Goal: Task Accomplishment & Management: Complete application form

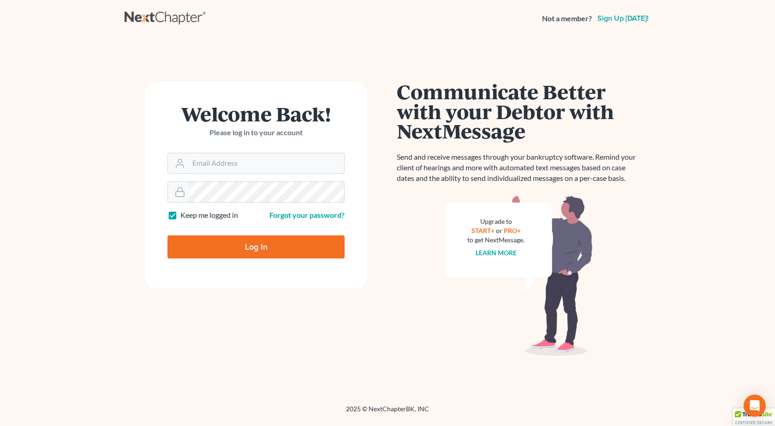
type input "[PERSON_NAME][EMAIL_ADDRESS][DOMAIN_NAME]"
click at [168, 235] on input "Log In" at bounding box center [256, 246] width 177 height 23
type input "Thinking..."
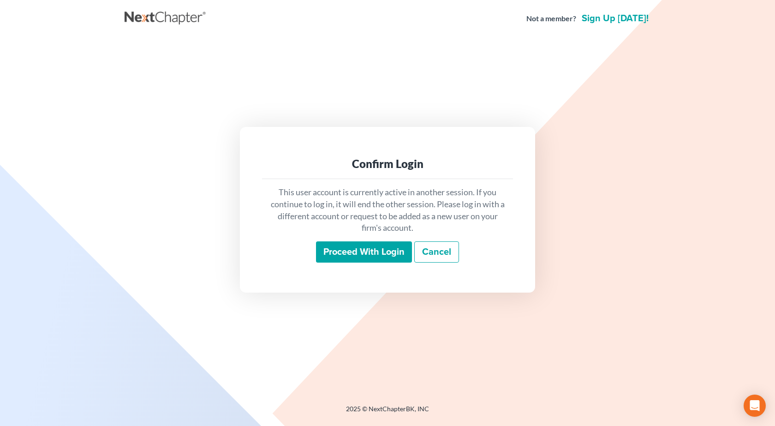
click at [370, 250] on input "Proceed with login" at bounding box center [364, 251] width 96 height 21
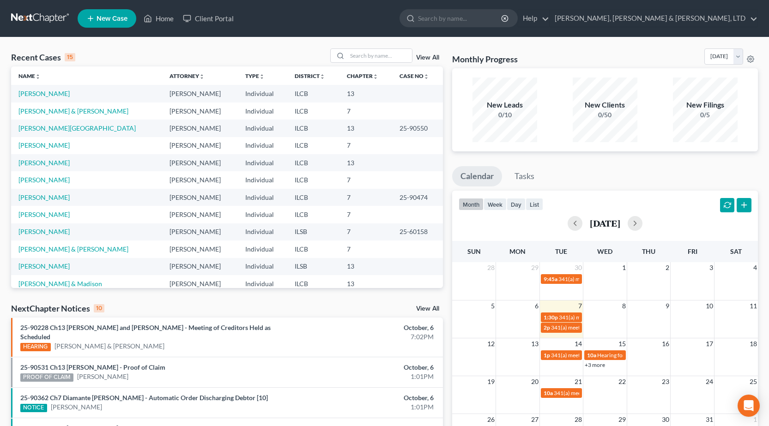
click at [103, 14] on link "New Case" at bounding box center [107, 18] width 59 height 18
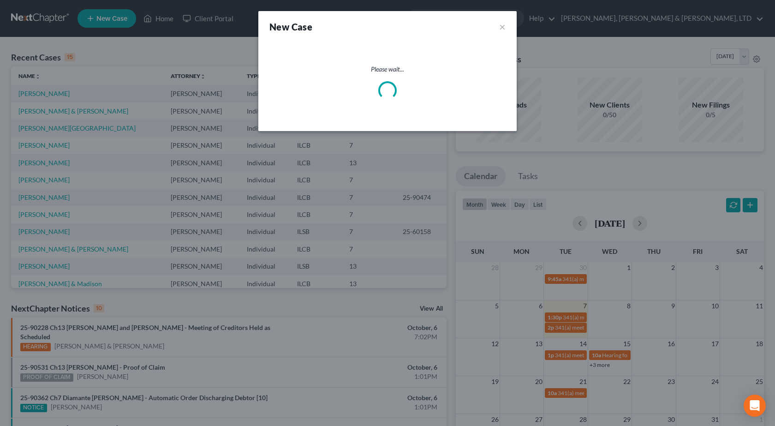
select select "24"
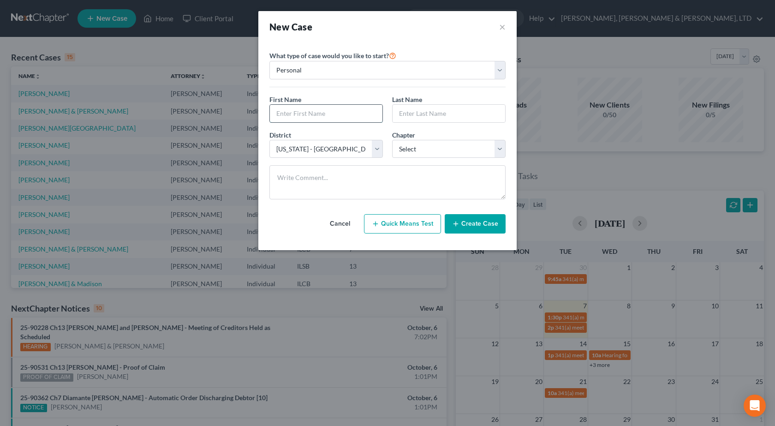
click at [284, 118] on input "text" at bounding box center [326, 114] width 113 height 18
type input "James"
type input "Noland"
click at [426, 151] on select "Select 7 11 12 13" at bounding box center [449, 149] width 114 height 18
select select "0"
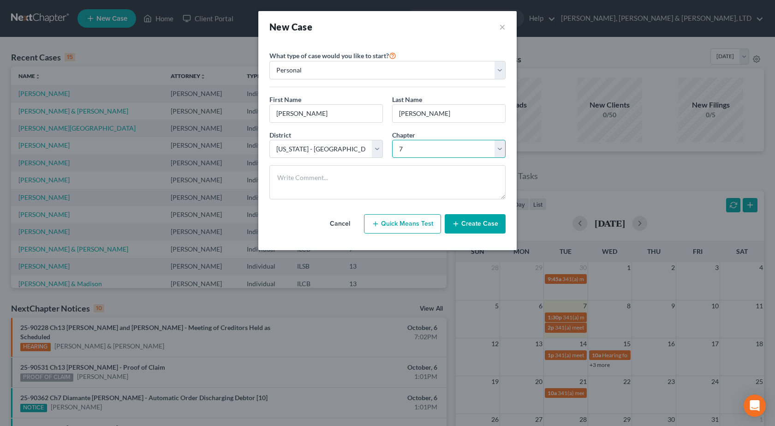
click at [392, 140] on select "Select 7 11 12 13" at bounding box center [449, 149] width 114 height 18
click at [282, 153] on select "Select [US_STATE] - [GEOGRAPHIC_DATA] [US_STATE] - [GEOGRAPHIC_DATA][US_STATE] …" at bounding box center [327, 149] width 114 height 18
click at [339, 139] on div "District * Select Alabama - Middle Alabama - Northern Alabama - Southern Alaska…" at bounding box center [326, 144] width 123 height 28
click at [345, 147] on select "Select [US_STATE] - [GEOGRAPHIC_DATA] [US_STATE] - [GEOGRAPHIC_DATA][US_STATE] …" at bounding box center [327, 149] width 114 height 18
select select "26"
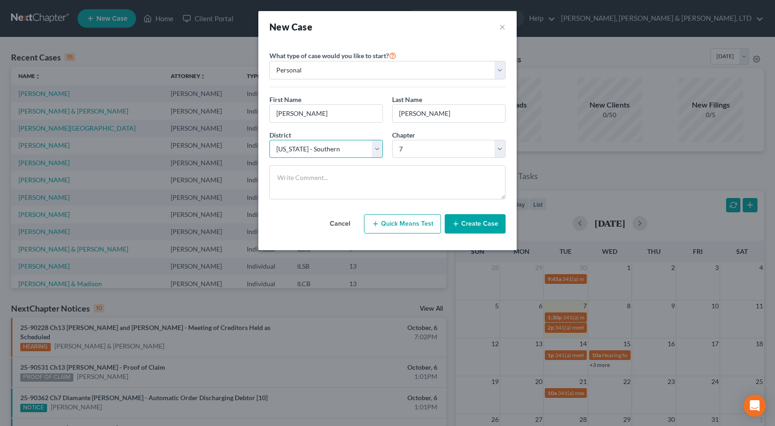
click at [270, 140] on select "Select [US_STATE] - [GEOGRAPHIC_DATA] [US_STATE] - [GEOGRAPHIC_DATA][US_STATE] …" at bounding box center [327, 149] width 114 height 18
click at [472, 225] on button "Create Case" at bounding box center [475, 223] width 61 height 19
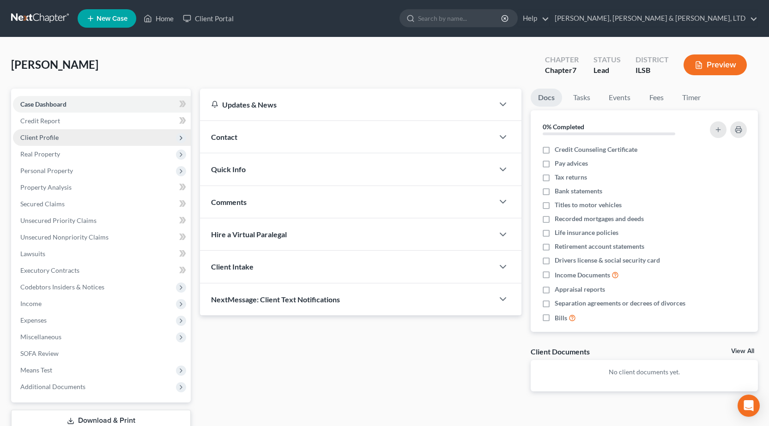
click at [52, 143] on span "Client Profile" at bounding box center [102, 137] width 178 height 17
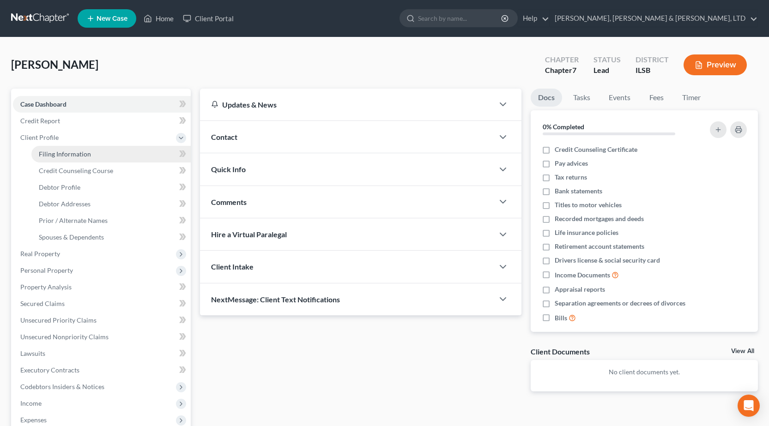
click at [71, 156] on span "Filing Information" at bounding box center [65, 154] width 52 height 8
select select "1"
select select "0"
select select "26"
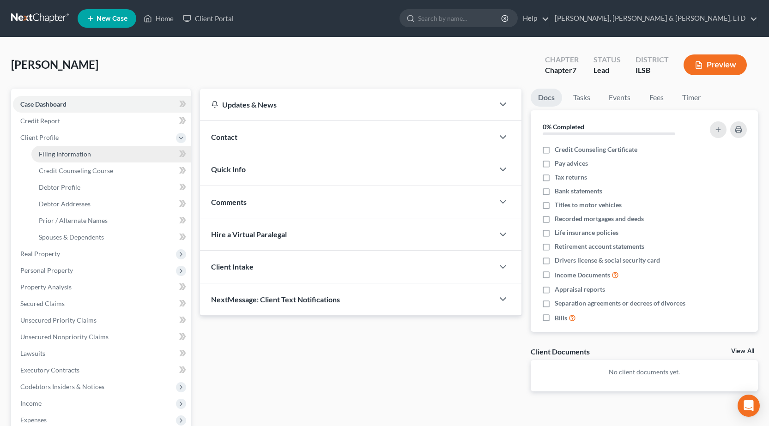
select select "14"
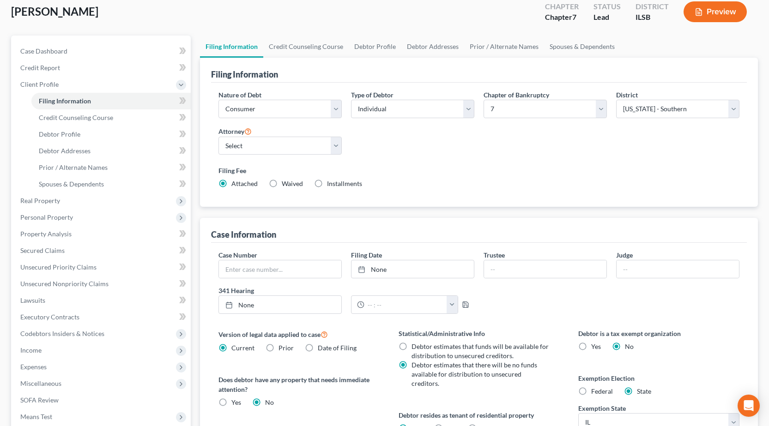
scroll to position [138, 0]
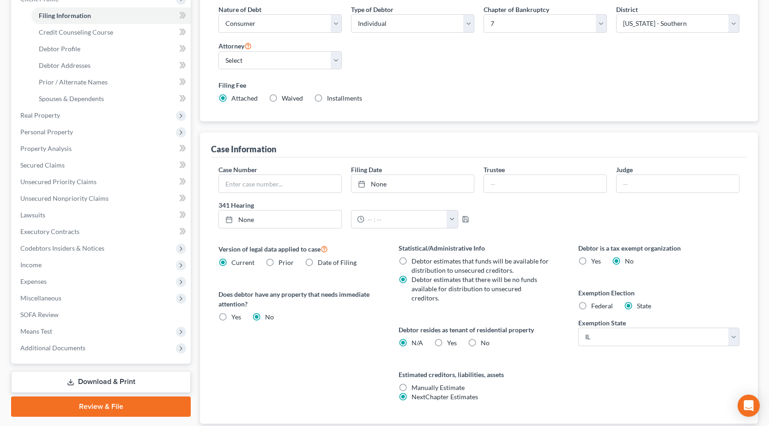
click at [0, 137] on div "Noland, James Upgraded Chapter Chapter 7 Status Lead District ILSB Preview Peti…" at bounding box center [384, 185] width 769 height 573
click at [447, 338] on label "Yes Yes" at bounding box center [452, 342] width 10 height 9
click at [451, 338] on input "Yes Yes" at bounding box center [454, 341] width 6 height 6
radio input "true"
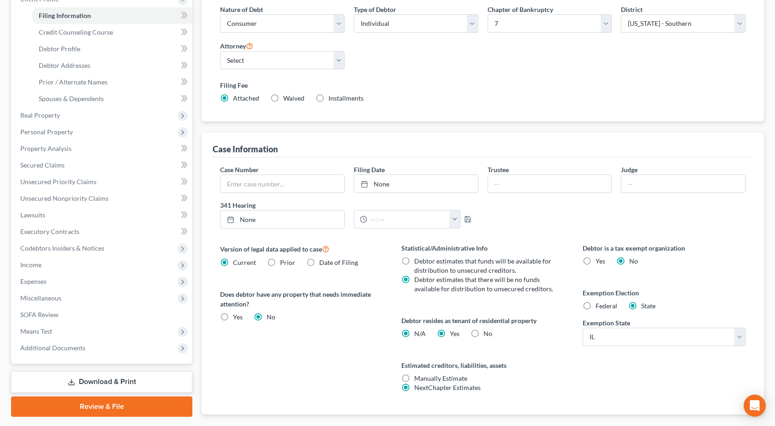
radio input "false"
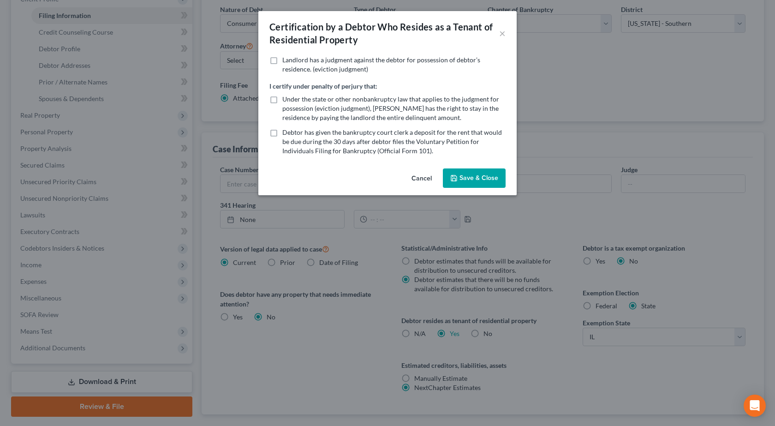
click at [475, 176] on button "Save & Close" at bounding box center [474, 177] width 63 height 19
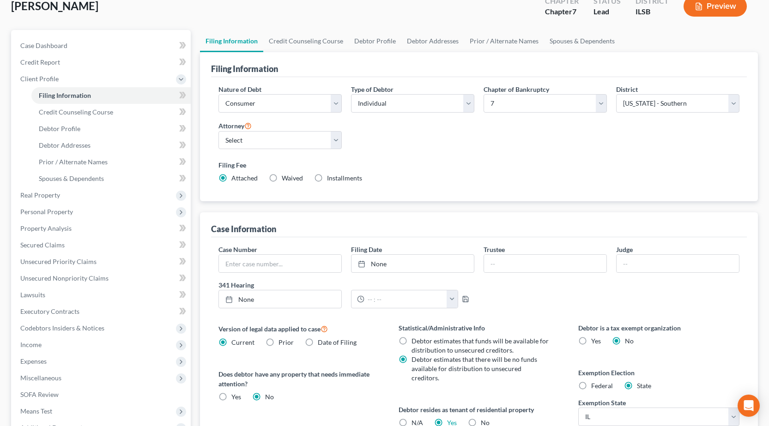
scroll to position [0, 0]
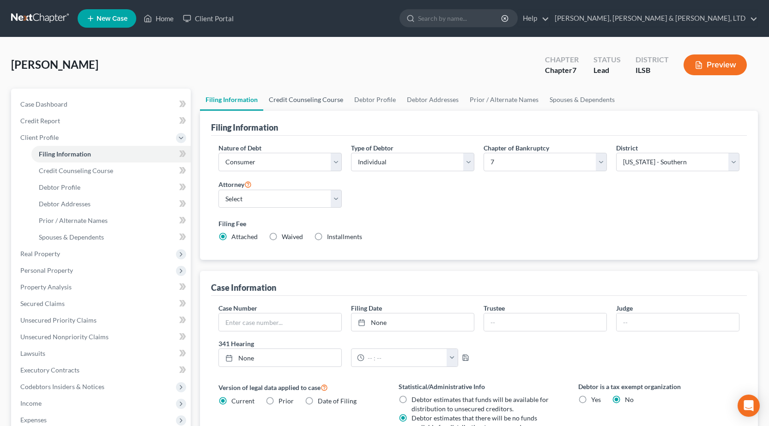
click at [296, 93] on link "Credit Counseling Course" at bounding box center [305, 100] width 85 height 22
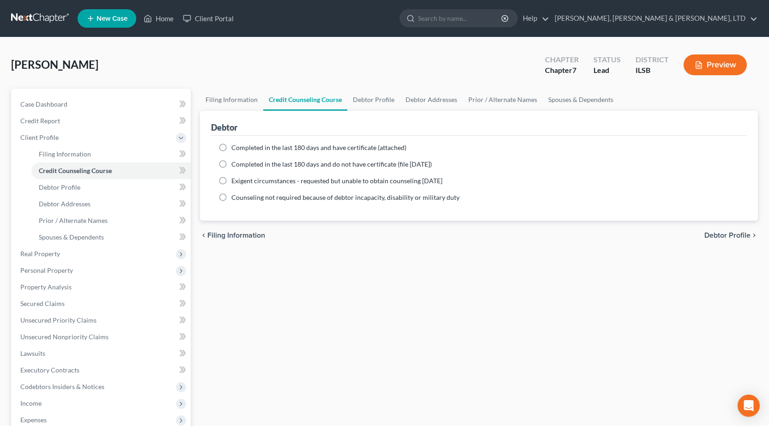
click at [231, 150] on label "Completed in the last 180 days and have certificate (attached)" at bounding box center [318, 147] width 175 height 9
click at [235, 149] on input "Completed in the last 180 days and have certificate (attached)" at bounding box center [238, 146] width 6 height 6
radio input "true"
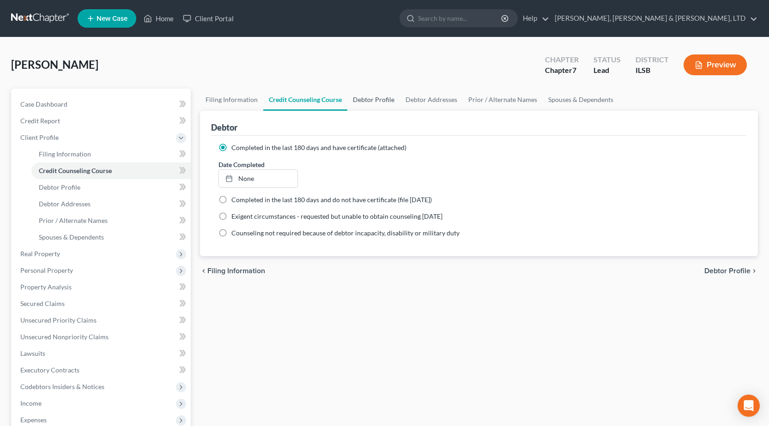
click at [378, 99] on link "Debtor Profile" at bounding box center [373, 100] width 53 height 22
select select "0"
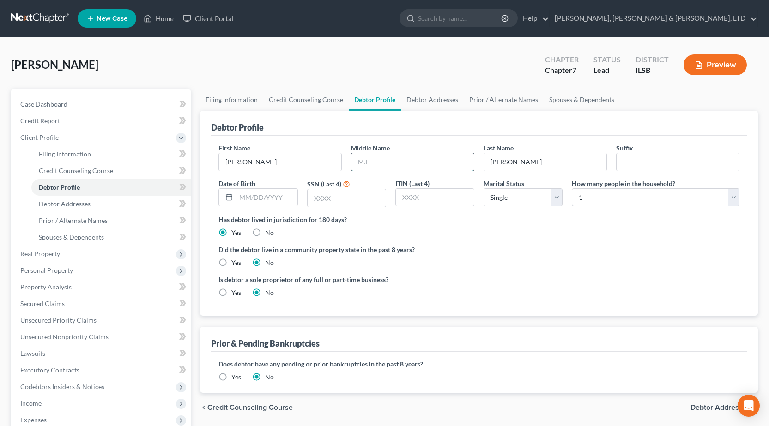
click at [367, 168] on input "text" at bounding box center [412, 162] width 122 height 18
type input "Christopher"
click at [338, 193] on input "text" at bounding box center [346, 198] width 78 height 18
type input "2887"
click at [510, 238] on ng-include "First Name James Middle Name Christopher Last Name Noland Suffix Date of Birth …" at bounding box center [478, 224] width 521 height 162
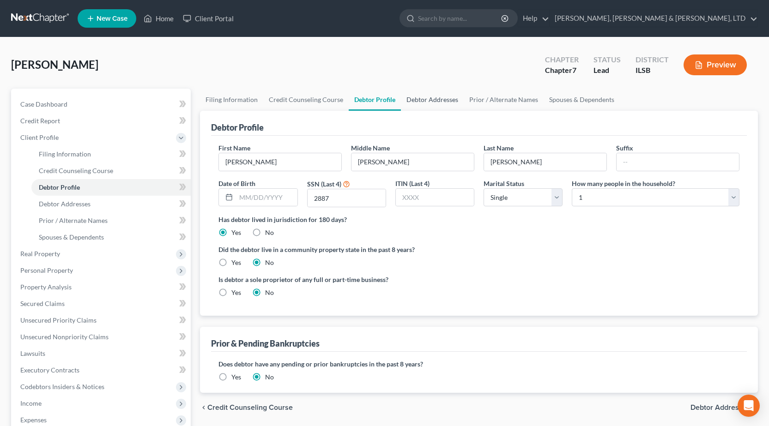
click at [434, 99] on link "Debtor Addresses" at bounding box center [432, 100] width 63 height 22
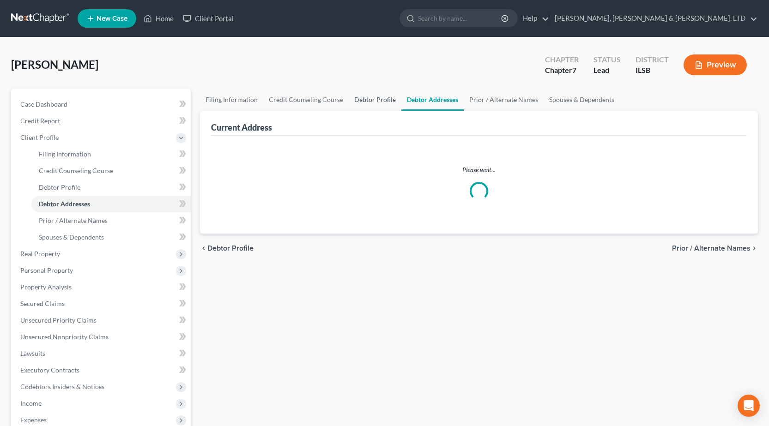
select select "0"
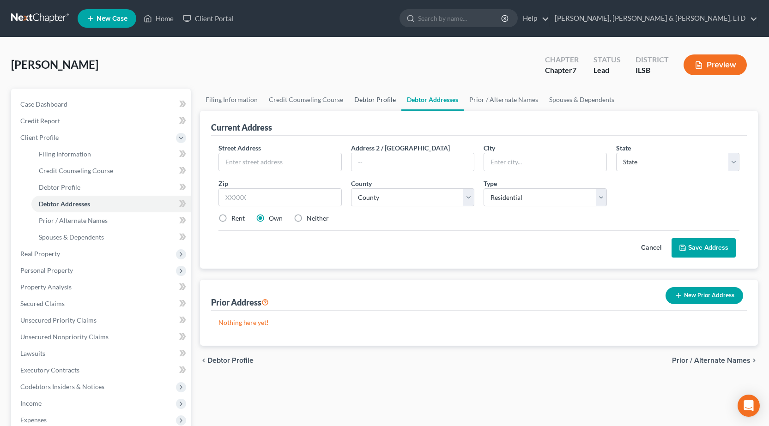
click at [368, 99] on link "Debtor Profile" at bounding box center [375, 100] width 53 height 22
select select "0"
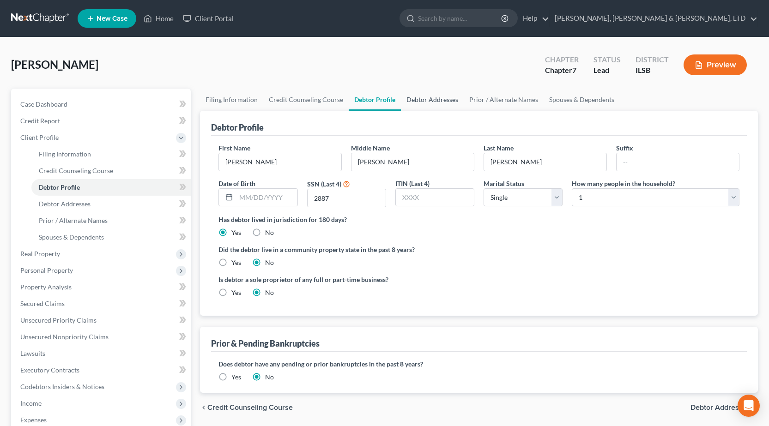
click at [423, 102] on link "Debtor Addresses" at bounding box center [432, 100] width 63 height 22
select select "0"
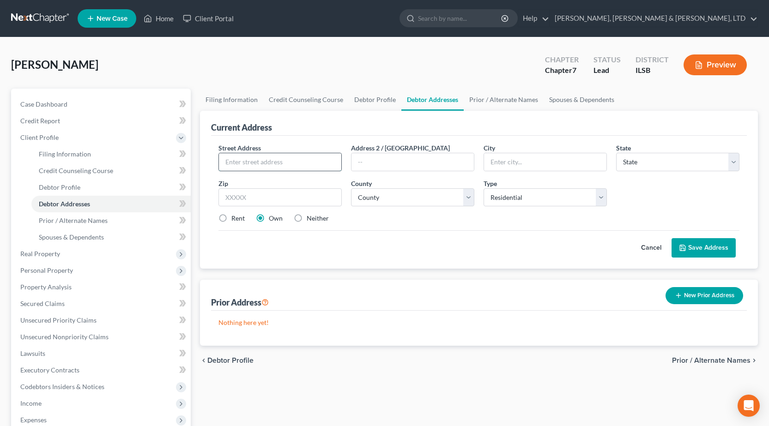
click at [248, 160] on input "text" at bounding box center [280, 162] width 122 height 18
type input "841 White Street"
type input "Mason"
select select "14"
type input "62443"
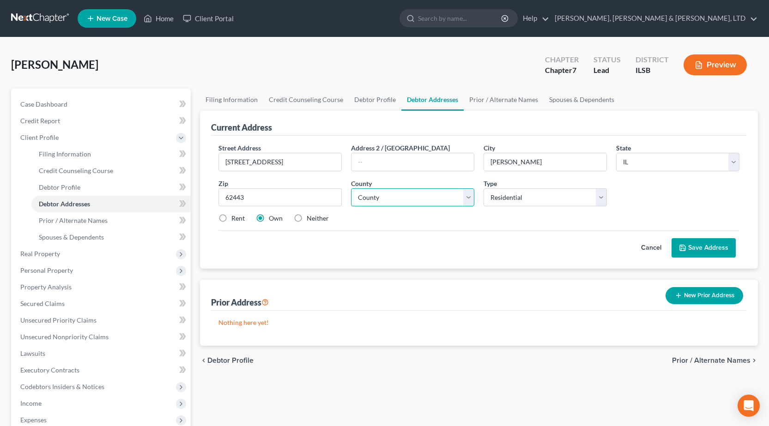
click at [432, 204] on select "County [GEOGRAPHIC_DATA] [GEOGRAPHIC_DATA] [GEOGRAPHIC_DATA] [GEOGRAPHIC_DATA] …" at bounding box center [412, 197] width 123 height 18
select select "24"
click at [351, 188] on select "County [GEOGRAPHIC_DATA] [GEOGRAPHIC_DATA] [GEOGRAPHIC_DATA] [GEOGRAPHIC_DATA] …" at bounding box center [412, 197] width 123 height 18
click at [231, 219] on label "Rent" at bounding box center [237, 218] width 13 height 9
click at [235, 219] on input "Rent" at bounding box center [238, 217] width 6 height 6
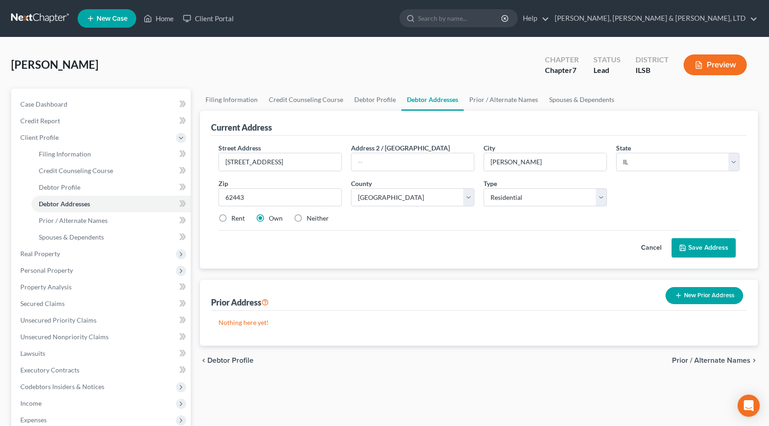
radio input "true"
click at [697, 253] on button "Save Address" at bounding box center [703, 247] width 64 height 19
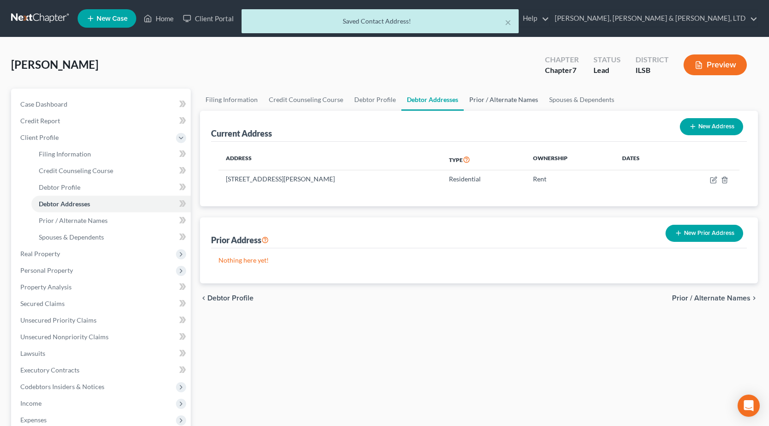
click at [470, 93] on link "Prior / Alternate Names" at bounding box center [503, 100] width 80 height 22
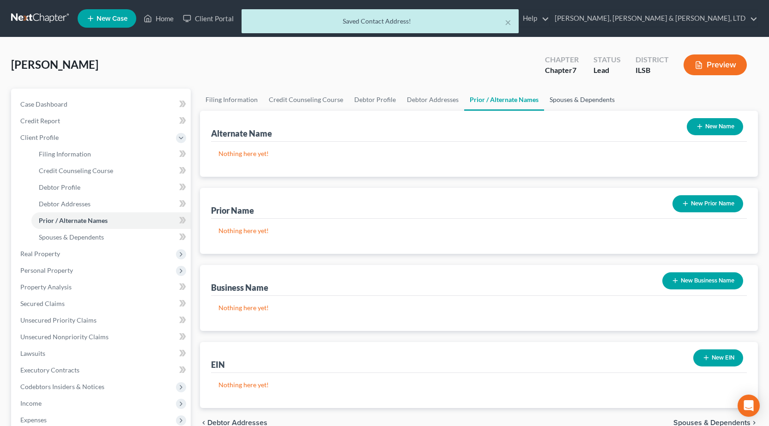
click at [567, 98] on link "Spouses & Dependents" at bounding box center [582, 100] width 76 height 22
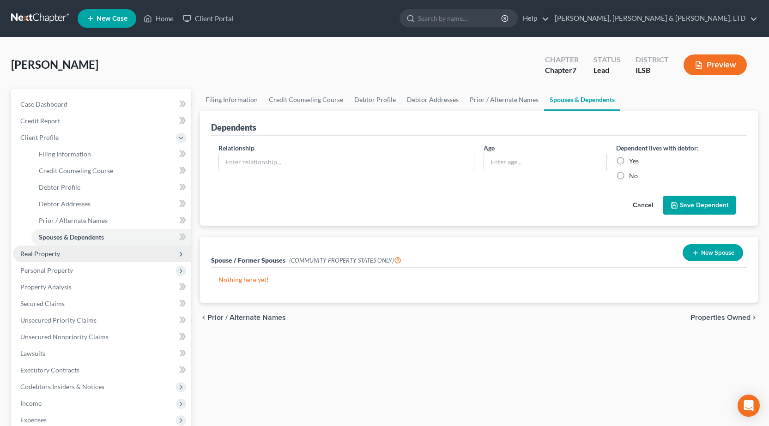
click at [36, 255] on span "Real Property" at bounding box center [40, 254] width 40 height 8
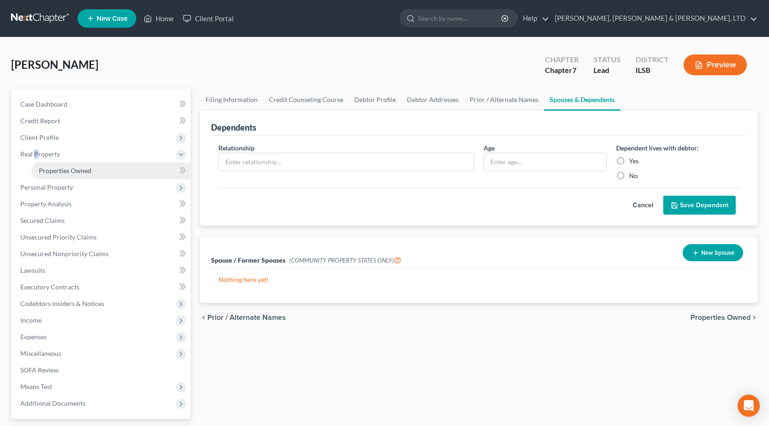
click at [66, 170] on span "Properties Owned" at bounding box center [65, 171] width 53 height 8
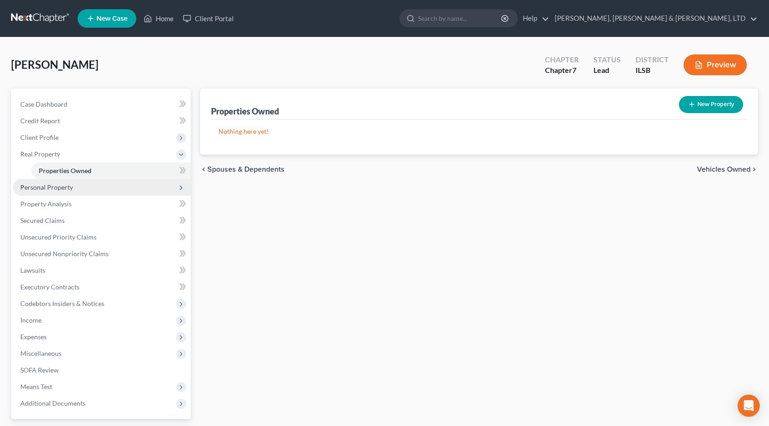
click at [57, 192] on span "Personal Property" at bounding box center [102, 187] width 178 height 17
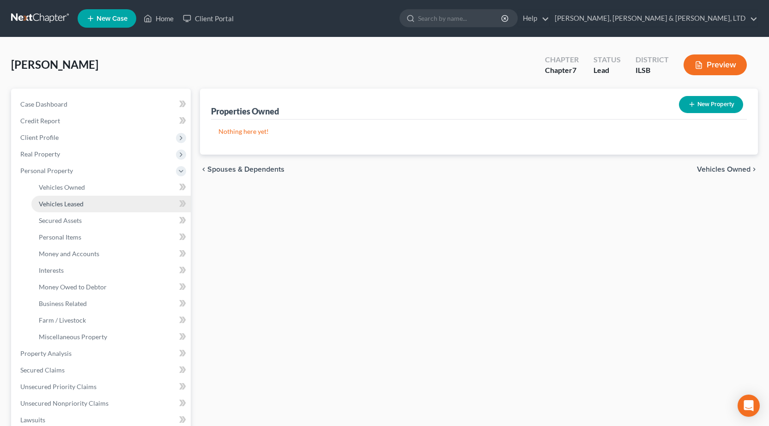
click at [60, 208] on link "Vehicles Leased" at bounding box center [110, 204] width 159 height 17
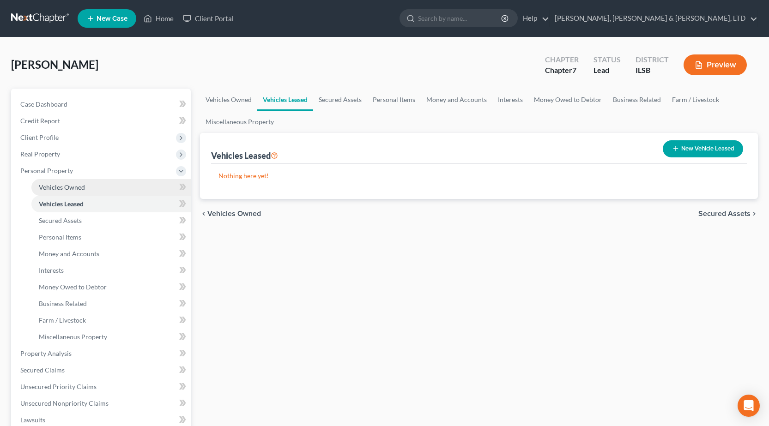
click at [75, 189] on span "Vehicles Owned" at bounding box center [62, 187] width 46 height 8
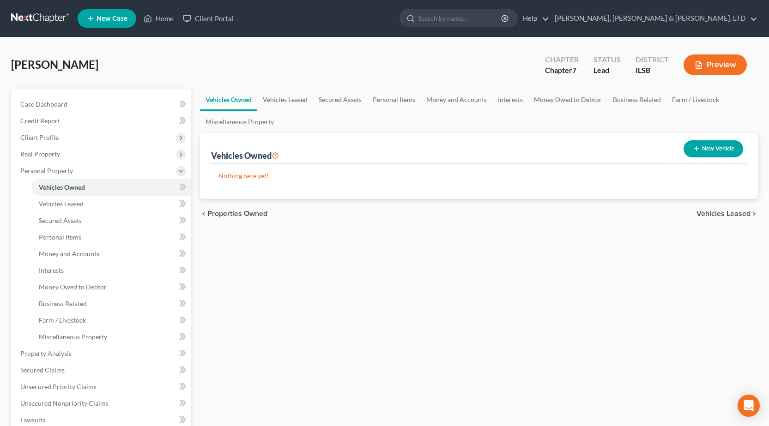
click at [706, 140] on button "New Vehicle" at bounding box center [713, 148] width 60 height 17
select select "0"
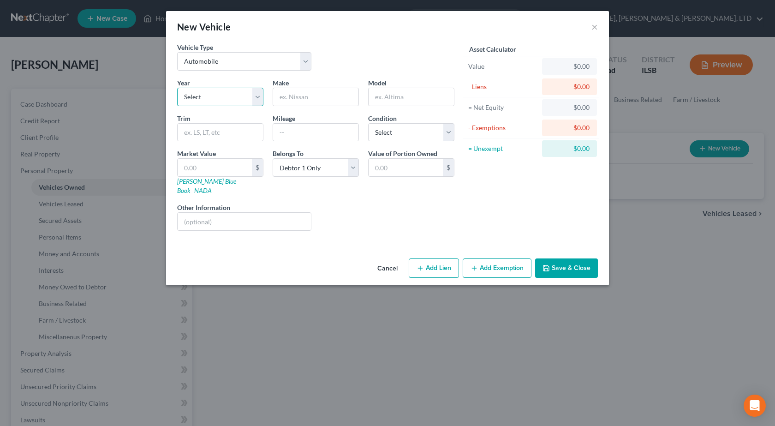
click at [228, 101] on select "Select 2026 2025 2024 2023 2022 2021 2020 2019 2018 2017 2016 2015 2014 2013 20…" at bounding box center [220, 97] width 86 height 18
select select "13"
click at [177, 88] on select "Select 2026 2025 2024 2023 2022 2021 2020 2019 2018 2017 2016 2015 2014 2013 20…" at bounding box center [220, 97] width 86 height 18
click at [288, 101] on input "text" at bounding box center [315, 97] width 85 height 18
type input "Ford"
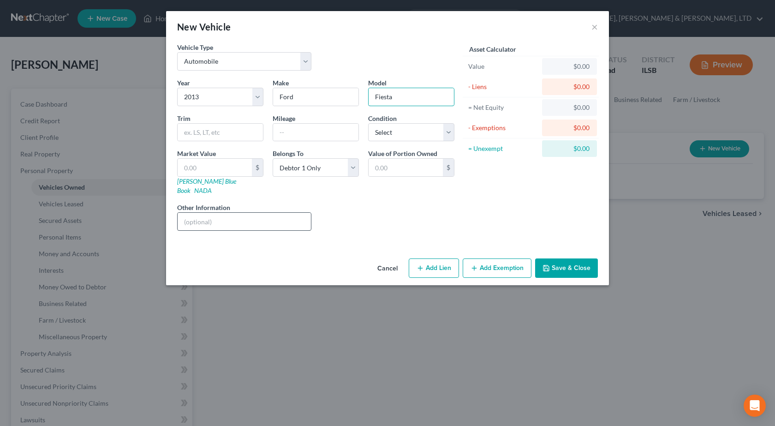
type input "Fiesta"
click at [216, 213] on input "text" at bounding box center [244, 222] width 133 height 18
type input "$"
type input "Transmission needs to be replaced, quote of ($3,000)"
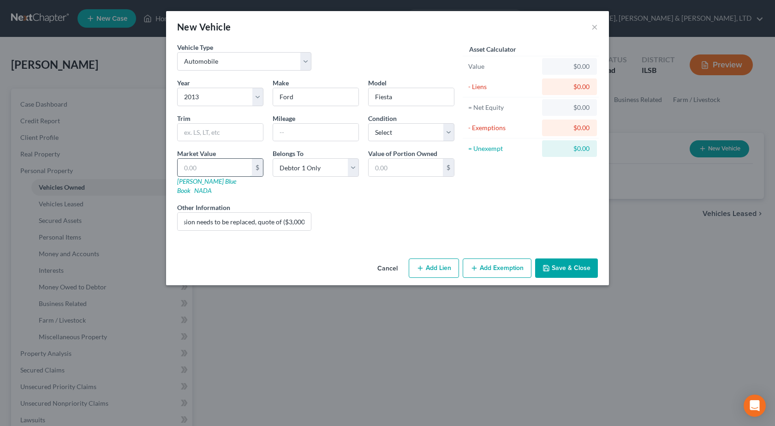
click at [235, 168] on input "text" at bounding box center [215, 168] width 74 height 18
click at [307, 213] on input "Transmission needs to be replaced, quote of ($3,000)" at bounding box center [244, 222] width 133 height 18
click at [185, 213] on input "Transmission needs to be replaced, quote of ($3,000)" at bounding box center [244, 222] width 133 height 18
click at [212, 170] on input "text" at bounding box center [215, 168] width 74 height 18
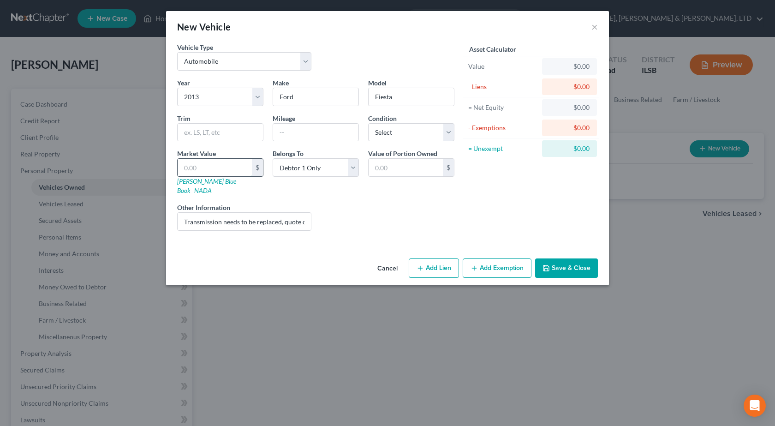
type input "5"
type input "5.00"
type input "50"
type input "50.00"
type input "500"
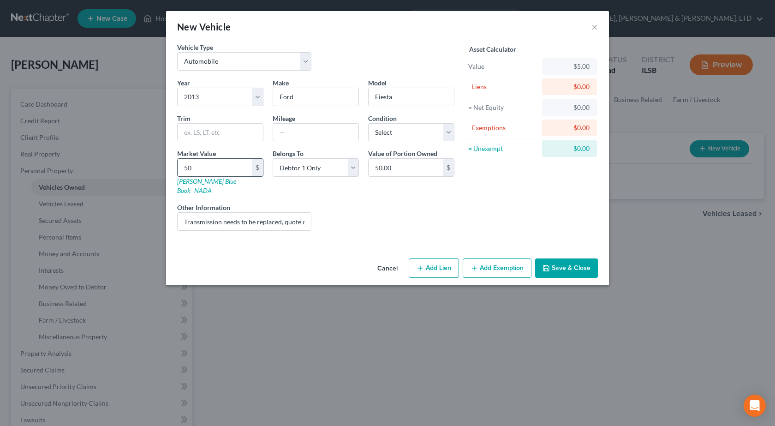
type input "500.00"
click at [461, 198] on div "Asset Calculator Value $500.00 - Liens $0.00 = Net Equity $5.00 - Exemptions $0…" at bounding box center [531, 140] width 144 height 196
click at [202, 168] on input "500" at bounding box center [215, 168] width 74 height 18
type input "4"
type input "4.00"
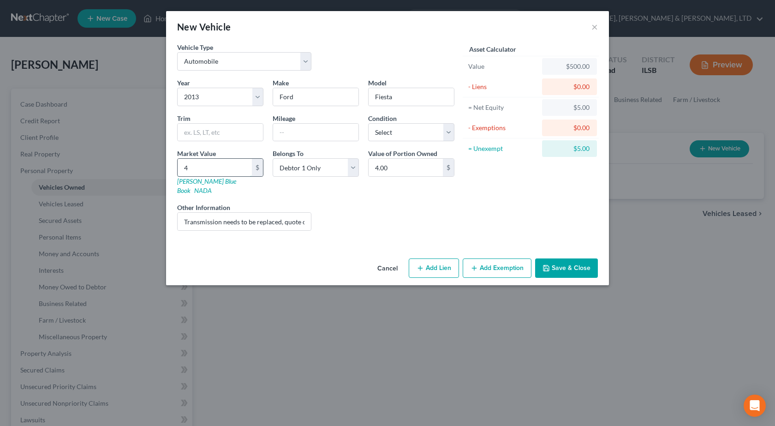
type input "40"
type input "40.00"
type input "400"
type input "400.00"
type input "400"
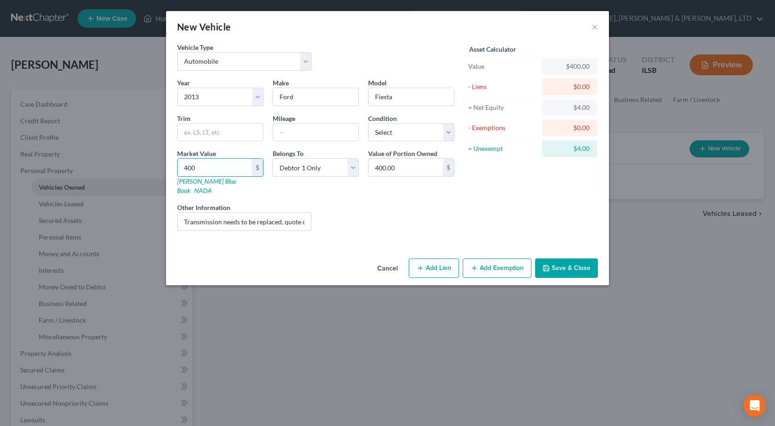
click at [461, 225] on div "Asset Calculator Value $400.00 - Liens $0.00 = Net Equity $4.00 - Exemptions $0…" at bounding box center [531, 140] width 144 height 196
click at [397, 140] on select "Select Excellent Very Good Good Fair Poor" at bounding box center [411, 132] width 86 height 18
select select "4"
click at [368, 123] on select "Select Excellent Very Good Good Fair Poor" at bounding box center [411, 132] width 86 height 18
click at [570, 258] on button "Save & Close" at bounding box center [566, 267] width 63 height 19
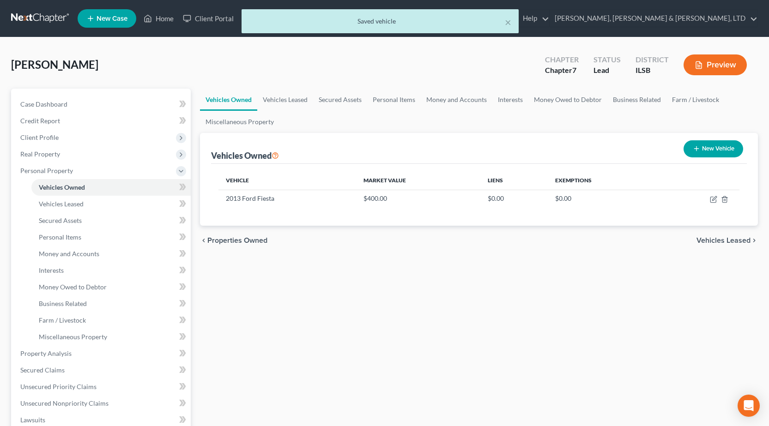
click at [716, 66] on button "Preview" at bounding box center [714, 64] width 63 height 21
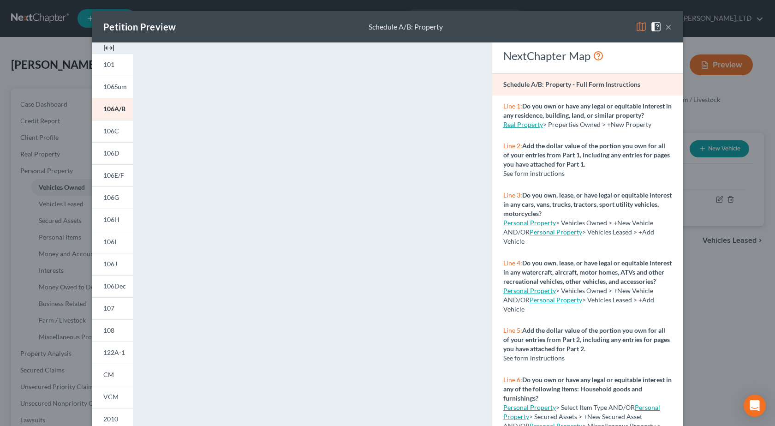
click at [667, 27] on button "×" at bounding box center [669, 26] width 6 height 11
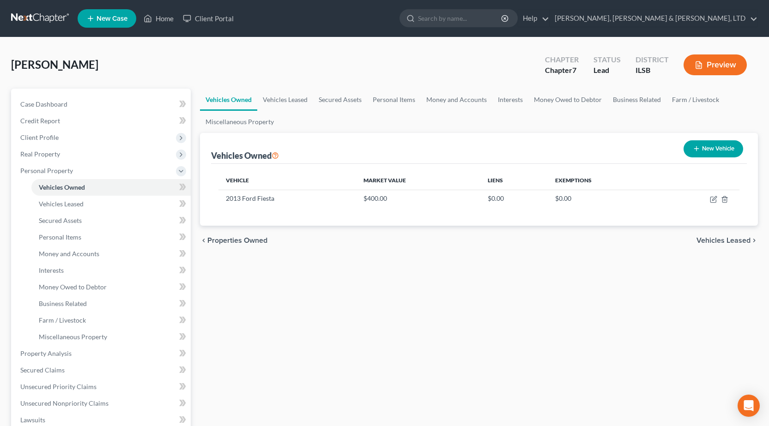
drag, startPoint x: 709, startPoint y: 158, endPoint x: 705, endPoint y: 150, distance: 9.5
click at [709, 155] on div "New Vehicle" at bounding box center [712, 149] width 67 height 24
click at [705, 150] on button "New Vehicle" at bounding box center [713, 148] width 60 height 17
select select "0"
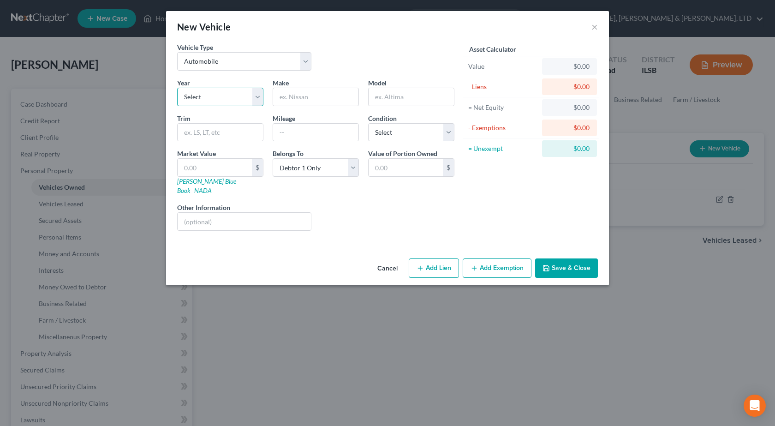
click at [207, 95] on select "Select 2026 2025 2024 2023 2022 2021 2020 2019 2018 2017 2016 2015 2014 2013 20…" at bounding box center [220, 97] width 86 height 18
select select "21"
click at [177, 88] on select "Select 2026 2025 2024 2023 2022 2021 2020 2019 2018 2017 2016 2015 2014 2013 20…" at bounding box center [220, 97] width 86 height 18
click at [280, 100] on input "text" at bounding box center [315, 97] width 85 height 18
type input "Harley Davidson"
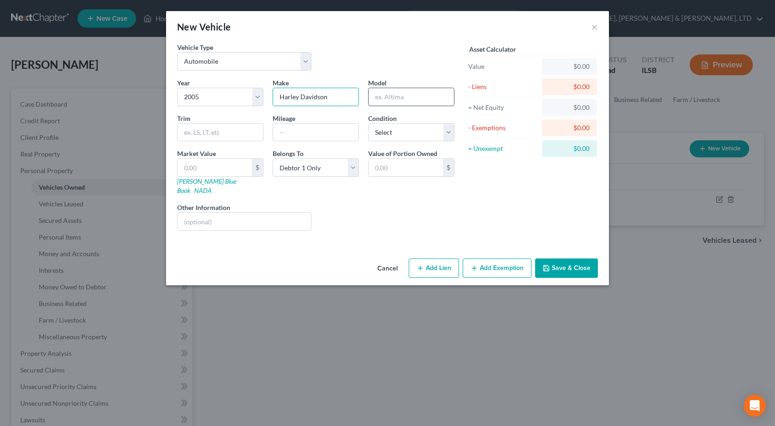
drag, startPoint x: 403, startPoint y: 88, endPoint x: 400, endPoint y: 94, distance: 7.0
click at [403, 88] on input "text" at bounding box center [411, 97] width 85 height 18
click at [409, 97] on input "Electra Glid Classic" at bounding box center [411, 97] width 85 height 18
type input "Electra Glide Classic"
click at [226, 169] on input "text" at bounding box center [215, 168] width 74 height 18
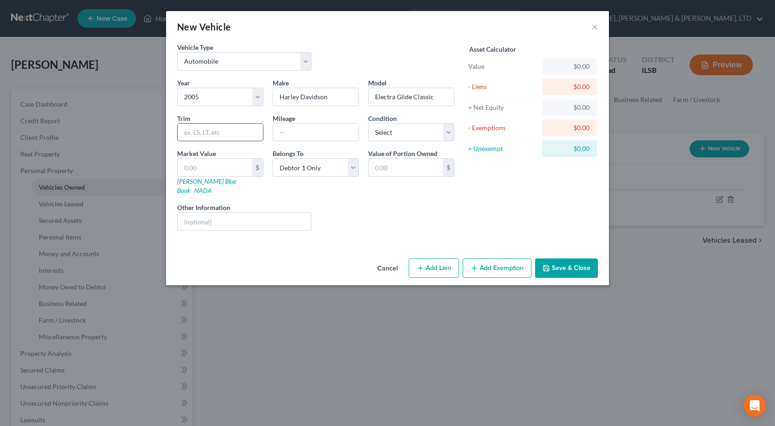
click at [194, 135] on input "text" at bounding box center [220, 133] width 85 height 18
click at [194, 173] on input "text" at bounding box center [215, 168] width 74 height 18
type input "6"
type input "6.00"
type input "61"
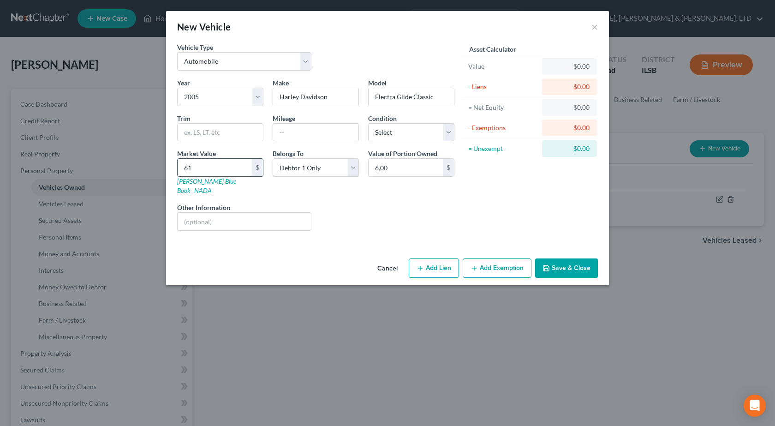
type input "61.00"
type input "611"
type input "611.00"
type input "6110"
type input "6,110.00"
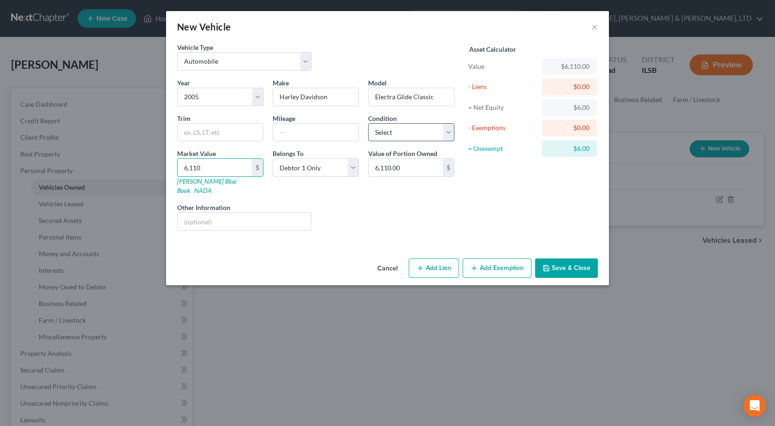
type input "6,110"
click at [403, 132] on select "Select Excellent Very Good Good Fair Poor" at bounding box center [411, 132] width 86 height 18
select select "2"
click at [368, 123] on select "Select Excellent Very Good Good Fair Poor" at bounding box center [411, 132] width 86 height 18
click at [543, 263] on button "Save & Close" at bounding box center [566, 267] width 63 height 19
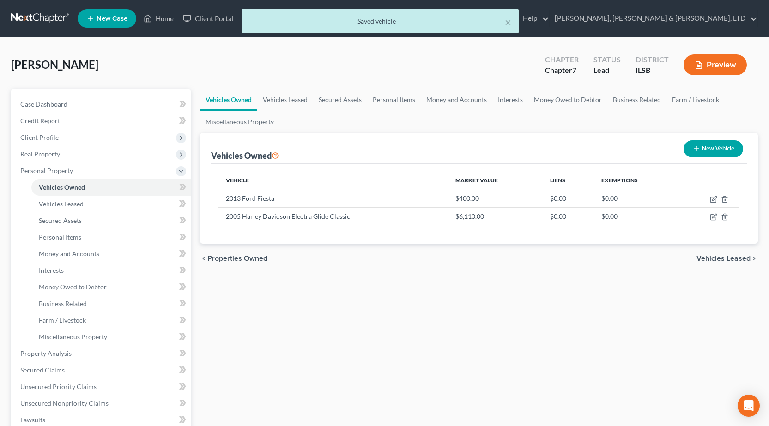
click at [704, 150] on button "New Vehicle" at bounding box center [713, 148] width 60 height 17
select select "0"
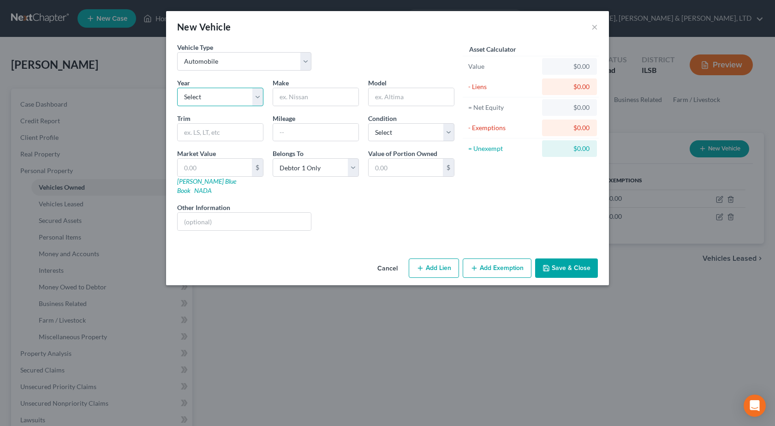
click at [212, 95] on select "Select 2026 2025 2024 2023 2022 2021 2020 2019 2018 2017 2016 2015 2014 2013 20…" at bounding box center [220, 97] width 86 height 18
select select "11"
click at [177, 88] on select "Select 2026 2025 2024 2023 2022 2021 2020 2019 2018 2017 2016 2015 2014 2013 20…" at bounding box center [220, 97] width 86 height 18
click at [294, 101] on input "text" at bounding box center [315, 97] width 85 height 18
type input "Buick"
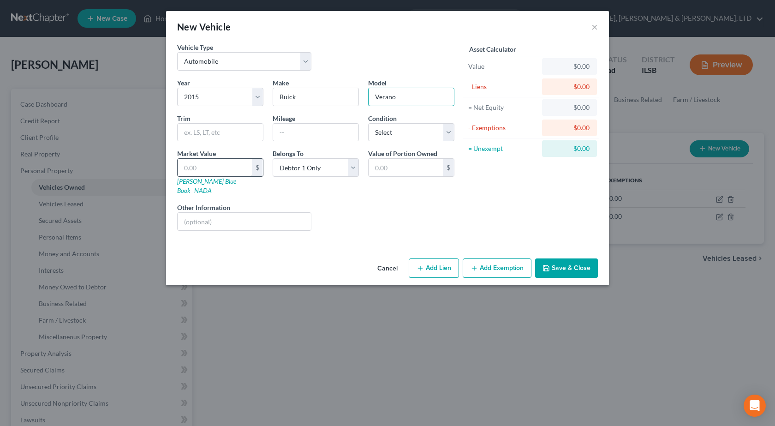
type input "Verano"
click at [243, 170] on input "text" at bounding box center [215, 168] width 74 height 18
type input "2"
type input "2.00"
type input "24"
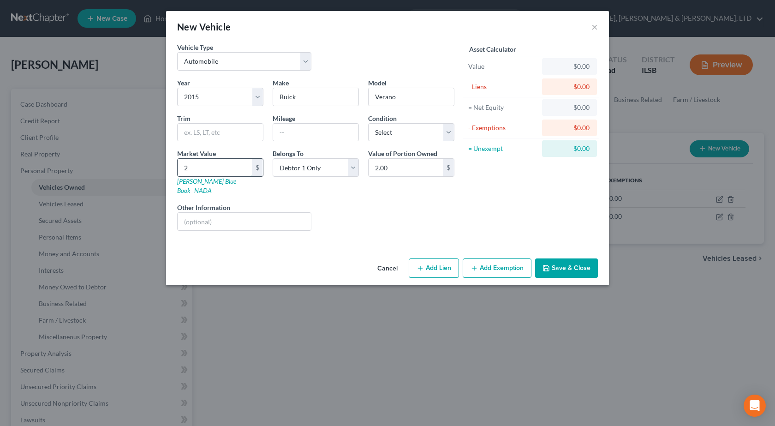
type input "24.00"
type input "240"
type input "240.00"
type input "2400"
type input "2,400.00"
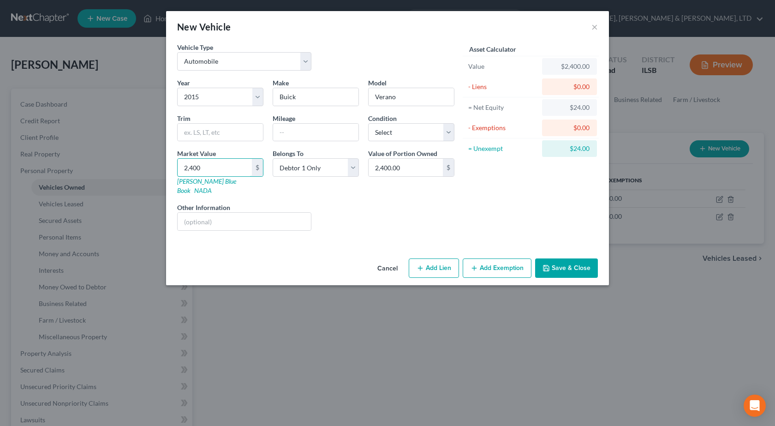
type input "2,400"
click at [497, 266] on button "Add Exemption" at bounding box center [497, 267] width 69 height 19
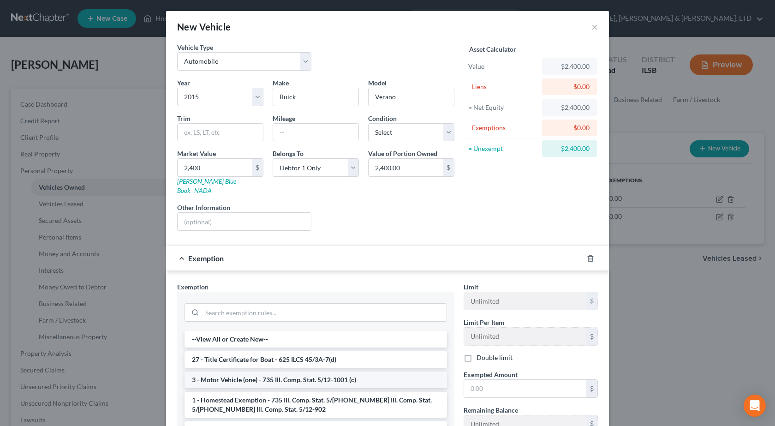
click at [273, 372] on li "3 - Motor Vehicle (one) - 735 Ill. Comp. Stat. 5/12-1001 (c)" at bounding box center [316, 380] width 263 height 17
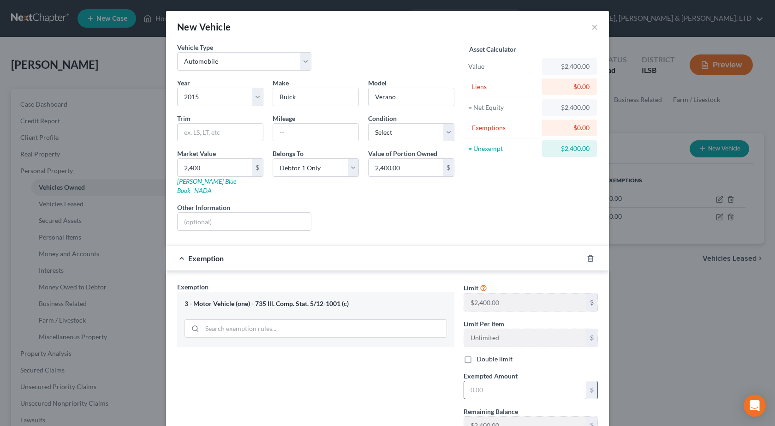
click at [499, 384] on input "text" at bounding box center [525, 390] width 122 height 18
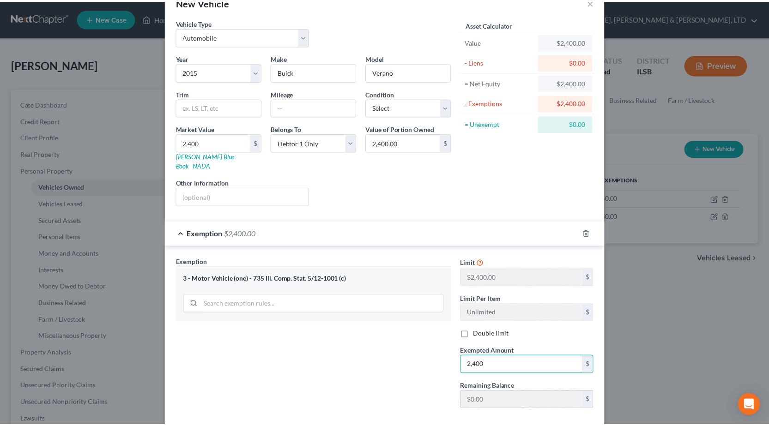
scroll to position [65, 0]
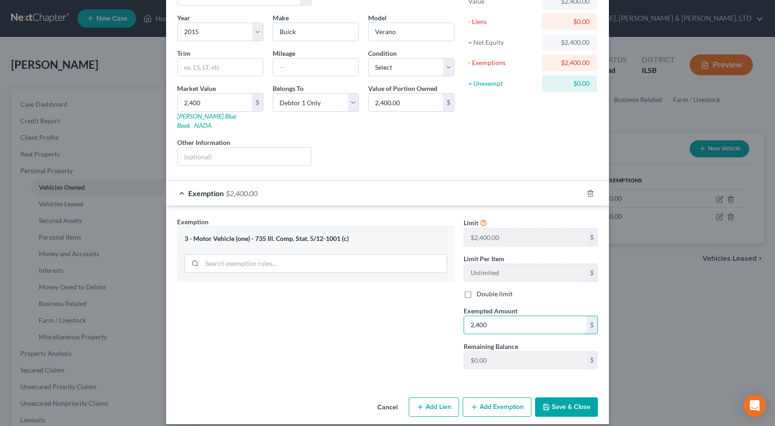
type input "2,400"
click at [569, 402] on button "Save & Close" at bounding box center [566, 406] width 63 height 19
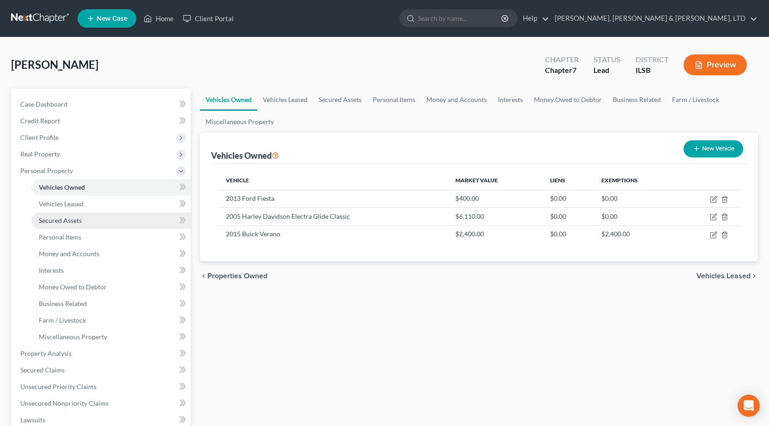
click at [59, 225] on link "Secured Assets" at bounding box center [110, 220] width 159 height 17
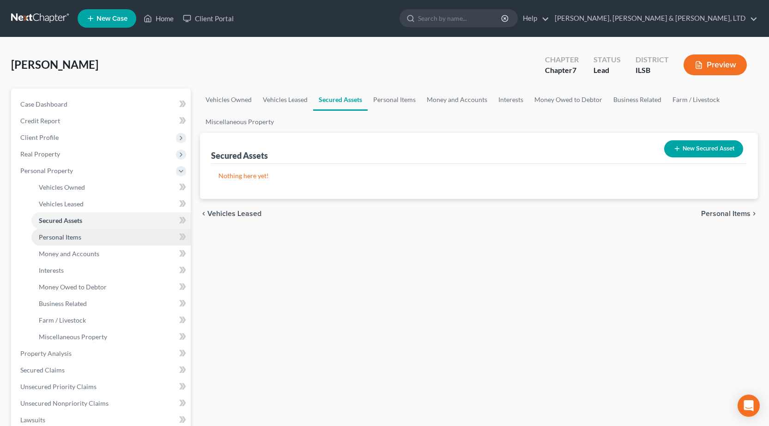
click at [64, 237] on span "Personal Items" at bounding box center [60, 237] width 42 height 8
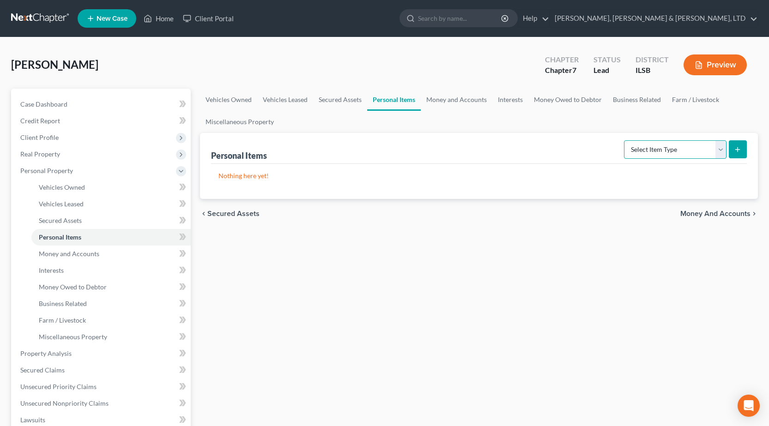
drag, startPoint x: 683, startPoint y: 145, endPoint x: 683, endPoint y: 152, distance: 6.9
click at [683, 145] on select "Select Item Type Clothing Collectibles Of Value Electronics Firearms Household …" at bounding box center [675, 149] width 102 height 18
select select "clothing"
click at [625, 140] on select "Select Item Type Clothing Collectibles Of Value Electronics Firearms Household …" at bounding box center [675, 149] width 102 height 18
click at [735, 146] on icon "submit" at bounding box center [736, 149] width 7 height 7
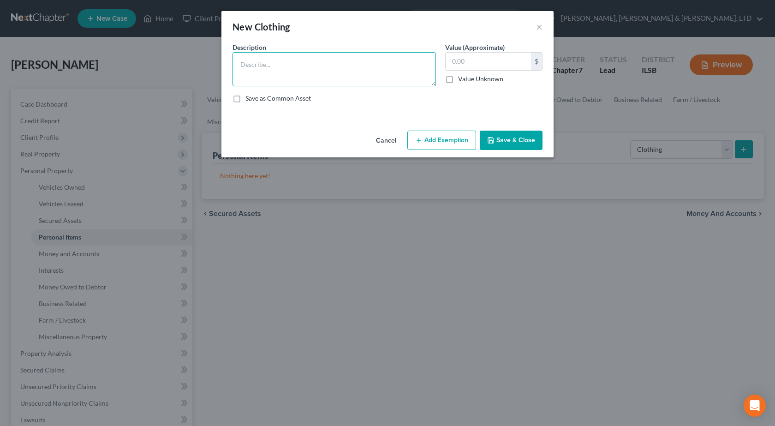
click at [359, 78] on textarea at bounding box center [335, 69] width 204 height 34
type textarea "General Clothing"
click at [475, 70] on input "text" at bounding box center [488, 62] width 85 height 18
type input "1"
type input "250"
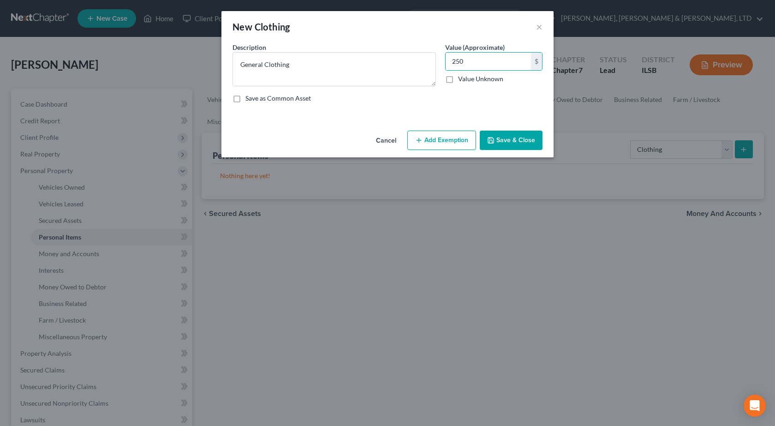
click at [457, 140] on button "Add Exemption" at bounding box center [442, 140] width 69 height 19
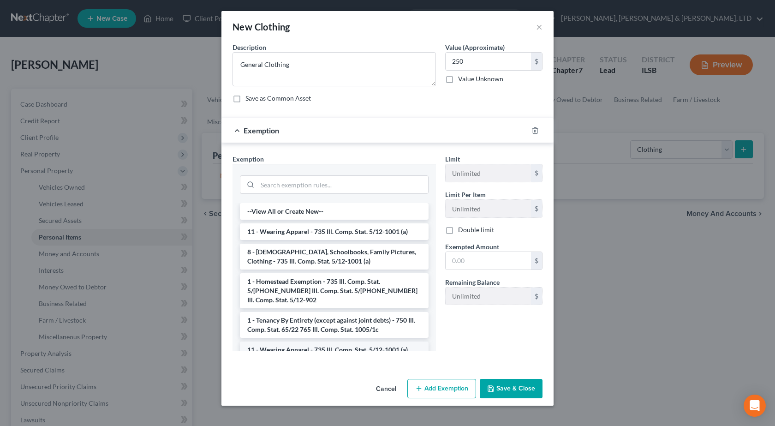
click at [293, 346] on li "11 - Wearing Apparel - 735 Ill. Comp. Stat. 5/12-1001 (a)" at bounding box center [334, 350] width 189 height 17
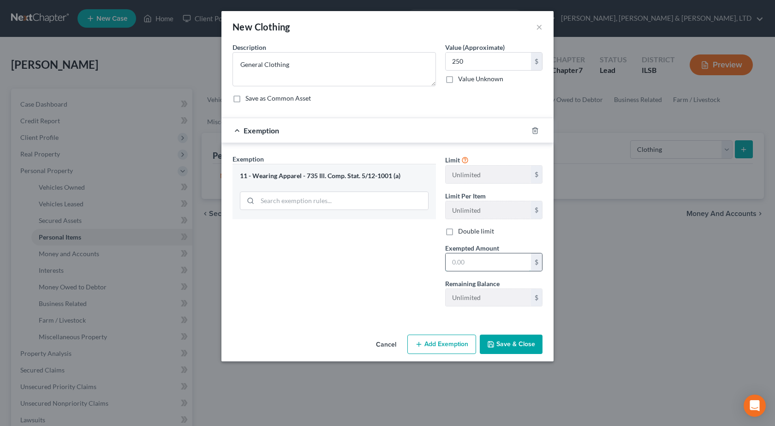
click at [514, 264] on input "text" at bounding box center [488, 262] width 85 height 18
type input "250"
click at [514, 343] on button "Save & Close" at bounding box center [511, 344] width 63 height 19
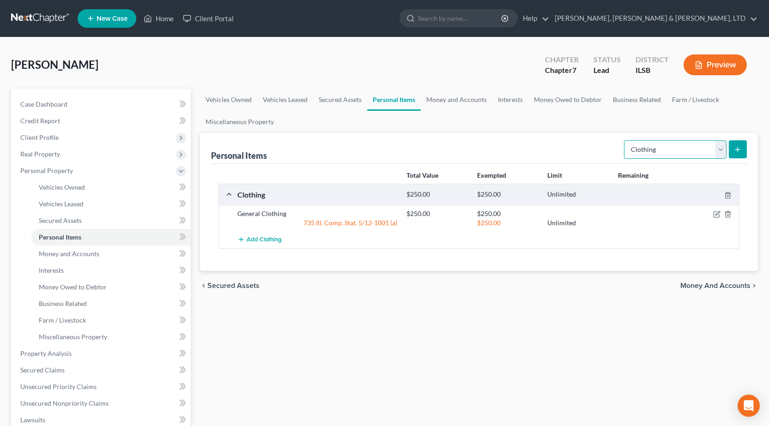
click at [707, 152] on select "Select Item Type Clothing Collectibles Of Value Electronics Firearms Household …" at bounding box center [675, 149] width 102 height 18
select select "electronics"
click at [625, 140] on select "Select Item Type Clothing Collectibles Of Value Electronics Firearms Household …" at bounding box center [675, 149] width 102 height 18
click at [738, 155] on button "submit" at bounding box center [737, 149] width 18 height 18
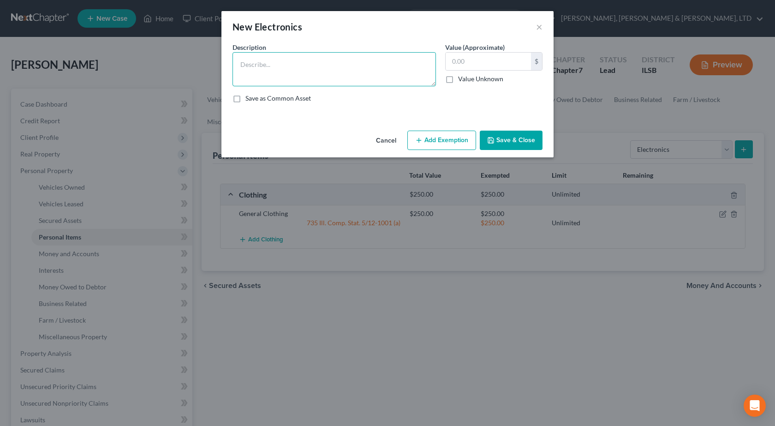
drag, startPoint x: 314, startPoint y: 68, endPoint x: 303, endPoint y: 65, distance: 12.0
click at [314, 67] on textarea at bounding box center [335, 69] width 204 height 34
type textarea "TV, Laptop, Cell Phone"
drag, startPoint x: 469, startPoint y: 62, endPoint x: 477, endPoint y: 62, distance: 7.9
click at [477, 62] on input "text" at bounding box center [488, 62] width 85 height 18
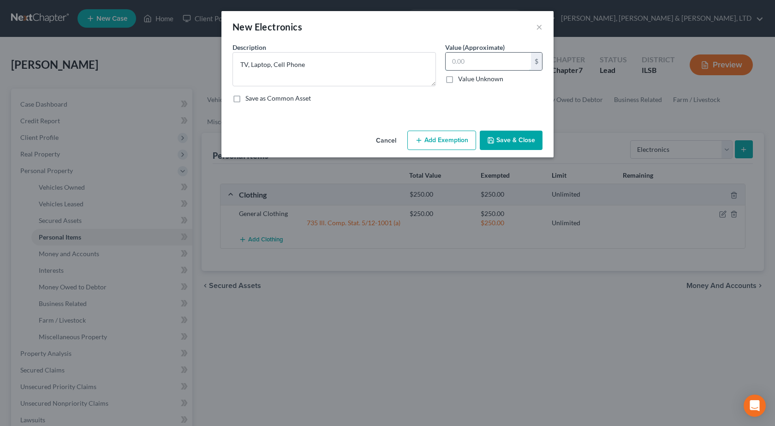
type input "3"
type input "400"
click at [434, 136] on button "Add Exemption" at bounding box center [442, 140] width 69 height 19
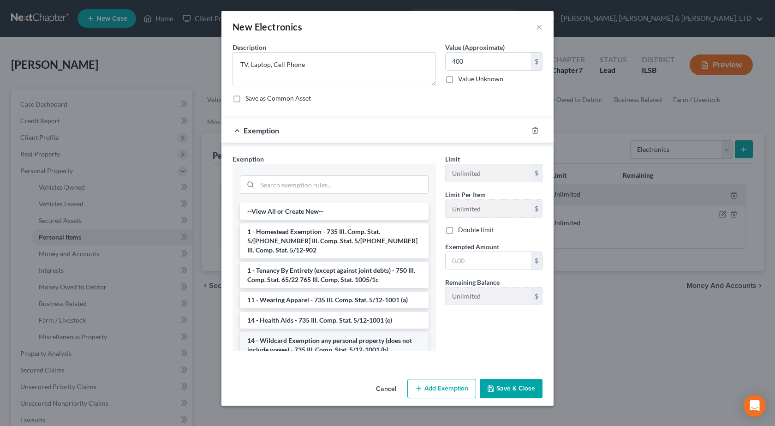
click at [307, 340] on li "14 - Wildcard Exemption any personal property (does not include wages) - 735 Il…" at bounding box center [334, 345] width 189 height 26
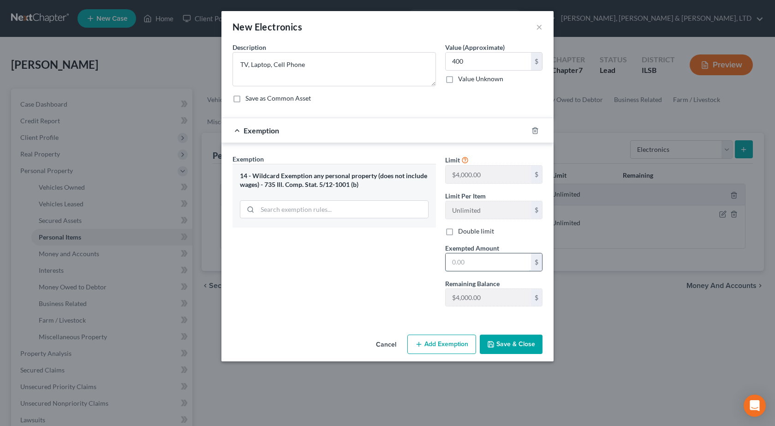
click at [482, 261] on input "text" at bounding box center [488, 262] width 85 height 18
type input "400"
click at [502, 346] on button "Save & Close" at bounding box center [511, 344] width 63 height 19
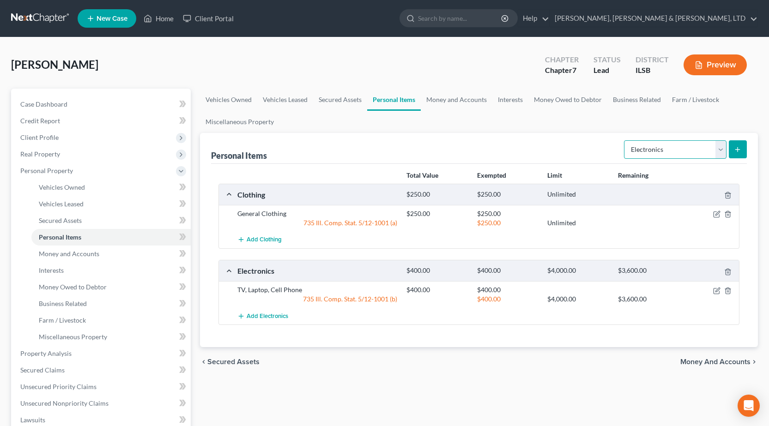
click at [667, 145] on select "Select Item Type Clothing Collectibles Of Value Electronics Firearms Household …" at bounding box center [675, 149] width 102 height 18
select select "household_goods"
click at [625, 140] on select "Select Item Type Clothing Collectibles Of Value Electronics Firearms Household …" at bounding box center [675, 149] width 102 height 18
click at [734, 152] on icon "submit" at bounding box center [736, 149] width 7 height 7
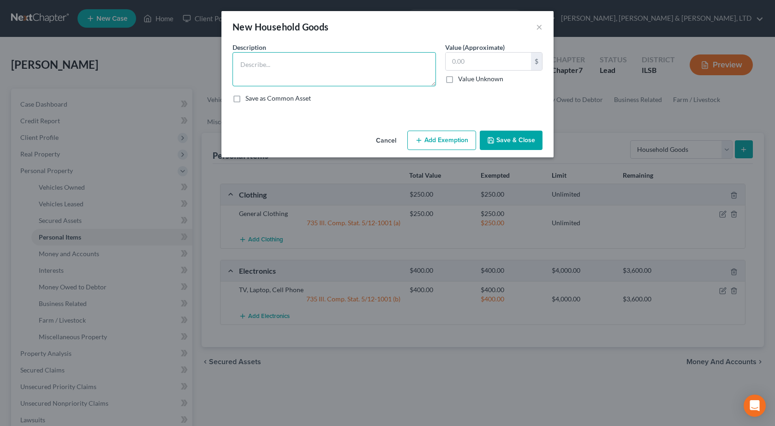
click at [280, 63] on textarea at bounding box center [335, 69] width 204 height 34
click at [365, 78] on textarea "Bed, Night Stand, Dresser, Recliner, Coffee Table, (2) End Tables, Desk, Kurig,…" at bounding box center [335, 69] width 204 height 34
type textarea "Bed, Night Stand, Dresser, Recliner, Coffee Table, (2) End Tables, Desk, Kurig,…"
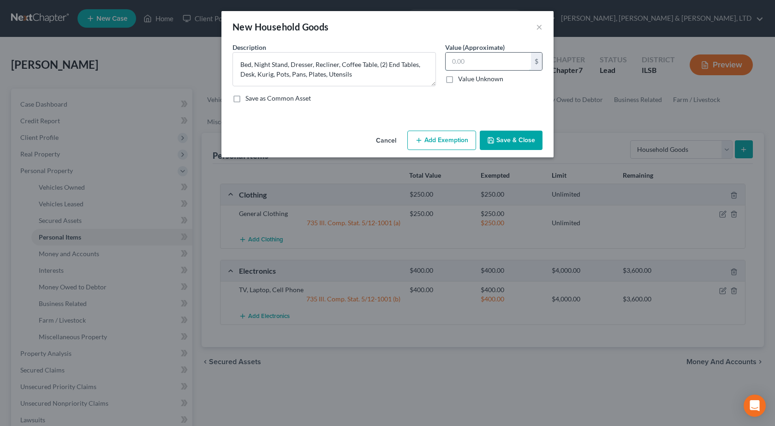
click at [471, 57] on input "text" at bounding box center [488, 62] width 85 height 18
drag, startPoint x: 471, startPoint y: 56, endPoint x: 372, endPoint y: 66, distance: 100.1
click at [372, 66] on div "Description * Bed, Night Stand, Dresser, Recliner, Coffee Table, (2) End Tables…" at bounding box center [387, 76] width 319 height 68
type input "400"
click at [435, 139] on button "Add Exemption" at bounding box center [442, 140] width 69 height 19
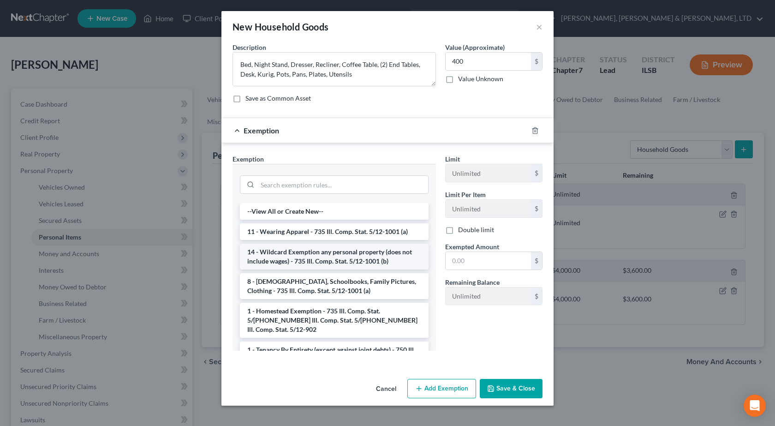
click at [313, 263] on li "14 - Wildcard Exemption any personal property (does not include wages) - 735 Il…" at bounding box center [334, 257] width 189 height 26
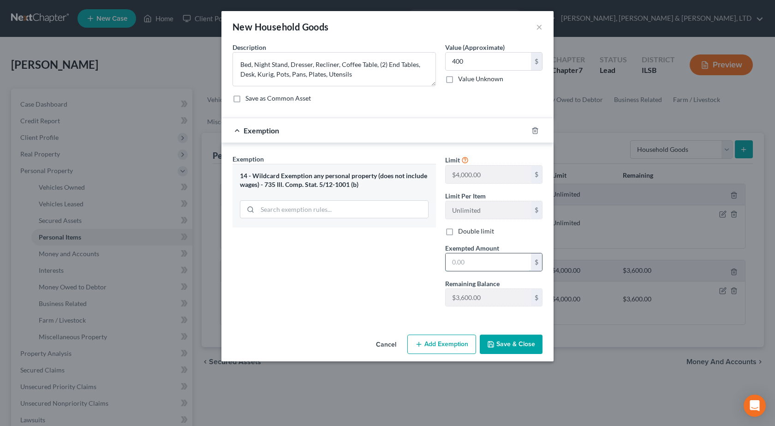
click at [481, 266] on input "text" at bounding box center [488, 262] width 85 height 18
type input "400"
click at [511, 346] on button "Save & Close" at bounding box center [511, 344] width 63 height 19
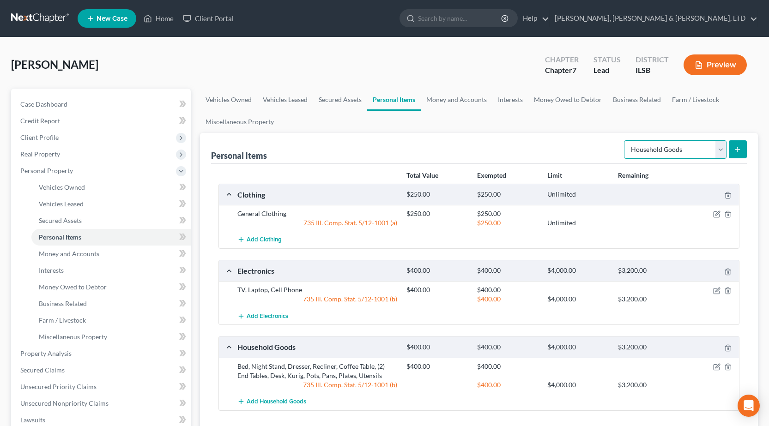
click at [668, 151] on select "Select Item Type Clothing Collectibles Of Value Electronics Firearms Household …" at bounding box center [675, 149] width 102 height 18
select select "jewelry"
click at [625, 140] on select "Select Item Type Clothing Collectibles Of Value Electronics Firearms Household …" at bounding box center [675, 149] width 102 height 18
click at [736, 148] on icon "submit" at bounding box center [736, 149] width 7 height 7
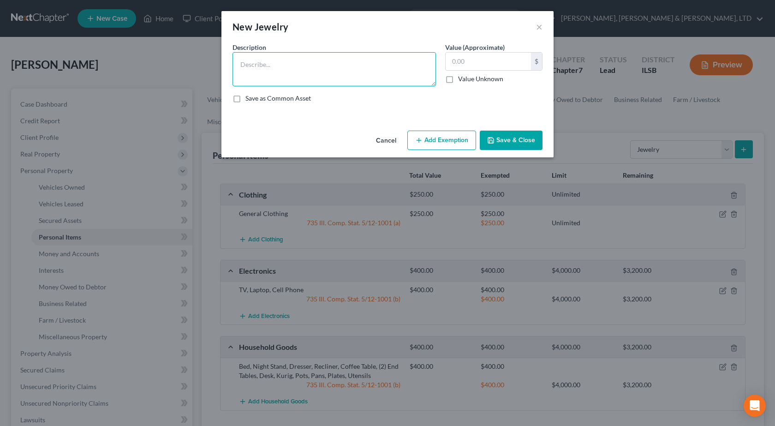
click at [296, 66] on textarea at bounding box center [335, 69] width 204 height 34
type textarea "(2) Watches, Earings"
click at [492, 65] on input "text" at bounding box center [488, 62] width 85 height 18
type input "100"
click at [439, 150] on div "Cancel Add Exemption Save & Close" at bounding box center [388, 142] width 332 height 30
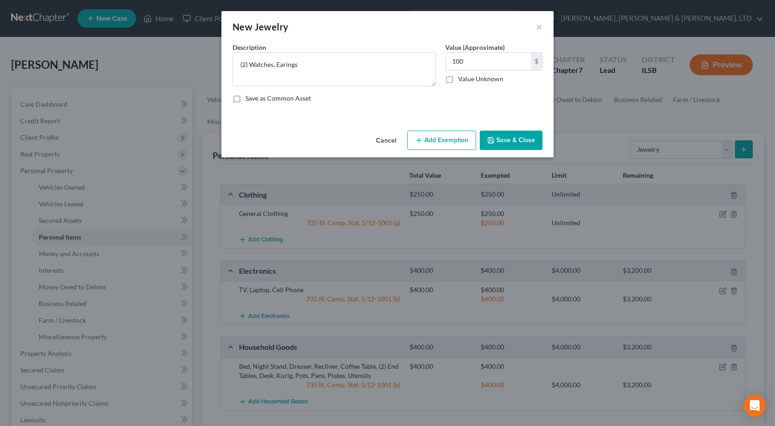
click at [439, 147] on button "Add Exemption" at bounding box center [442, 140] width 69 height 19
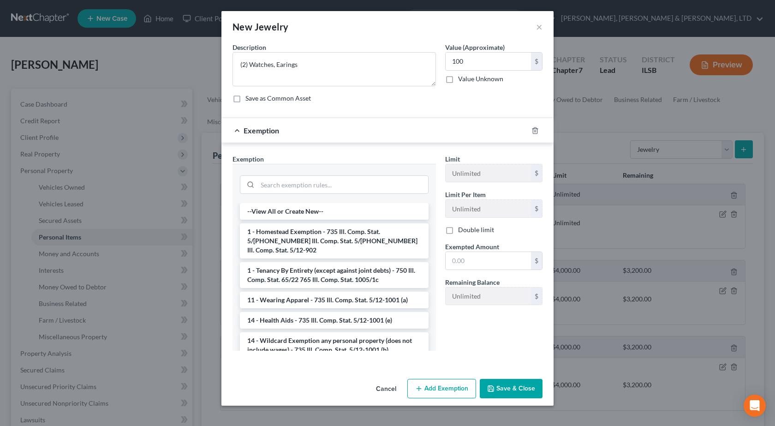
click at [327, 332] on li "14 - Wildcard Exemption any personal property (does not include wages) - 735 Il…" at bounding box center [334, 345] width 189 height 26
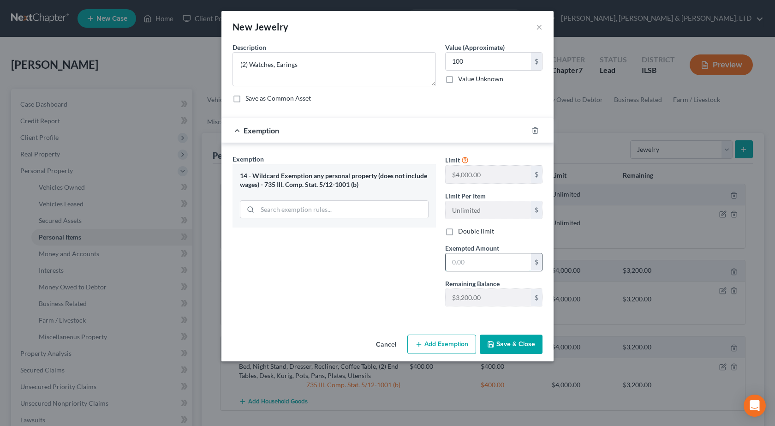
click at [483, 268] on input "text" at bounding box center [488, 262] width 85 height 18
type input "1"
click at [396, 316] on div "Exemption Set must be selected for CA. Exemption * 14 - Wildcard Exemption any …" at bounding box center [388, 232] width 332 height 179
click at [538, 132] on icon "button" at bounding box center [535, 130] width 7 height 7
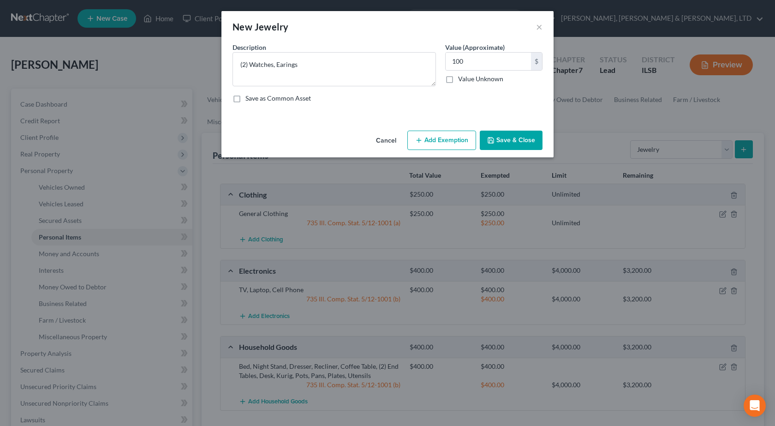
click at [440, 141] on button "Add Exemption" at bounding box center [442, 140] width 69 height 19
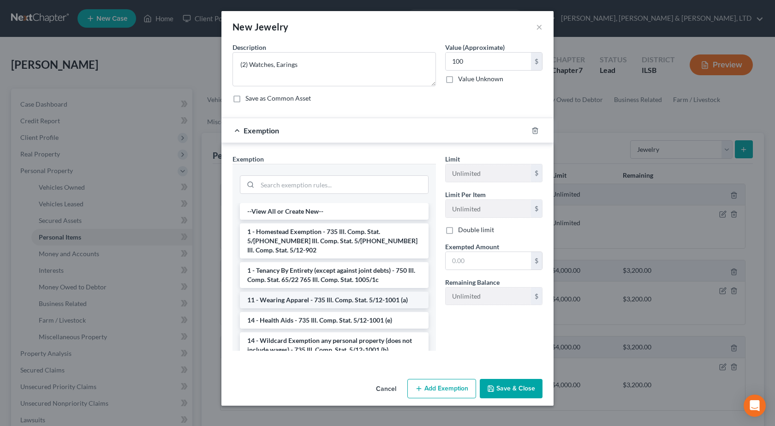
click at [302, 292] on li "11 - Wearing Apparel - 735 Ill. Comp. Stat. 5/12-1001 (a)" at bounding box center [334, 300] width 189 height 17
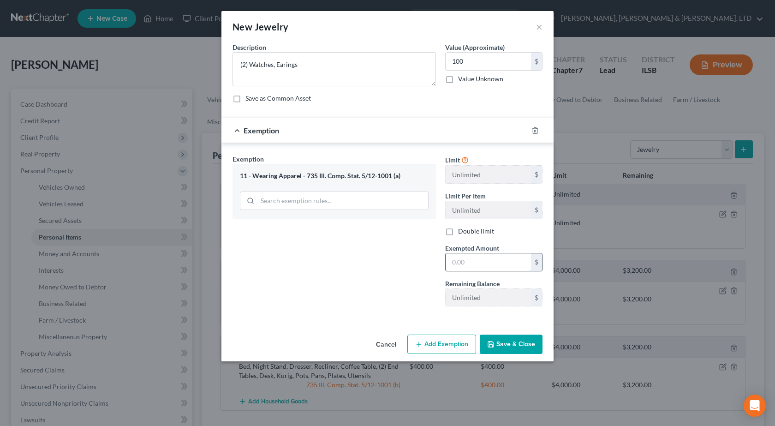
click at [479, 261] on input "text" at bounding box center [488, 262] width 85 height 18
type input "100"
click at [513, 341] on button "Save & Close" at bounding box center [511, 344] width 63 height 19
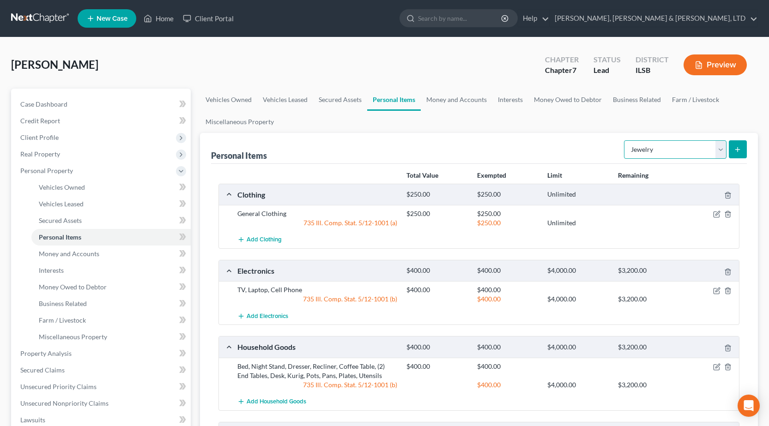
click at [672, 156] on select "Select Item Type Clothing Collectibles Of Value Electronics Firearms Household …" at bounding box center [675, 149] width 102 height 18
select select "pets"
click at [625, 140] on select "Select Item Type Clothing Collectibles Of Value Electronics Firearms Household …" at bounding box center [675, 149] width 102 height 18
click at [741, 151] on button "submit" at bounding box center [737, 149] width 18 height 18
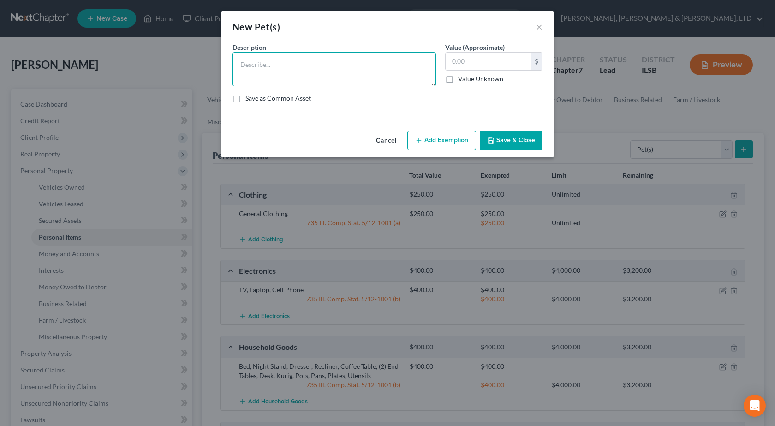
click at [402, 67] on textarea at bounding box center [335, 69] width 204 height 34
type textarea "Dog"
click at [509, 139] on button "Save & Close" at bounding box center [511, 140] width 63 height 19
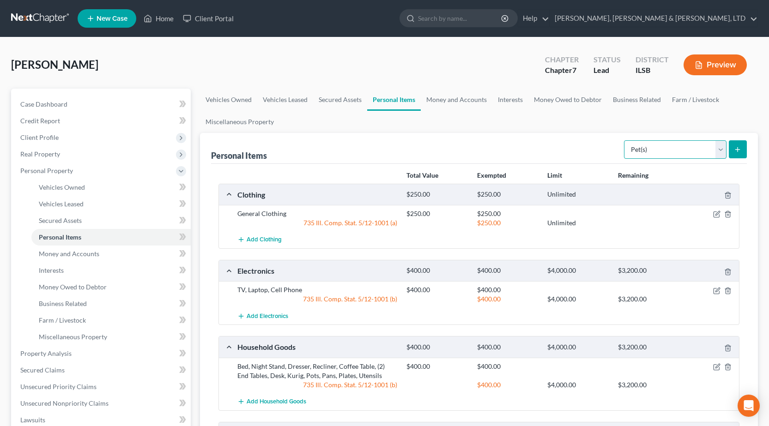
click at [647, 144] on select "Select Item Type Clothing Collectibles Of Value Electronics Firearms Household …" at bounding box center [675, 149] width 102 height 18
select select "sports_and_hobby_equipment"
click at [625, 140] on select "Select Item Type Clothing Collectibles Of Value Electronics Firearms Household …" at bounding box center [675, 149] width 102 height 18
click at [739, 150] on icon "submit" at bounding box center [736, 149] width 7 height 7
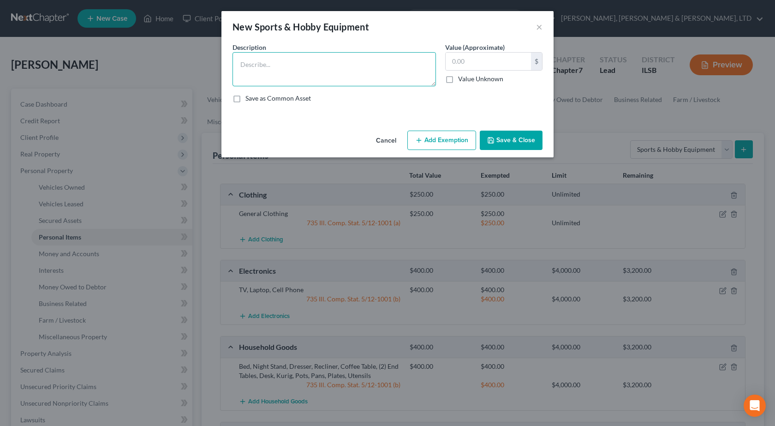
click at [268, 71] on textarea at bounding box center [335, 69] width 204 height 34
click at [308, 66] on textarea "Archery Equipment, (10) Fishing Poles" at bounding box center [335, 69] width 204 height 34
click at [357, 64] on textarea "Archery Equipment, (3) Fishing Poles" at bounding box center [335, 69] width 204 height 34
type textarea "Archery Equipment, (3) Fishing Poles"
click at [491, 63] on input "text" at bounding box center [488, 62] width 85 height 18
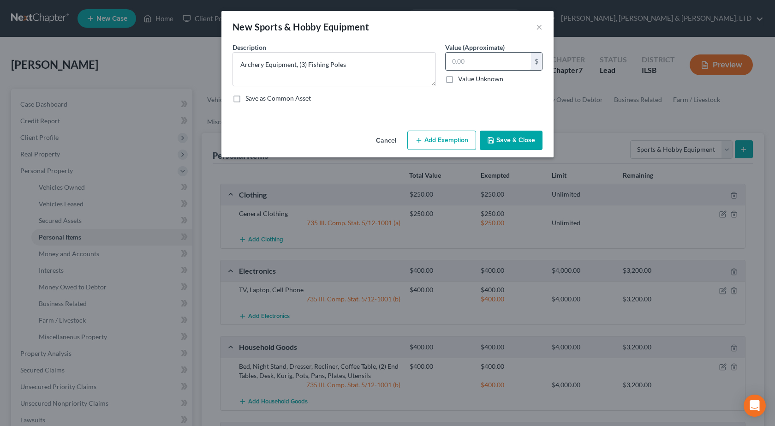
type input "5"
type input "200"
click at [419, 135] on button "Add Exemption" at bounding box center [442, 140] width 69 height 19
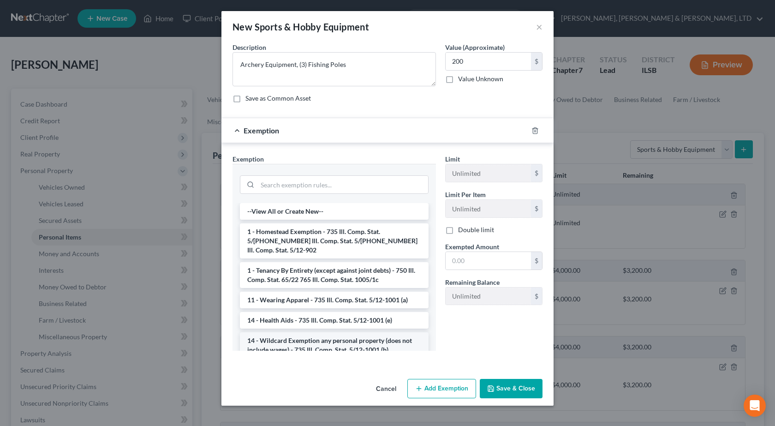
click at [318, 332] on li "14 - Wildcard Exemption any personal property (does not include wages) - 735 Il…" at bounding box center [334, 345] width 189 height 26
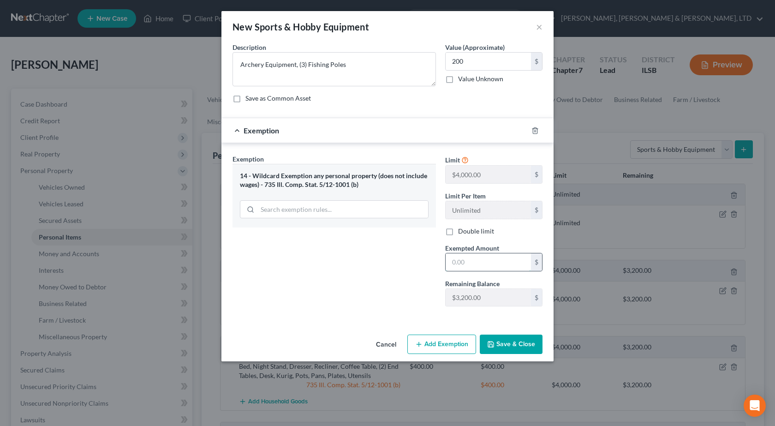
click at [476, 264] on input "text" at bounding box center [488, 262] width 85 height 18
type input "200"
click at [525, 338] on button "Save & Close" at bounding box center [511, 344] width 63 height 19
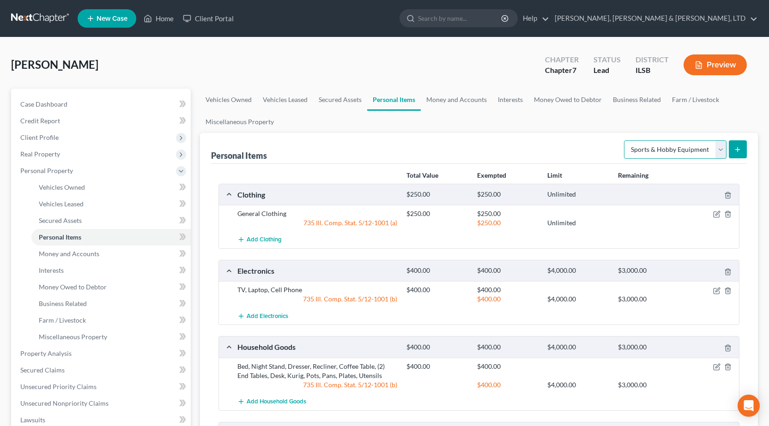
click at [665, 147] on select "Select Item Type Clothing Collectibles Of Value Electronics Firearms Household …" at bounding box center [675, 149] width 102 height 18
drag, startPoint x: 647, startPoint y: 146, endPoint x: 586, endPoint y: 127, distance: 63.8
click at [647, 146] on select "Select Item Type Clothing Collectibles Of Value Electronics Firearms Household …" at bounding box center [675, 149] width 102 height 18
click at [468, 96] on link "Money and Accounts" at bounding box center [457, 100] width 72 height 22
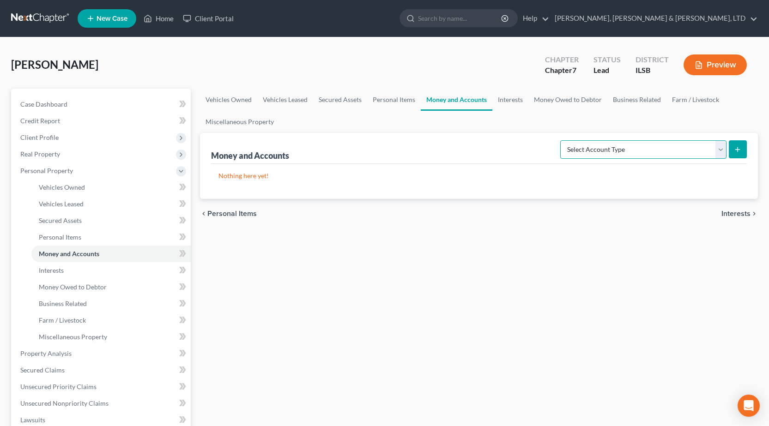
click at [620, 146] on select "Select Account Type Brokerage Cash on Hand Certificates of Deposit Checking Acc…" at bounding box center [643, 149] width 166 height 18
select select "checking"
click at [562, 140] on select "Select Account Type Brokerage Cash on Hand Certificates of Deposit Checking Acc…" at bounding box center [643, 149] width 166 height 18
click at [739, 156] on button "submit" at bounding box center [737, 149] width 18 height 18
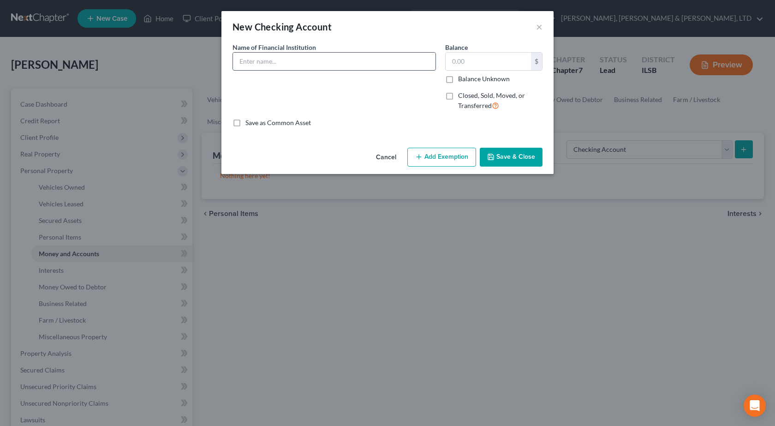
click at [281, 61] on input "text" at bounding box center [334, 62] width 203 height 18
type input "First Mid Bank and Trust"
click at [527, 160] on button "Save & Close" at bounding box center [511, 157] width 63 height 19
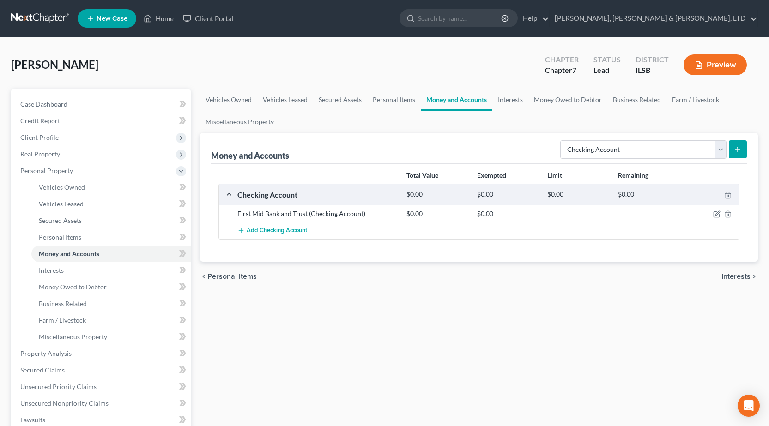
click at [745, 150] on button "submit" at bounding box center [737, 149] width 18 height 18
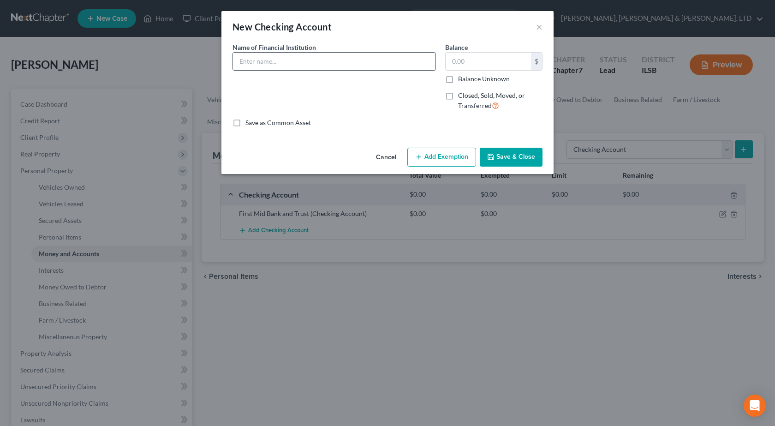
drag, startPoint x: 337, startPoint y: 58, endPoint x: 331, endPoint y: 55, distance: 7.2
click at [336, 58] on input "text" at bounding box center [334, 62] width 203 height 18
type input "First State Bank of St Peter"
click at [518, 154] on button "Save & Close" at bounding box center [511, 157] width 63 height 19
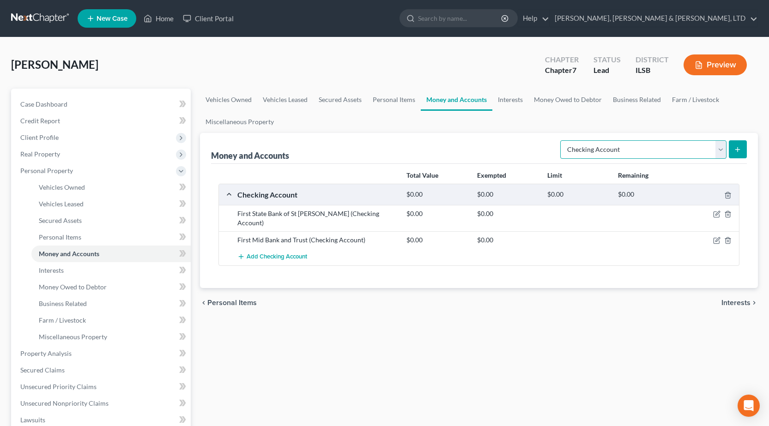
click at [587, 151] on select "Select Account Type Brokerage Cash on Hand Certificates of Deposit Checking Acc…" at bounding box center [643, 149] width 166 height 18
select select "savings"
click at [562, 140] on select "Select Account Type Brokerage Cash on Hand Certificates of Deposit Checking Acc…" at bounding box center [643, 149] width 166 height 18
click at [733, 151] on icon "submit" at bounding box center [736, 149] width 7 height 7
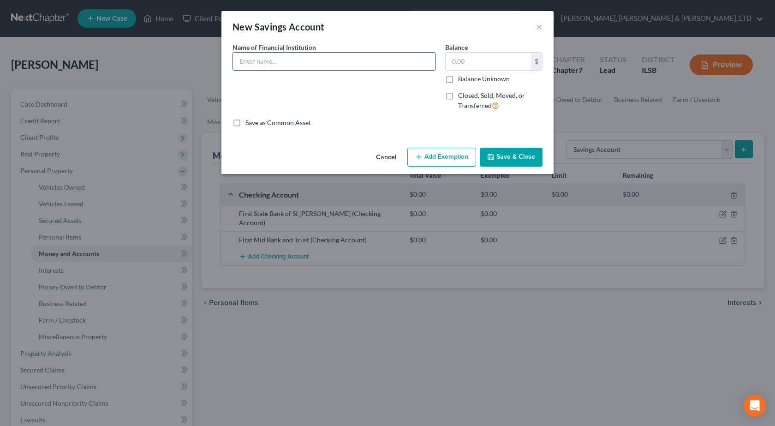
click at [345, 59] on input "text" at bounding box center [334, 62] width 203 height 18
type input "First Mid Bank and Trust"
click at [528, 161] on button "Save & Close" at bounding box center [511, 157] width 63 height 19
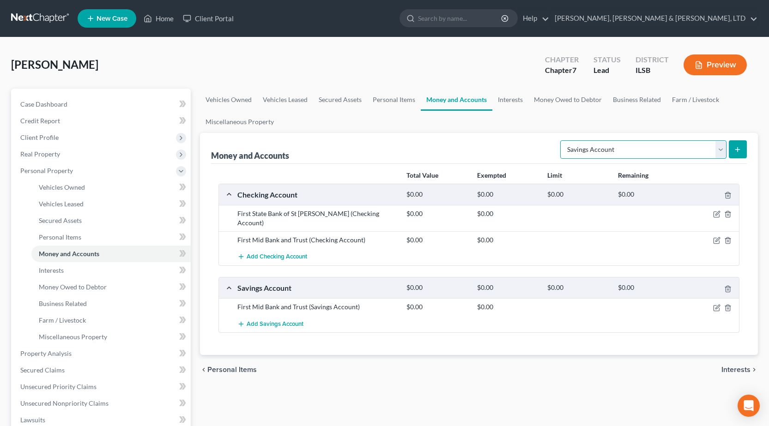
click at [633, 153] on select "Select Account Type Brokerage Cash on Hand Certificates of Deposit Checking Acc…" at bounding box center [643, 149] width 166 height 18
select select "other"
click at [562, 140] on select "Select Account Type Brokerage Cash on Hand Certificates of Deposit Checking Acc…" at bounding box center [643, 149] width 166 height 18
click at [740, 147] on icon "submit" at bounding box center [736, 149] width 7 height 7
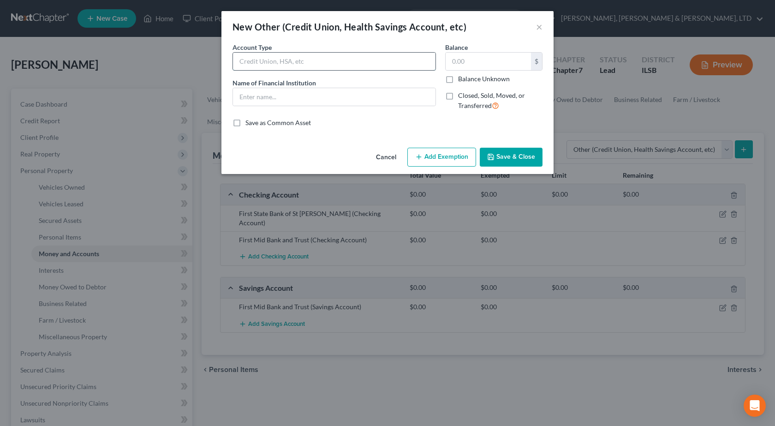
click at [327, 64] on input "text" at bounding box center [334, 62] width 203 height 18
type input "Mobile Banking"
type input "Cash App"
click at [529, 162] on button "Save & Close" at bounding box center [511, 157] width 63 height 19
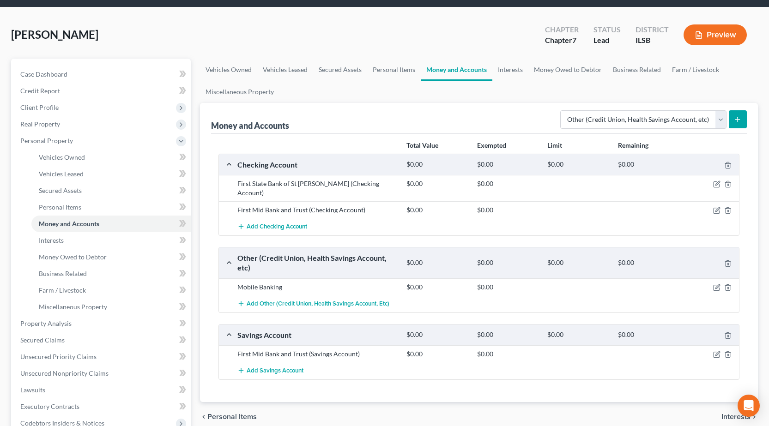
scroll to position [46, 0]
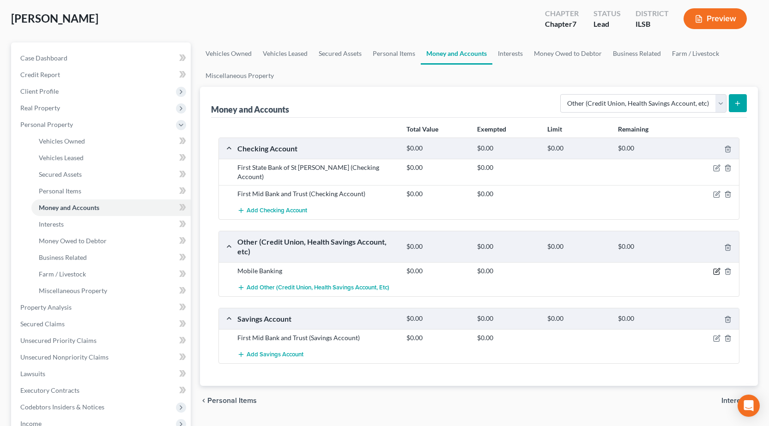
click at [715, 268] on icon "button" at bounding box center [717, 270] width 4 height 4
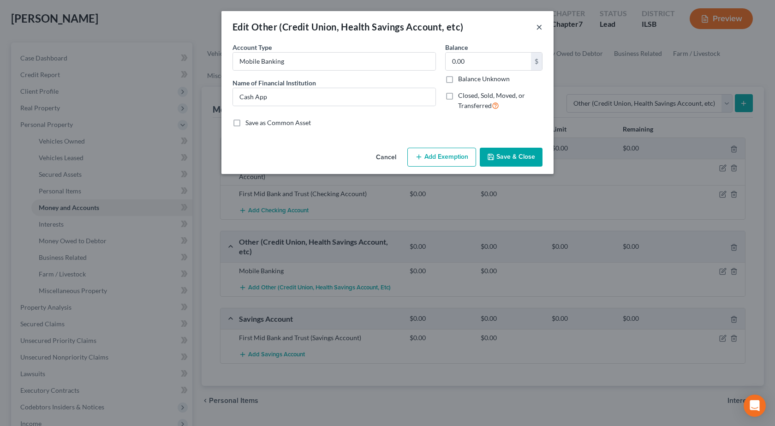
click at [541, 27] on button "×" at bounding box center [539, 26] width 6 height 11
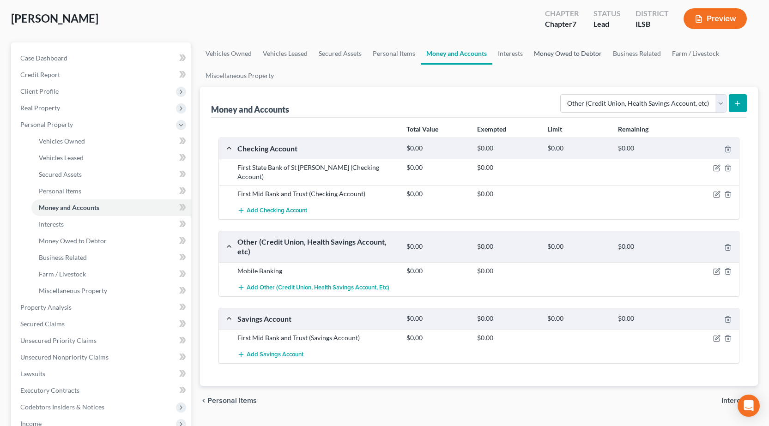
click at [547, 59] on link "Money Owed to Debtor" at bounding box center [567, 53] width 79 height 22
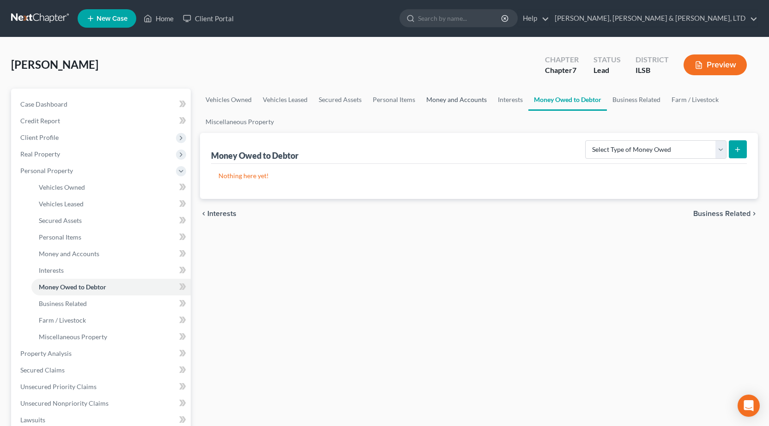
click at [454, 100] on link "Money and Accounts" at bounding box center [457, 100] width 72 height 22
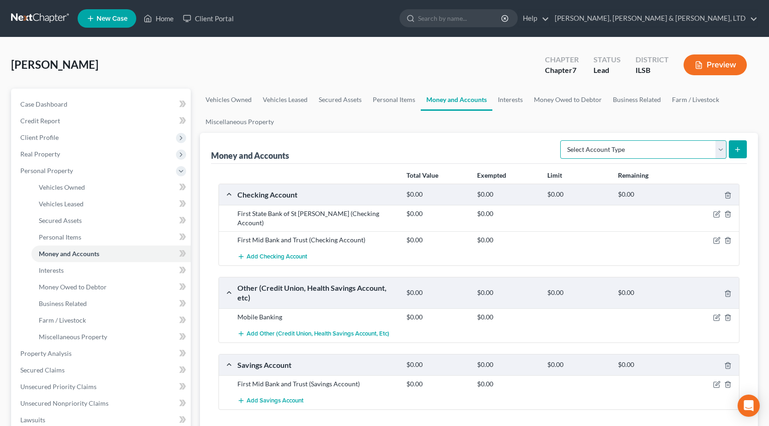
drag, startPoint x: 640, startPoint y: 149, endPoint x: 634, endPoint y: 146, distance: 7.2
click at [640, 149] on select "Select Account Type Brokerage Cash on Hand Certificates of Deposit Checking Acc…" at bounding box center [643, 149] width 166 height 18
select select "other"
click at [562, 140] on select "Select Account Type Brokerage Cash on Hand Certificates of Deposit Checking Acc…" at bounding box center [643, 149] width 166 height 18
click at [737, 148] on icon "submit" at bounding box center [736, 149] width 7 height 7
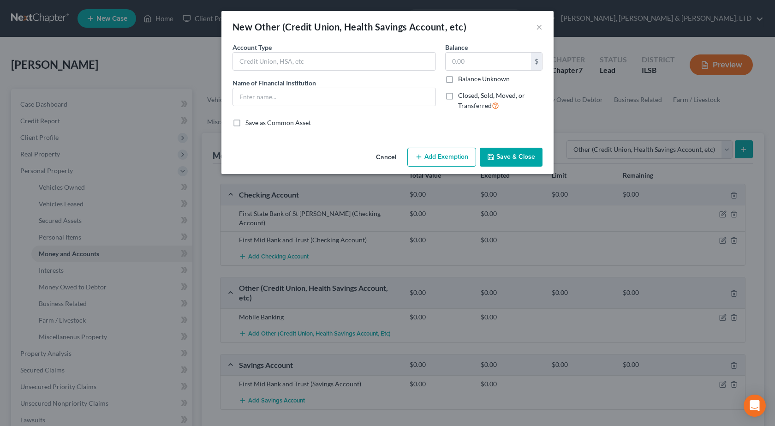
click at [458, 96] on label "Closed, Sold, Moved, or Transferred" at bounding box center [500, 101] width 84 height 20
click at [462, 96] on input "Closed, Sold, Moved, or Transferred" at bounding box center [465, 94] width 6 height 6
checkbox input "true"
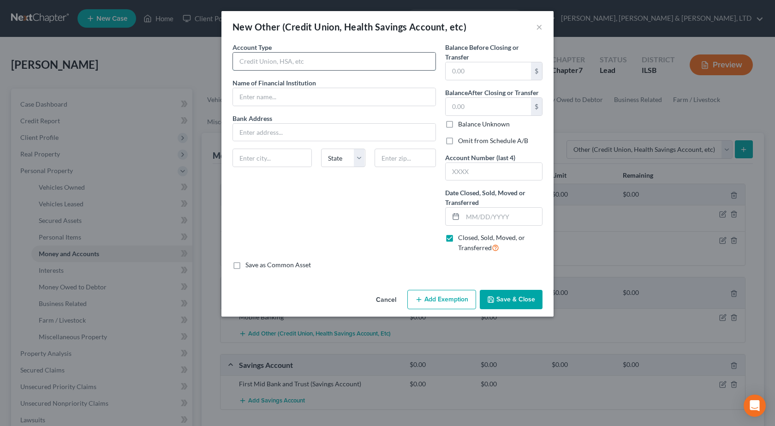
click at [258, 62] on input "text" at bounding box center [334, 62] width 203 height 18
type input "Personal Investment Account (Crypto)"
type input "Coinbase"
click at [487, 210] on input "text" at bounding box center [502, 217] width 79 height 18
type input "06/01/2025"
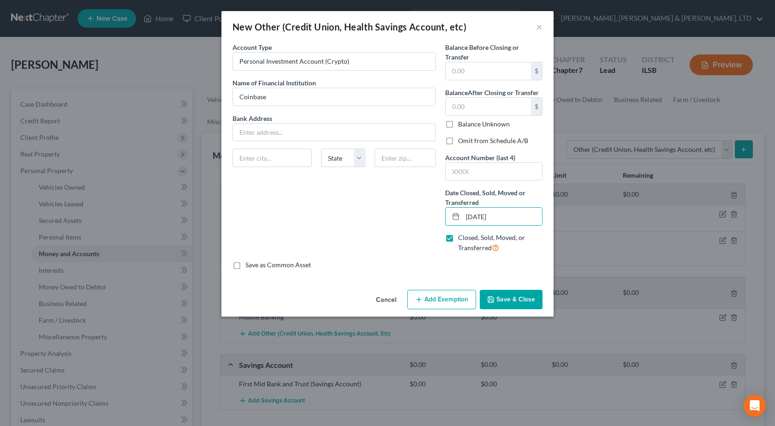
click at [458, 144] on label "Omit from Schedule A/B" at bounding box center [493, 140] width 70 height 9
click at [462, 142] on input "Omit from Schedule A/B" at bounding box center [465, 139] width 6 height 6
checkbox input "true"
click at [512, 299] on button "Save & Close" at bounding box center [511, 299] width 63 height 19
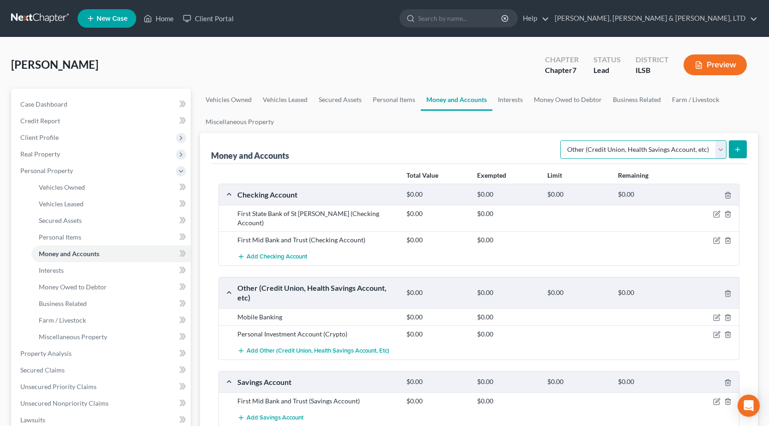
click at [627, 155] on select "Select Account Type Brokerage Cash on Hand Certificates of Deposit Checking Acc…" at bounding box center [643, 149] width 166 height 18
drag, startPoint x: 626, startPoint y: 154, endPoint x: 617, endPoint y: 148, distance: 11.2
click at [626, 153] on select "Select Account Type Brokerage Cash on Hand Certificates of Deposit Checking Acc…" at bounding box center [643, 149] width 166 height 18
click at [525, 101] on link "Interests" at bounding box center [510, 100] width 36 height 22
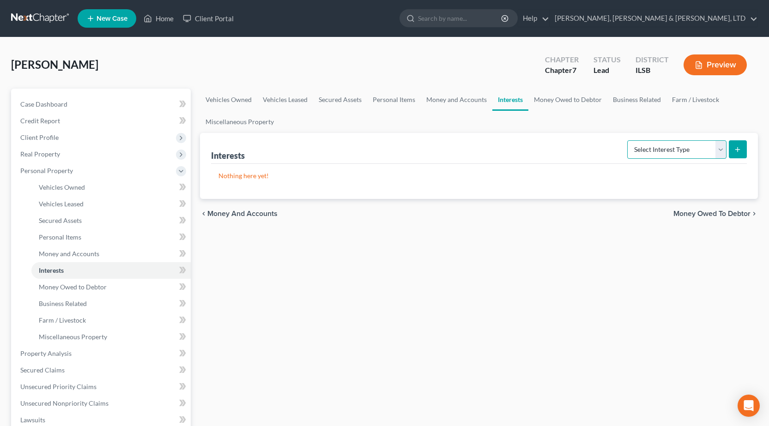
click at [636, 143] on select "Select Interest Type 401K Annuity Bond Education IRA Government Bond Government…" at bounding box center [676, 149] width 99 height 18
select select "401k"
click at [628, 140] on select "Select Interest Type 401K Annuity Bond Education IRA Government Bond Government…" at bounding box center [676, 149] width 99 height 18
click at [743, 150] on button "submit" at bounding box center [737, 149] width 18 height 18
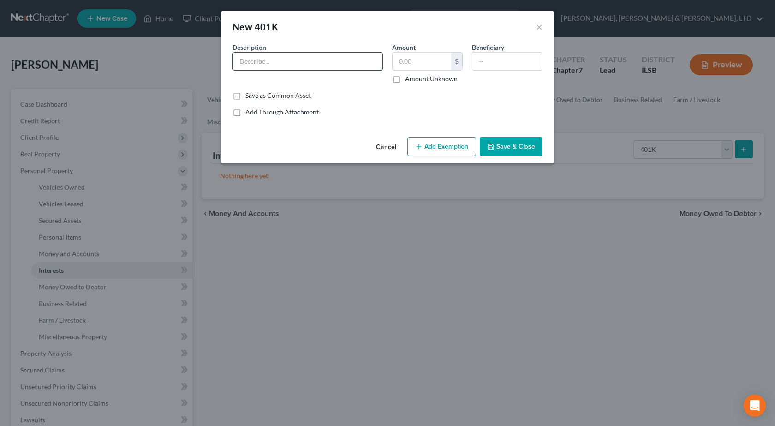
click at [279, 65] on input "text" at bounding box center [308, 62] width 150 height 18
type input "Van Guard"
click at [407, 67] on input "text" at bounding box center [422, 62] width 59 height 18
type input "29,000"
click at [411, 143] on button "Add Exemption" at bounding box center [442, 146] width 69 height 19
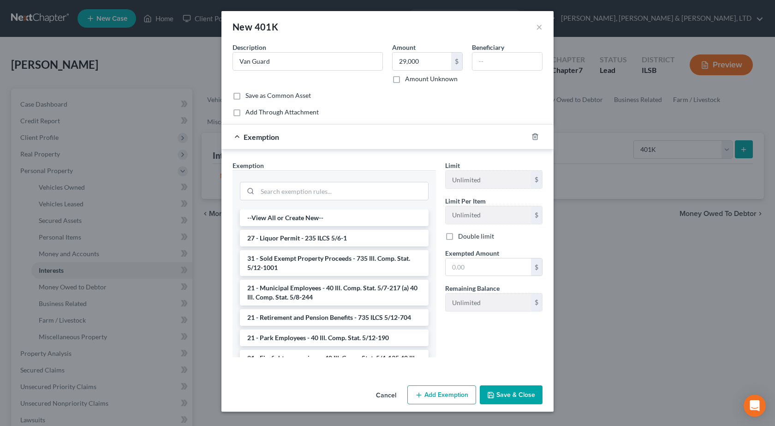
click at [341, 320] on li "21 - Retirement and Pension Benefits - 735 ILCS 5/12-704" at bounding box center [334, 317] width 189 height 17
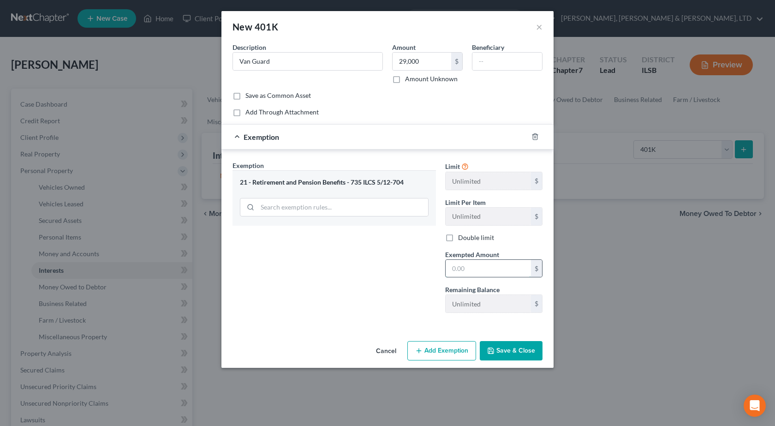
click at [480, 271] on input "text" at bounding box center [488, 269] width 85 height 18
type input "1"
click at [307, 288] on div "Exemption Set must be selected for CA. Exemption * 21 - Retirement and Pension …" at bounding box center [334, 241] width 213 height 160
click at [520, 355] on button "Save & Close" at bounding box center [511, 350] width 63 height 19
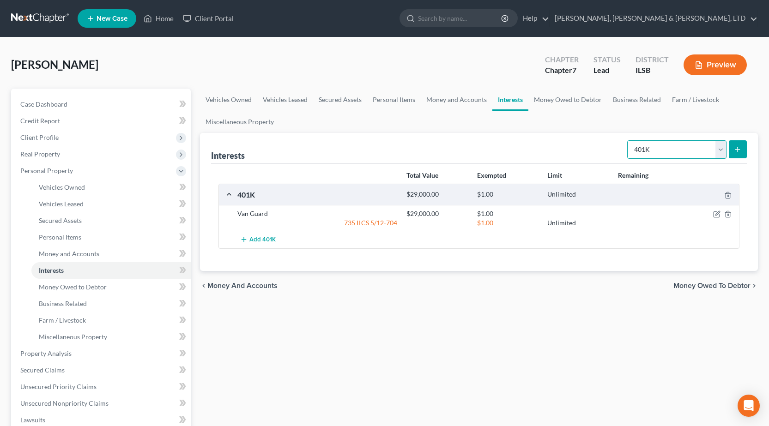
click at [652, 155] on select "Select Interest Type 401K Annuity Bond Education IRA Government Bond Government…" at bounding box center [676, 149] width 99 height 18
select select "term_life_insurance"
click at [628, 140] on select "Select Interest Type 401K Annuity Bond Education IRA Government Bond Government…" at bounding box center [676, 149] width 99 height 18
click at [735, 149] on icon "submit" at bounding box center [736, 149] width 7 height 7
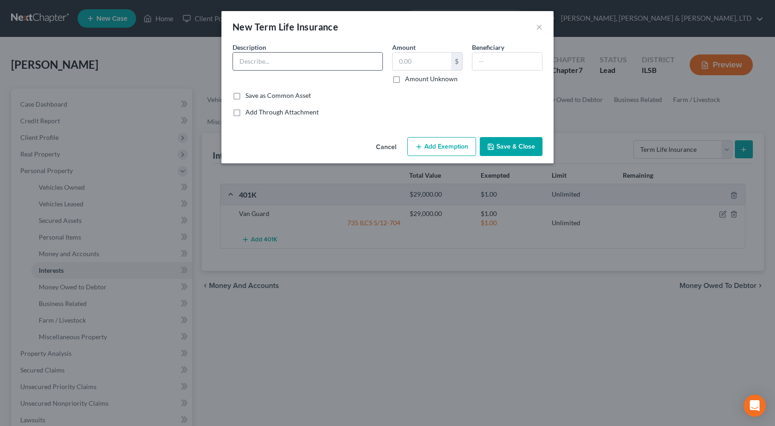
click at [287, 65] on input "text" at bounding box center [308, 62] width 150 height 18
type input "Term Life - Through Work - No Equity"
click at [492, 150] on icon "button" at bounding box center [491, 147] width 6 height 6
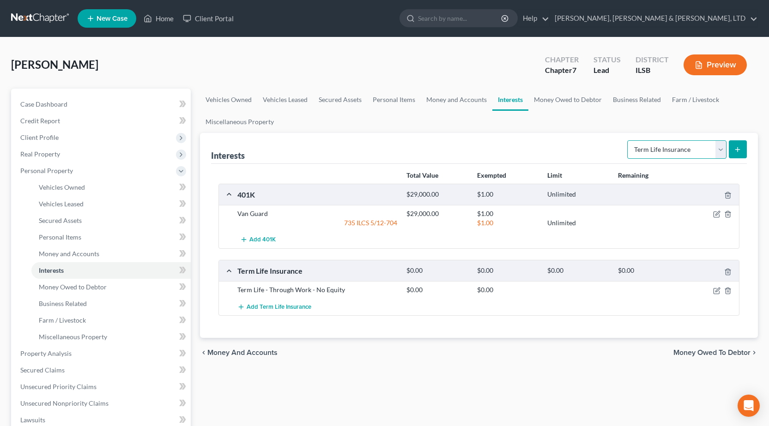
click at [678, 153] on select "Select Interest Type 401K Annuity Bond Education IRA Government Bond Government…" at bounding box center [676, 149] width 99 height 18
drag, startPoint x: 683, startPoint y: 151, endPoint x: 652, endPoint y: 138, distance: 34.1
click at [682, 150] on select "Select Interest Type 401K Annuity Bond Education IRA Government Bond Government…" at bounding box center [676, 149] width 99 height 18
click at [553, 95] on link "Money Owed to Debtor" at bounding box center [567, 100] width 79 height 22
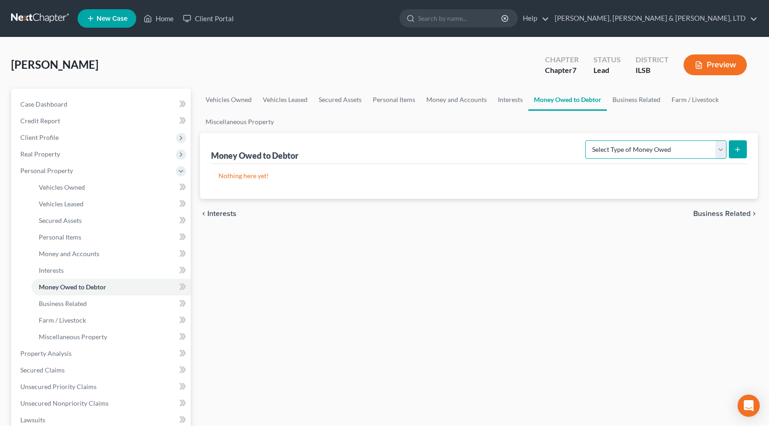
click at [645, 146] on select "Select Type of Money Owed Accounts Receivable Alimony Child Support Claims Agai…" at bounding box center [655, 149] width 141 height 18
select select "claims_against_third_parties"
click at [586, 140] on select "Select Type of Money Owed Accounts Receivable Alimony Child Support Claims Agai…" at bounding box center [655, 149] width 141 height 18
click at [742, 150] on button "submit" at bounding box center [737, 149] width 18 height 18
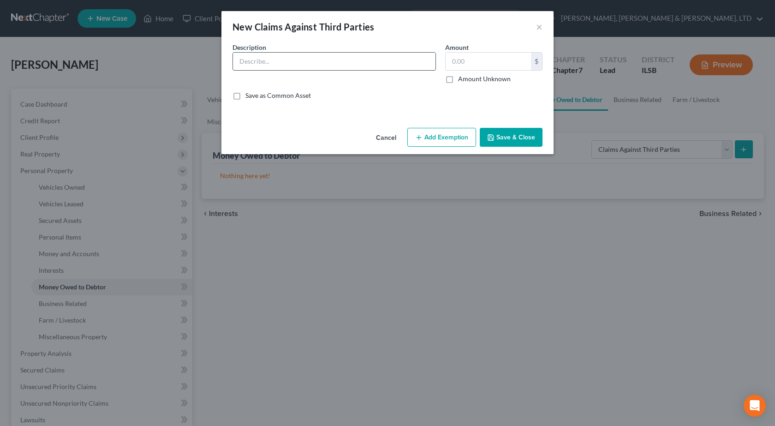
click at [252, 57] on input "text" at bounding box center [334, 62] width 203 height 18
type input "HSHS Data Breach Claim"
click at [458, 80] on label "Amount Unknown" at bounding box center [484, 78] width 53 height 9
click at [462, 80] on input "Amount Unknown" at bounding box center [465, 77] width 6 height 6
checkbox input "true"
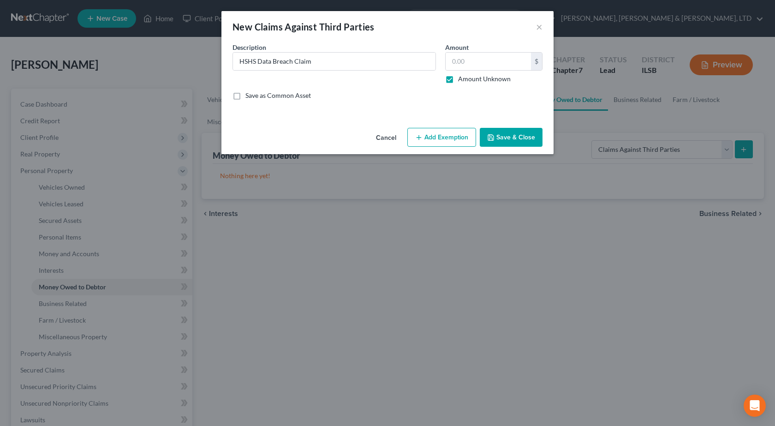
type input "0.00"
click at [519, 138] on button "Save & Close" at bounding box center [511, 137] width 63 height 19
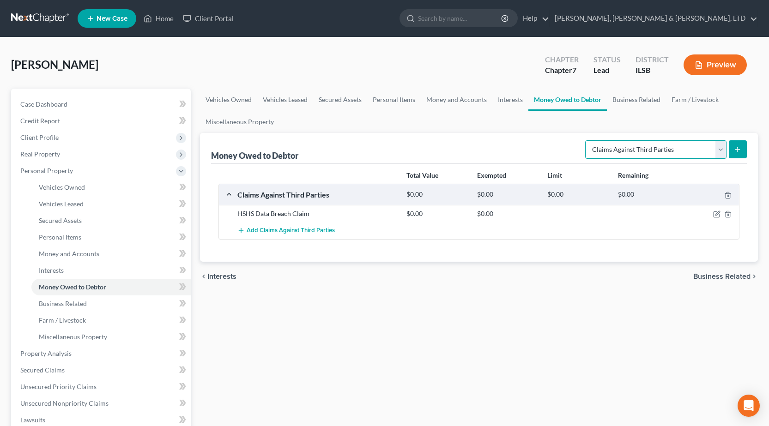
click at [637, 142] on select "Select Type of Money Owed Accounts Receivable Alimony Child Support Claims Agai…" at bounding box center [655, 149] width 141 height 18
click at [631, 102] on link "Business Related" at bounding box center [636, 100] width 59 height 22
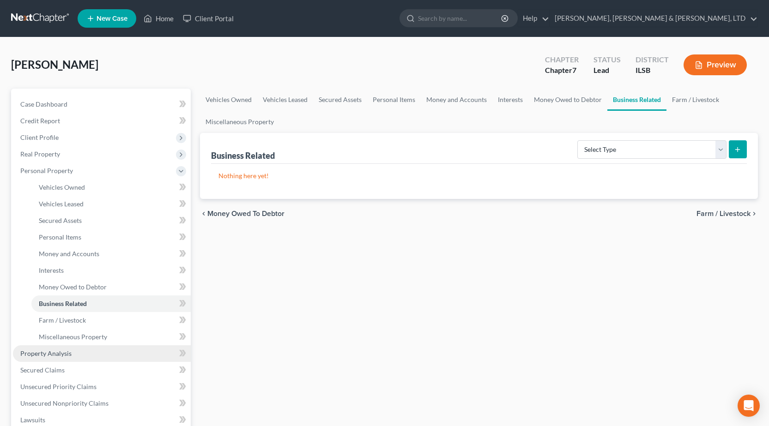
click at [43, 359] on link "Property Analysis" at bounding box center [102, 353] width 178 height 17
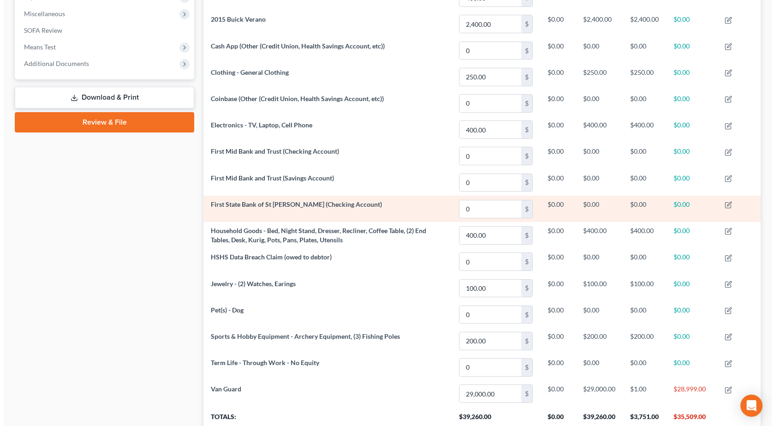
scroll to position [395, 0]
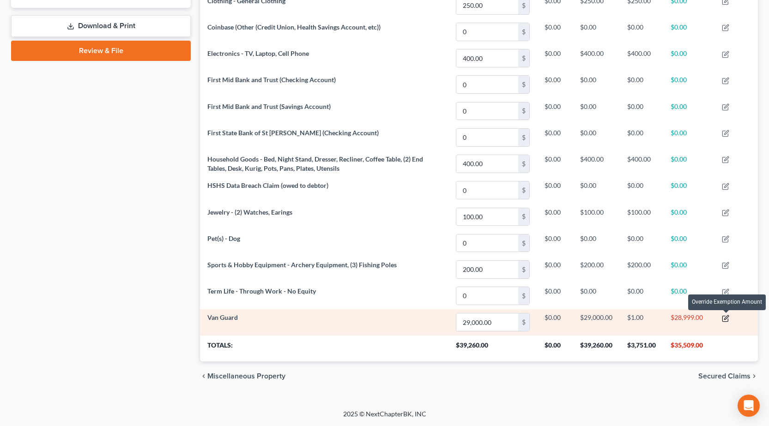
click at [724, 319] on icon "button" at bounding box center [724, 318] width 7 height 7
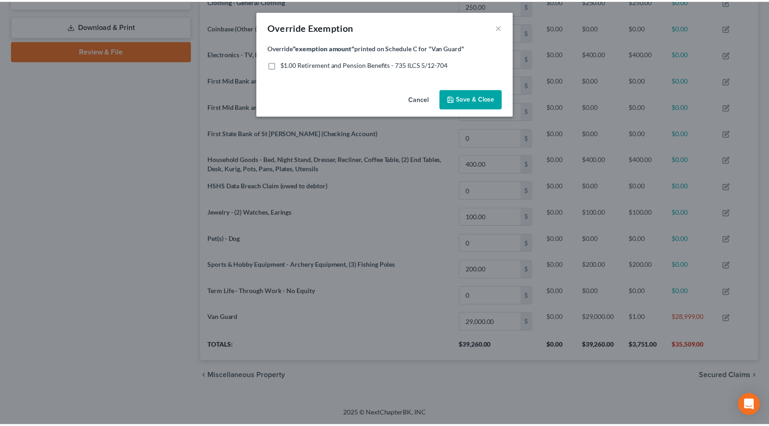
scroll to position [165, 563]
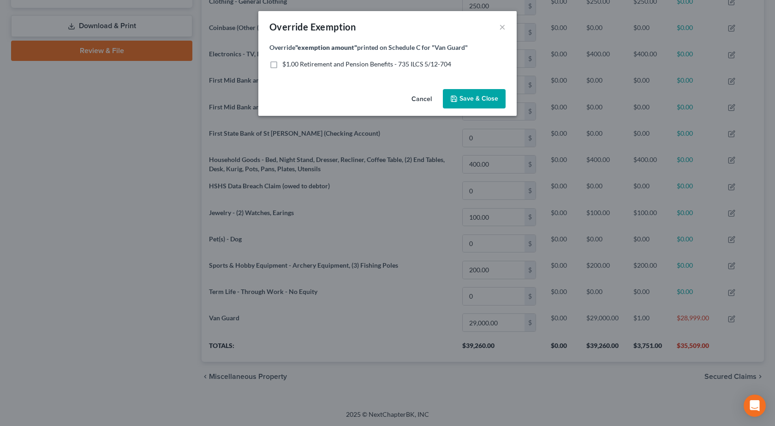
click at [289, 67] on span "$1.00 Retirement and Pension Benefits - 735 ILCS 5/12-704" at bounding box center [366, 64] width 169 height 8
click at [289, 66] on input "$1.00 Retirement and Pension Benefits - 735 ILCS 5/12-704" at bounding box center [289, 63] width 6 height 6
checkbox input "true"
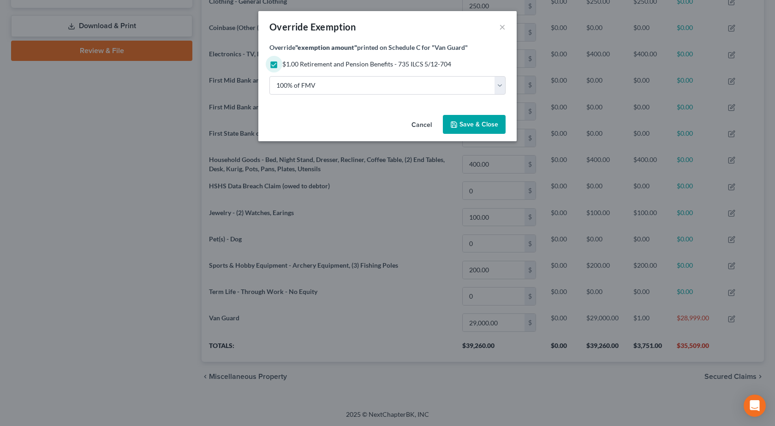
click at [478, 114] on div "Cancel Save & Close" at bounding box center [387, 126] width 258 height 30
click at [469, 122] on span "Save & Close" at bounding box center [479, 124] width 39 height 8
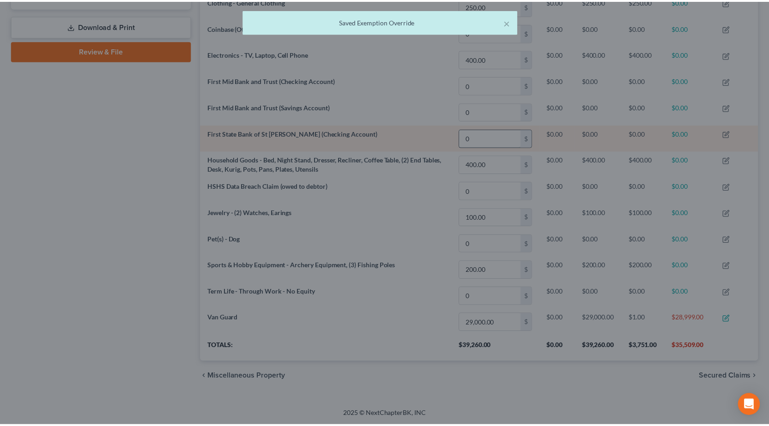
scroll to position [0, 0]
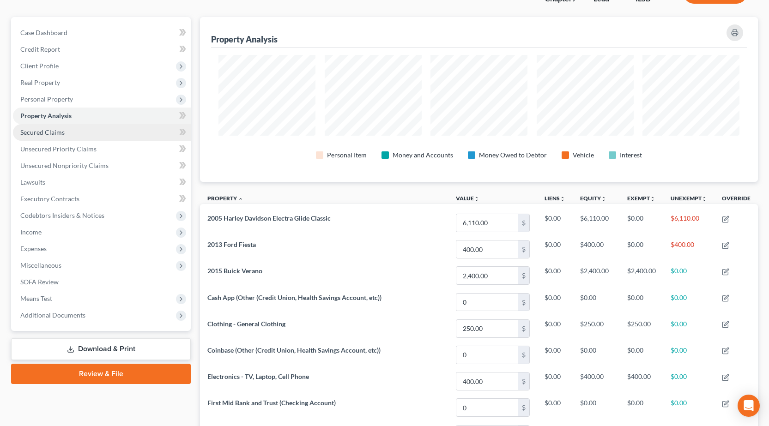
click at [78, 134] on link "Secured Claims" at bounding box center [102, 132] width 178 height 17
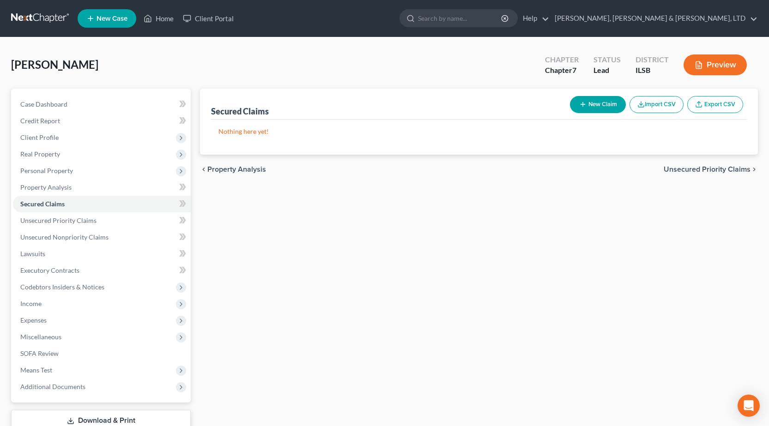
click at [594, 108] on button "New Claim" at bounding box center [598, 104] width 56 height 17
select select "0"
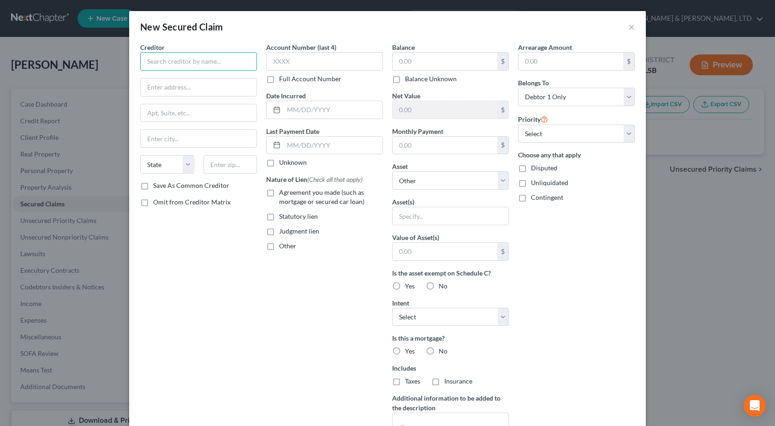
click at [185, 56] on input "text" at bounding box center [198, 61] width 117 height 18
paste input "First State Bank of St Peter"
type input "First State Bank of St Peter"
click at [187, 90] on input "text" at bounding box center [199, 87] width 116 height 18
paste input "200 E 3rd St"
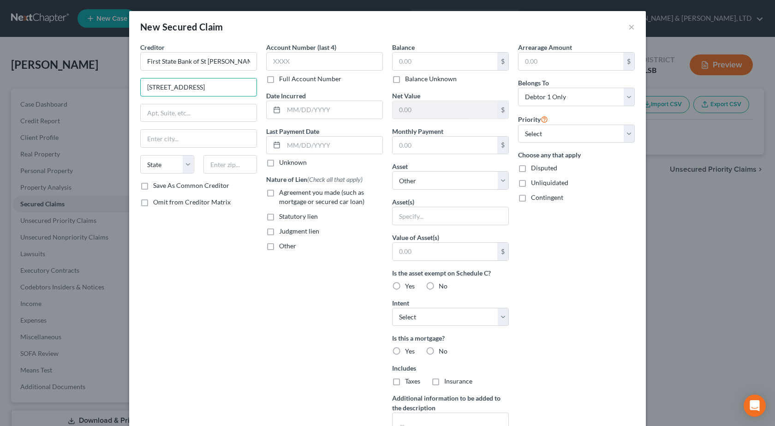
type input "200 E 3rd St"
drag, startPoint x: 223, startPoint y: 226, endPoint x: 225, endPoint y: 177, distance: 48.5
click at [224, 218] on div "Creditor * First State Bank of St Peter 200 E 3rd St State AL AK AR AZ CA CO CT…" at bounding box center [199, 248] width 126 height 412
click at [226, 167] on input "text" at bounding box center [231, 164] width 54 height 18
type input "62880"
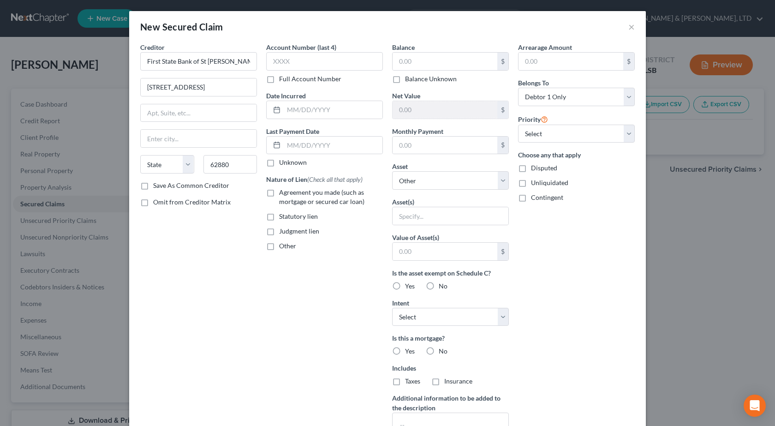
type input "Saint Peter"
select select "14"
click at [177, 368] on div "Creditor * First State Bank of St Peter 200 E 3rd St Saint Peter State AL AK AR…" at bounding box center [199, 248] width 126 height 412
click at [317, 109] on input "text" at bounding box center [333, 110] width 99 height 18
click at [279, 193] on label "Agreement you made (such as mortgage or secured car loan)" at bounding box center [331, 197] width 104 height 18
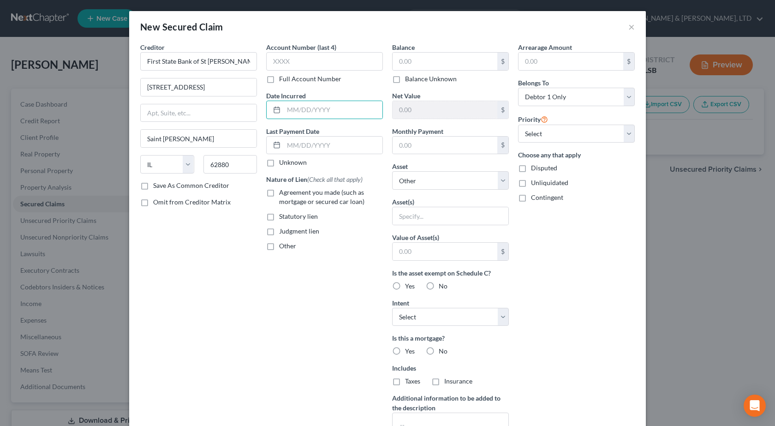
click at [283, 193] on input "Agreement you made (such as mortgage or secured car loan)" at bounding box center [286, 191] width 6 height 6
checkbox input "true"
click at [474, 61] on input "text" at bounding box center [445, 62] width 105 height 18
type input "140"
click at [406, 218] on input "text" at bounding box center [451, 216] width 116 height 18
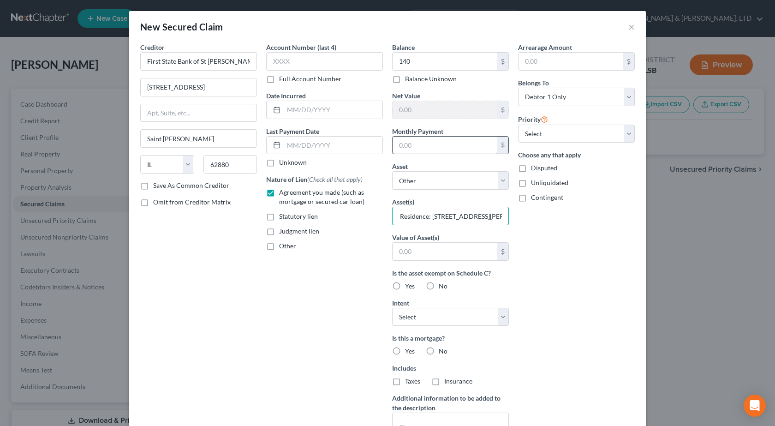
scroll to position [0, 48]
type input "Former Marital Residence: 831 N Adams St, Mason, IL"
click at [617, 282] on div "Arrearage Amount $ Belongs To * Select Debtor 1 Only Debtor 2 Only Debtor 1 And…" at bounding box center [577, 248] width 126 height 412
click at [427, 141] on input "text" at bounding box center [445, 146] width 105 height 18
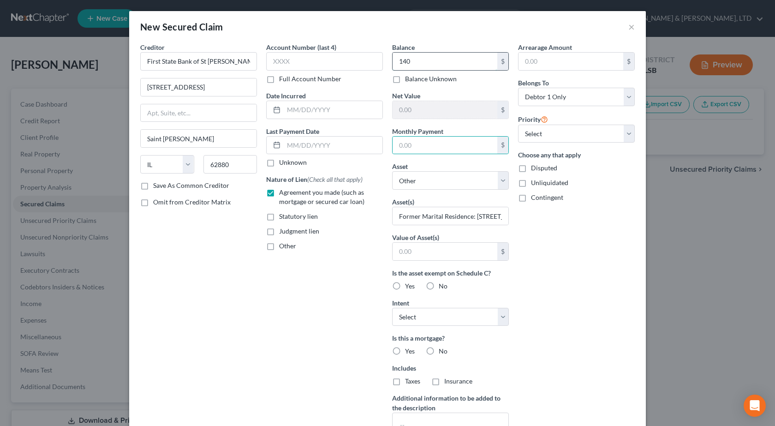
drag, startPoint x: 443, startPoint y: 53, endPoint x: 443, endPoint y: 58, distance: 5.5
click at [443, 53] on input "140" at bounding box center [445, 62] width 105 height 18
click at [440, 62] on input "140" at bounding box center [445, 62] width 105 height 18
click at [439, 62] on input "140" at bounding box center [445, 62] width 105 height 18
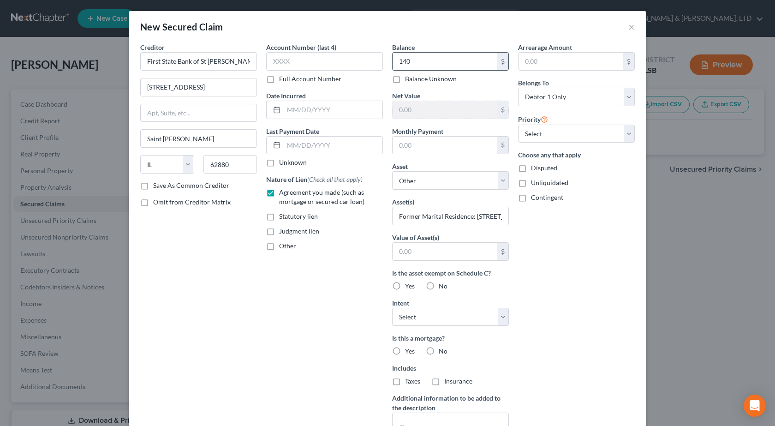
click at [422, 63] on input "140" at bounding box center [445, 62] width 105 height 18
click at [414, 63] on input "140" at bounding box center [445, 62] width 105 height 18
click at [408, 63] on input "140" at bounding box center [445, 62] width 105 height 18
type input "140,968"
click at [428, 257] on input "text" at bounding box center [445, 252] width 105 height 18
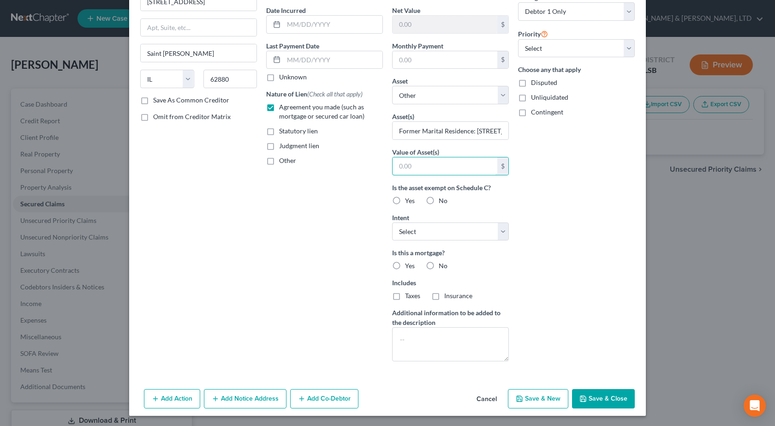
scroll to position [86, 0]
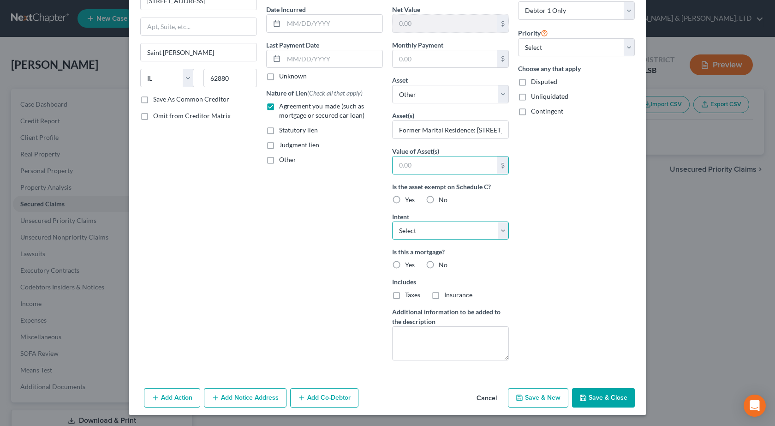
click at [407, 233] on select "Select Surrender Redeem Reaffirm Avoid Other" at bounding box center [450, 231] width 117 height 18
select select "0"
click at [392, 222] on select "Select Surrender Redeem Reaffirm Avoid Other" at bounding box center [450, 231] width 117 height 18
click at [410, 173] on input "text" at bounding box center [445, 165] width 105 height 18
type input "220,000"
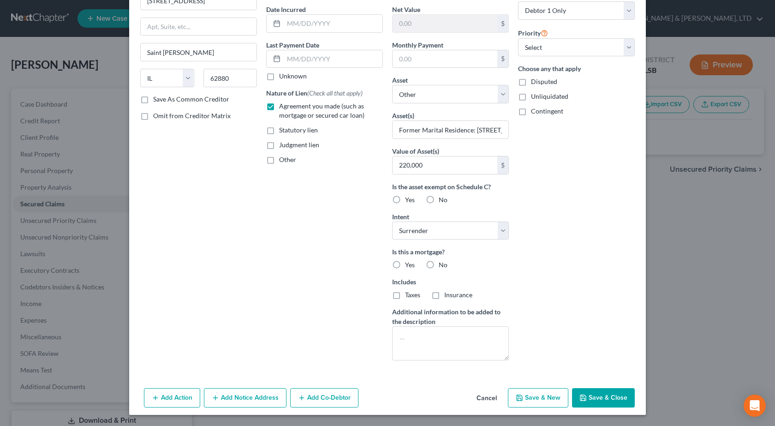
drag, startPoint x: 536, startPoint y: 272, endPoint x: 436, endPoint y: 269, distance: 99.7
click at [536, 272] on div "Arrearage Amount $ Belongs To * Select Debtor 1 Only Debtor 2 Only Debtor 1 And…" at bounding box center [577, 162] width 126 height 412
drag, startPoint x: 394, startPoint y: 264, endPoint x: 583, endPoint y: 257, distance: 189.4
click at [405, 263] on label "Yes" at bounding box center [410, 264] width 10 height 9
click at [409, 263] on input "Yes" at bounding box center [412, 263] width 6 height 6
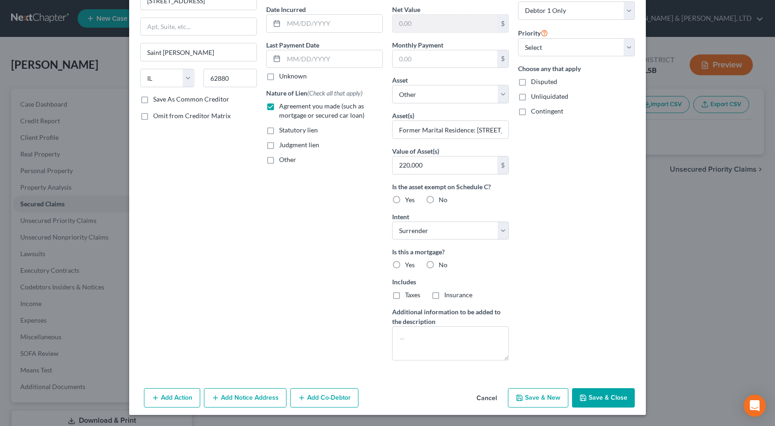
radio input "true"
click at [626, 397] on button "Save & Close" at bounding box center [603, 397] width 63 height 19
select select
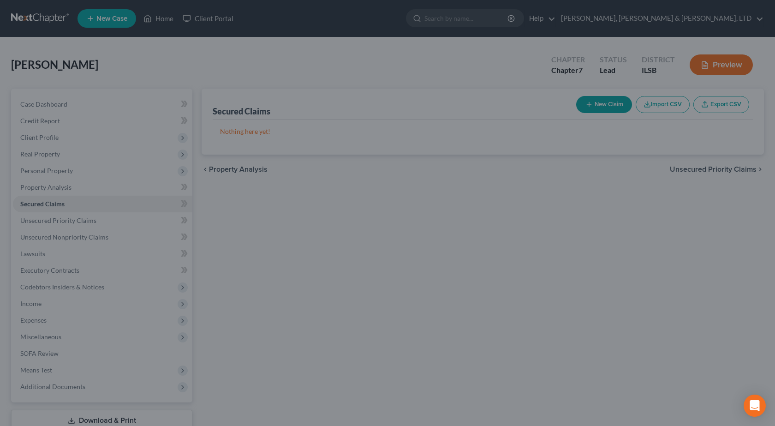
scroll to position [0, 0]
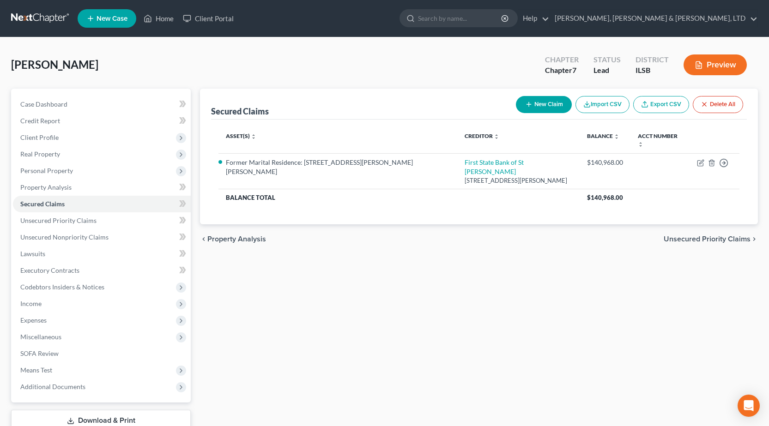
click at [525, 105] on icon "button" at bounding box center [528, 104] width 7 height 7
select select "0"
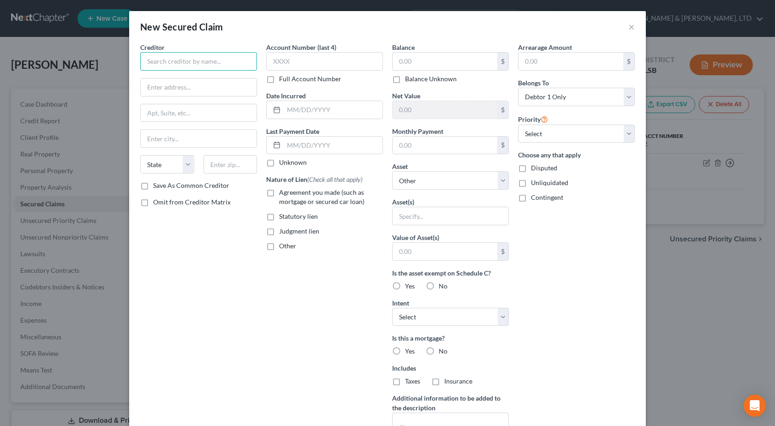
click at [156, 60] on input "text" at bounding box center [198, 61] width 117 height 18
drag, startPoint x: 201, startPoint y: 63, endPoint x: 69, endPoint y: 60, distance: 132.0
click at [66, 62] on div "New Secured Claim × Creditor * First State AL AK AR AZ CA CO CT DE DC FL GA GU …" at bounding box center [387, 213] width 775 height 426
paste input "State Bank of St Peter"
type input "First State Bank of St Peter"
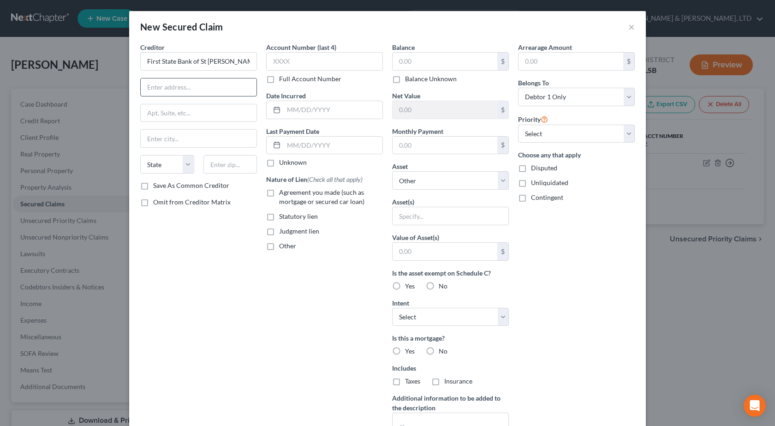
click at [190, 89] on input "text" at bounding box center [199, 87] width 116 height 18
paste input "200 E 3rd St"
type input "200 E 3rd St"
drag, startPoint x: 234, startPoint y: 165, endPoint x: 228, endPoint y: 150, distance: 16.2
click at [234, 164] on input "text" at bounding box center [231, 164] width 54 height 18
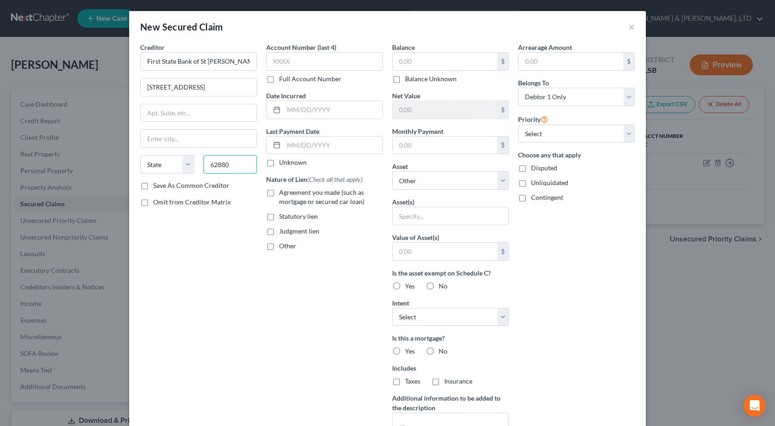
type input "62880"
click at [252, 345] on div "Creditor * First State Bank of St Peter 200 E 3rd St State AL AK AR AZ CA CO CT…" at bounding box center [199, 248] width 126 height 412
type input "Saint Peter"
select select "14"
click at [303, 111] on input "text" at bounding box center [333, 110] width 99 height 18
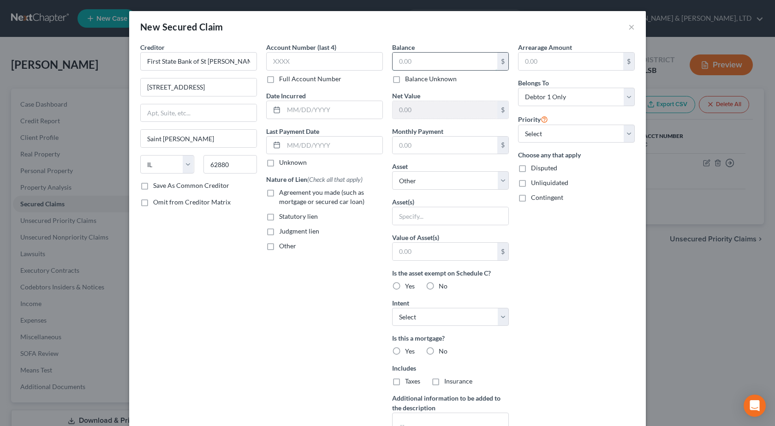
click at [450, 59] on input "text" at bounding box center [445, 62] width 105 height 18
type input "34,866.22"
click at [460, 189] on select "Select Other Multiple Assets Jewelry - (2) Watches, Earings - $100.0 Van Guard …" at bounding box center [450, 180] width 117 height 18
select select "11"
click at [392, 171] on select "Select Other Multiple Assets Jewelry - (2) Watches, Earings - $100.0 Van Guard …" at bounding box center [450, 180] width 117 height 18
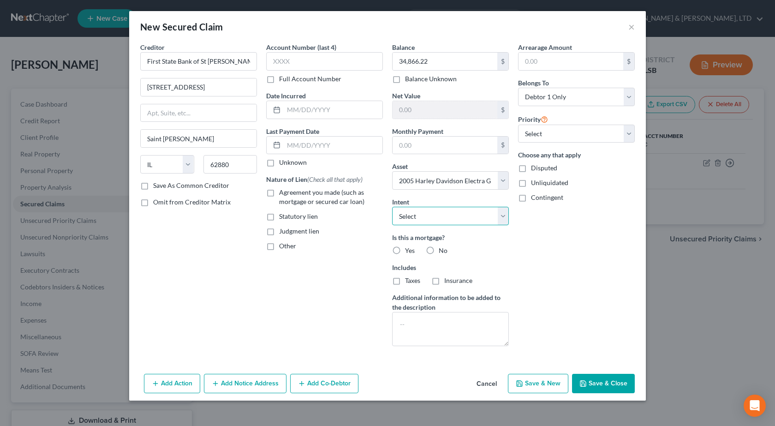
click at [448, 215] on select "Select Surrender Redeem Reaffirm Avoid Other" at bounding box center [450, 216] width 117 height 18
select select "0"
click at [392, 207] on select "Select Surrender Redeem Reaffirm Avoid Other" at bounding box center [450, 216] width 117 height 18
click at [439, 254] on label "No" at bounding box center [443, 250] width 9 height 9
click at [443, 252] on input "No" at bounding box center [446, 249] width 6 height 6
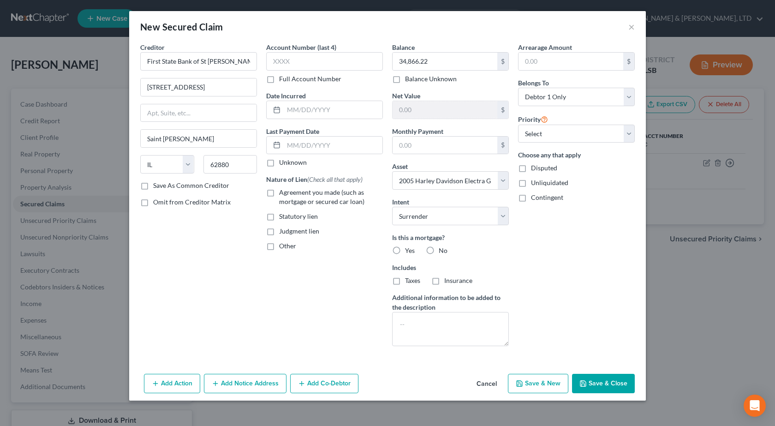
radio input "true"
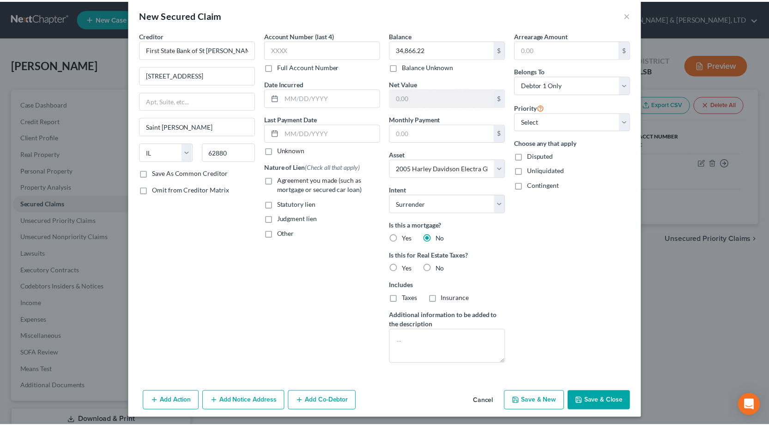
scroll to position [16, 0]
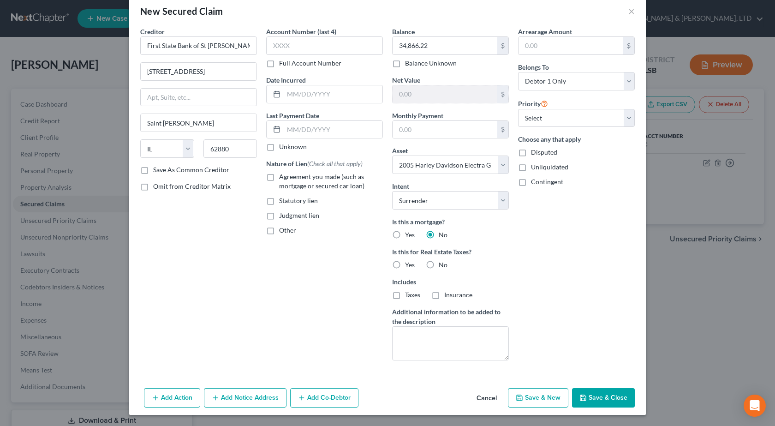
click at [591, 396] on button "Save & Close" at bounding box center [603, 397] width 63 height 19
select select
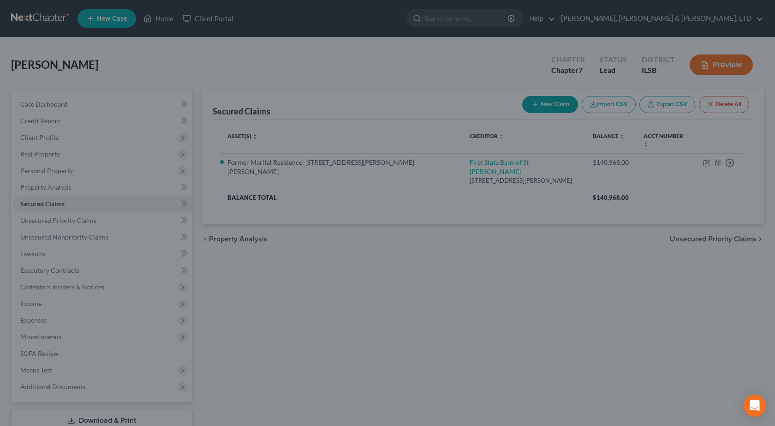
type input "-28,756.22"
type input "0.00"
select select "11"
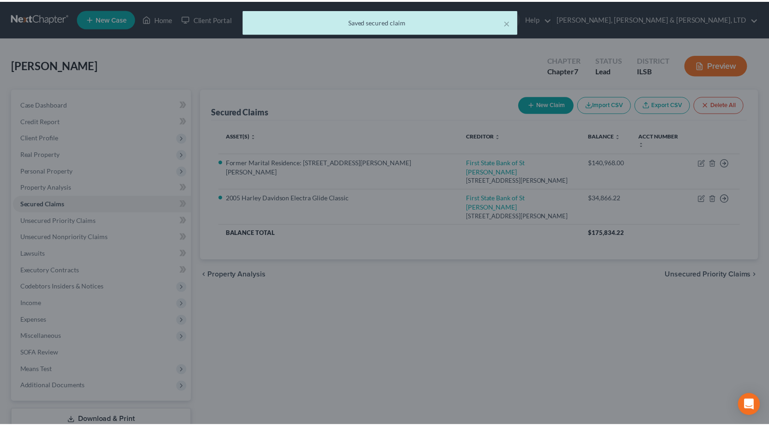
scroll to position [0, 0]
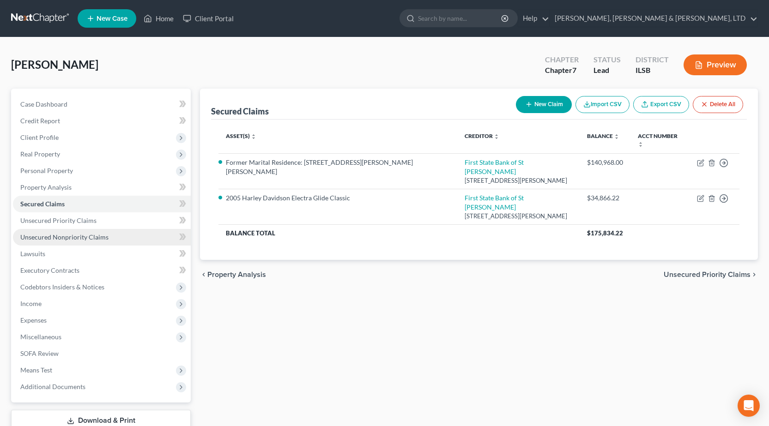
click at [65, 232] on link "Unsecured Nonpriority Claims" at bounding box center [102, 237] width 178 height 17
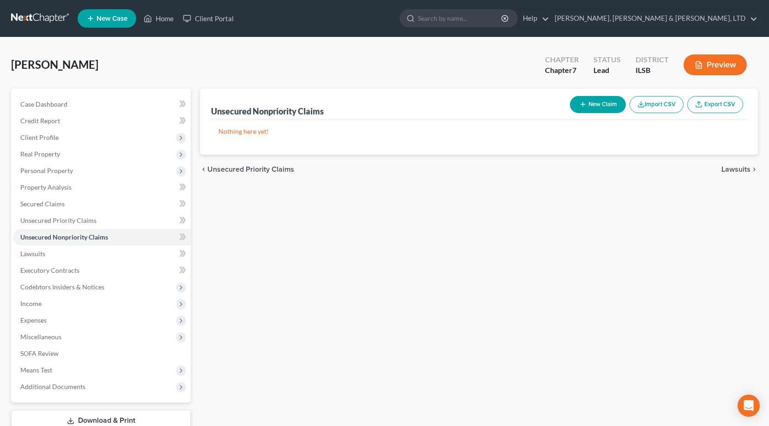
click at [597, 108] on button "New Claim" at bounding box center [598, 104] width 56 height 17
select select "0"
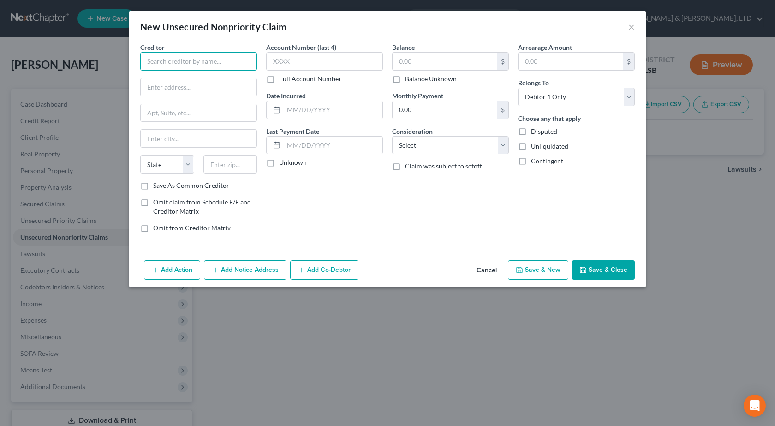
click at [175, 61] on input "text" at bounding box center [198, 61] width 117 height 18
paste input "First State Bank of St Peter"
type input "First State Bank of St Peter"
drag, startPoint x: 180, startPoint y: 92, endPoint x: 205, endPoint y: 83, distance: 27.4
click at [178, 90] on input "text" at bounding box center [199, 87] width 116 height 18
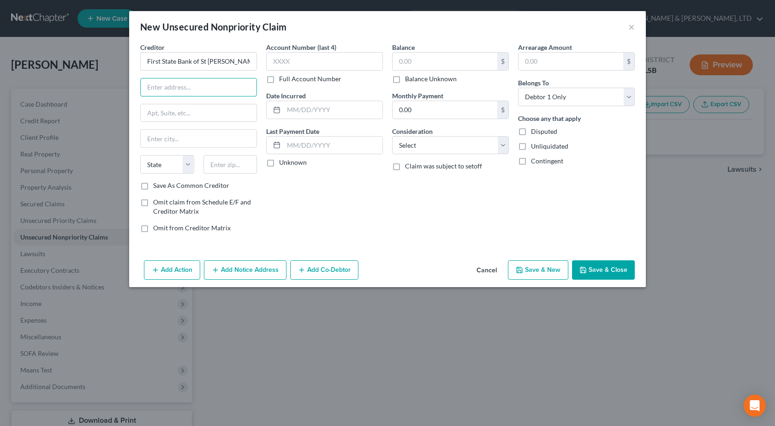
paste input "200 E 3rd St"
type input "200 E 3rd St"
click at [224, 172] on input "text" at bounding box center [231, 164] width 54 height 18
type input "62880"
click at [306, 222] on div "Account Number (last 4) Full Account Number Date Incurred Last Payment Date Unk…" at bounding box center [325, 141] width 126 height 198
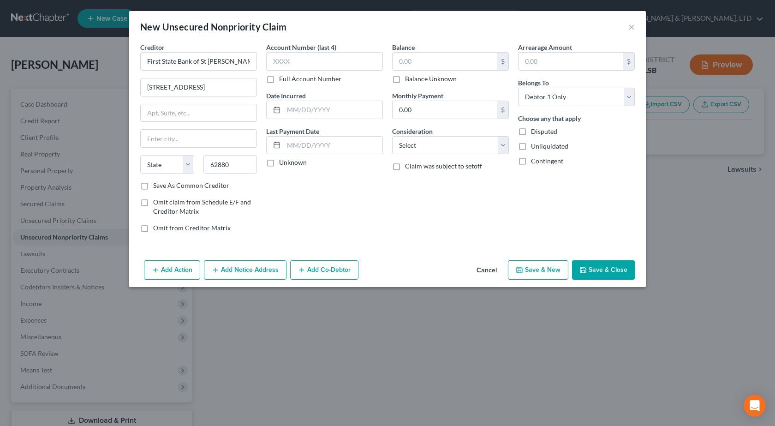
type input "Saint Peter"
select select "14"
click at [425, 62] on input "text" at bounding box center [445, 62] width 105 height 18
type input "11,020.51"
click at [435, 140] on select "Select Cable / Satellite Services Collection Agency Credit Card Debt Debt Couns…" at bounding box center [450, 145] width 117 height 18
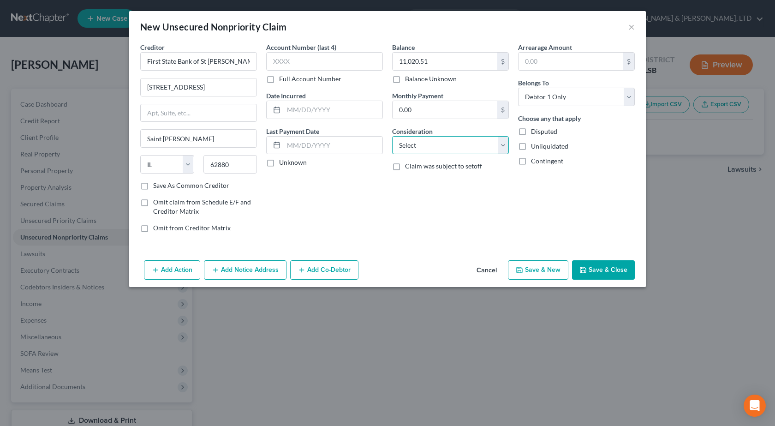
select select "10"
click at [392, 136] on select "Select Cable / Satellite Services Collection Agency Credit Card Debt Debt Couns…" at bounding box center [450, 145] width 117 height 18
click at [599, 272] on button "Save & Close" at bounding box center [603, 269] width 63 height 19
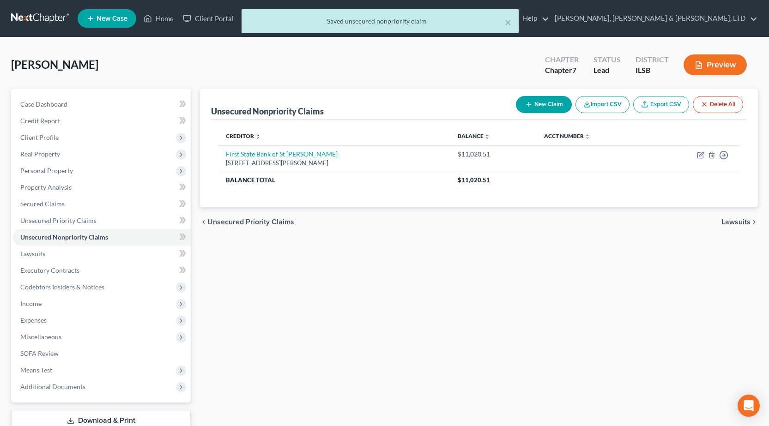
click at [533, 104] on button "New Claim" at bounding box center [544, 104] width 56 height 17
select select "0"
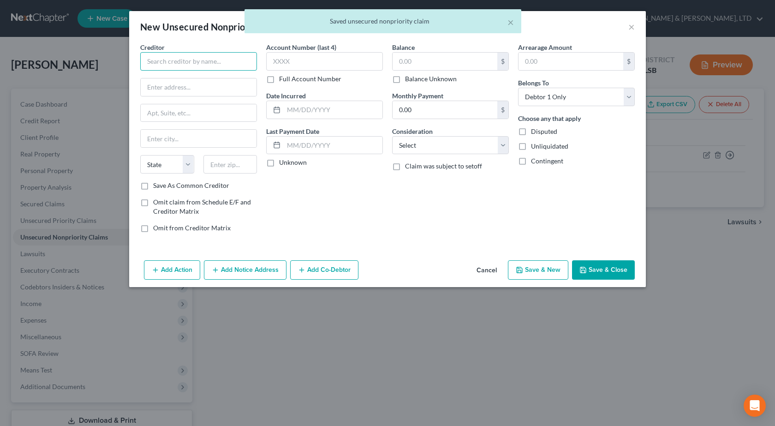
click at [159, 63] on input "text" at bounding box center [198, 61] width 117 height 18
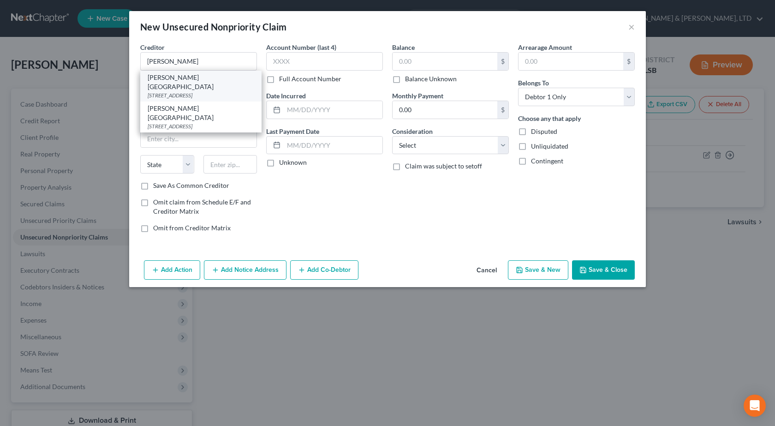
click at [210, 79] on div "Sarah Bush Lincoln Health Center" at bounding box center [201, 82] width 107 height 18
type input "Sarah Bush Lincoln Health Center"
type input "1000 Health Center Dr"
type input "Mattoon"
select select "14"
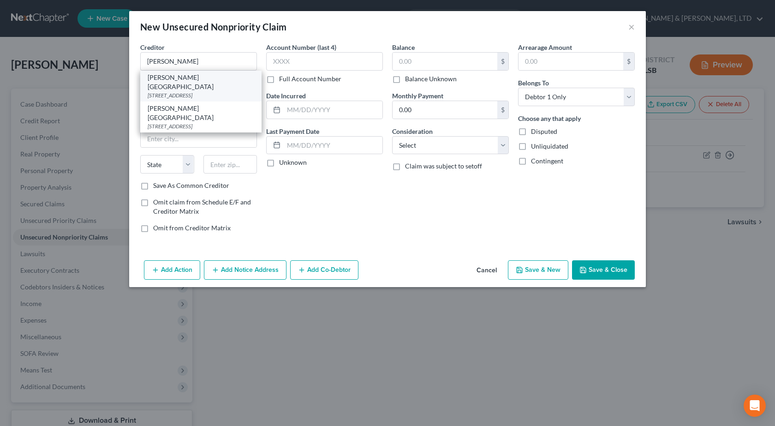
type input "61938"
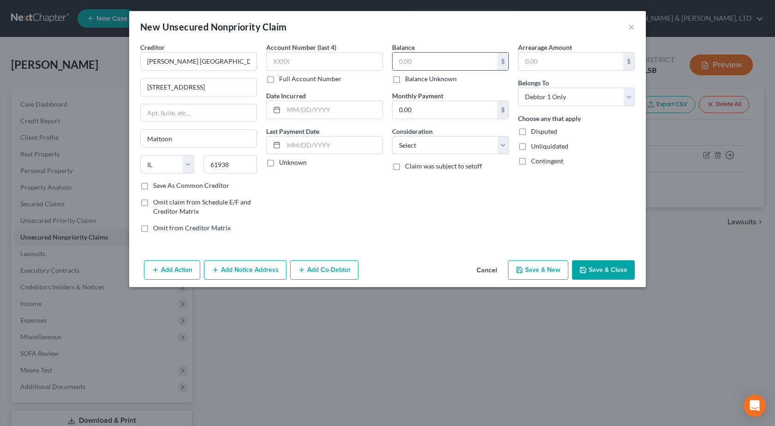
click at [408, 61] on input "text" at bounding box center [445, 62] width 105 height 18
type input "700"
click at [427, 145] on select "Select Cable / Satellite Services Collection Agency Credit Card Debt Debt Couns…" at bounding box center [450, 145] width 117 height 18
click at [570, 228] on div "Arrearage Amount $ Belongs To * Select Debtor 1 Only Debtor 2 Only Debtor 1 And…" at bounding box center [577, 141] width 126 height 198
click at [413, 148] on select "Select Cable / Satellite Services Collection Agency Credit Card Debt Debt Couns…" at bounding box center [450, 145] width 117 height 18
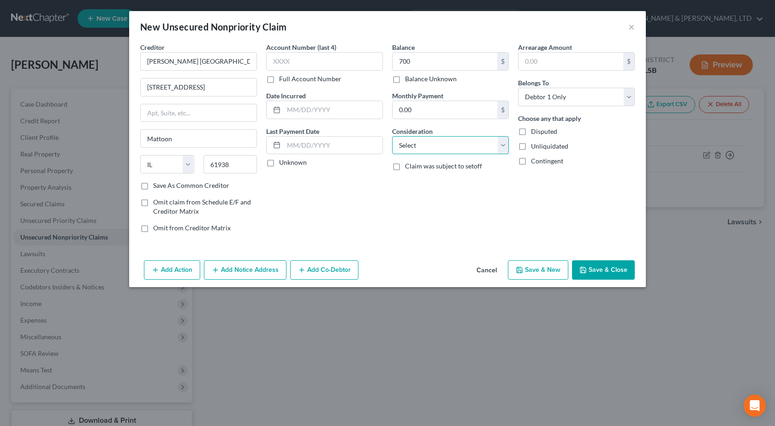
select select "9"
click at [392, 136] on select "Select Cable / Satellite Services Collection Agency Credit Card Debt Debt Couns…" at bounding box center [450, 145] width 117 height 18
click at [607, 268] on button "Save & Close" at bounding box center [603, 269] width 63 height 19
type input "700.00"
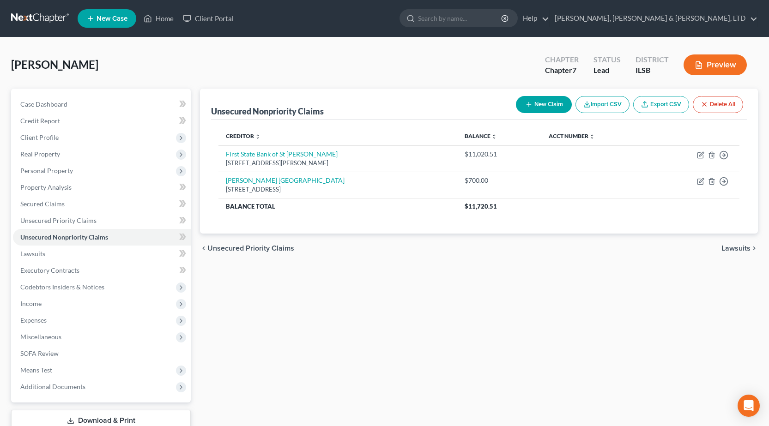
click at [533, 100] on button "New Claim" at bounding box center [544, 104] width 56 height 17
select select "0"
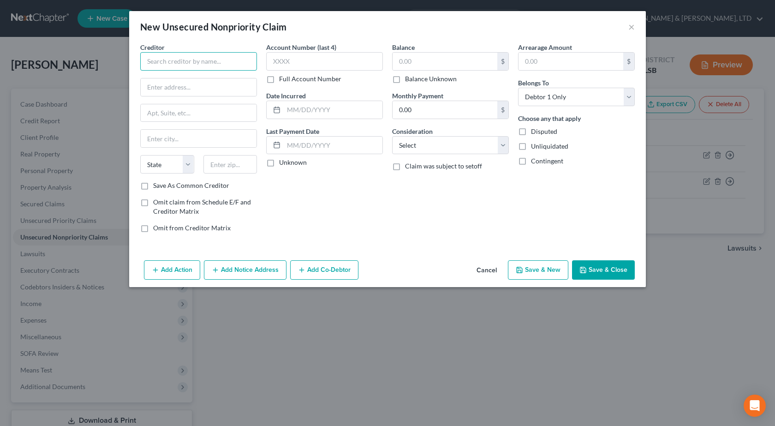
click at [167, 59] on input "text" at bounding box center [198, 61] width 117 height 18
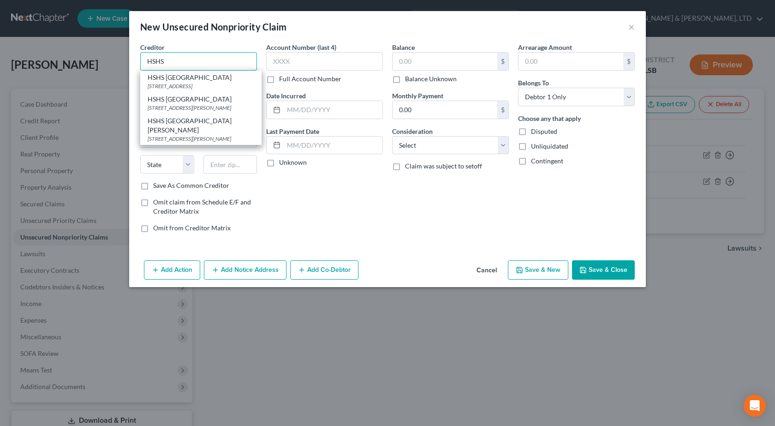
drag, startPoint x: 190, startPoint y: 60, endPoint x: 94, endPoint y: 56, distance: 95.6
click at [94, 56] on div "New Unsecured Nonpriority Claim × Creditor * HSHS HSHS Good Shepherd Hospital 2…" at bounding box center [387, 213] width 775 height 426
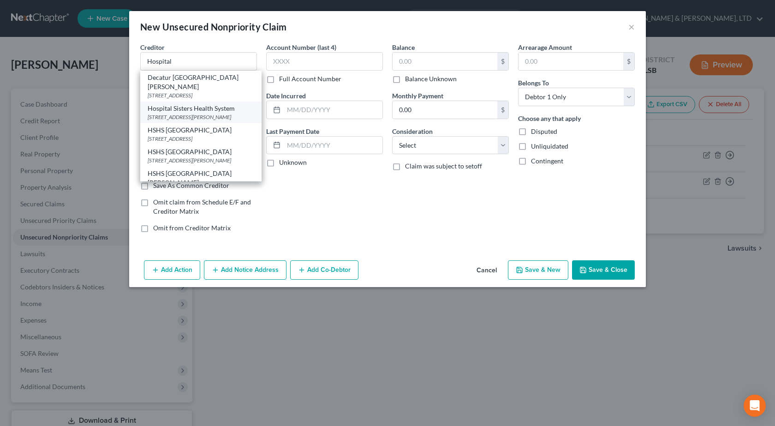
click at [197, 113] on div "4936 LaVerna Rd., Springfield, IL 62707" at bounding box center [201, 117] width 107 height 8
type input "Hospital Sisters Health System"
type input "4936 LaVerna Rd."
type input "Springfield"
select select "14"
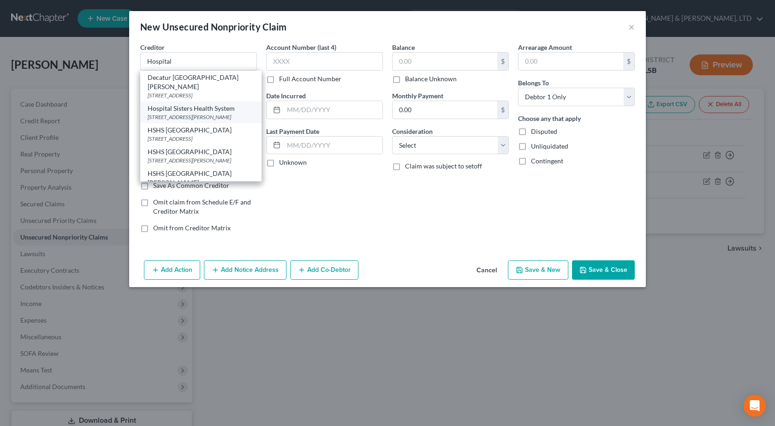
type input "62707"
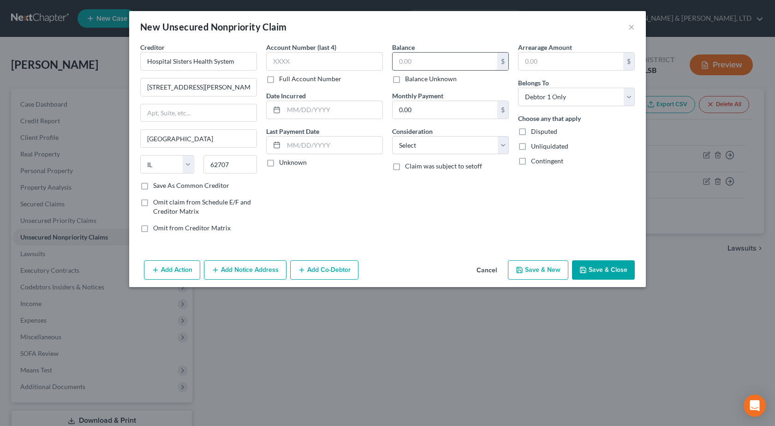
click at [421, 62] on input "text" at bounding box center [445, 62] width 105 height 18
type input "1,000"
click at [479, 149] on select "Select Cable / Satellite Services Collection Agency Credit Card Debt Debt Couns…" at bounding box center [450, 145] width 117 height 18
select select "9"
click at [392, 136] on select "Select Cable / Satellite Services Collection Agency Credit Card Debt Debt Couns…" at bounding box center [450, 145] width 117 height 18
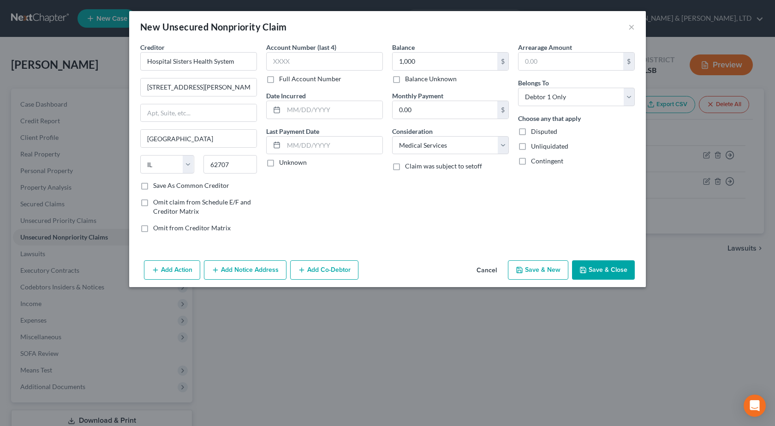
click at [618, 270] on button "Save & Close" at bounding box center [603, 269] width 63 height 19
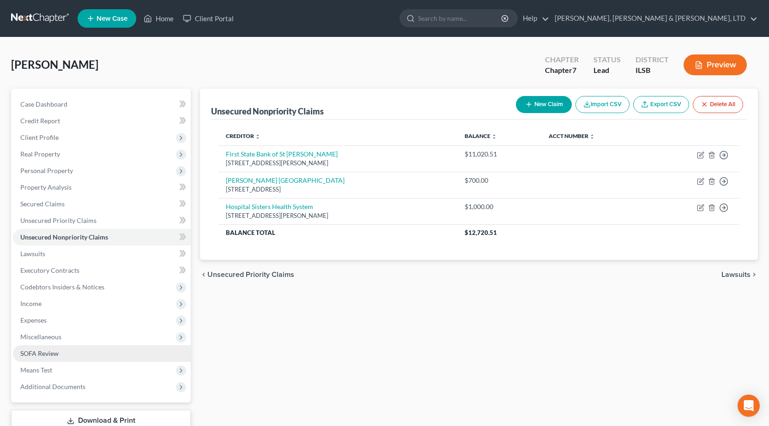
click at [51, 348] on link "SOFA Review" at bounding box center [102, 353] width 178 height 17
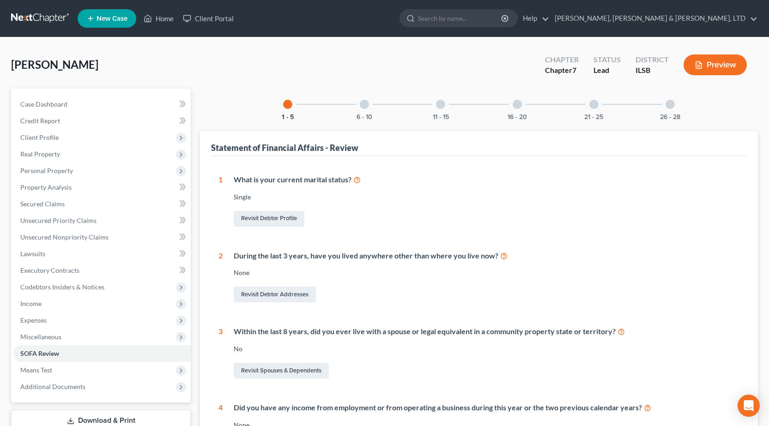
click at [367, 102] on div at bounding box center [364, 104] width 9 height 9
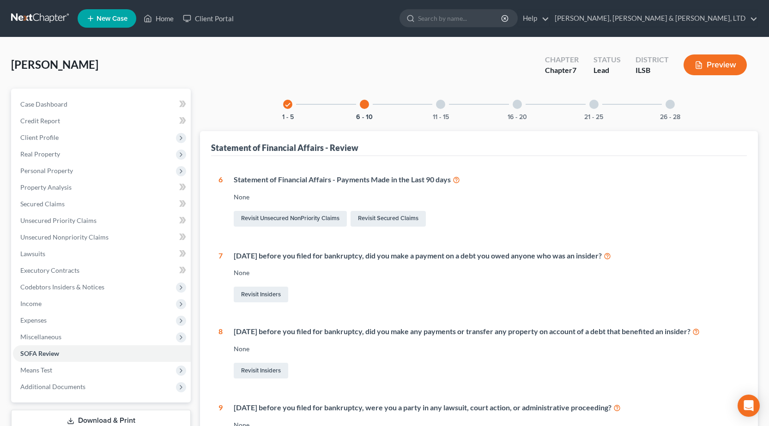
click at [440, 111] on div "11 - 15" at bounding box center [440, 104] width 31 height 31
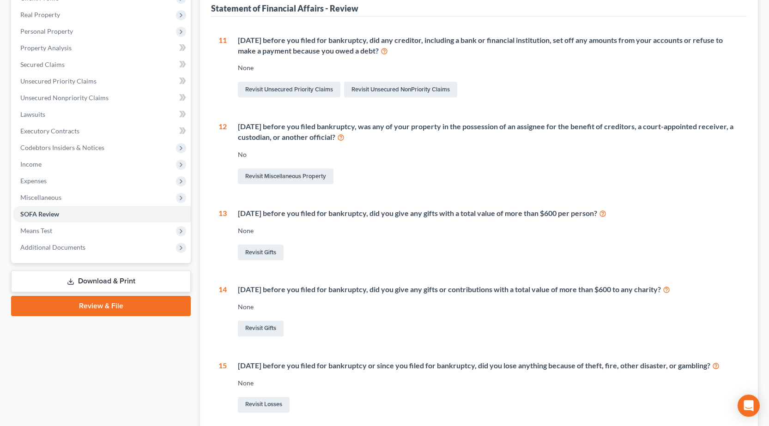
scroll to position [41, 0]
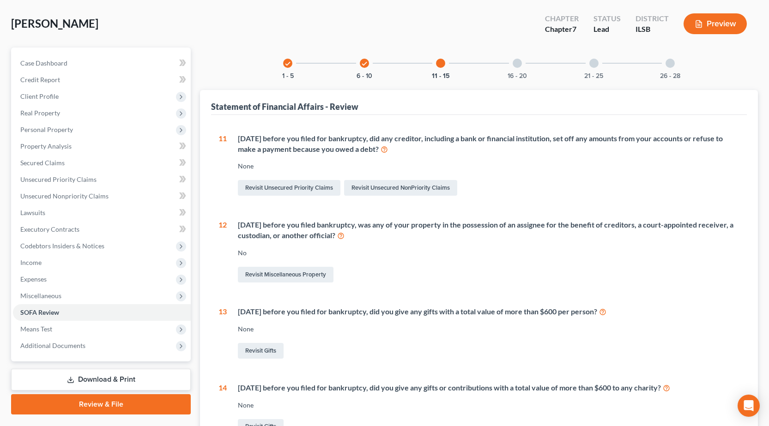
click at [514, 64] on div at bounding box center [516, 63] width 9 height 9
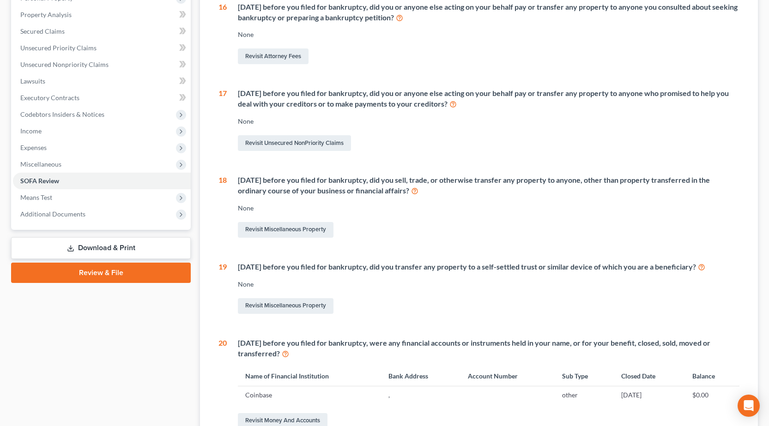
scroll to position [226, 0]
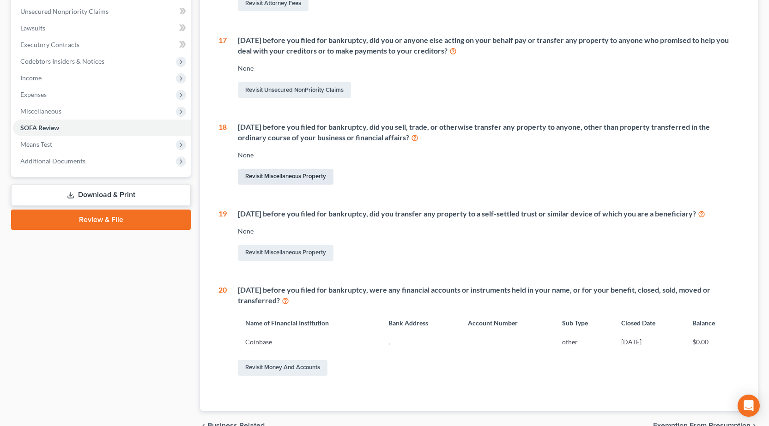
click at [278, 178] on link "Revisit Miscellaneous Property" at bounding box center [286, 177] width 96 height 16
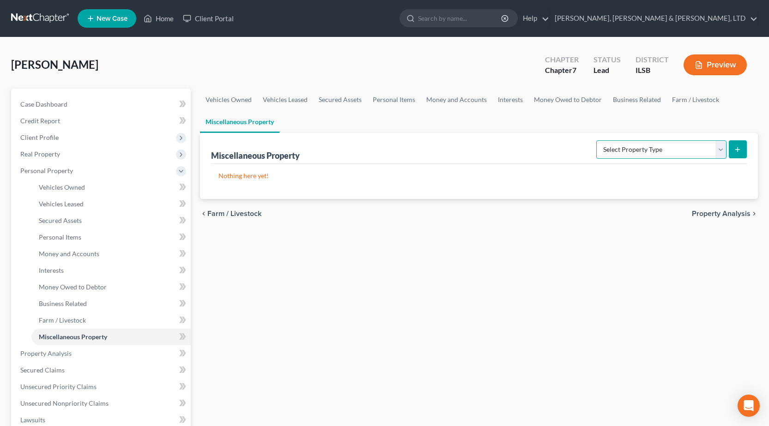
click at [607, 153] on select "Select Property Type Assigned for Creditor Benefit [DATE] Holding for Another N…" at bounding box center [661, 149] width 130 height 18
select select "transferred"
click at [596, 140] on select "Select Property Type Assigned for Creditor Benefit [DATE] Holding for Another N…" at bounding box center [661, 149] width 130 height 18
click at [738, 144] on button "submit" at bounding box center [737, 149] width 18 height 18
select select "Ordinary ([DATE])"
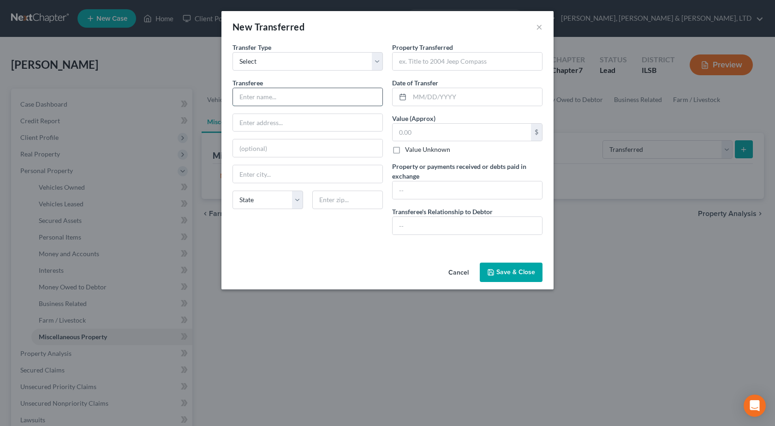
click at [295, 97] on input "text" at bounding box center [308, 97] width 150 height 18
click at [267, 96] on input "text" at bounding box center [308, 97] width 150 height 18
type input "Tom Olson"
click at [281, 127] on input "text" at bounding box center [308, 123] width 150 height 18
type input "841 White Street"
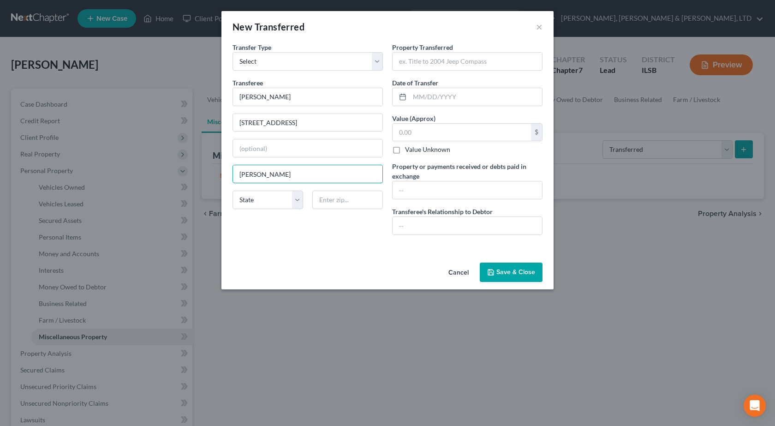
type input "Mason"
select select "14"
type input "62443"
click at [463, 51] on div "Property Transferred *" at bounding box center [467, 56] width 150 height 28
click at [462, 61] on input "text" at bounding box center [468, 62] width 150 height 18
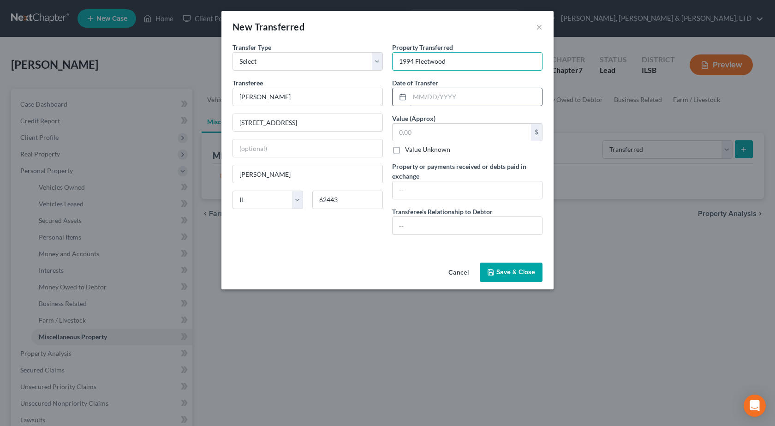
type input "1994 Fleetwood"
click at [465, 103] on input "text" at bounding box center [476, 97] width 132 height 18
type input "07/01/2025"
click at [460, 131] on input "text" at bounding box center [462, 133] width 138 height 18
type input "25,000"
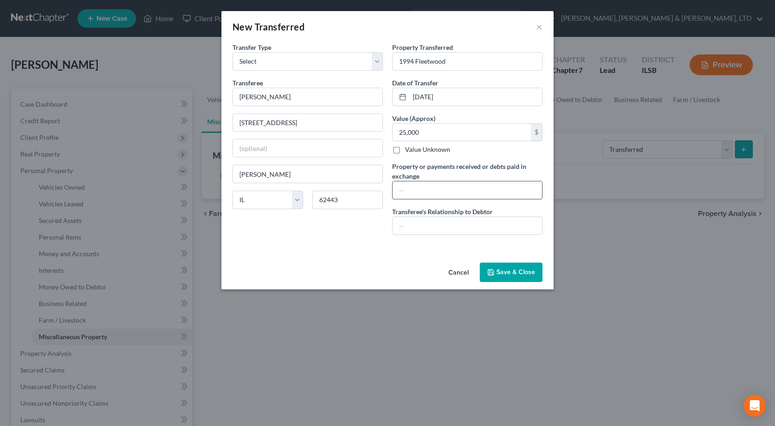
click at [487, 187] on input "text" at bounding box center [468, 190] width 150 height 18
click at [498, 62] on input "1994 Fleetwood" at bounding box center [468, 62] width 150 height 18
click at [400, 59] on input "1994 Fleetwood" at bounding box center [468, 62] width 150 height 18
drag, startPoint x: 399, startPoint y: 62, endPoint x: 514, endPoint y: 30, distance: 119.5
click at [400, 62] on input "1994 Fleetwood" at bounding box center [468, 62] width 150 height 18
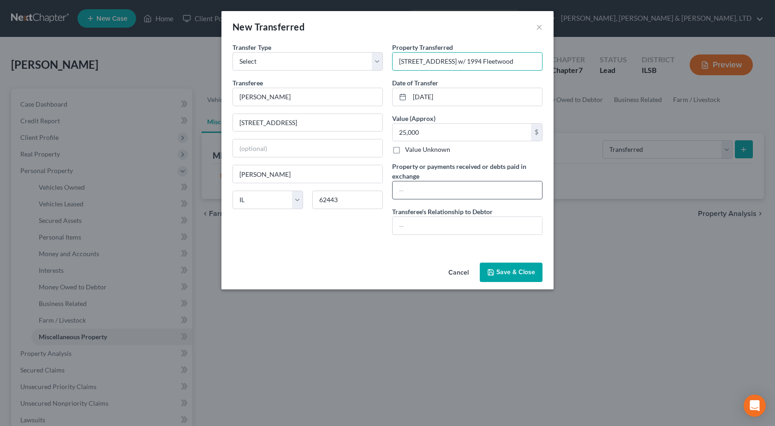
type input "241 White Street w/ 1994 Fleetwood"
click at [446, 190] on input "text" at bounding box center [468, 190] width 150 height 18
type input "25000"
click at [397, 254] on div "An exemption set must first be selected from the Filing Information section. Tr…" at bounding box center [388, 150] width 332 height 216
click at [418, 224] on input "text" at bounding box center [468, 226] width 150 height 18
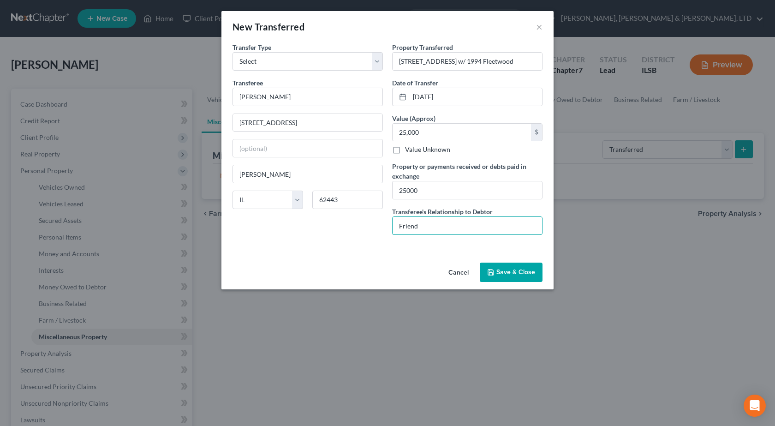
type input "Friend"
click at [511, 275] on button "Save & Close" at bounding box center [511, 272] width 63 height 19
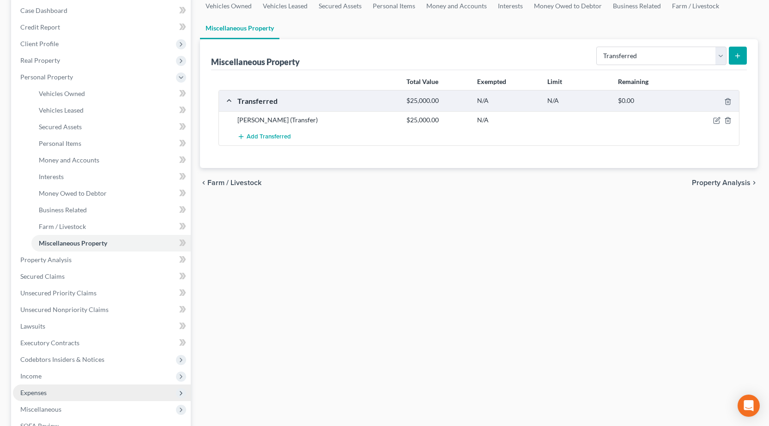
scroll to position [138, 0]
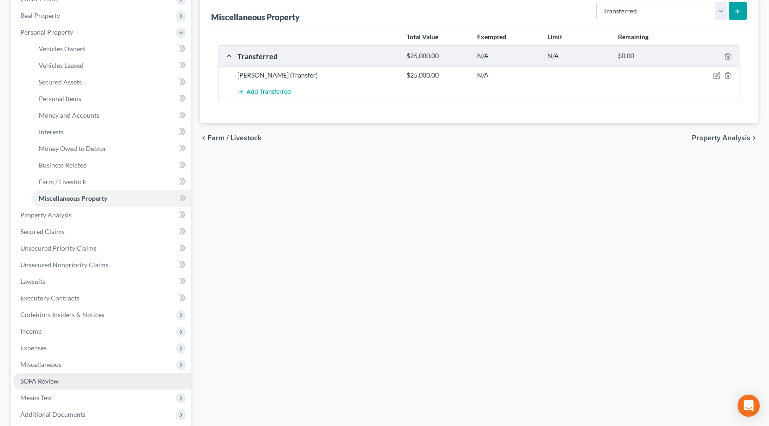
click at [75, 379] on link "SOFA Review" at bounding box center [102, 381] width 178 height 17
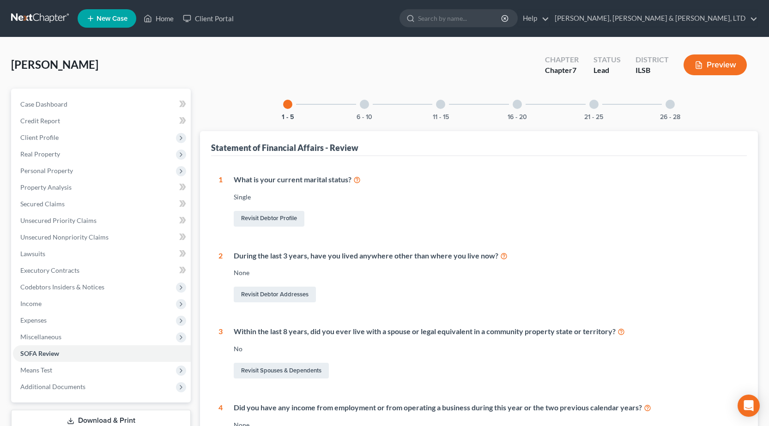
click at [363, 105] on div at bounding box center [364, 104] width 9 height 9
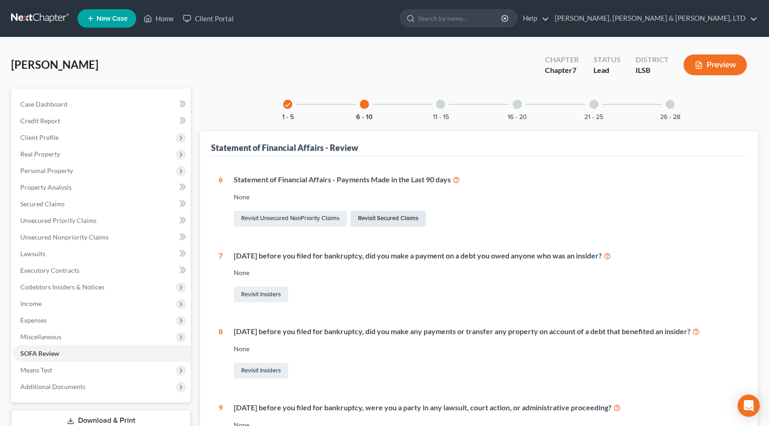
click at [395, 219] on link "Revisit Secured Claims" at bounding box center [387, 219] width 75 height 16
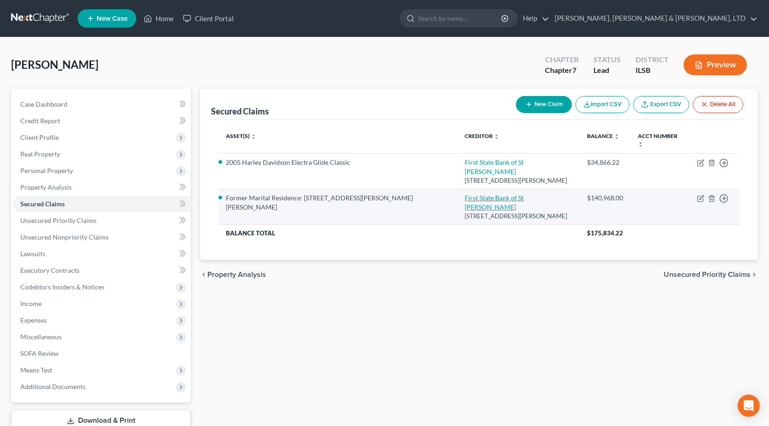
click at [464, 194] on link "First State Bank of St Peter" at bounding box center [493, 202] width 59 height 17
select select "14"
select select "0"
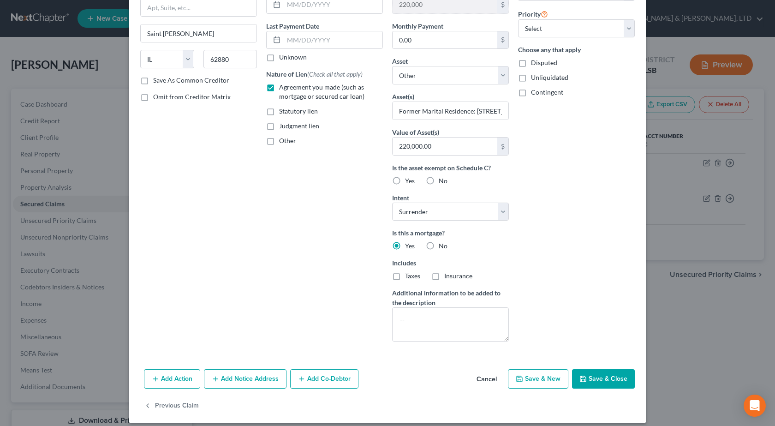
scroll to position [113, 0]
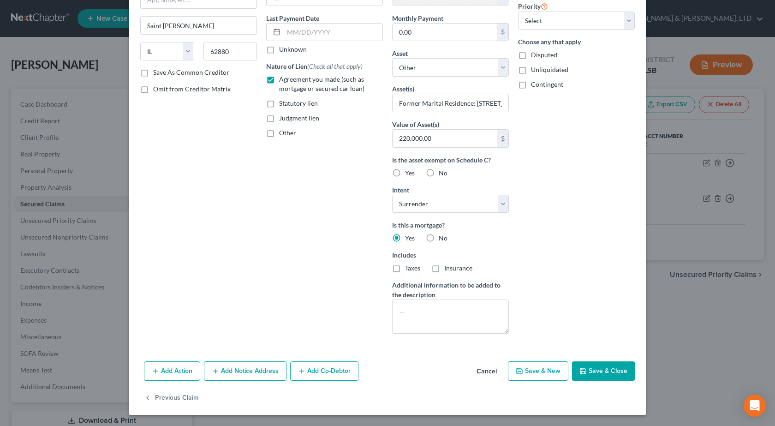
click at [164, 368] on button "Add Action" at bounding box center [172, 370] width 56 height 19
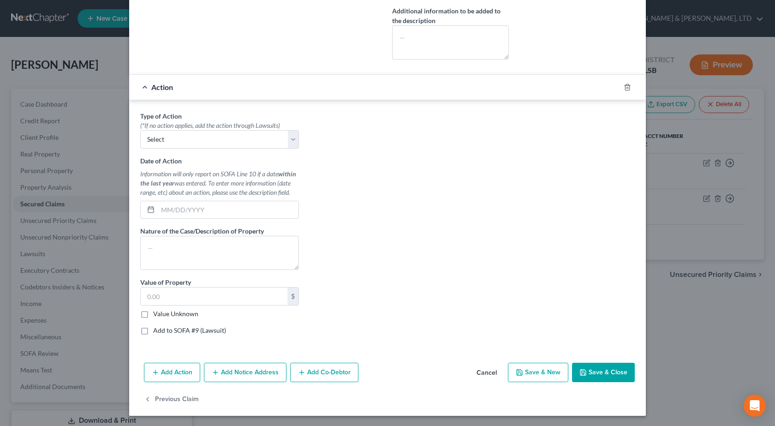
scroll to position [388, 0]
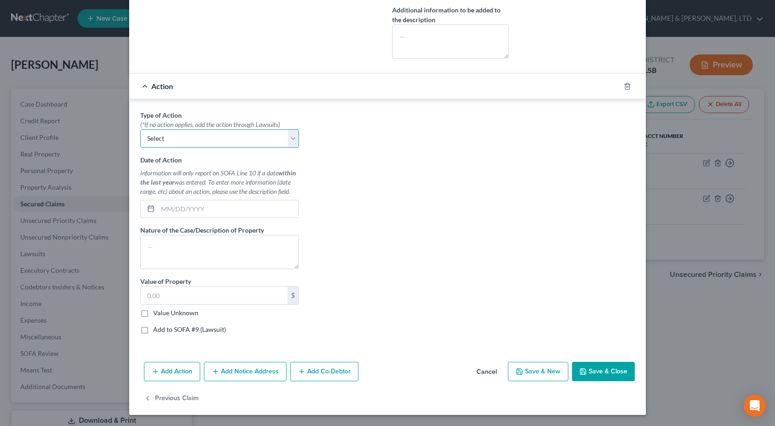
click at [221, 138] on select "Select Repossession Garnishment Foreclosure Personal Injury Attached, Seized, O…" at bounding box center [219, 138] width 159 height 18
drag, startPoint x: 345, startPoint y: 190, endPoint x: 535, endPoint y: 141, distance: 196.4
click at [345, 190] on div "Type of Action * (*If no action applies, add the action through Lawsuits) Selec…" at bounding box center [388, 225] width 504 height 231
click at [625, 89] on icon "button" at bounding box center [627, 86] width 7 height 7
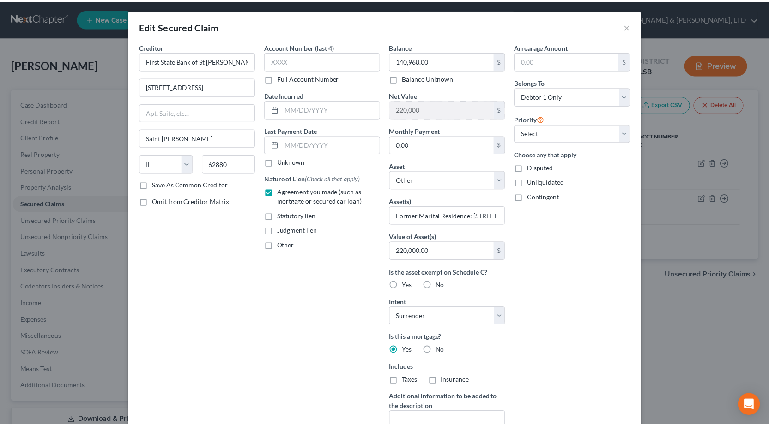
scroll to position [0, 0]
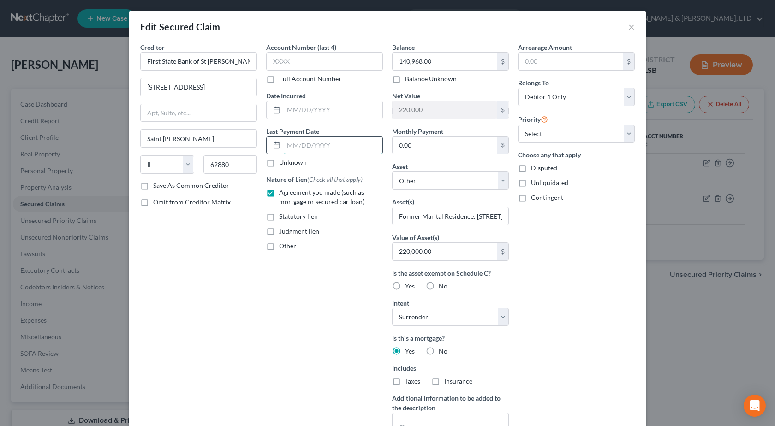
click at [306, 138] on input "text" at bounding box center [333, 146] width 99 height 18
click at [629, 29] on button "×" at bounding box center [632, 26] width 6 height 11
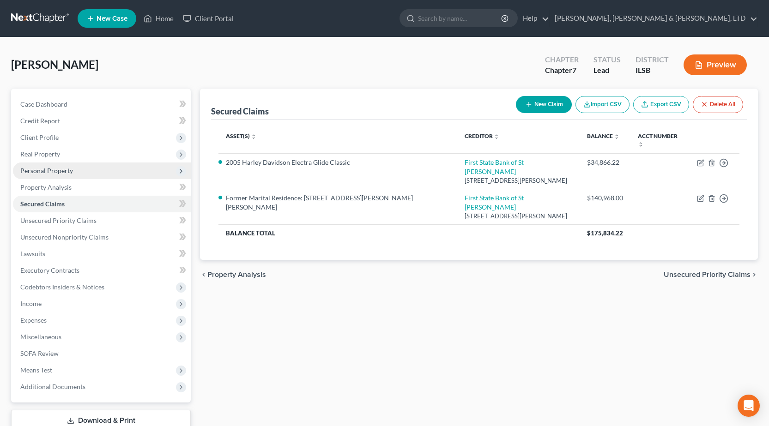
click at [49, 174] on span "Personal Property" at bounding box center [102, 170] width 178 height 17
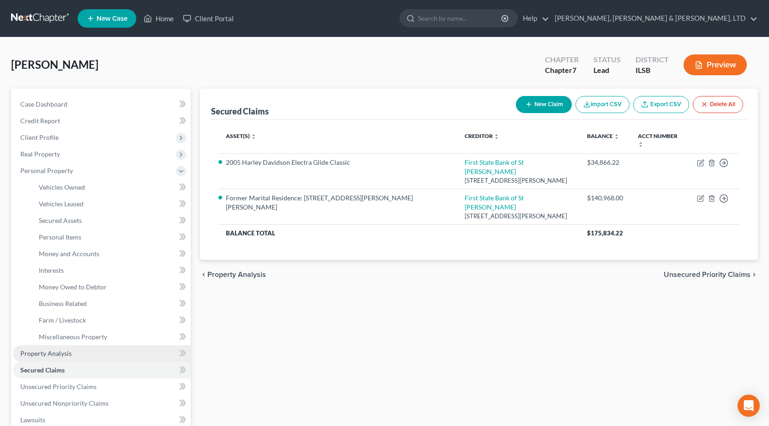
click at [52, 350] on span "Property Analysis" at bounding box center [45, 353] width 51 height 8
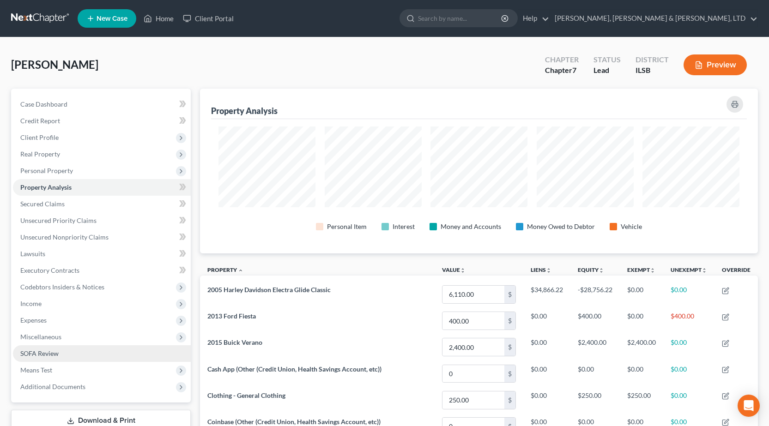
scroll to position [165, 558]
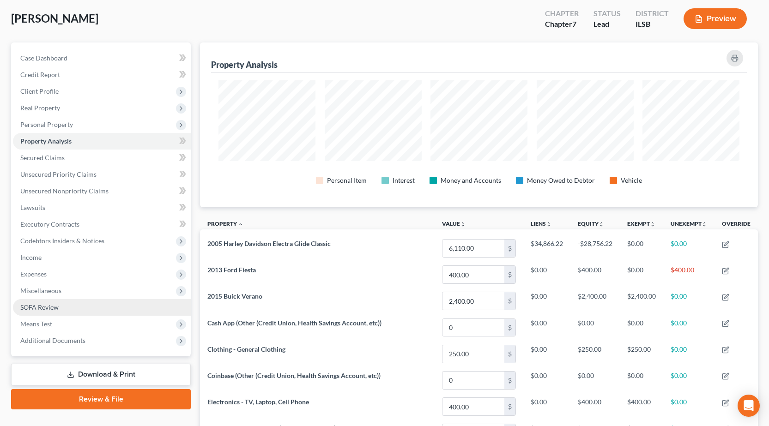
click at [48, 307] on span "SOFA Review" at bounding box center [39, 307] width 38 height 8
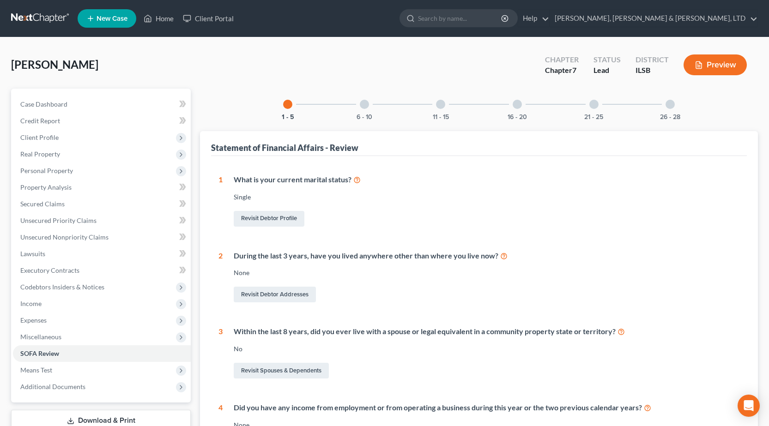
click at [446, 107] on div "11 - 15" at bounding box center [440, 104] width 31 height 31
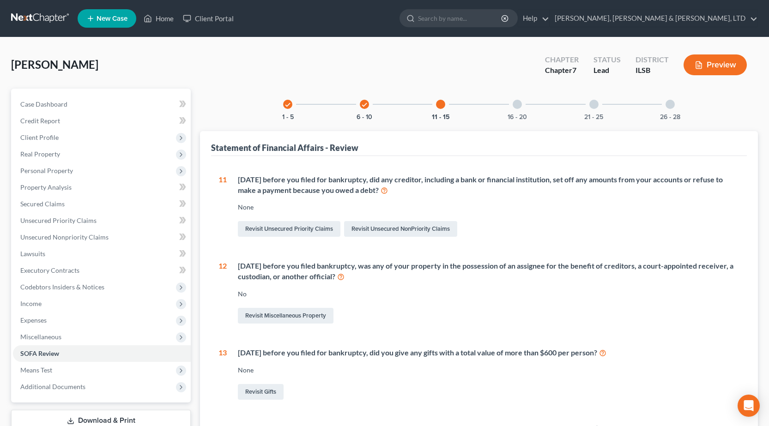
click at [519, 111] on div "16 - 20" at bounding box center [516, 104] width 31 height 31
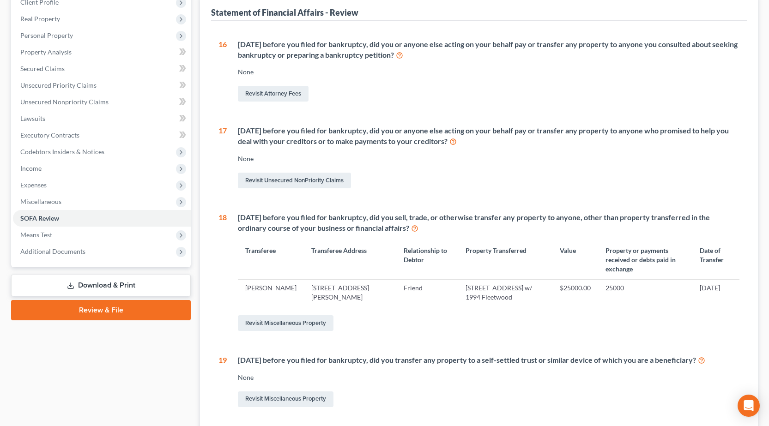
scroll to position [138, 0]
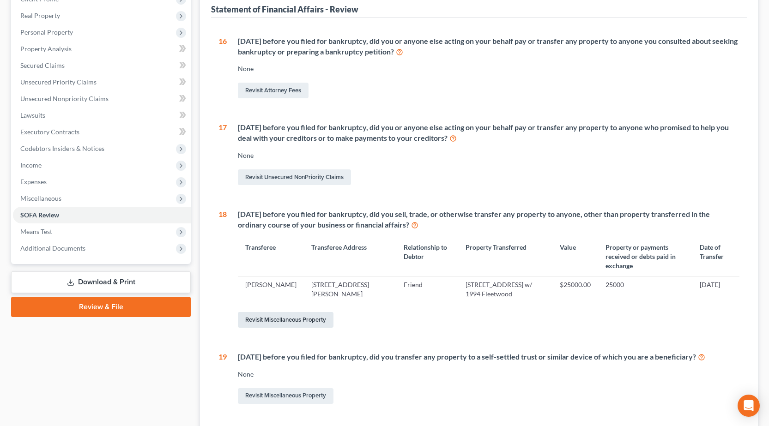
click at [286, 315] on link "Revisit Miscellaneous Property" at bounding box center [286, 320] width 96 height 16
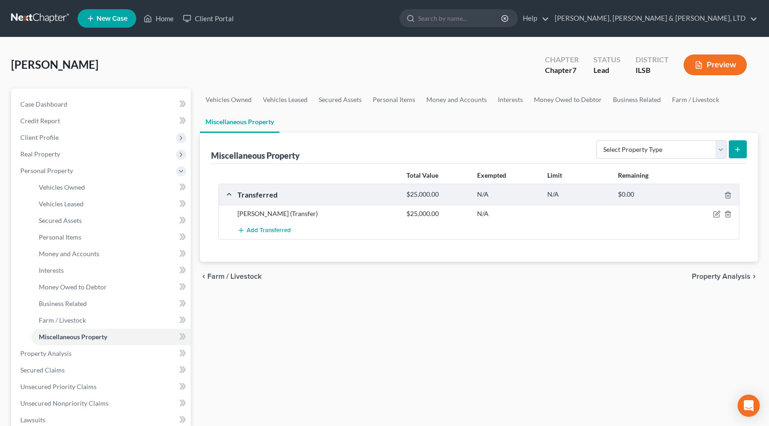
click at [717, 218] on div "Tom Olson (Transfer) $25,000.00 N/A" at bounding box center [479, 213] width 520 height 17
click at [717, 215] on icon "button" at bounding box center [717, 213] width 4 height 4
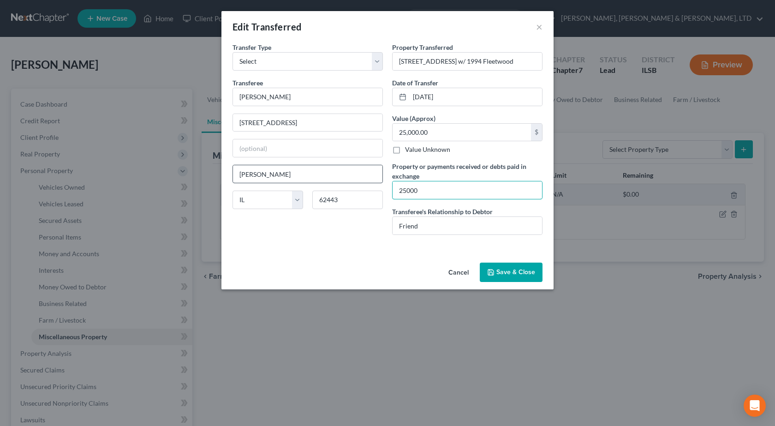
drag, startPoint x: 442, startPoint y: 185, endPoint x: 277, endPoint y: 176, distance: 165.5
click at [277, 176] on div "Transfer Type * Select Ordinary (within 2 years) Within 10 Years Transferee * T…" at bounding box center [387, 142] width 319 height 200
drag, startPoint x: 405, startPoint y: 192, endPoint x: 210, endPoint y: 194, distance: 194.3
click at [210, 194] on div "Edit Transferred × An exemption set must first be selected from the Filing Info…" at bounding box center [387, 213] width 775 height 426
drag, startPoint x: 435, startPoint y: 184, endPoint x: 423, endPoint y: 188, distance: 12.7
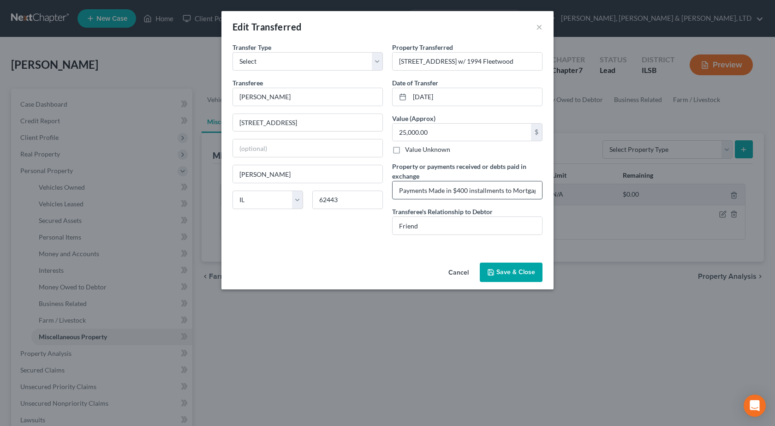
click at [434, 184] on input "Payments Made in $400 installments to Mortgage Creditor Listed on Schedule D" at bounding box center [468, 190] width 150 height 18
click at [448, 192] on input "Payments Made in $400 installments to Mortgage Creditor Listed on Schedule D" at bounding box center [468, 190] width 150 height 18
click at [502, 192] on input "Payments Made in $400 installments to Mortgage Creditor Listed on Schedule D" at bounding box center [468, 190] width 150 height 18
drag, startPoint x: 430, startPoint y: 188, endPoint x: 593, endPoint y: 185, distance: 163.0
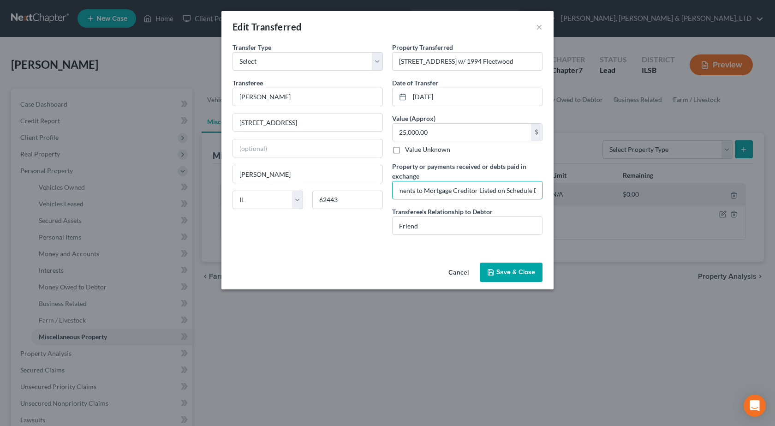
click at [593, 185] on div "Edit Transferred × An exemption set must first be selected from the Filing Info…" at bounding box center [387, 213] width 775 height 426
click at [518, 187] on input "Payments Made in $400 installments to Mortgage Creditor Listed on Schedule D" at bounding box center [468, 190] width 150 height 18
drag, startPoint x: 535, startPoint y: 190, endPoint x: 545, endPoint y: 181, distance: 13.4
click at [536, 189] on input "Payments Made in $400 installments to Mortgage Creditor Listed on Schedule D" at bounding box center [468, 190] width 150 height 18
drag, startPoint x: 427, startPoint y: 193, endPoint x: 556, endPoint y: 190, distance: 128.8
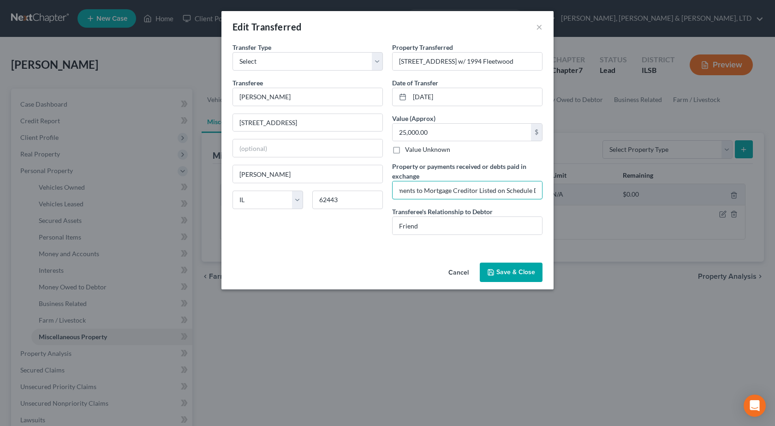
click at [556, 190] on div "Edit Transferred × An exemption set must first be selected from the Filing Info…" at bounding box center [387, 213] width 775 height 426
click at [515, 192] on input "Payments Made in $400 installments to Mortgage Creditor Listed on Schedule D" at bounding box center [468, 190] width 150 height 18
click at [535, 192] on input "Payments Made in $400 installments to Mortgage Creditor Listed on Schedule D" at bounding box center [468, 190] width 150 height 18
click at [512, 276] on button "Save & Close" at bounding box center [511, 272] width 63 height 19
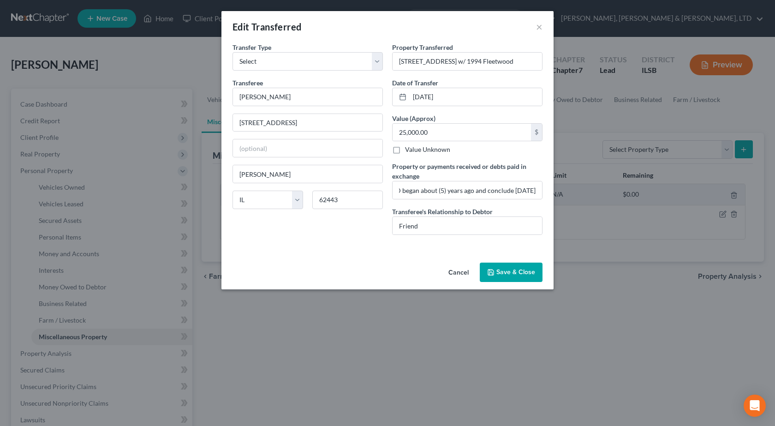
scroll to position [0, 0]
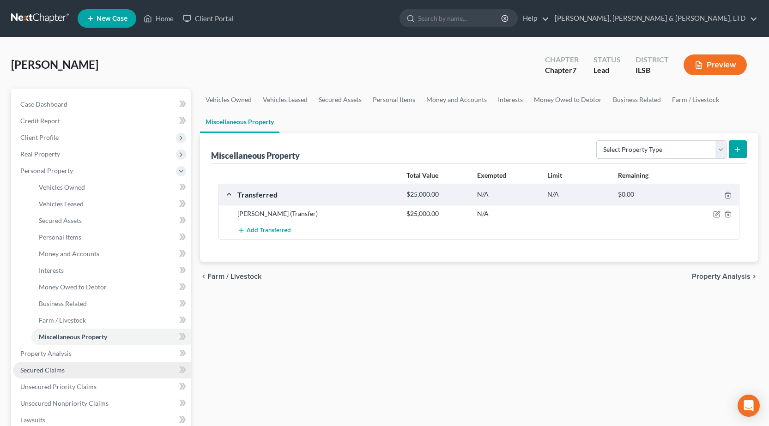
click at [62, 367] on span "Secured Claims" at bounding box center [42, 370] width 44 height 8
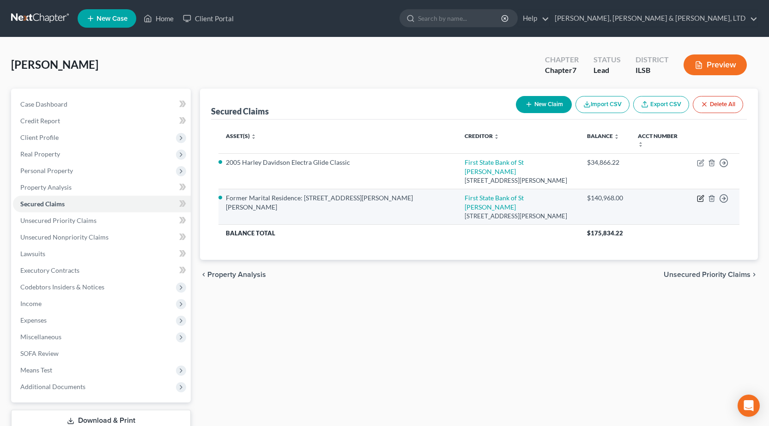
click at [702, 195] on icon "button" at bounding box center [700, 198] width 7 height 7
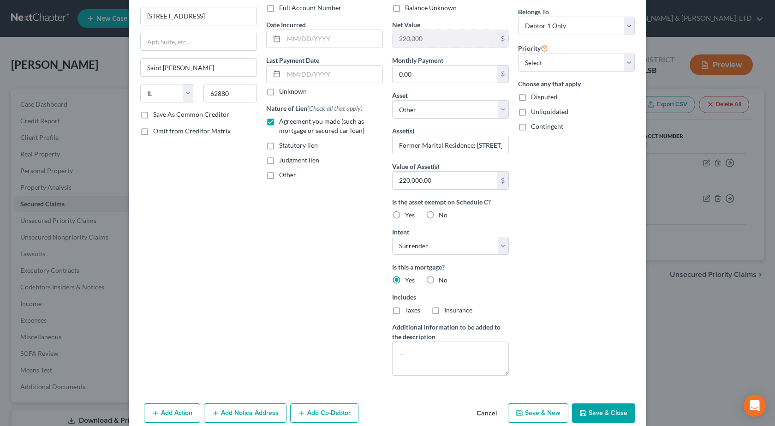
scroll to position [113, 0]
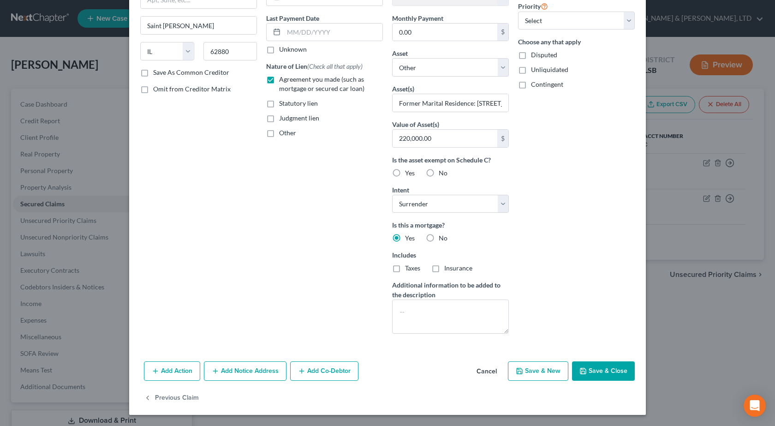
click at [321, 373] on button "Add Co-Debtor" at bounding box center [324, 370] width 68 height 19
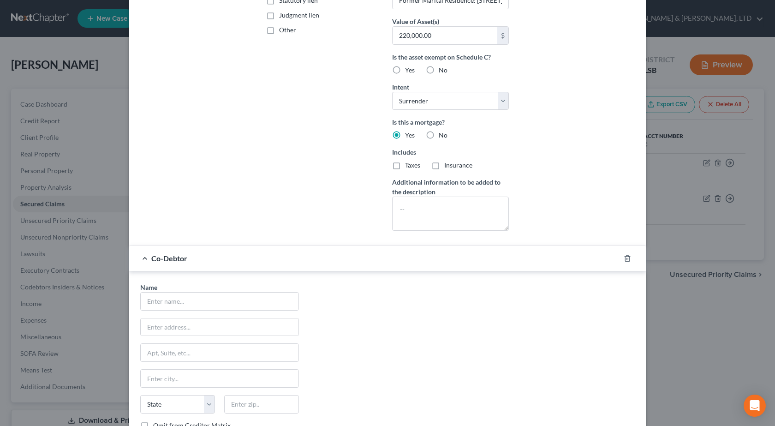
scroll to position [298, 0]
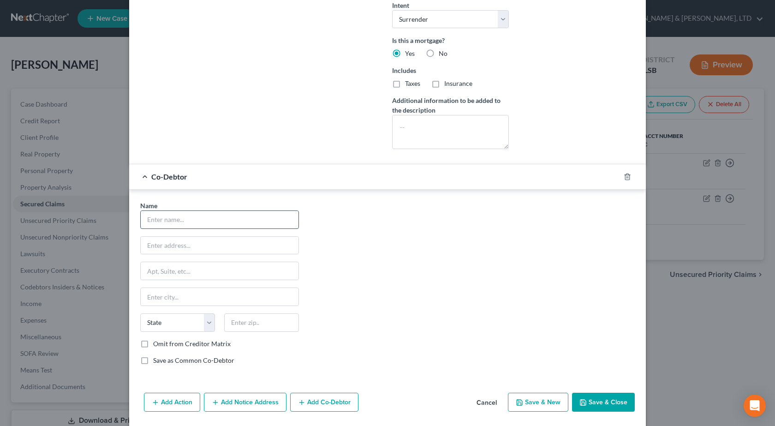
click at [211, 222] on input "text" at bounding box center [220, 220] width 158 height 18
drag, startPoint x: 195, startPoint y: 241, endPoint x: 241, endPoint y: 248, distance: 46.3
click at [195, 241] on input "text" at bounding box center [220, 246] width 158 height 18
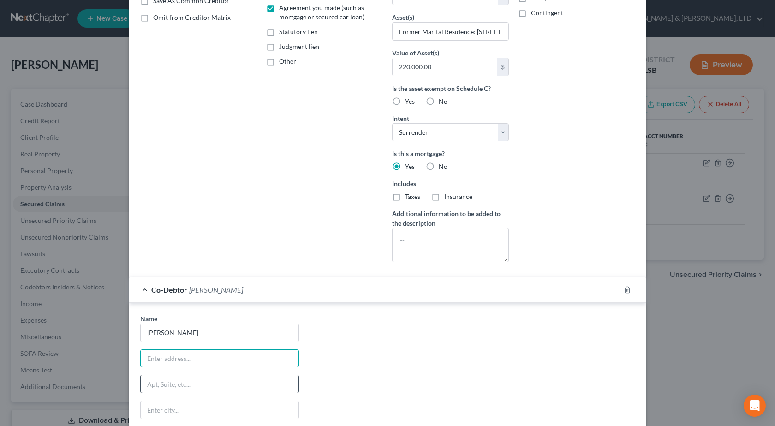
scroll to position [329, 0]
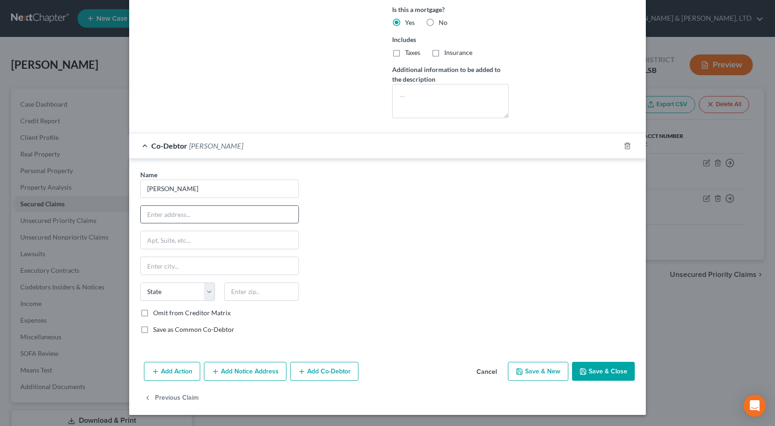
click at [174, 211] on input "text" at bounding box center [220, 215] width 158 height 18
click at [355, 308] on div "Name * Melanie Ray Limes 831 North Adams Street Mason State AL AK AR AZ CA CO C…" at bounding box center [388, 256] width 504 height 172
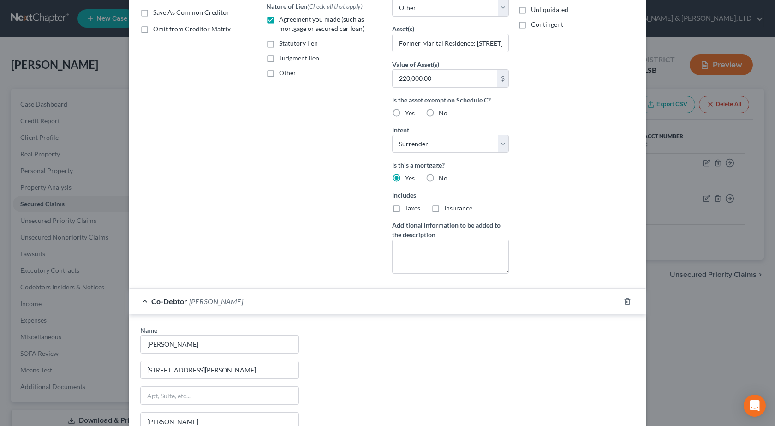
scroll to position [144, 0]
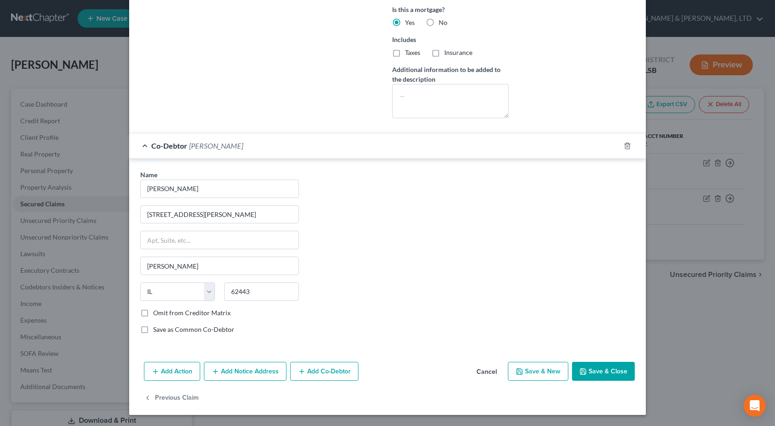
click at [595, 365] on button "Save & Close" at bounding box center [603, 371] width 63 height 19
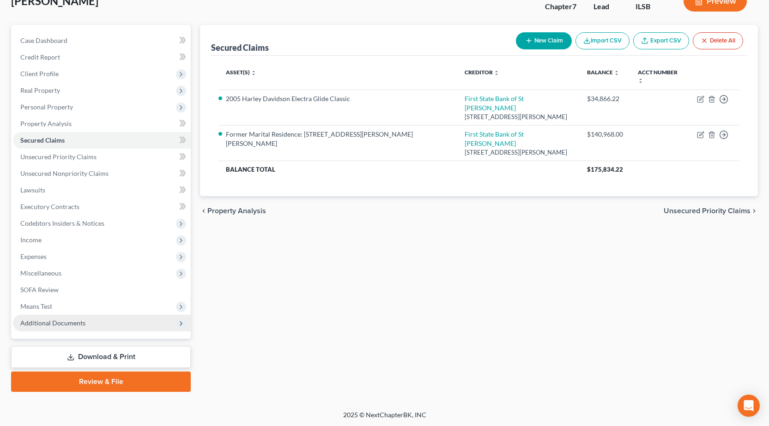
scroll to position [65, 0]
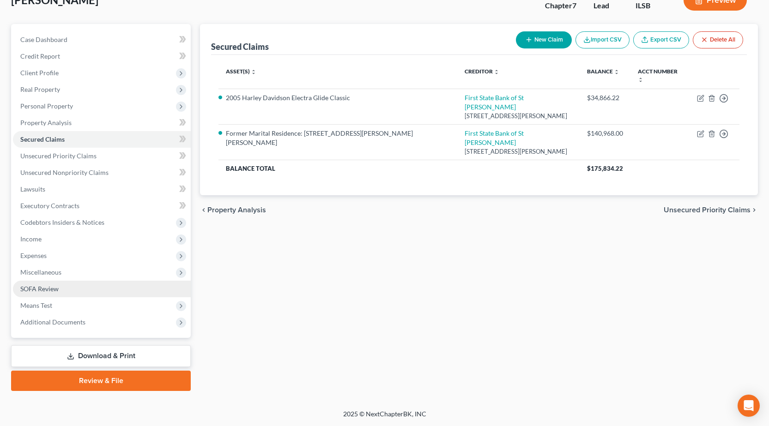
click at [36, 287] on span "SOFA Review" at bounding box center [39, 289] width 38 height 8
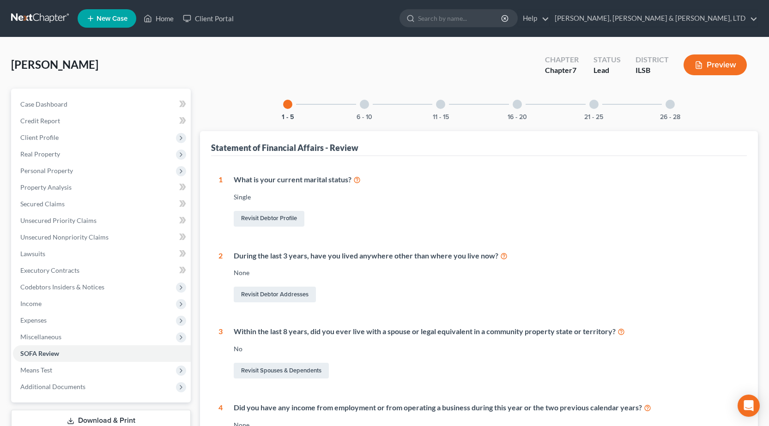
click at [451, 111] on div "11 - 15" at bounding box center [440, 104] width 31 height 31
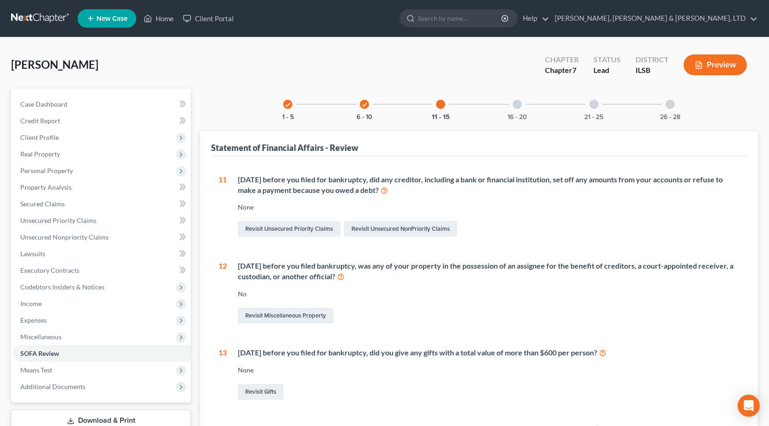
click at [518, 108] on div at bounding box center [516, 104] width 9 height 9
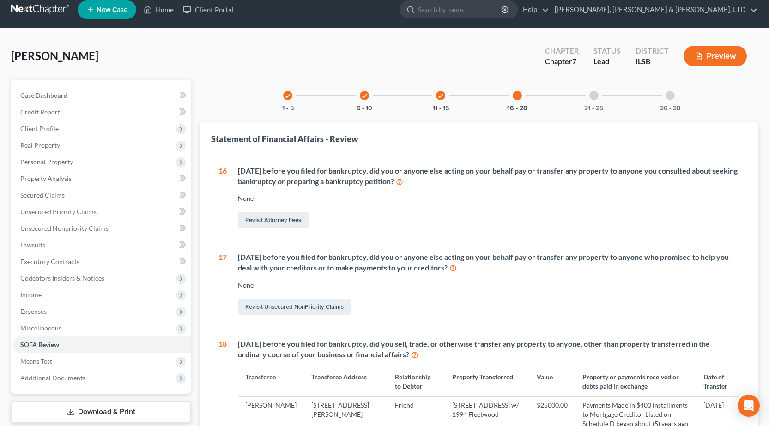
scroll to position [8, 0]
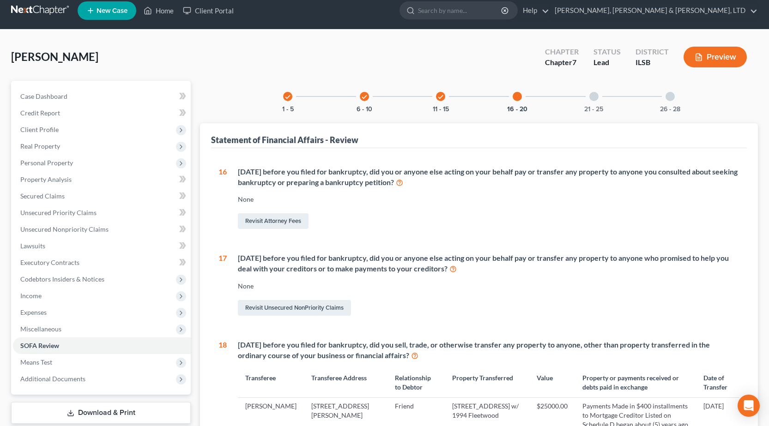
click at [593, 104] on div "21 - 25" at bounding box center [593, 96] width 31 height 31
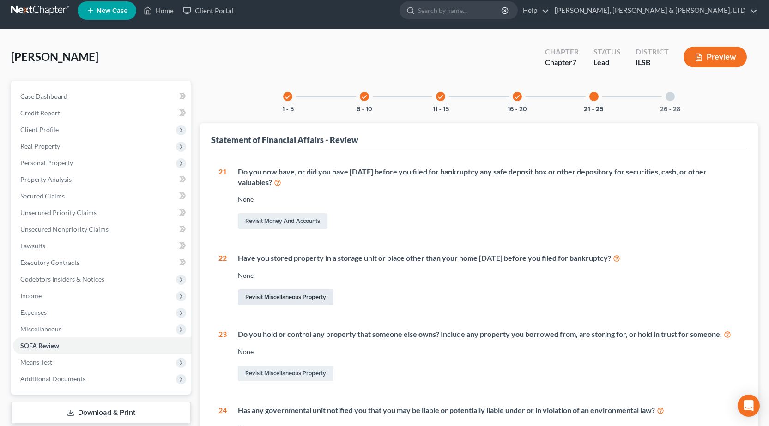
click at [284, 296] on link "Revisit Miscellaneous Property" at bounding box center [286, 297] width 96 height 16
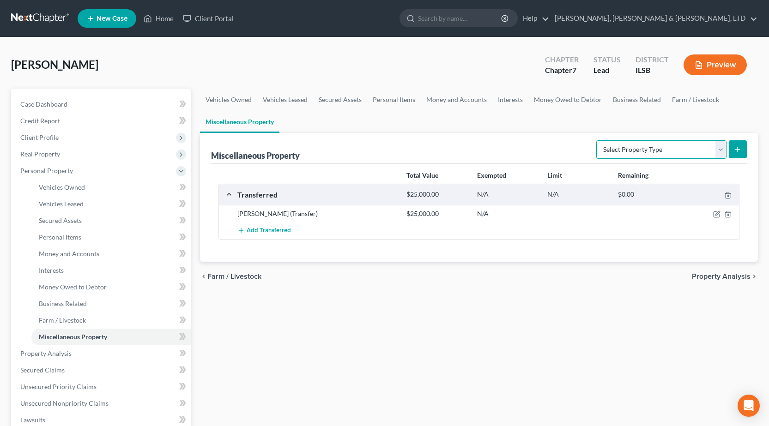
click at [655, 150] on select "Select Property Type Assigned for Creditor Benefit [DATE] Holding for Another N…" at bounding box center [661, 149] width 130 height 18
click at [596, 140] on select "Select Property Type Assigned for Creditor Benefit [DATE] Holding for Another N…" at bounding box center [661, 149] width 130 height 18
click at [739, 148] on icon "submit" at bounding box center [736, 149] width 7 height 7
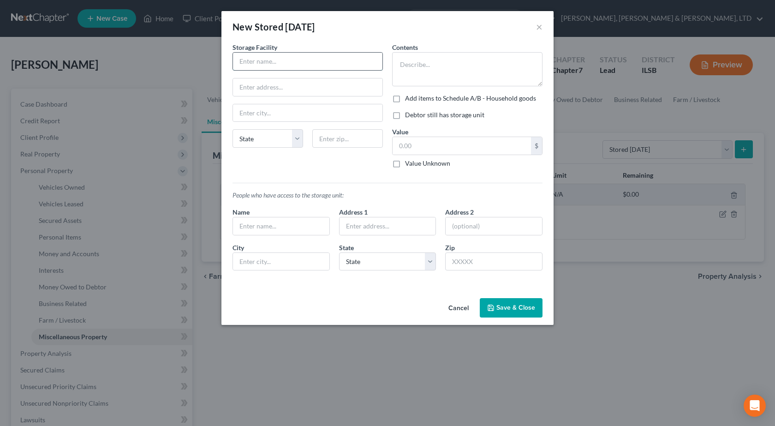
click at [261, 53] on input "text" at bounding box center [308, 62] width 150 height 18
paste input "Watson Mini Storage (Watson, IL)"
drag, startPoint x: 261, startPoint y: 89, endPoint x: 319, endPoint y: 78, distance: 59.0
click at [261, 89] on input "text" at bounding box center [308, 87] width 150 height 18
paste input "219 S East St"
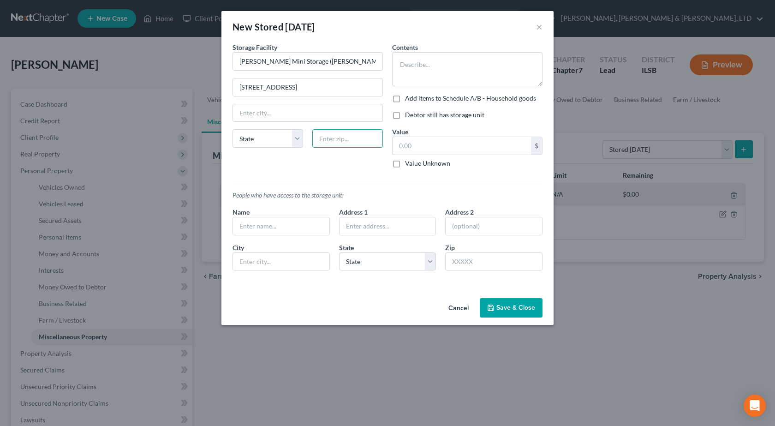
click at [355, 138] on input "text" at bounding box center [348, 138] width 71 height 18
click at [481, 156] on div "$ Value Unknown" at bounding box center [467, 152] width 150 height 31
click at [409, 71] on textarea at bounding box center [467, 69] width 150 height 34
click at [507, 308] on button "Save & Close" at bounding box center [511, 307] width 63 height 19
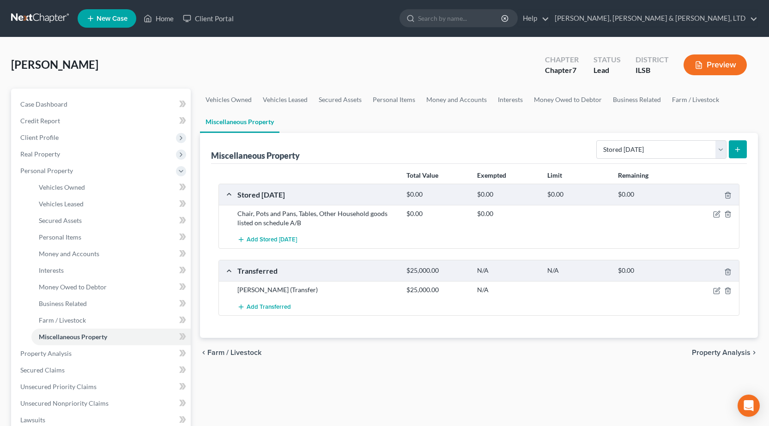
click at [670, 160] on div "Select Property Type Assigned for Creditor Benefit [DATE] Holding for Another N…" at bounding box center [669, 149] width 154 height 24
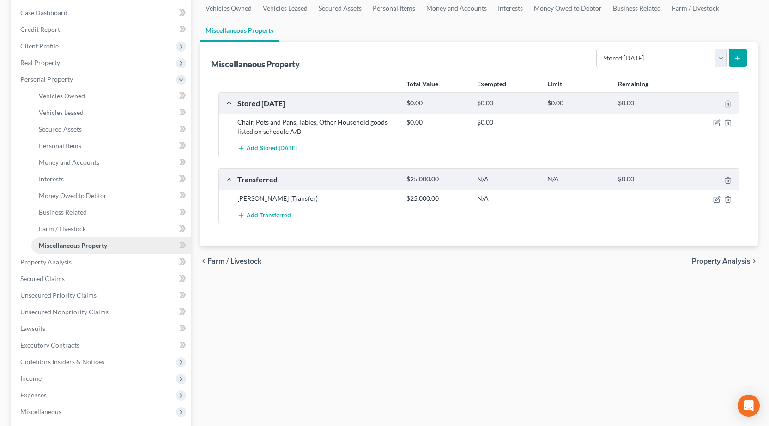
scroll to position [138, 0]
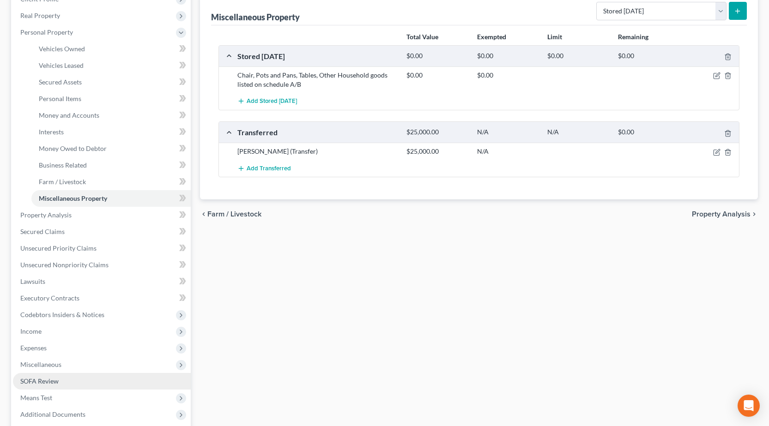
click at [36, 381] on span "SOFA Review" at bounding box center [39, 381] width 38 height 8
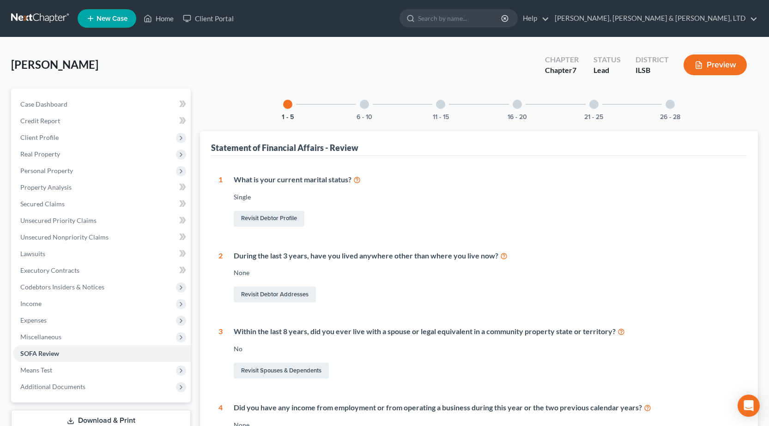
click at [521, 105] on div at bounding box center [516, 104] width 9 height 9
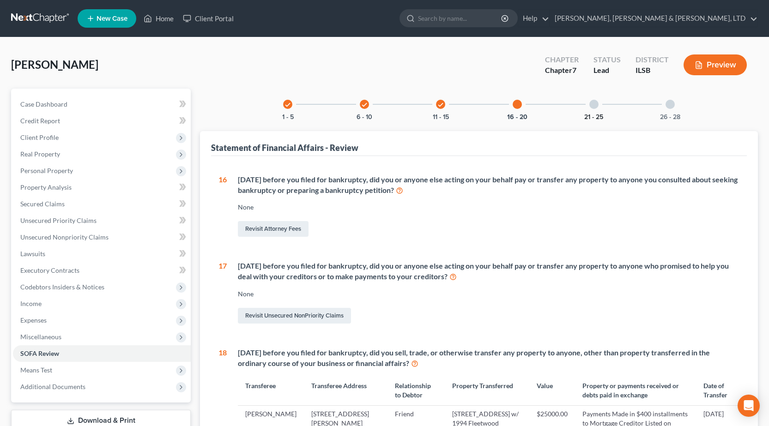
click at [588, 114] on button "21 - 25" at bounding box center [593, 117] width 19 height 6
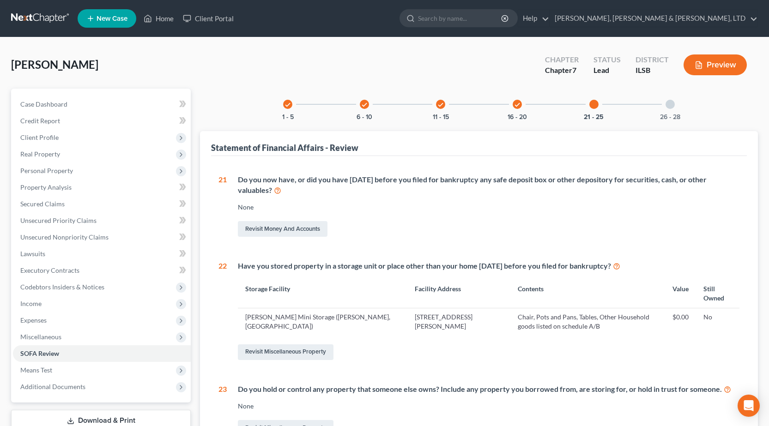
click at [37, 19] on link at bounding box center [40, 18] width 59 height 17
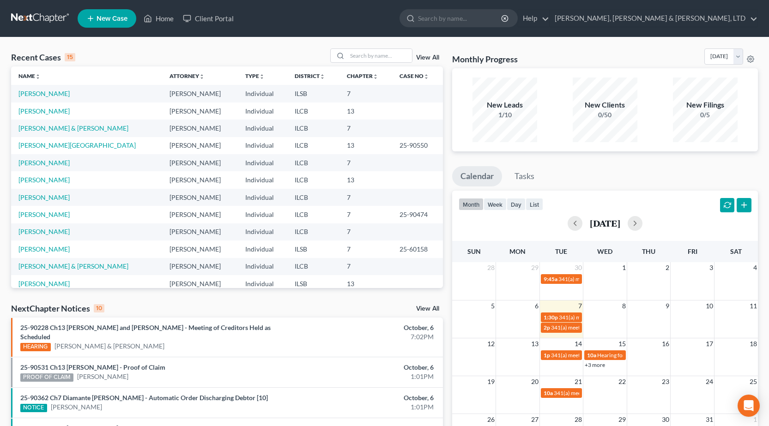
click at [99, 23] on link "New Case" at bounding box center [107, 18] width 59 height 18
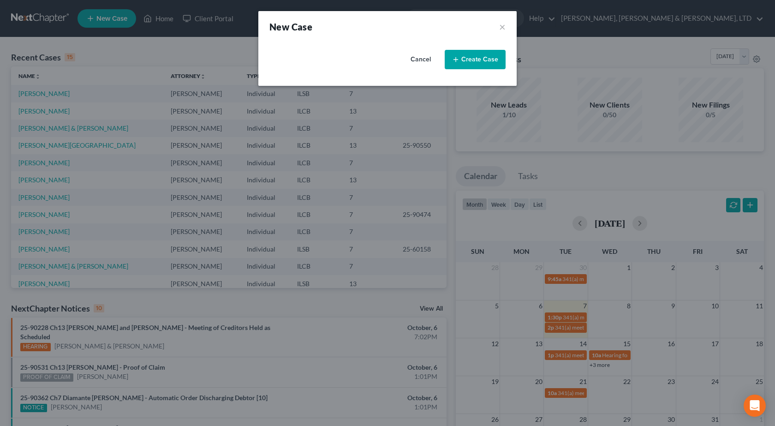
select select "24"
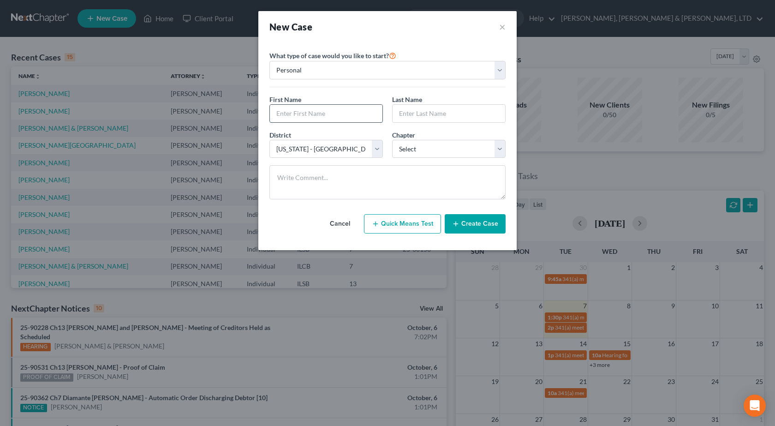
click at [296, 116] on input "text" at bounding box center [326, 114] width 113 height 18
type input "[PERSON_NAME]"
type input "Kinden"
click at [438, 154] on select "Select 7 11 12 13" at bounding box center [449, 149] width 114 height 18
select select "0"
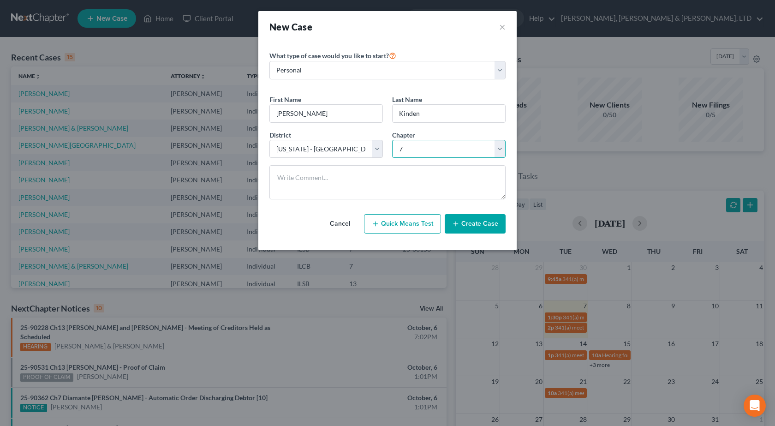
click at [392, 140] on select "Select 7 11 12 13" at bounding box center [449, 149] width 114 height 18
click at [485, 227] on button "Create Case" at bounding box center [475, 223] width 61 height 19
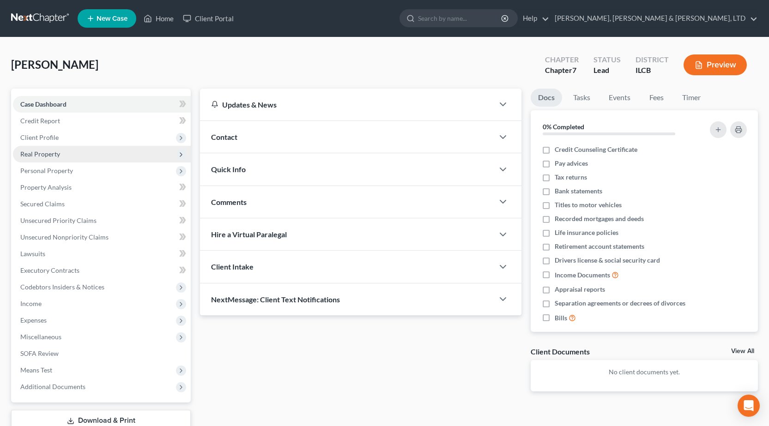
click at [48, 155] on span "Real Property" at bounding box center [40, 154] width 40 height 8
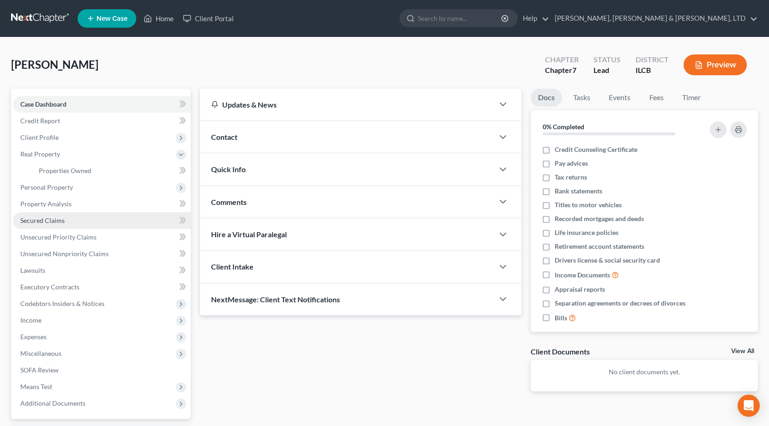
click at [61, 220] on span "Secured Claims" at bounding box center [42, 220] width 44 height 8
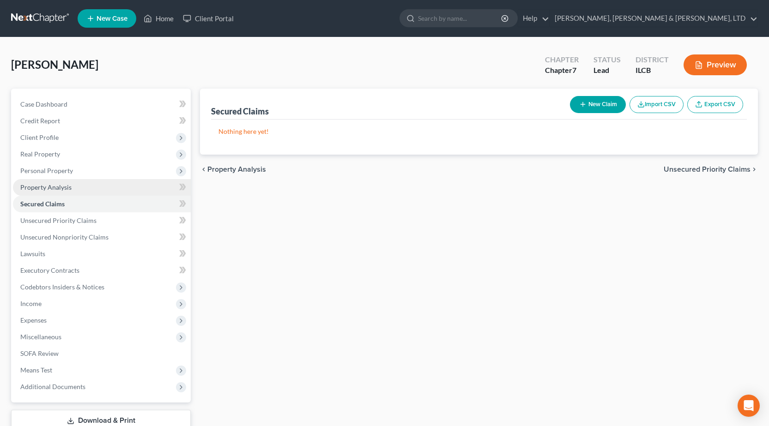
click at [58, 181] on link "Property Analysis" at bounding box center [102, 187] width 178 height 17
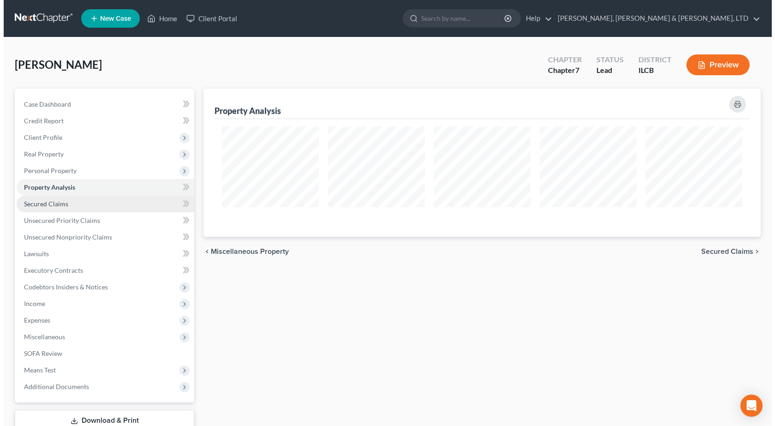
scroll to position [148, 558]
click at [63, 210] on link "Secured Claims" at bounding box center [102, 204] width 178 height 17
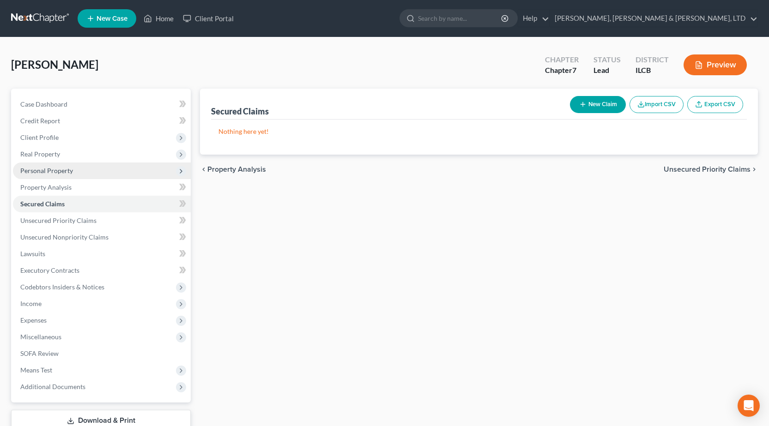
click at [52, 176] on span "Personal Property" at bounding box center [102, 170] width 178 height 17
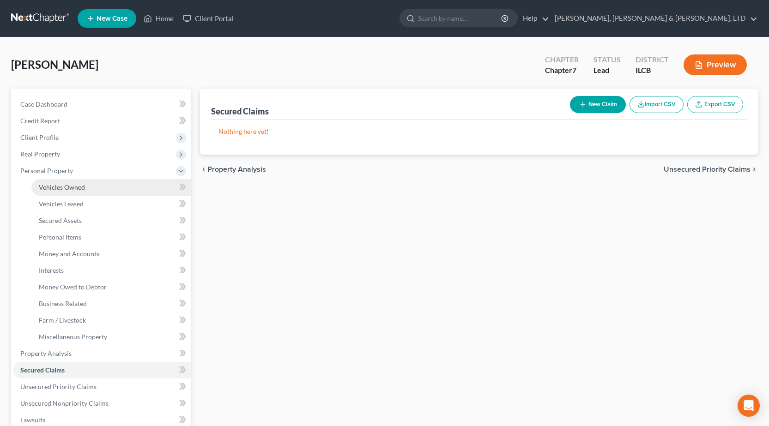
click at [63, 188] on span "Vehicles Owned" at bounding box center [62, 187] width 46 height 8
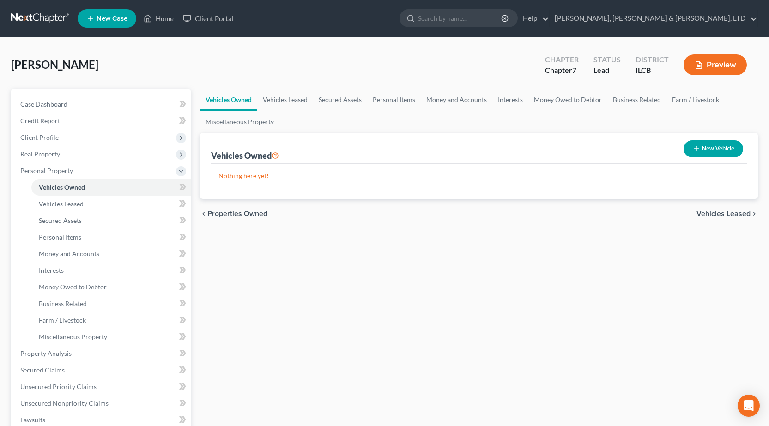
click at [707, 145] on button "New Vehicle" at bounding box center [713, 148] width 60 height 17
select select "0"
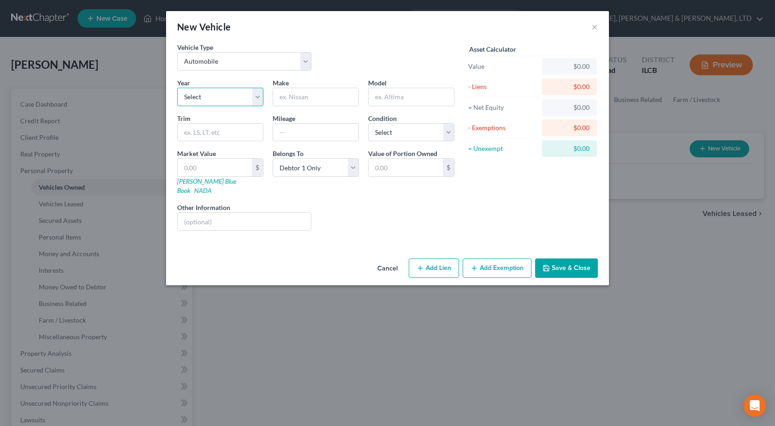
click at [242, 99] on select "Select 2026 2025 2024 2023 2022 2021 2020 2019 2018 2017 2016 2015 2014 2013 20…" at bounding box center [220, 97] width 86 height 18
select select "7"
click at [177, 88] on select "Select 2026 2025 2024 2023 2022 2021 2020 2019 2018 2017 2016 2015 2014 2013 20…" at bounding box center [220, 97] width 86 height 18
click at [317, 98] on input "text" at bounding box center [315, 97] width 85 height 18
type input "Ford"
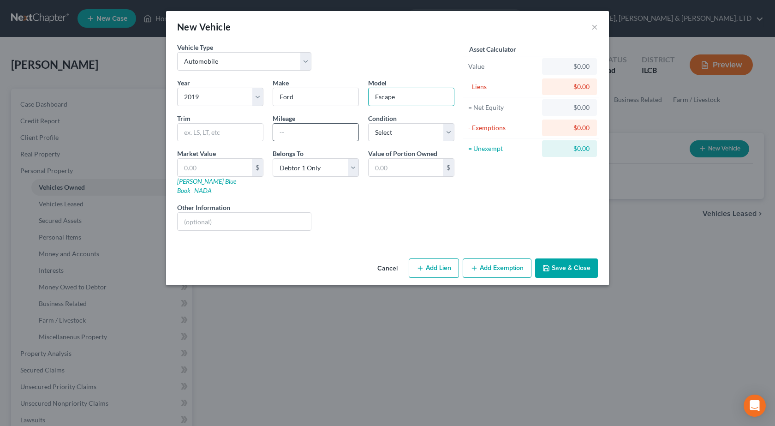
type input "Escape"
drag, startPoint x: 292, startPoint y: 133, endPoint x: 313, endPoint y: 32, distance: 102.8
click at [293, 132] on input "text" at bounding box center [315, 133] width 85 height 18
type input "81000"
click at [407, 134] on select "Select Excellent Very Good Good Fair Poor" at bounding box center [411, 132] width 86 height 18
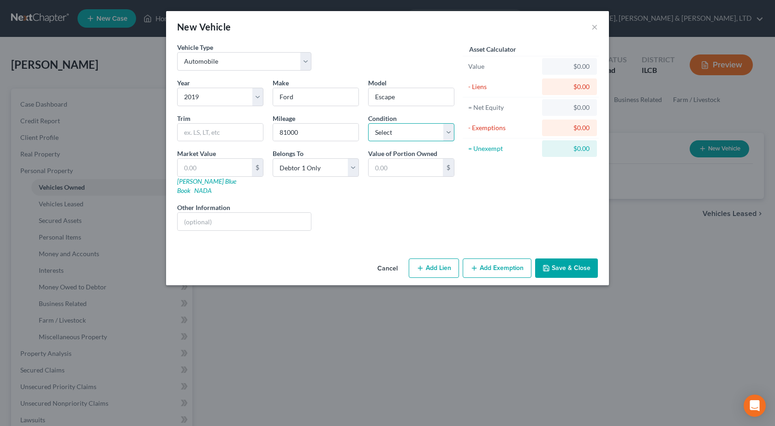
select select "2"
click at [368, 123] on select "Select Excellent Very Good Good Fair Poor" at bounding box center [411, 132] width 86 height 18
click at [205, 163] on input "text" at bounding box center [215, 168] width 74 height 18
type input "9"
type input "9.00"
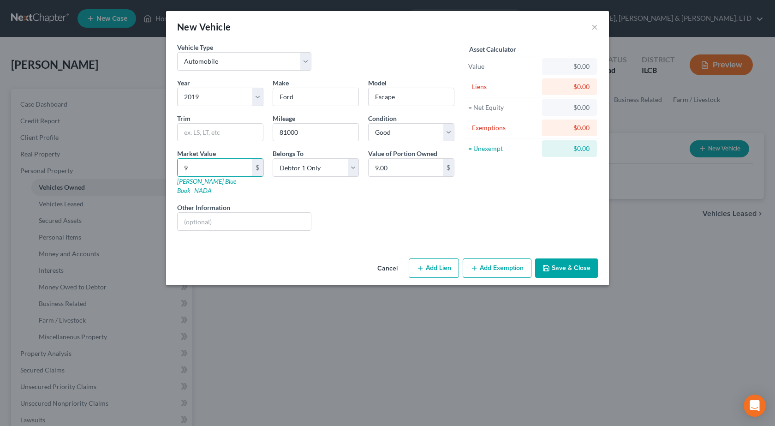
type input "97"
type input "97.00"
type input "974"
type input "974.00"
type input "9740"
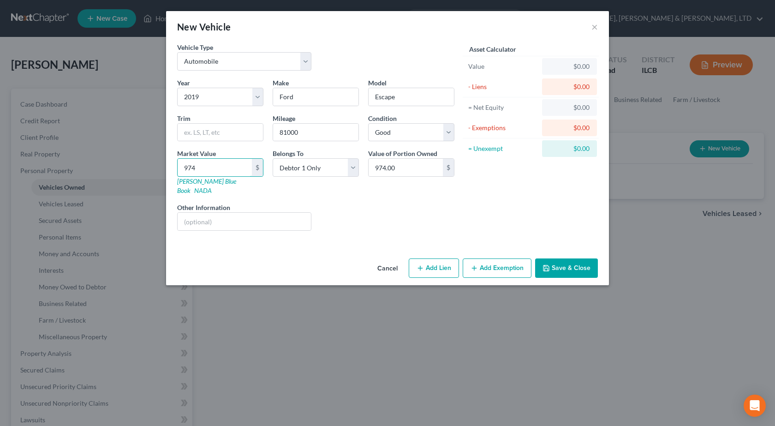
type input "9,740.00"
type input "9,740"
click at [475, 266] on line "button" at bounding box center [475, 268] width 0 height 4
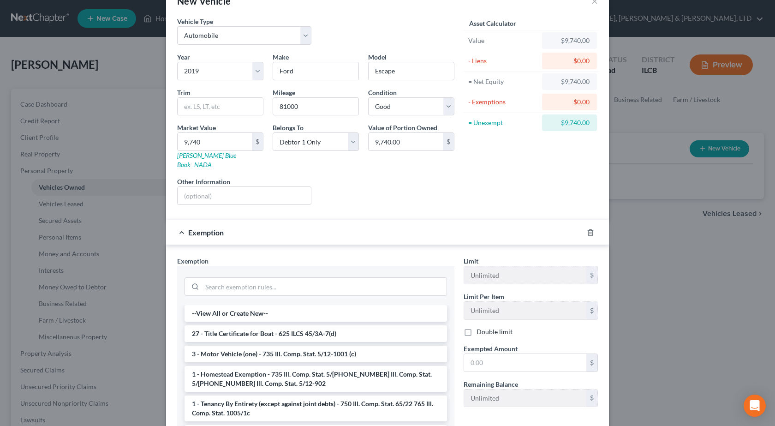
scroll to position [46, 0]
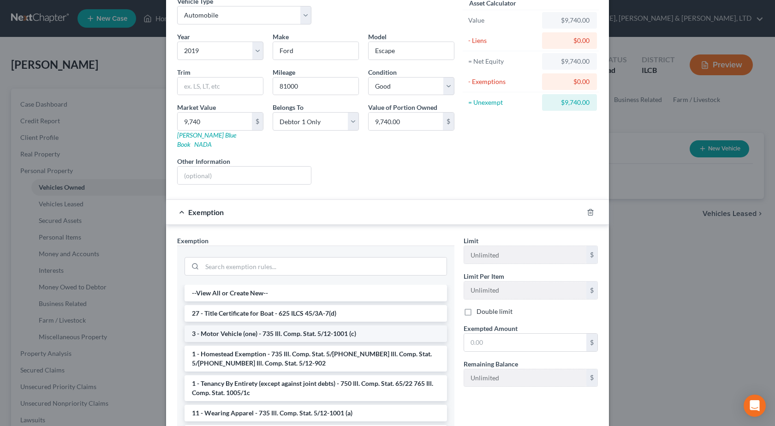
click at [284, 325] on li "3 - Motor Vehicle (one) - 735 Ill. Comp. Stat. 5/12-1001 (c)" at bounding box center [316, 333] width 263 height 17
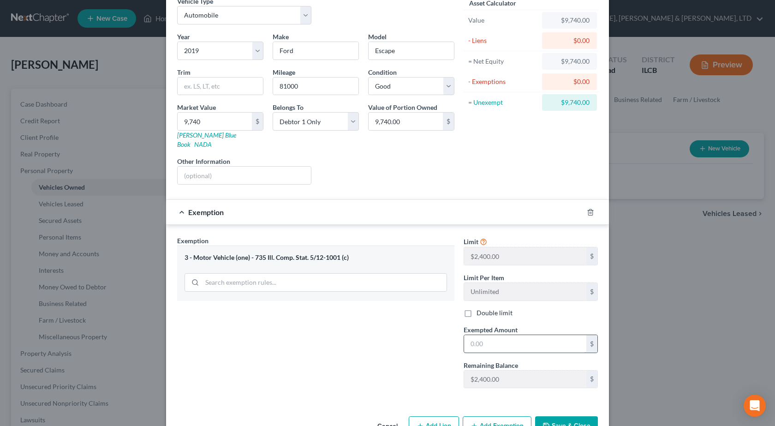
click at [522, 336] on input "text" at bounding box center [525, 344] width 122 height 18
type input "2,400"
click at [343, 371] on div "Exemption Set must be selected for CA. Exemption * 3 - Motor Vehicle (one) - 73…" at bounding box center [316, 316] width 287 height 160
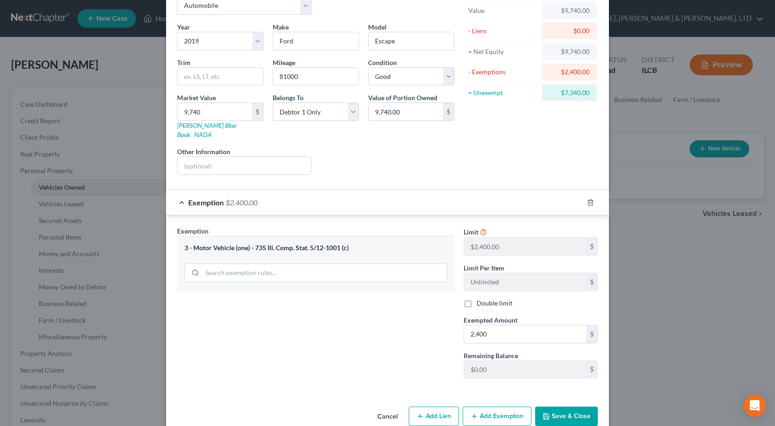
scroll to position [65, 0]
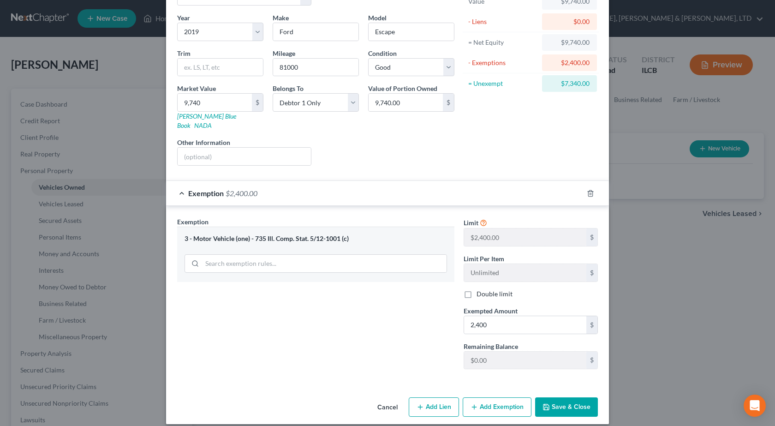
click at [493, 400] on button "Add Exemption" at bounding box center [497, 406] width 69 height 19
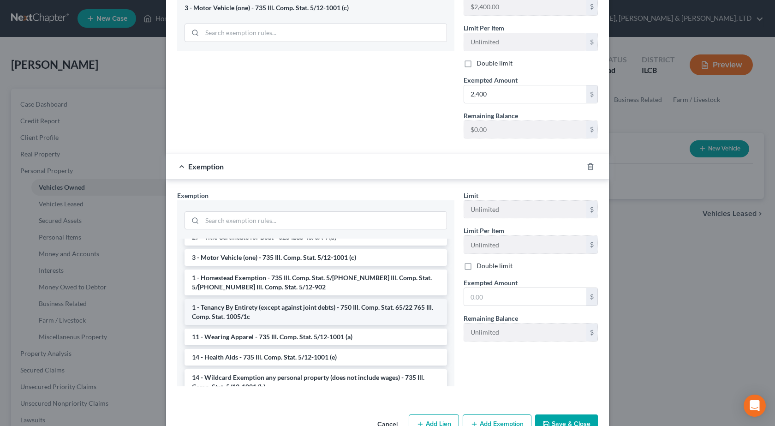
scroll to position [46, 0]
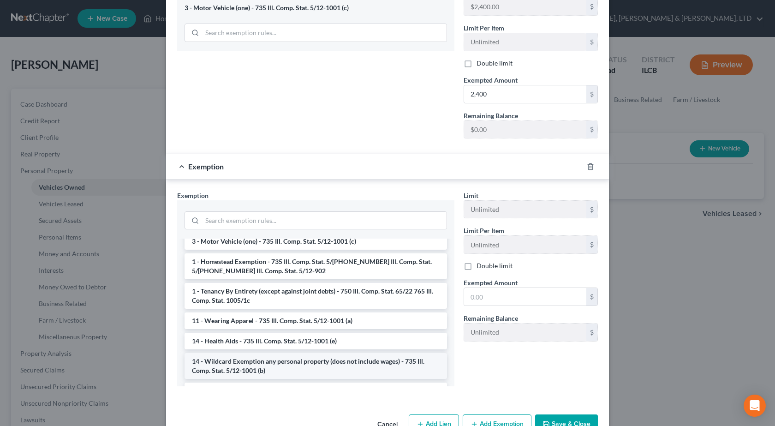
click at [240, 355] on li "14 - Wildcard Exemption any personal property (does not include wages) - 735 Il…" at bounding box center [316, 366] width 263 height 26
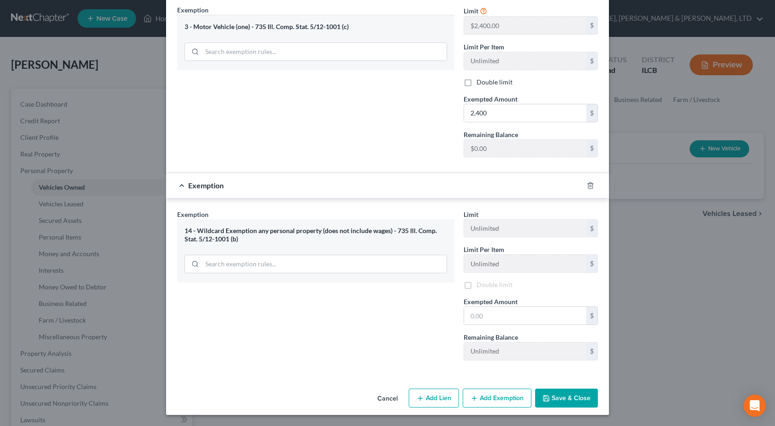
scroll to position [269, 0]
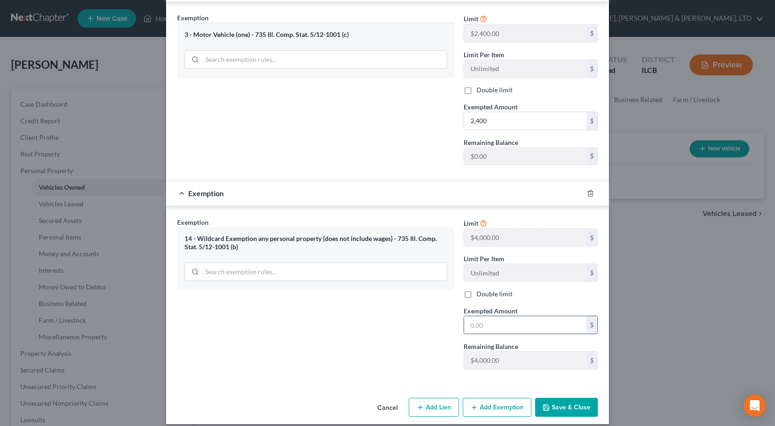
click at [513, 323] on input "text" at bounding box center [525, 325] width 122 height 18
type input "4,000"
click at [572, 398] on button "Save & Close" at bounding box center [566, 407] width 63 height 19
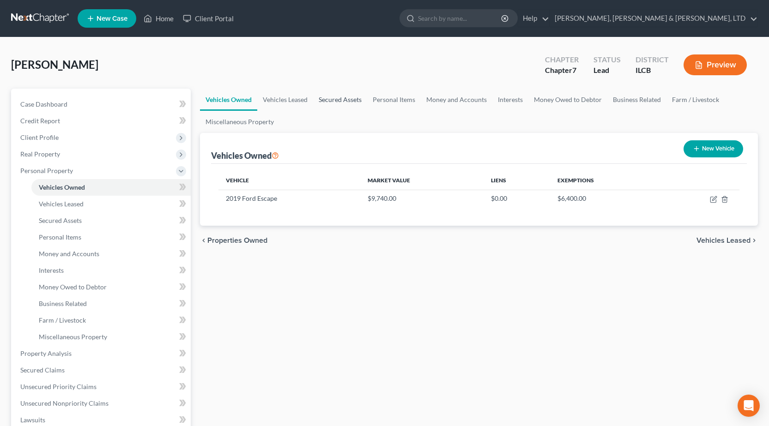
click at [336, 100] on link "Secured Assets" at bounding box center [340, 100] width 54 height 22
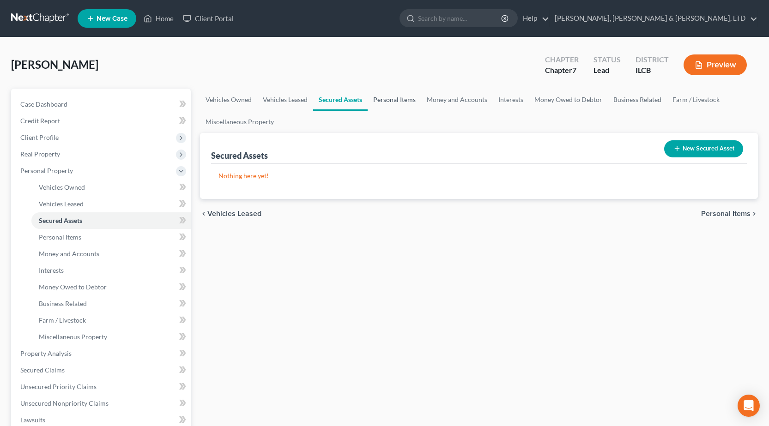
click at [404, 106] on link "Personal Items" at bounding box center [394, 100] width 54 height 22
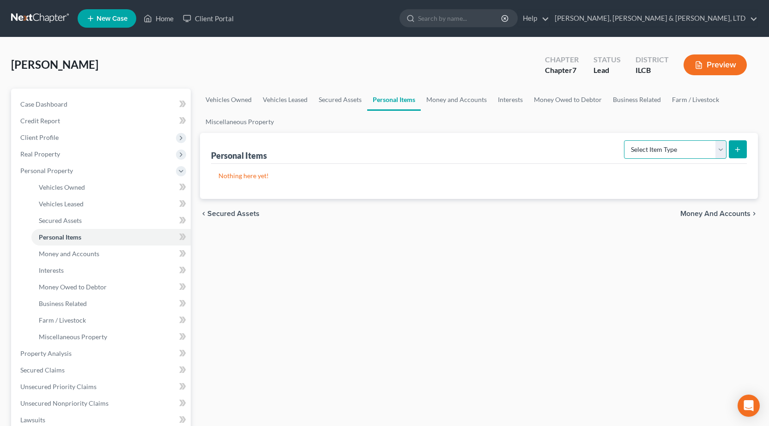
click at [645, 156] on select "Select Item Type Clothing Collectibles Of Value Electronics Firearms Household …" at bounding box center [675, 149] width 102 height 18
select select "clothing"
click at [625, 140] on select "Select Item Type Clothing Collectibles Of Value Electronics Firearms Household …" at bounding box center [675, 149] width 102 height 18
click at [743, 151] on button "submit" at bounding box center [737, 149] width 18 height 18
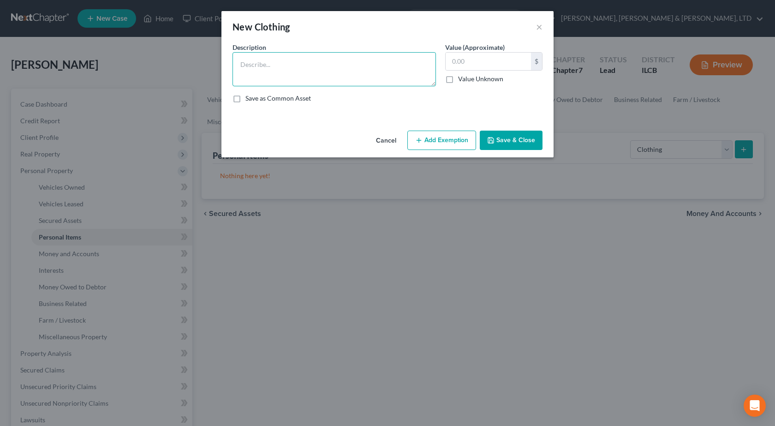
click at [273, 78] on textarea at bounding box center [335, 69] width 204 height 34
type textarea "General Clothing"
type input "250"
click at [424, 151] on div "Cancel Add Exemption Save & Close" at bounding box center [388, 142] width 332 height 30
click at [422, 146] on button "Add Exemption" at bounding box center [442, 140] width 69 height 19
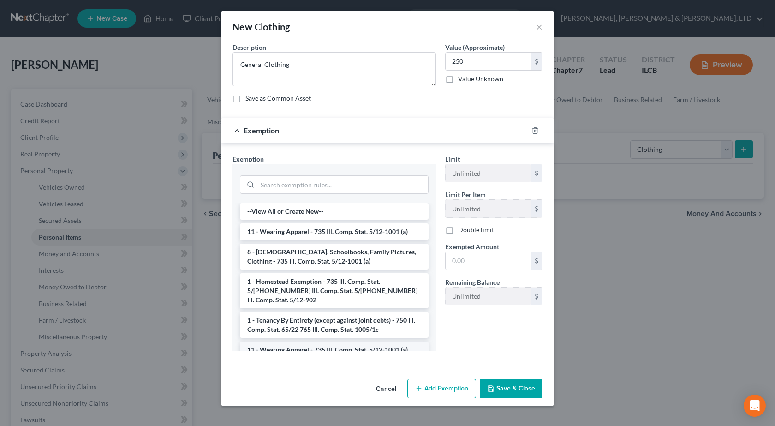
drag, startPoint x: 273, startPoint y: 345, endPoint x: 305, endPoint y: 337, distance: 32.5
click at [274, 344] on li "11 - Wearing Apparel - 735 Ill. Comp. Stat. 5/12-1001 (a)" at bounding box center [334, 350] width 189 height 17
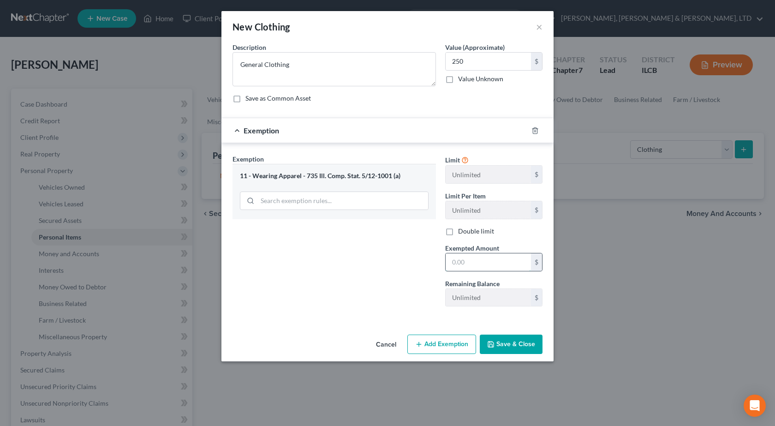
click at [467, 266] on input "text" at bounding box center [488, 262] width 85 height 18
type input "250"
drag, startPoint x: 501, startPoint y: 339, endPoint x: 506, endPoint y: 335, distance: 6.9
click at [501, 340] on button "Save & Close" at bounding box center [511, 344] width 63 height 19
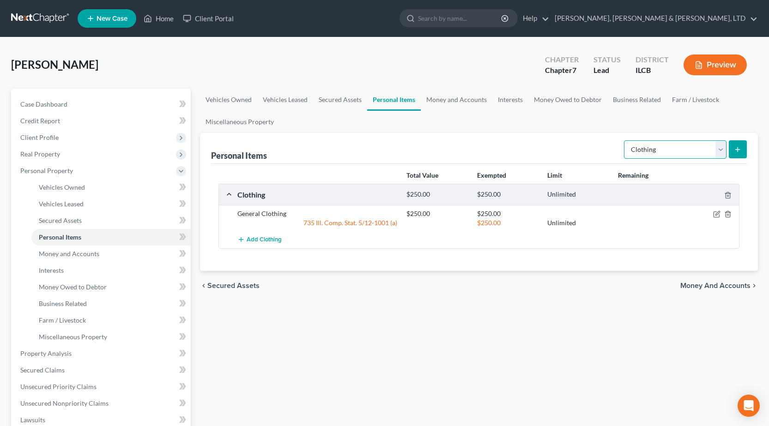
click at [655, 148] on select "Select Item Type Clothing Collectibles Of Value Electronics Firearms Household …" at bounding box center [675, 149] width 102 height 18
select select "collectibles_of_value"
click at [625, 140] on select "Select Item Type Clothing Collectibles Of Value Electronics Firearms Household …" at bounding box center [675, 149] width 102 height 18
click at [733, 148] on button "submit" at bounding box center [737, 149] width 18 height 18
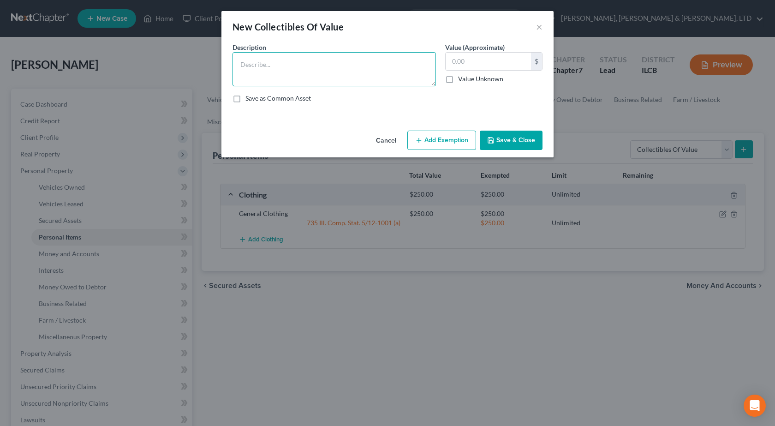
click at [296, 73] on textarea at bounding box center [335, 69] width 204 height 34
type textarea "Coin Collection"
click at [475, 58] on input "text" at bounding box center [488, 62] width 85 height 18
type input "5,000"
click at [252, 65] on textarea "Coin Collection" at bounding box center [335, 69] width 204 height 34
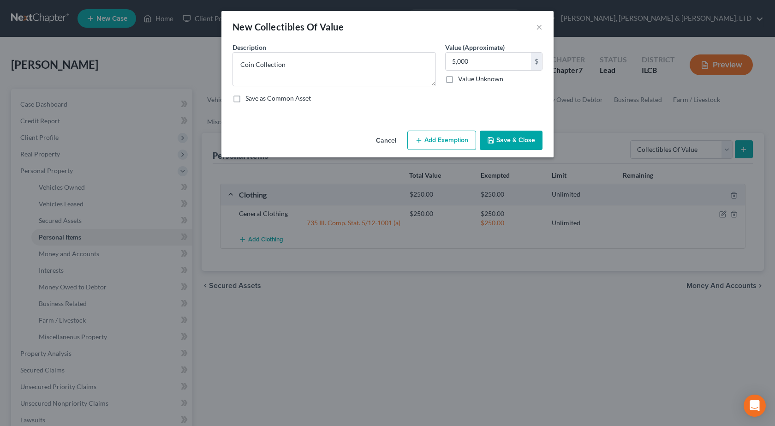
click at [505, 102] on div "Save as Common Asset" at bounding box center [388, 98] width 310 height 9
click at [505, 131] on button "Save & Close" at bounding box center [511, 140] width 63 height 19
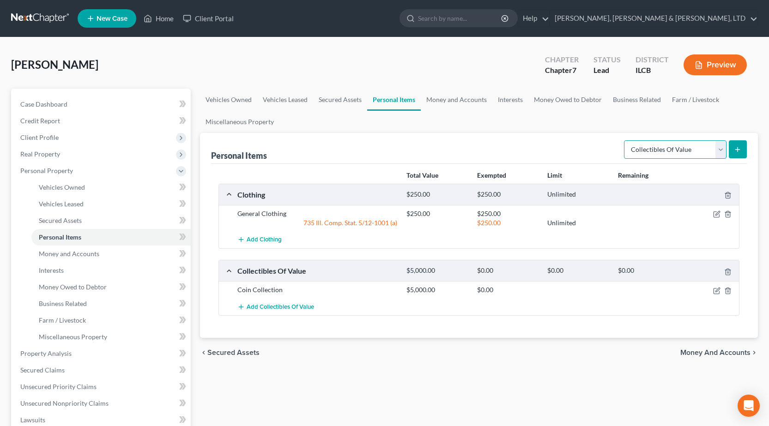
click at [659, 150] on select "Select Item Type Clothing Collectibles Of Value Electronics Firearms Household …" at bounding box center [675, 149] width 102 height 18
select select "electronics"
click at [625, 140] on select "Select Item Type Clothing Collectibles Of Value Electronics Firearms Household …" at bounding box center [675, 149] width 102 height 18
click at [730, 154] on button "submit" at bounding box center [737, 149] width 18 height 18
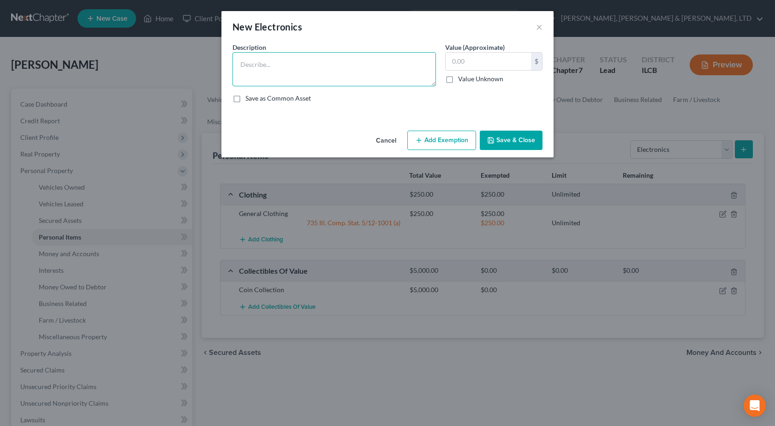
click at [358, 80] on textarea at bounding box center [335, 69] width 204 height 34
type textarea "TV, Computer, Laptop, Cell Phone"
click at [506, 66] on input "text" at bounding box center [488, 62] width 85 height 18
type input "500"
click at [448, 136] on button "Add Exemption" at bounding box center [442, 140] width 69 height 19
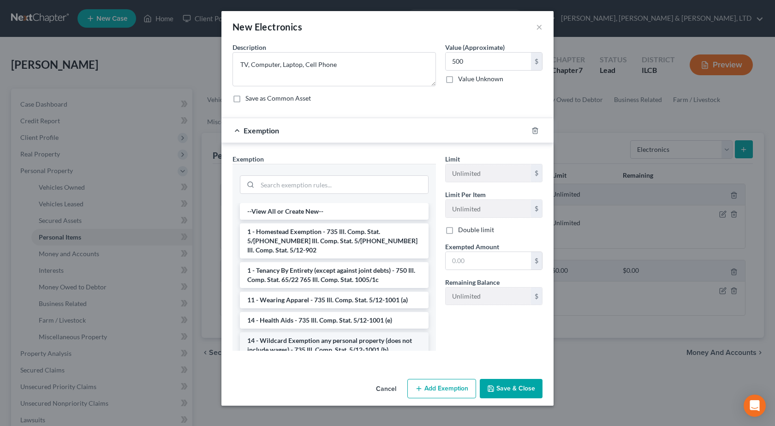
drag, startPoint x: 297, startPoint y: 334, endPoint x: 432, endPoint y: 295, distance: 140.7
click at [297, 335] on li "14 - Wildcard Exemption any personal property (does not include wages) - 735 Il…" at bounding box center [334, 345] width 189 height 26
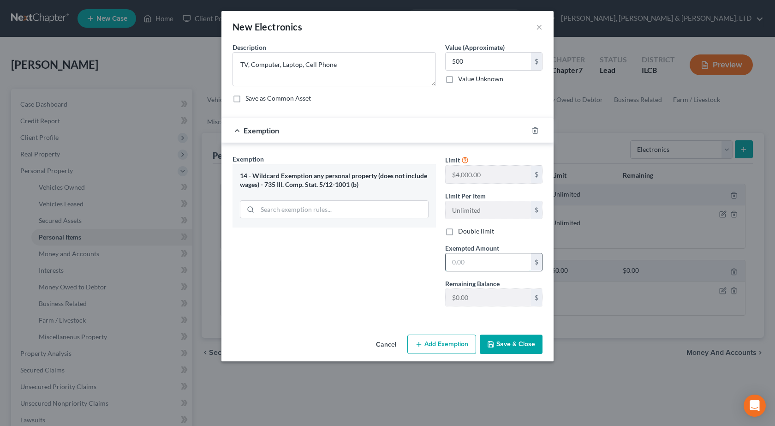
click at [457, 265] on input "text" at bounding box center [488, 262] width 85 height 18
type input "5"
click at [332, 274] on div "Exemption Set must be selected for CA. Exemption * 14 - Wildcard Exemption any …" at bounding box center [334, 234] width 213 height 160
click at [535, 135] on div at bounding box center [541, 130] width 26 height 15
click at [535, 129] on icon "button" at bounding box center [535, 130] width 7 height 7
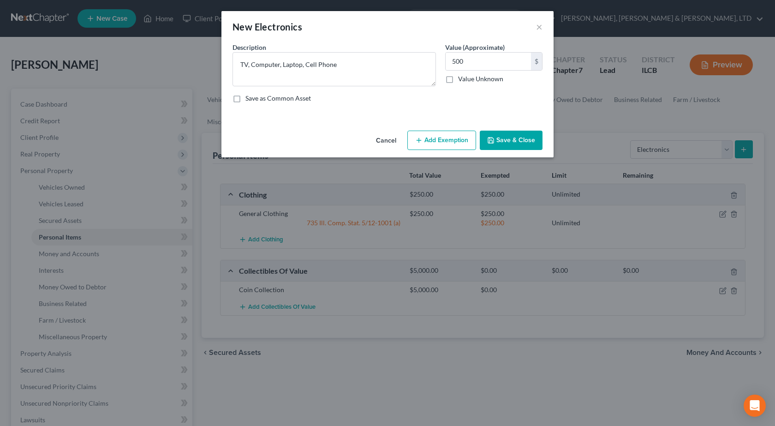
click at [494, 136] on button "Save & Close" at bounding box center [511, 140] width 63 height 19
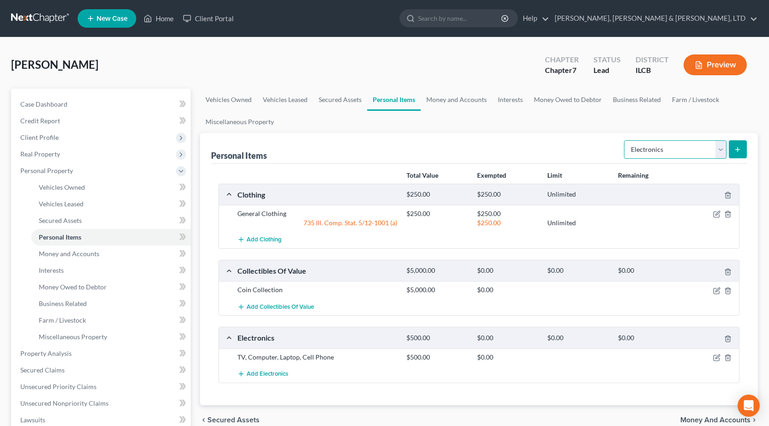
click at [683, 144] on select "Select Item Type Clothing Collectibles Of Value Electronics Firearms Household …" at bounding box center [675, 149] width 102 height 18
select select "firearms"
click at [625, 140] on select "Select Item Type Clothing Collectibles Of Value Electronics Firearms Household …" at bounding box center [675, 149] width 102 height 18
click at [737, 149] on line "submit" at bounding box center [737, 149] width 0 height 4
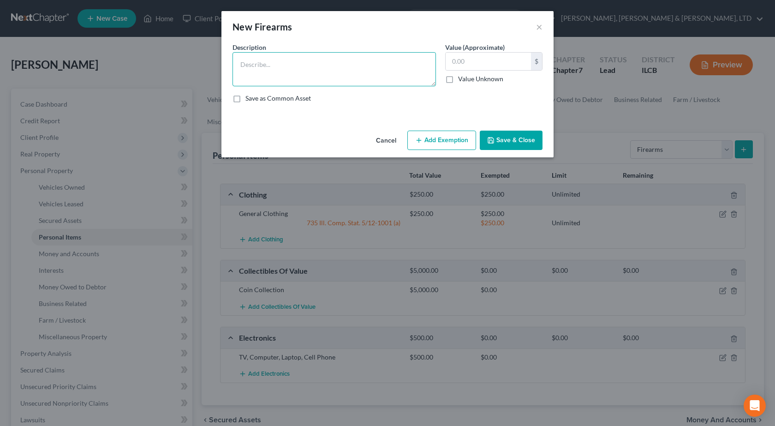
click at [286, 62] on textarea at bounding box center [335, 69] width 204 height 34
drag, startPoint x: 243, startPoint y: 70, endPoint x: 250, endPoint y: 64, distance: 9.8
click at [243, 69] on textarea "handgun" at bounding box center [335, 69] width 204 height 34
type textarea "Handgun"
click at [517, 66] on input "text" at bounding box center [488, 62] width 85 height 18
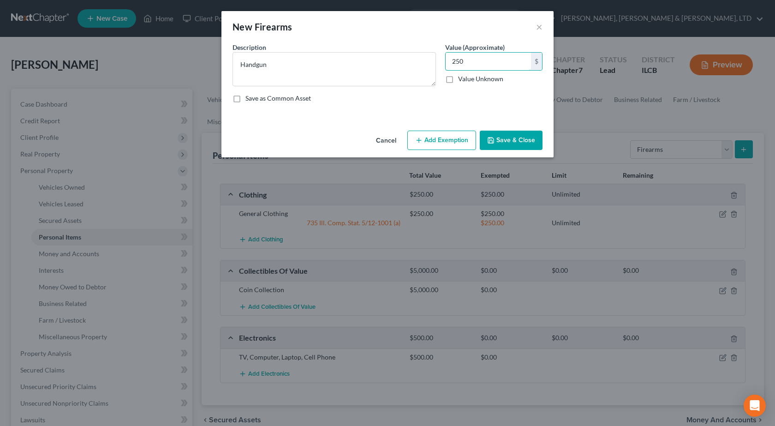
type input "250"
click at [433, 143] on button "Add Exemption" at bounding box center [442, 140] width 69 height 19
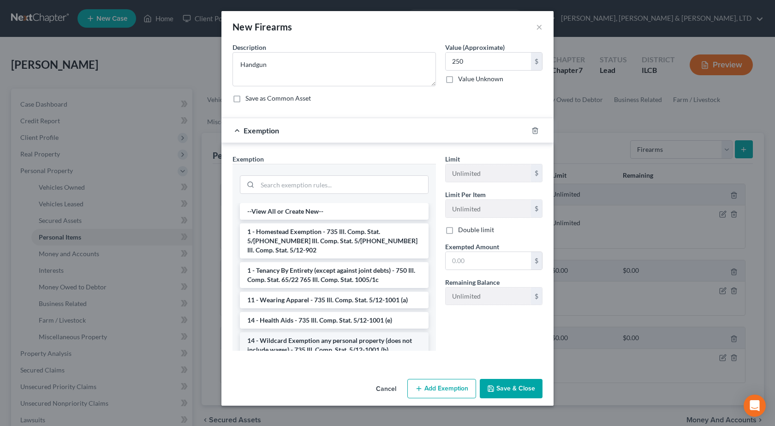
click at [283, 337] on li "14 - Wildcard Exemption any personal property (does not include wages) - 735 Il…" at bounding box center [334, 345] width 189 height 26
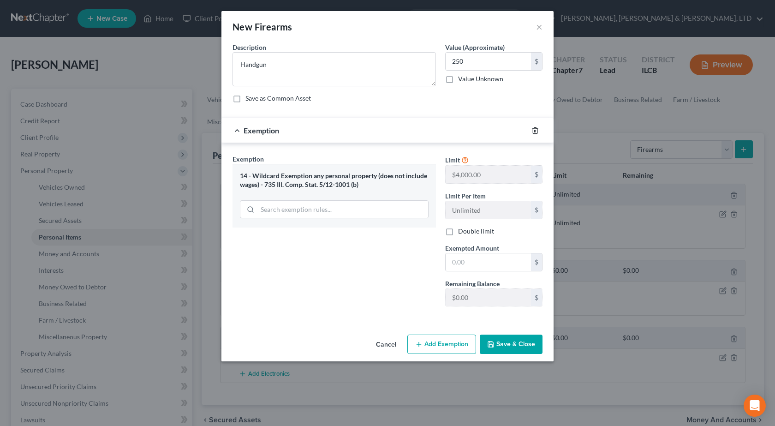
click at [532, 132] on icon "button" at bounding box center [535, 130] width 7 height 7
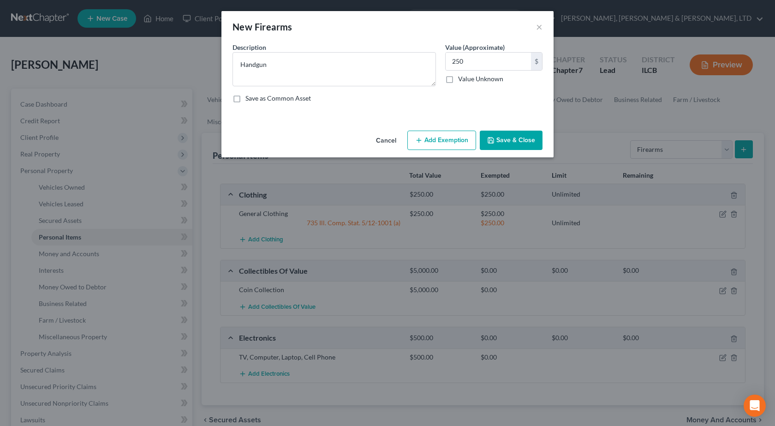
click at [491, 129] on div "Cancel Add Exemption Save & Close" at bounding box center [388, 142] width 332 height 30
click at [500, 148] on button "Save & Close" at bounding box center [511, 140] width 63 height 19
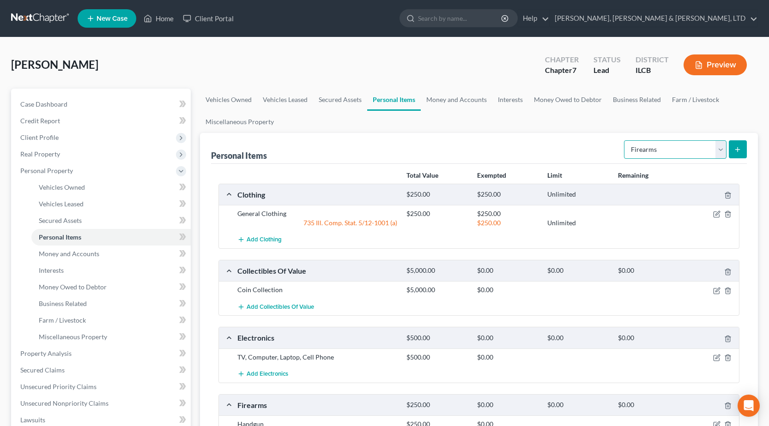
drag, startPoint x: 651, startPoint y: 144, endPoint x: 644, endPoint y: 141, distance: 7.5
click at [651, 144] on select "Select Item Type Clothing Collectibles Of Value Electronics Firearms Household …" at bounding box center [675, 149] width 102 height 18
select select "household_goods"
click at [625, 140] on select "Select Item Type Clothing Collectibles Of Value Electronics Firearms Household …" at bounding box center [675, 149] width 102 height 18
click at [740, 155] on button "submit" at bounding box center [737, 149] width 18 height 18
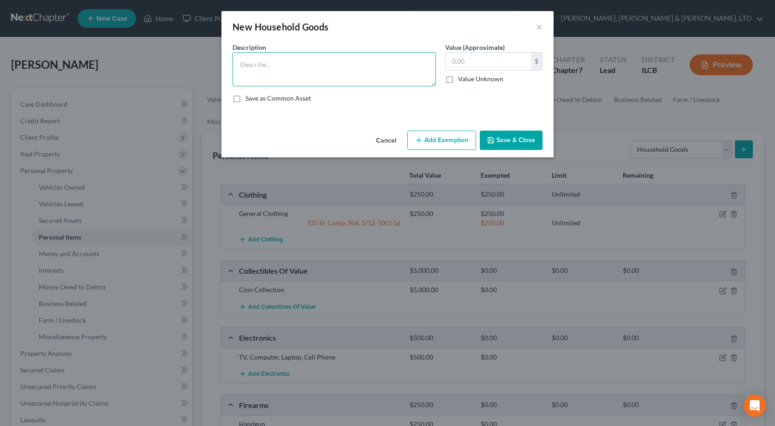
click at [259, 69] on textarea at bounding box center [335, 69] width 204 height 34
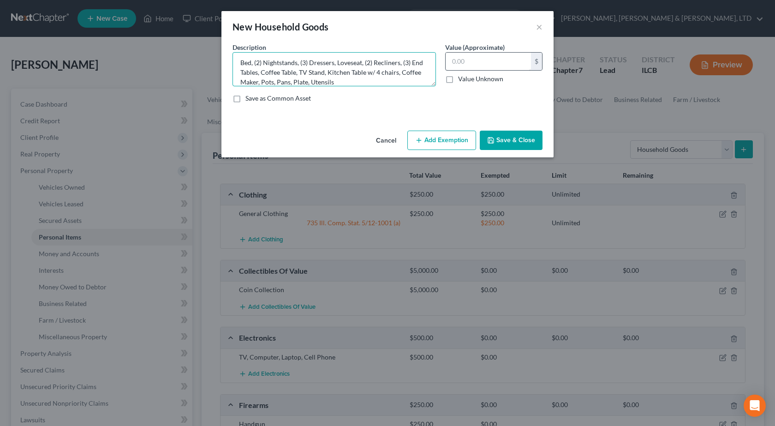
type textarea "Bed, (2) Nightstands, (3) Dressers, Loveseat, (2) Recliners, (3) End Tables, Co…"
click at [460, 65] on input "text" at bounding box center [488, 62] width 85 height 18
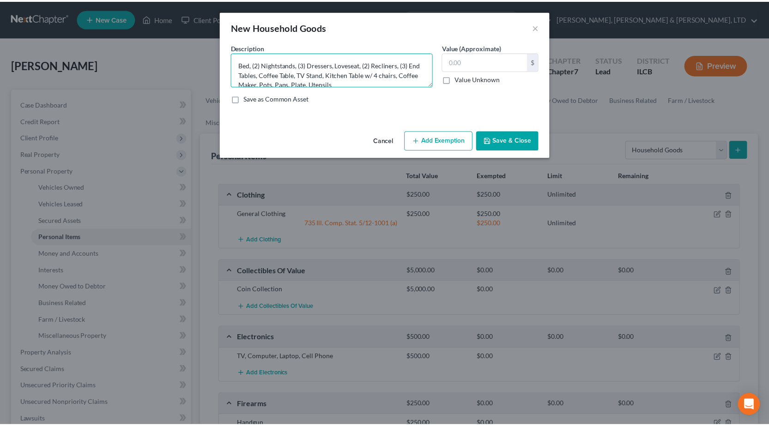
scroll to position [10, 0]
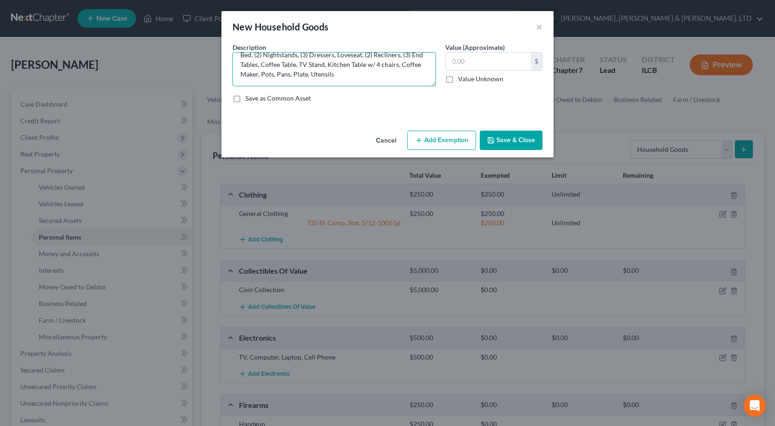
drag, startPoint x: 311, startPoint y: 82, endPoint x: 396, endPoint y: 78, distance: 85.0
click at [392, 82] on textarea "Bed, (2) Nightstands, (3) Dressers, Loveseat, (2) Recliners, (3) End Tables, Co…" at bounding box center [335, 69] width 204 height 34
click at [478, 65] on input "text" at bounding box center [488, 62] width 85 height 18
type input "800"
click at [527, 136] on button "Save & Close" at bounding box center [511, 140] width 63 height 19
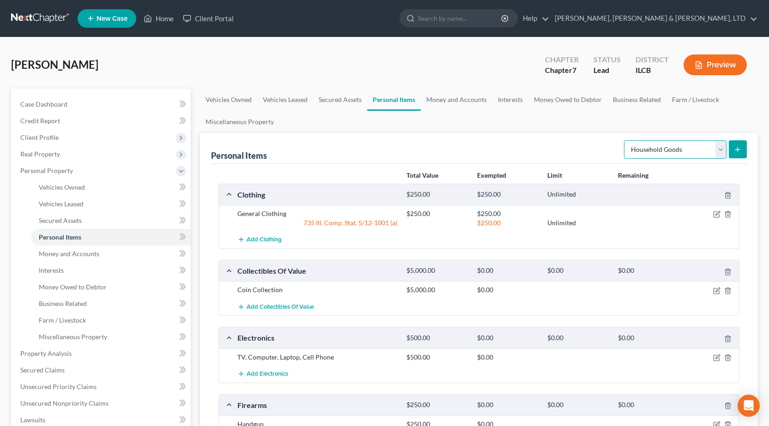
click at [678, 150] on select "Select Item Type Clothing Collectibles Of Value Electronics Firearms Household …" at bounding box center [675, 149] width 102 height 18
click at [625, 140] on select "Select Item Type Clothing Collectibles Of Value Electronics Firearms Household …" at bounding box center [675, 149] width 102 height 18
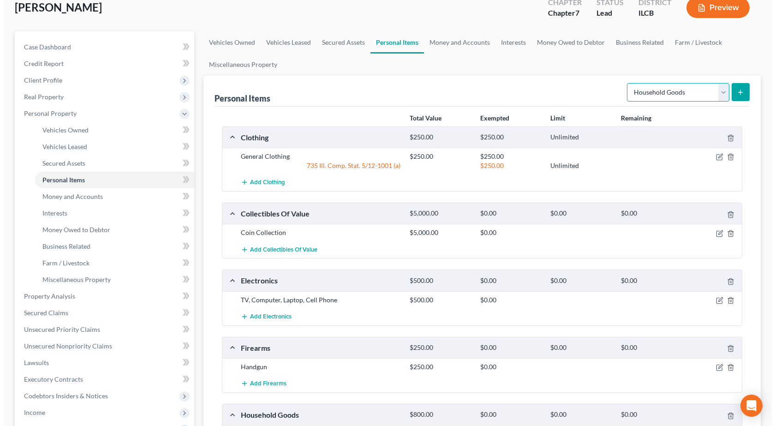
scroll to position [185, 0]
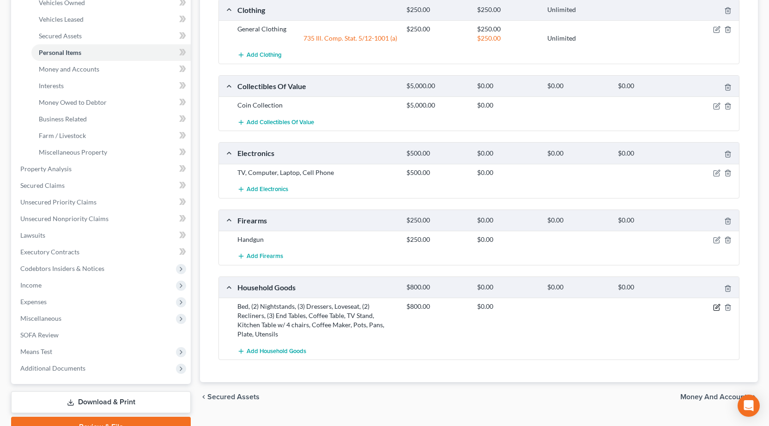
click at [717, 306] on icon "button" at bounding box center [717, 306] width 4 height 4
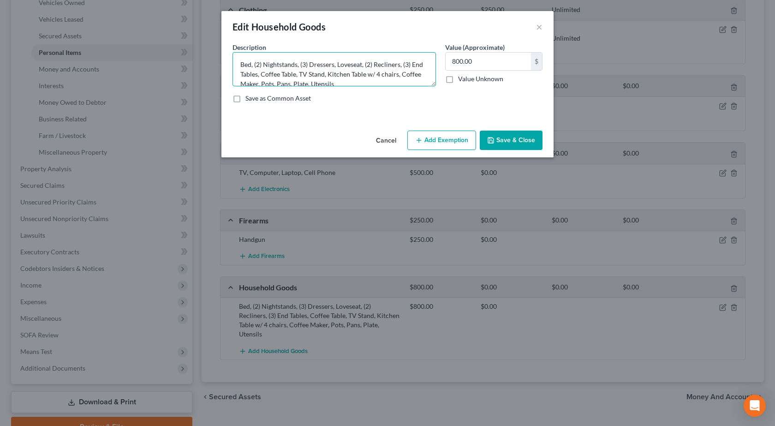
click at [367, 82] on textarea "Bed, (2) Nightstands, (3) Dressers, Loveseat, (2) Recliners, (3) End Tables, Co…" at bounding box center [335, 69] width 204 height 34
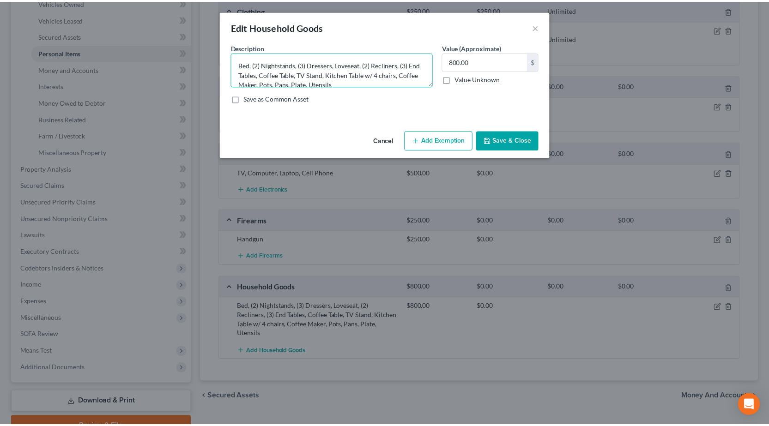
scroll to position [10, 0]
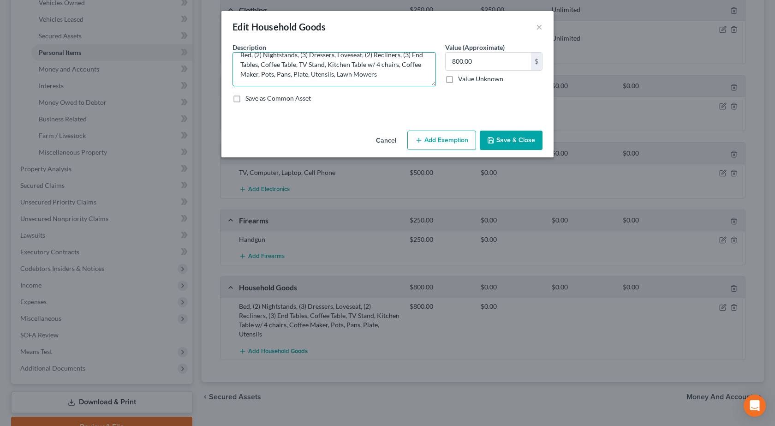
type textarea "Bed, (2) Nightstands, (3) Dressers, Loveseat, (2) Recliners, (3) End Tables, Co…"
click at [521, 139] on button "Save & Close" at bounding box center [511, 140] width 63 height 19
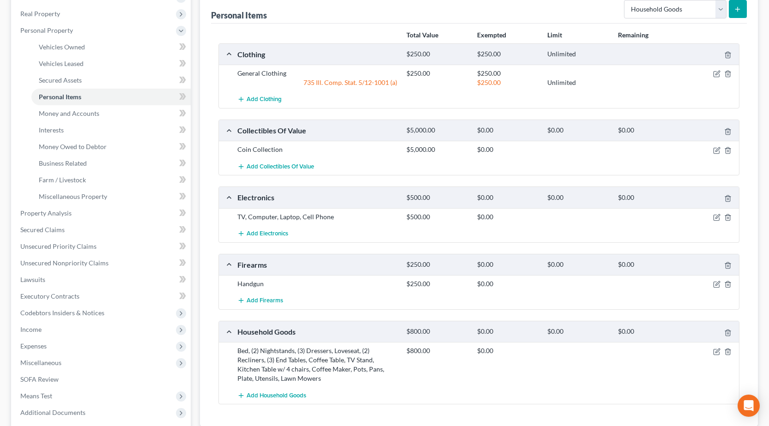
scroll to position [92, 0]
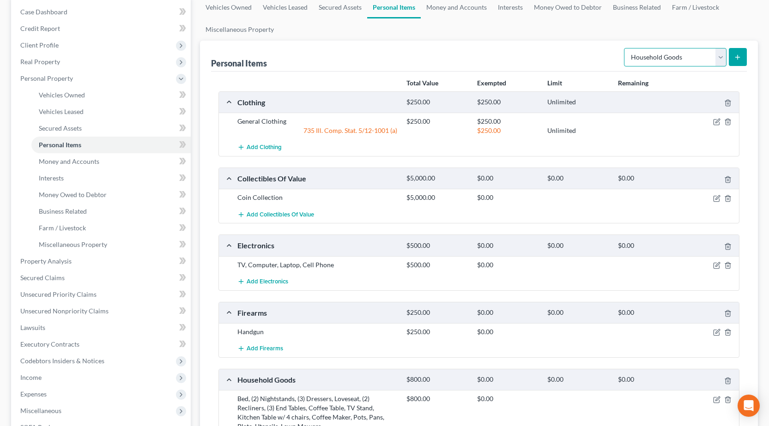
click at [680, 61] on select "Select Item Type Clothing Collectibles Of Value Electronics Firearms Household …" at bounding box center [675, 57] width 102 height 18
select select "jewelry"
click at [625, 48] on select "Select Item Type Clothing Collectibles Of Value Electronics Firearms Household …" at bounding box center [675, 57] width 102 height 18
click at [736, 54] on icon "submit" at bounding box center [736, 57] width 7 height 7
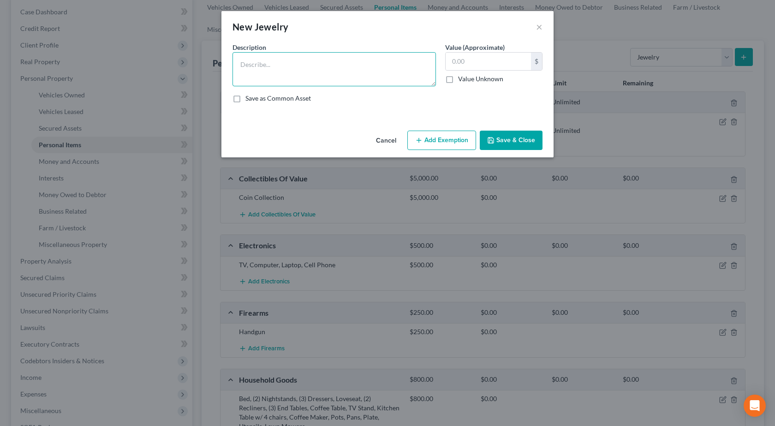
click at [295, 73] on textarea at bounding box center [335, 69] width 204 height 34
type textarea "Rings, Necklaces, Glasses"
click at [488, 65] on input "text" at bounding box center [488, 62] width 85 height 18
drag, startPoint x: 491, startPoint y: 61, endPoint x: 341, endPoint y: 63, distance: 150.0
click at [339, 65] on div "Description * Rings, Necklaces, Glasses Value (Approximate) 1,000.00 $ Value Un…" at bounding box center [387, 76] width 319 height 68
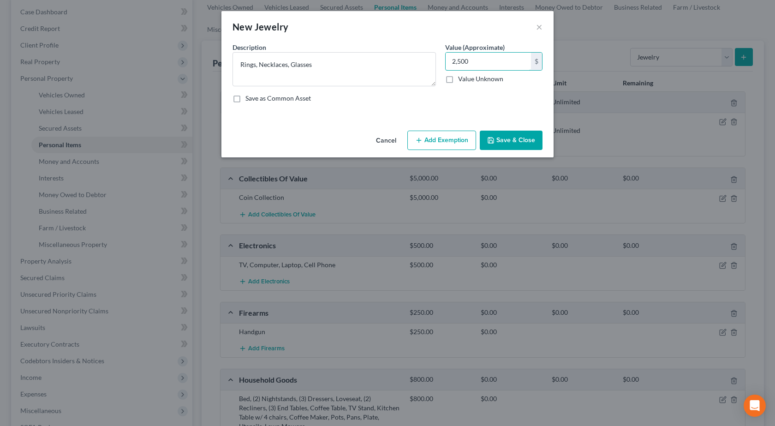
type input "2,500"
click at [504, 135] on button "Save & Close" at bounding box center [511, 140] width 63 height 19
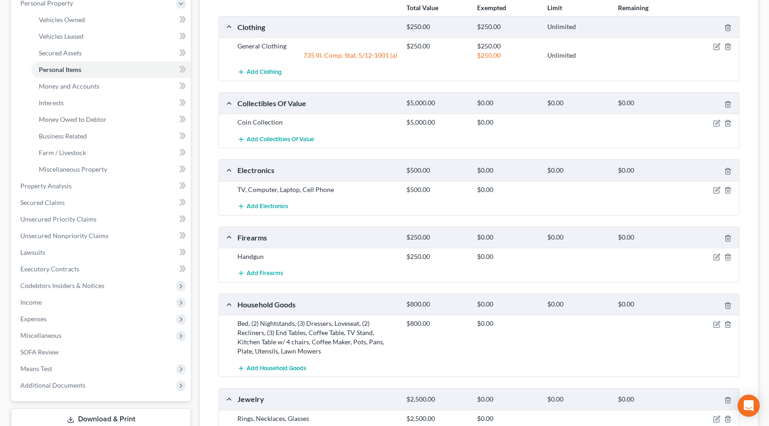
scroll to position [88, 0]
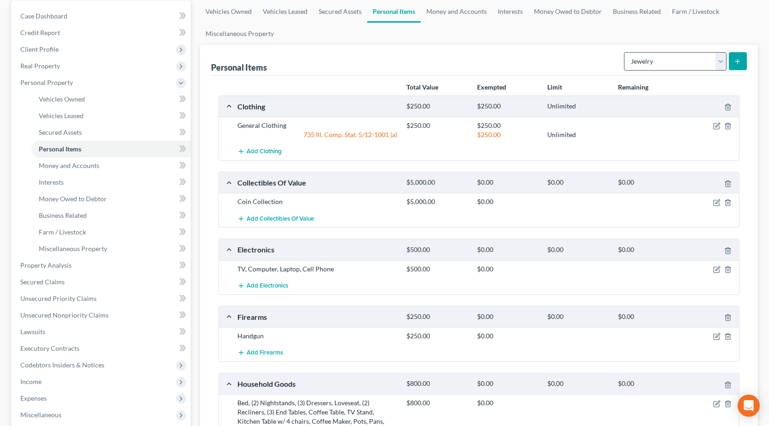
drag, startPoint x: 641, startPoint y: 45, endPoint x: 643, endPoint y: 55, distance: 10.9
click at [642, 51] on div "Personal Items Select Item Type Clothing Collectibles Of Value Electronics Fire…" at bounding box center [478, 60] width 535 height 31
click at [643, 56] on select "Select Item Type Clothing Collectibles Of Value Electronics Firearms Household …" at bounding box center [675, 61] width 102 height 18
select select "pets"
click at [625, 52] on select "Select Item Type Clothing Collectibles Of Value Electronics Firearms Household …" at bounding box center [675, 61] width 102 height 18
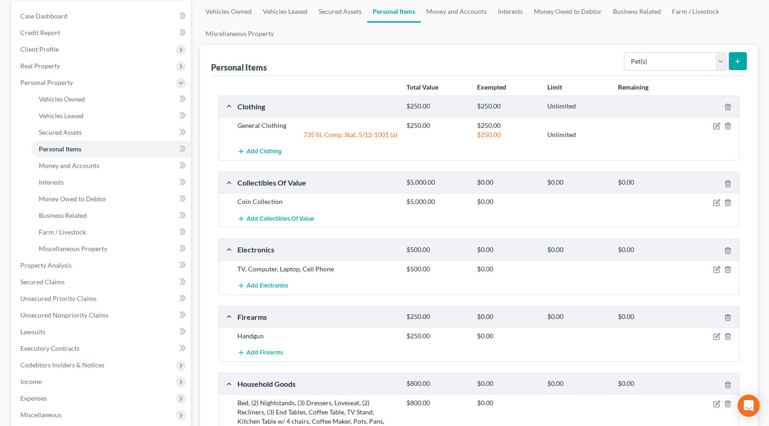
click at [737, 58] on icon "submit" at bounding box center [736, 61] width 7 height 7
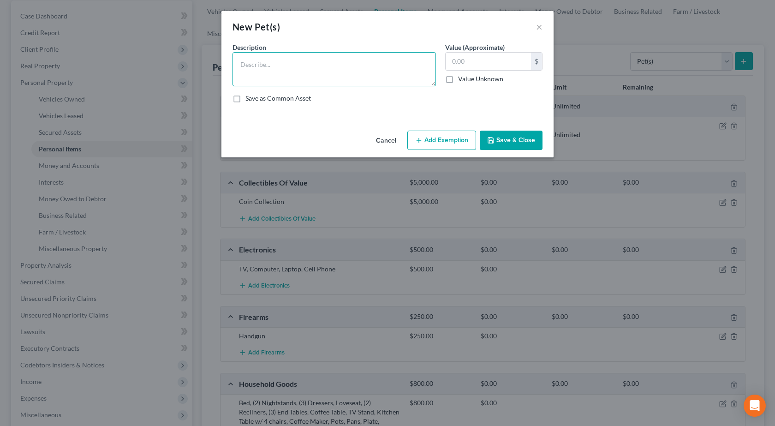
click at [318, 77] on textarea at bounding box center [335, 69] width 204 height 34
type textarea "Dog and Cat"
drag, startPoint x: 500, startPoint y: 143, endPoint x: 581, endPoint y: 116, distance: 85.1
click at [501, 143] on button "Save & Close" at bounding box center [511, 140] width 63 height 19
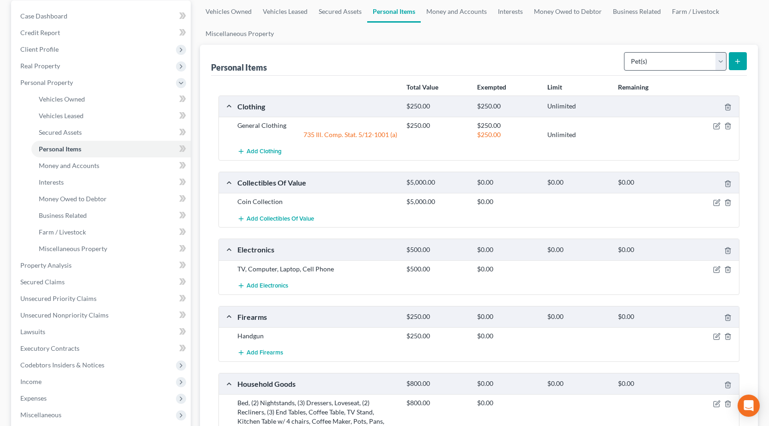
drag, startPoint x: 672, startPoint y: 48, endPoint x: 673, endPoint y: 59, distance: 10.7
click at [673, 52] on div "Select Item Type Clothing Collectibles Of Value Electronics Firearms Household …" at bounding box center [683, 60] width 126 height 24
click at [673, 59] on select "Select Item Type Clothing Collectibles Of Value Electronics Firearms Household …" at bounding box center [675, 61] width 102 height 18
select select "sports_and_hobby_equipment"
click at [625, 52] on select "Select Item Type Clothing Collectibles Of Value Electronics Firearms Household …" at bounding box center [675, 61] width 102 height 18
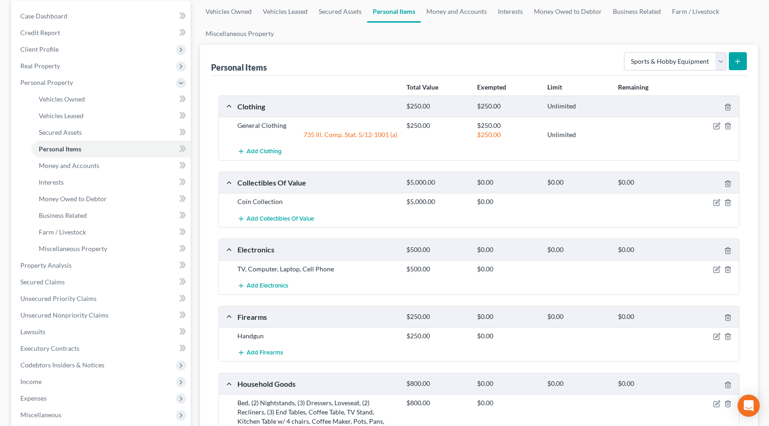
click at [738, 59] on icon "submit" at bounding box center [736, 61] width 7 height 7
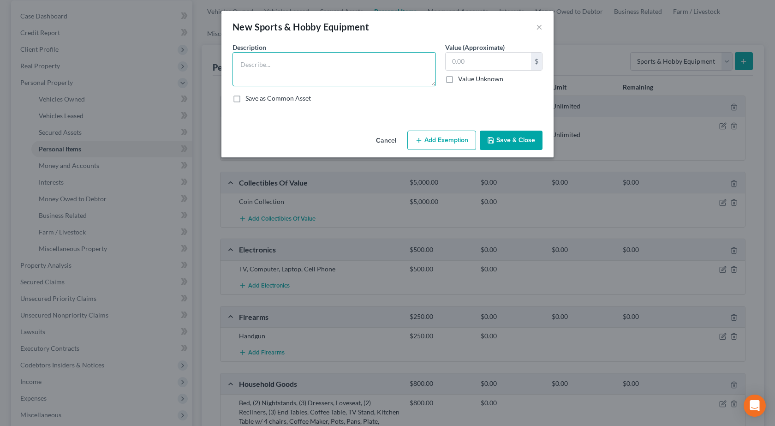
click at [345, 80] on textarea at bounding box center [335, 69] width 204 height 34
type textarea "Household Tools"
click at [491, 62] on input "text" at bounding box center [488, 62] width 85 height 18
type input "50"
click at [513, 135] on button "Save & Close" at bounding box center [511, 140] width 63 height 19
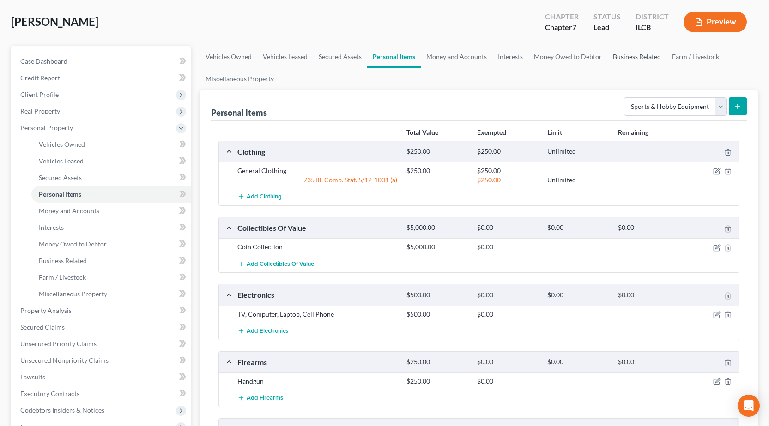
scroll to position [0, 0]
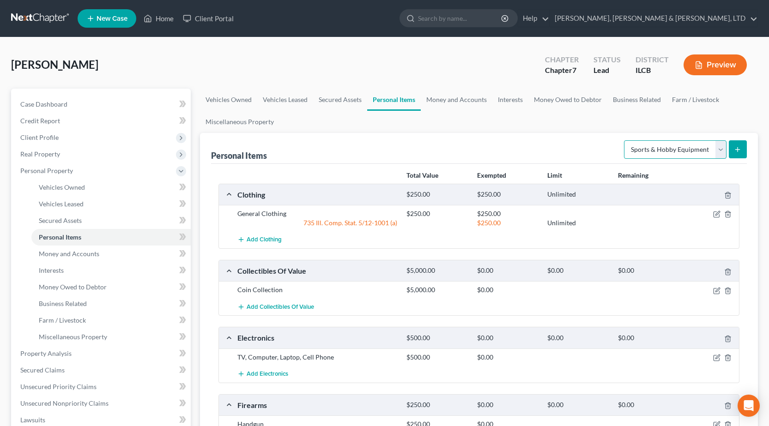
click at [671, 147] on select "Select Item Type Clothing Collectibles Of Value Electronics Firearms Household …" at bounding box center [675, 149] width 102 height 18
drag, startPoint x: 671, startPoint y: 147, endPoint x: 662, endPoint y: 141, distance: 11.0
click at [671, 147] on select "Select Item Type Clothing Collectibles Of Value Electronics Firearms Household …" at bounding box center [675, 149] width 102 height 18
click at [452, 102] on link "Money and Accounts" at bounding box center [457, 100] width 72 height 22
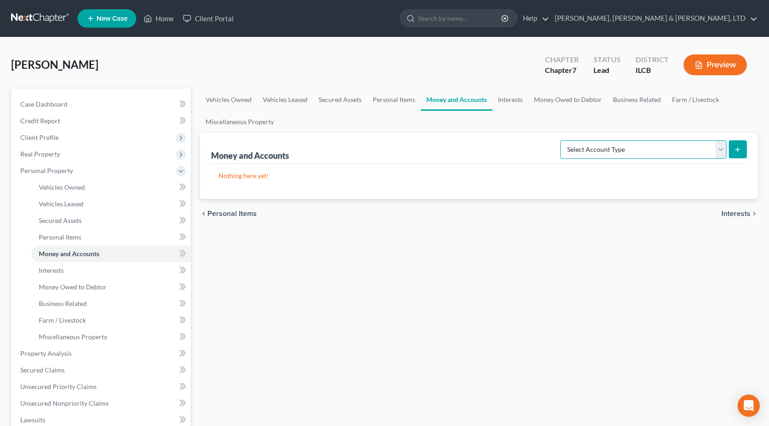
click at [629, 150] on select "Select Account Type Brokerage Cash on Hand Certificates of Deposit Checking Acc…" at bounding box center [643, 149] width 166 height 18
select select "checking"
click at [562, 140] on select "Select Account Type Brokerage Cash on Hand Certificates of Deposit Checking Acc…" at bounding box center [643, 149] width 166 height 18
click at [734, 151] on icon "submit" at bounding box center [736, 149] width 7 height 7
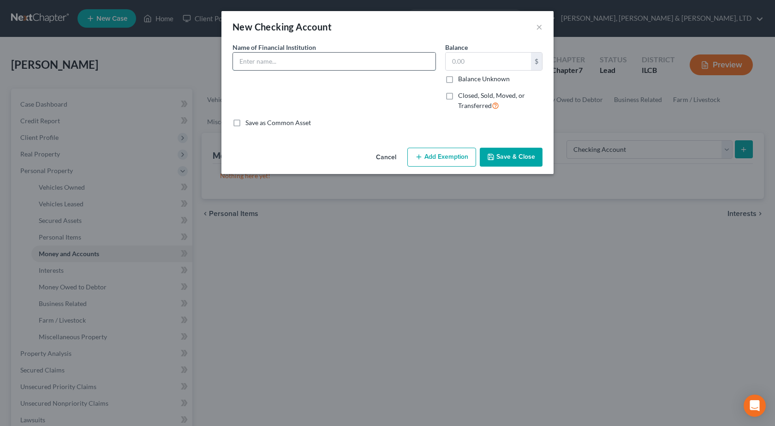
click at [287, 67] on input "text" at bounding box center [334, 62] width 203 height 18
type input "Land of Lincoln Credit Union"
click at [529, 153] on button "Save & Close" at bounding box center [511, 157] width 63 height 19
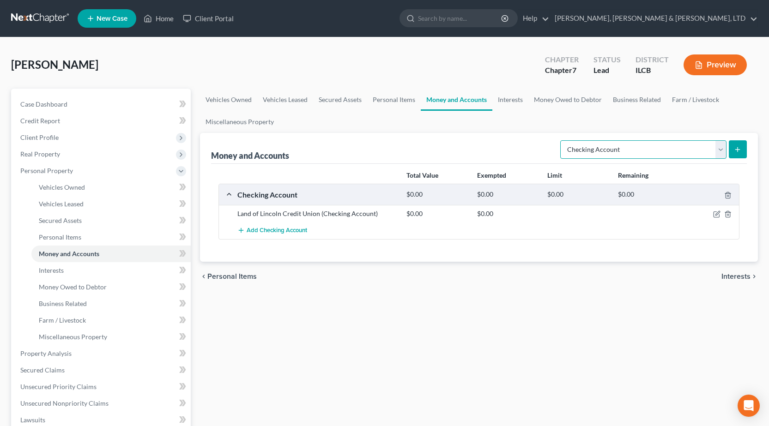
click at [574, 149] on select "Select Account Type Brokerage Cash on Hand Certificates of Deposit Checking Acc…" at bounding box center [643, 149] width 166 height 18
click at [378, 141] on div "Money and Accounts Select Account Type Brokerage Cash on Hand Certificates of D…" at bounding box center [478, 148] width 535 height 31
drag, startPoint x: 633, startPoint y: 147, endPoint x: 628, endPoint y: 147, distance: 5.1
click at [633, 147] on select "Select Account Type Brokerage Cash on Hand Certificates of Deposit Checking Acc…" at bounding box center [643, 149] width 166 height 18
click at [470, 138] on div "Money and Accounts Select Account Type Brokerage Cash on Hand Certificates of D…" at bounding box center [478, 148] width 535 height 31
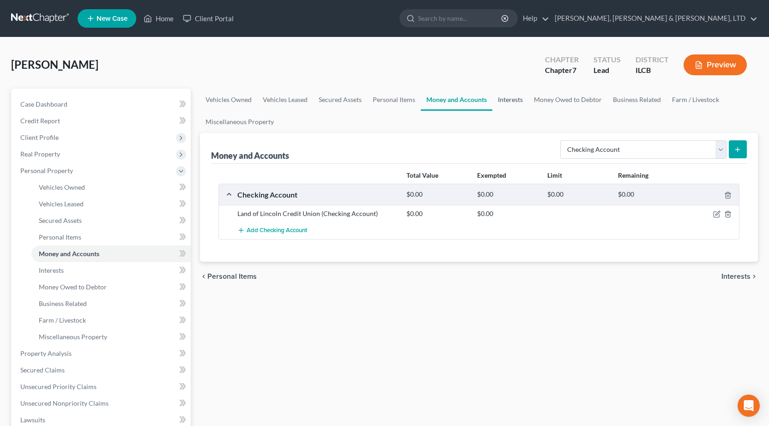
click at [509, 100] on link "Interests" at bounding box center [510, 100] width 36 height 22
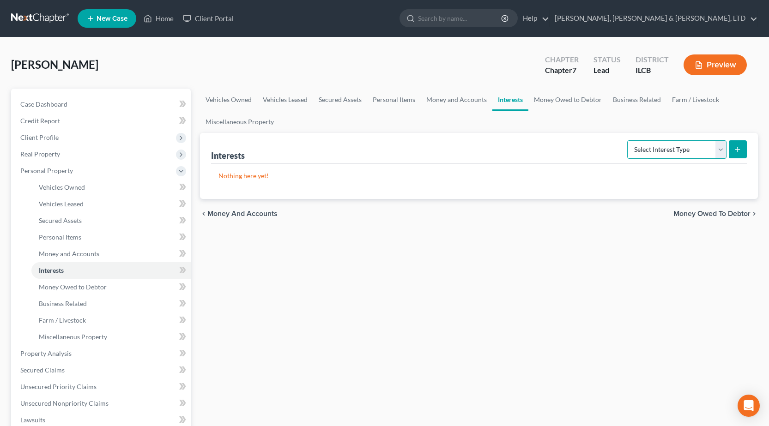
click at [678, 150] on select "Select Interest Type 401K Annuity Bond Education IRA Government Bond Government…" at bounding box center [676, 149] width 99 height 18
select select "pension_plan"
click at [628, 140] on select "Select Interest Type 401K Annuity Bond Education IRA Government Bond Government…" at bounding box center [676, 149] width 99 height 18
click at [743, 150] on button "submit" at bounding box center [737, 149] width 18 height 18
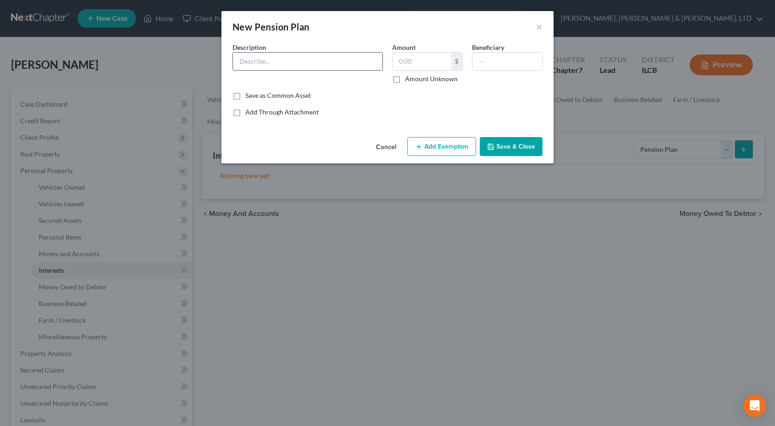
click at [284, 60] on input "text" at bounding box center [308, 62] width 150 height 18
type input "GCIU Pension"
click at [405, 80] on label "Amount Unknown" at bounding box center [431, 78] width 53 height 9
click at [409, 80] on input "Amount Unknown" at bounding box center [412, 77] width 6 height 6
checkbox input "true"
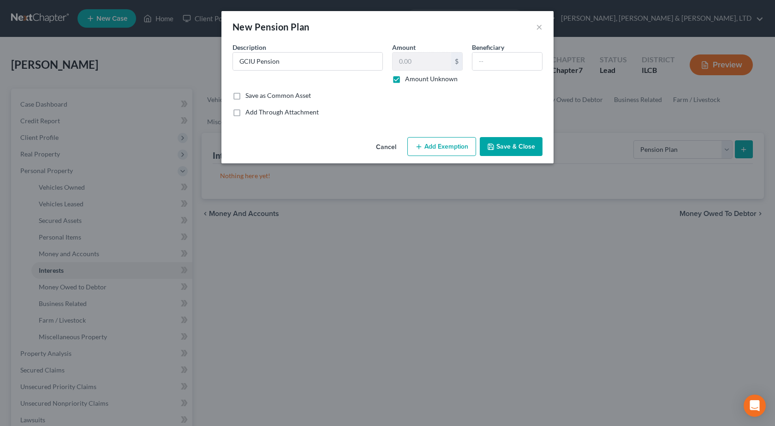
click at [425, 144] on button "Add Exemption" at bounding box center [442, 146] width 69 height 19
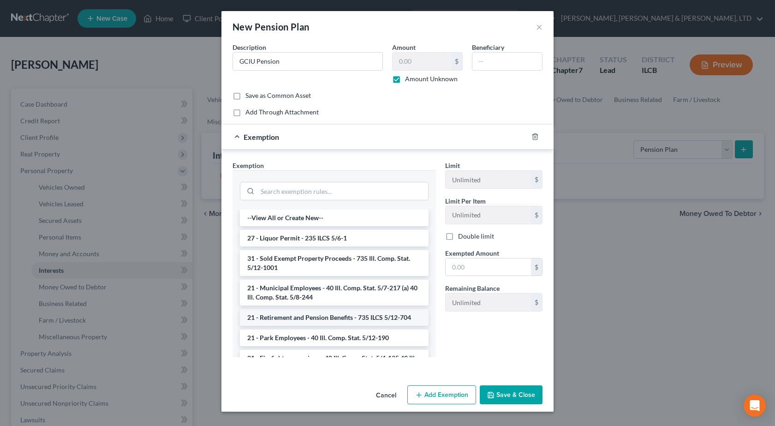
click at [295, 319] on li "21 - Retirement and Pension Benefits - 735 ILCS 5/12-704" at bounding box center [334, 317] width 189 height 17
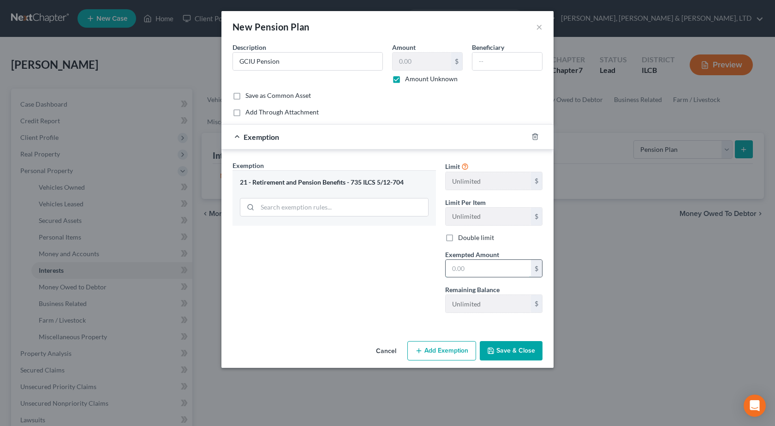
click at [487, 270] on input "text" at bounding box center [488, 269] width 85 height 18
type input "1"
click at [375, 282] on div "Exemption Set must be selected for CA. Exemption * 21 - Retirement and Pension …" at bounding box center [334, 241] width 213 height 160
click at [510, 349] on button "Save & Close" at bounding box center [511, 350] width 63 height 19
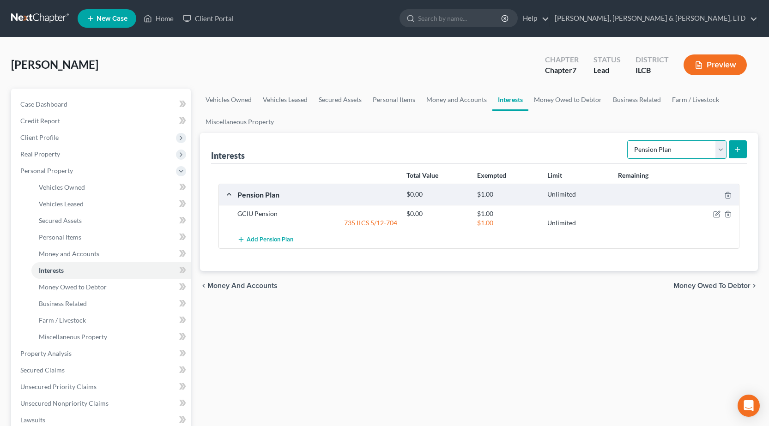
click at [666, 149] on select "Select Interest Type 401K Annuity Bond Education IRA Government Bond Government…" at bounding box center [676, 149] width 99 height 18
select select "whole_life_insurance"
click at [628, 140] on select "Select Interest Type 401K Annuity Bond Education IRA Government Bond Government…" at bounding box center [676, 149] width 99 height 18
click at [737, 147] on icon "submit" at bounding box center [736, 149] width 7 height 7
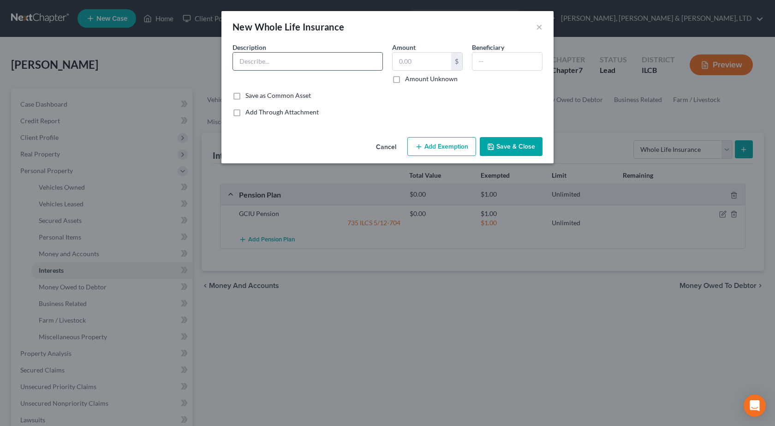
click at [267, 56] on input "text" at bounding box center [308, 62] width 150 height 18
type input "Trans America"
click at [516, 147] on button "Save & Close" at bounding box center [511, 146] width 63 height 19
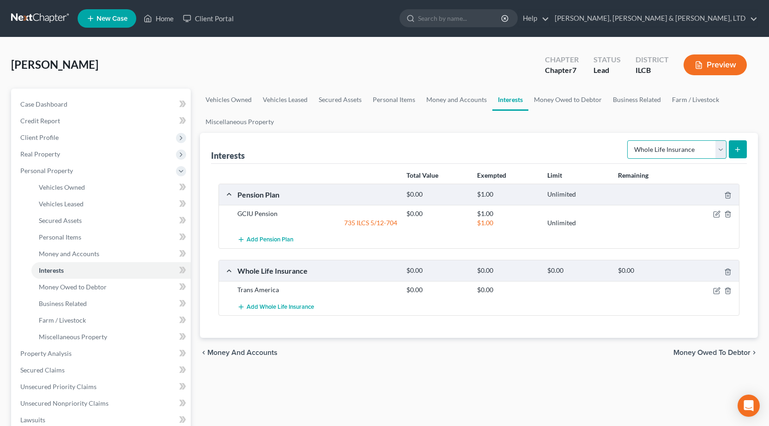
click at [693, 147] on select "Select Interest Type 401K Annuity Bond Education IRA Government Bond Government…" at bounding box center [676, 149] width 99 height 18
click at [556, 98] on link "Money Owed to Debtor" at bounding box center [567, 100] width 79 height 22
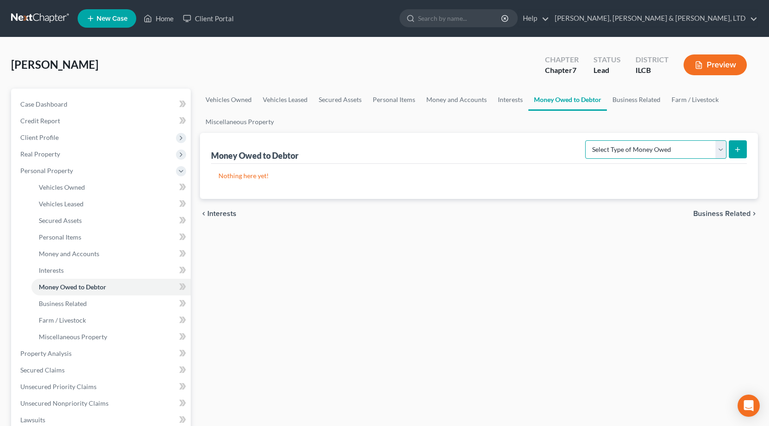
click at [655, 151] on select "Select Type of Money Owed Accounts Receivable Alimony Child Support Claims Agai…" at bounding box center [655, 149] width 141 height 18
click at [633, 149] on select "Select Type of Money Owed Accounts Receivable Alimony Child Support Claims Agai…" at bounding box center [655, 149] width 141 height 18
click at [633, 105] on link "Business Related" at bounding box center [636, 100] width 59 height 22
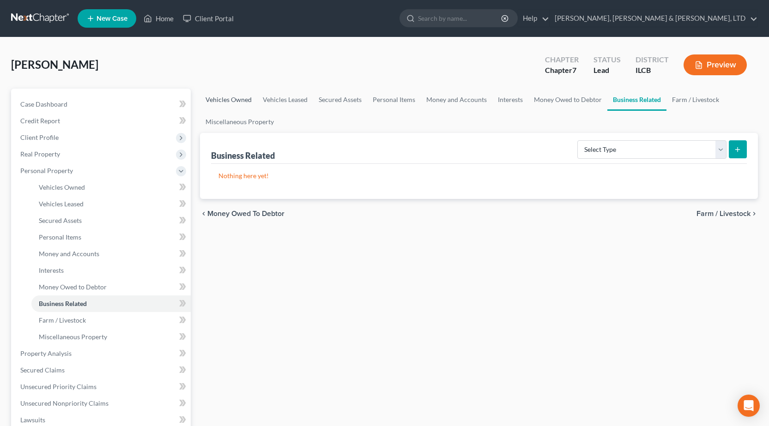
click at [248, 104] on link "Vehicles Owned" at bounding box center [228, 100] width 57 height 22
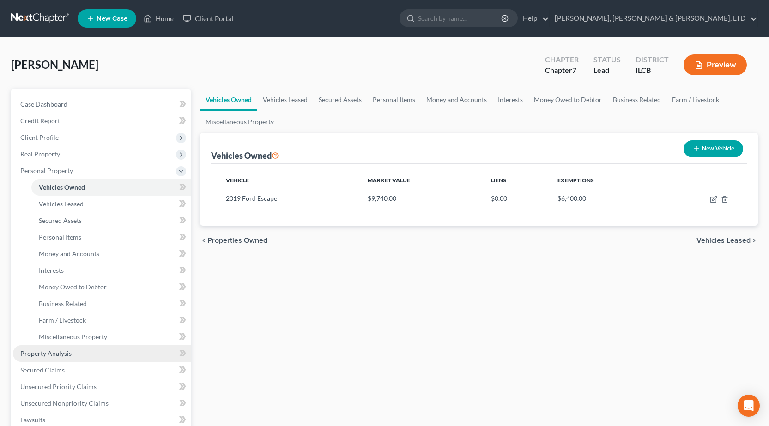
click at [45, 356] on span "Property Analysis" at bounding box center [45, 353] width 51 height 8
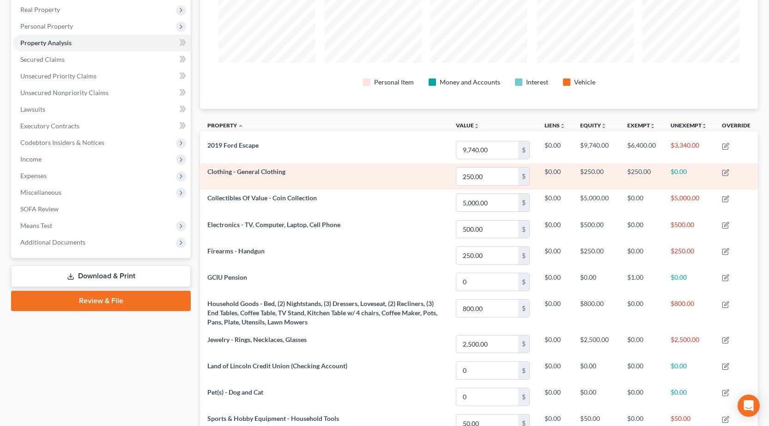
scroll to position [226, 0]
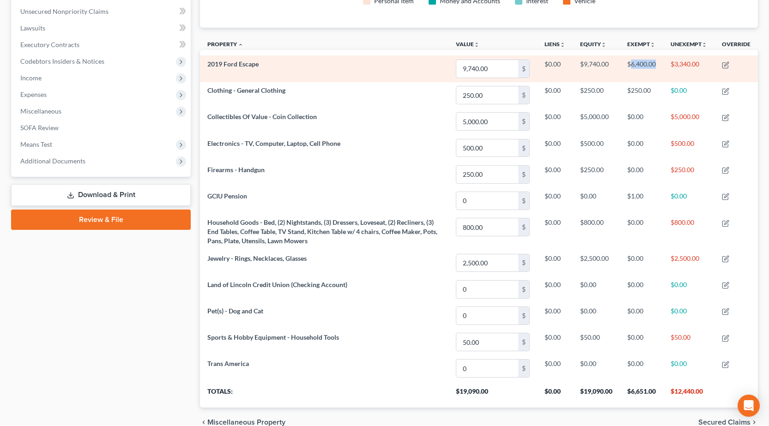
drag, startPoint x: 629, startPoint y: 66, endPoint x: 659, endPoint y: 68, distance: 30.1
click at [659, 68] on td "$6,400.00" at bounding box center [640, 68] width 43 height 26
click at [632, 65] on td "$6,400.00" at bounding box center [640, 68] width 43 height 26
drag, startPoint x: 628, startPoint y: 62, endPoint x: 660, endPoint y: 64, distance: 32.3
click at [660, 64] on td "$6,400.00" at bounding box center [640, 68] width 43 height 26
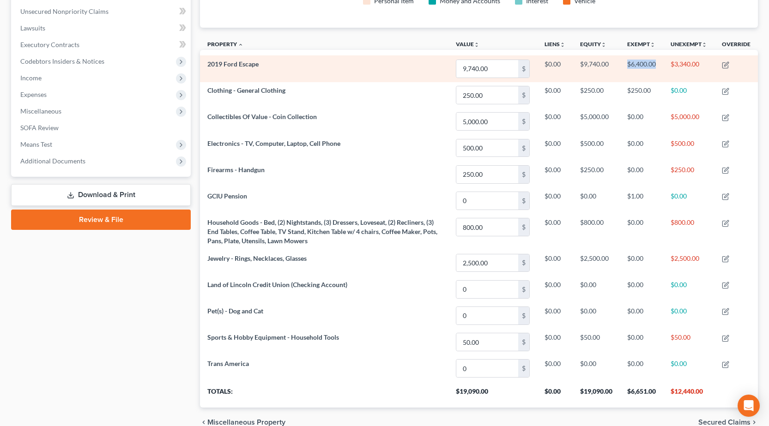
click at [643, 62] on td "$6,400.00" at bounding box center [640, 68] width 43 height 26
drag, startPoint x: 713, startPoint y: 63, endPoint x: 665, endPoint y: 66, distance: 48.1
click at [665, 66] on td "$3,340.00" at bounding box center [688, 68] width 51 height 26
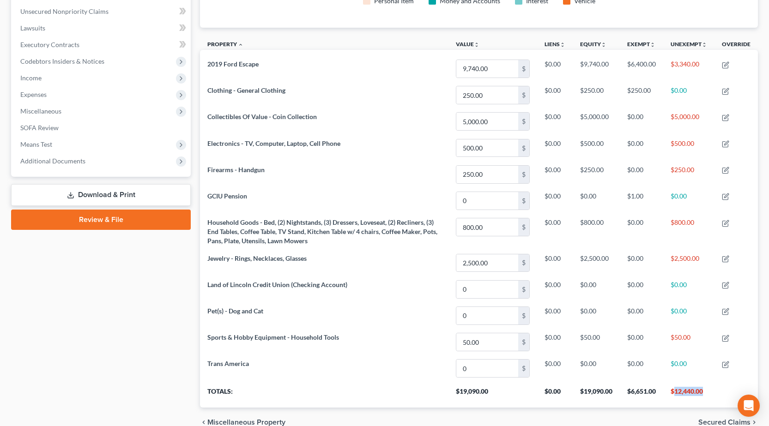
drag, startPoint x: 678, startPoint y: 391, endPoint x: 705, endPoint y: 395, distance: 27.9
click at [705, 395] on th "$12,440.00" at bounding box center [688, 395] width 51 height 26
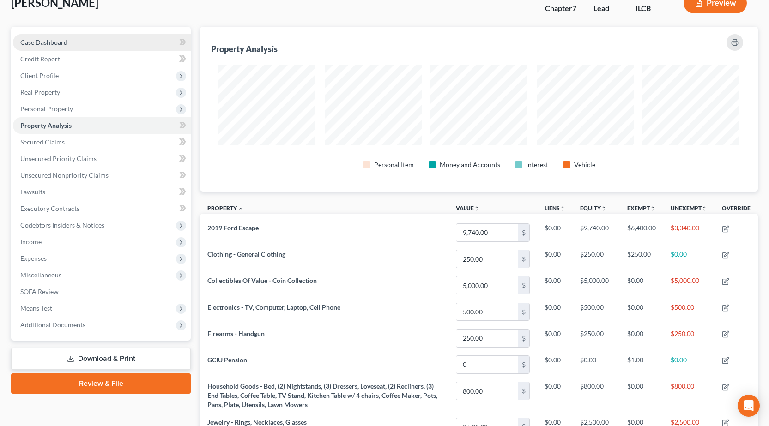
scroll to position [0, 0]
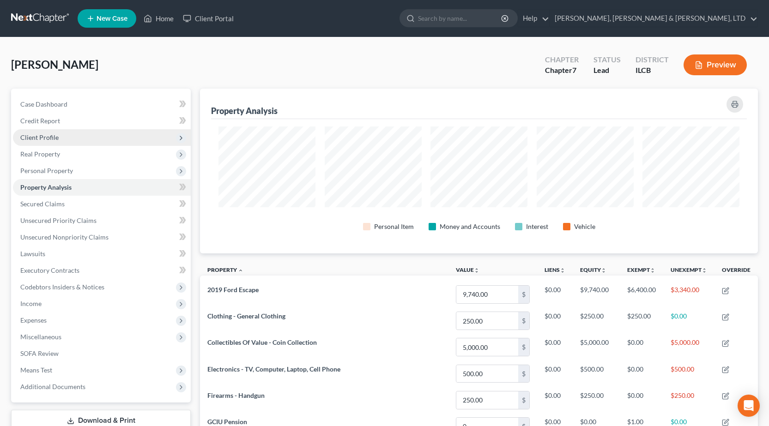
click at [64, 138] on span "Client Profile" at bounding box center [102, 137] width 178 height 17
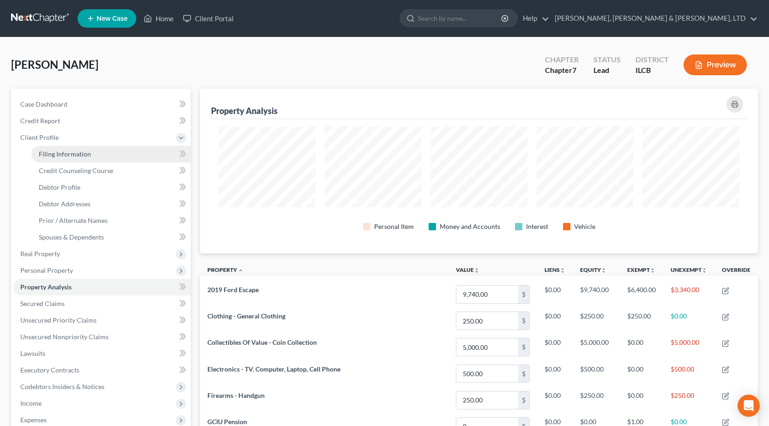
click at [63, 151] on span "Filing Information" at bounding box center [65, 154] width 52 height 8
select select "1"
select select "0"
select select "24"
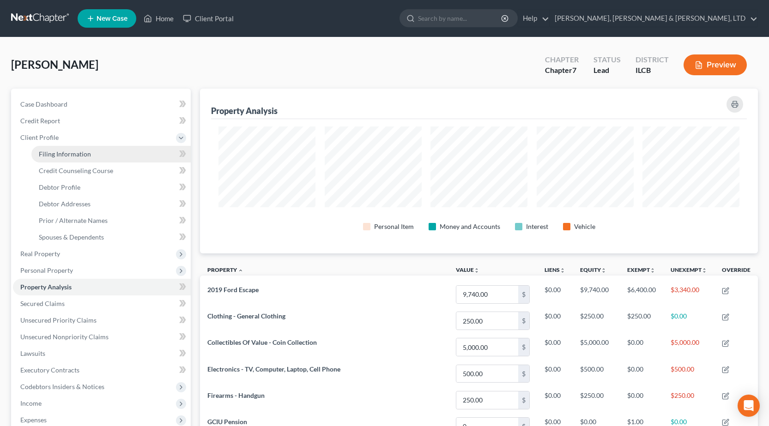
select select "14"
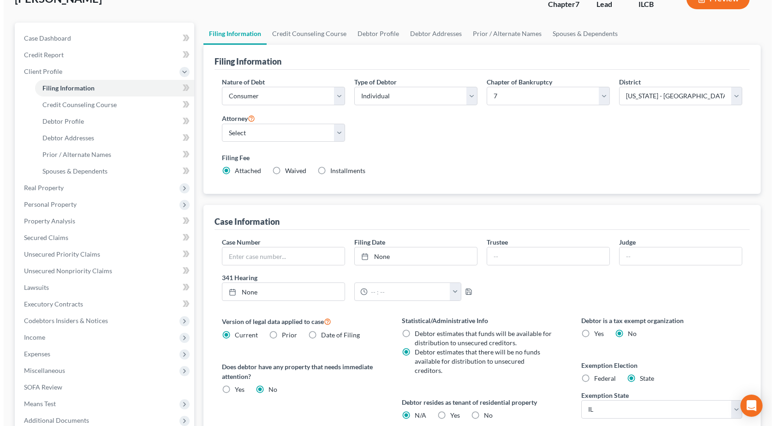
scroll to position [138, 0]
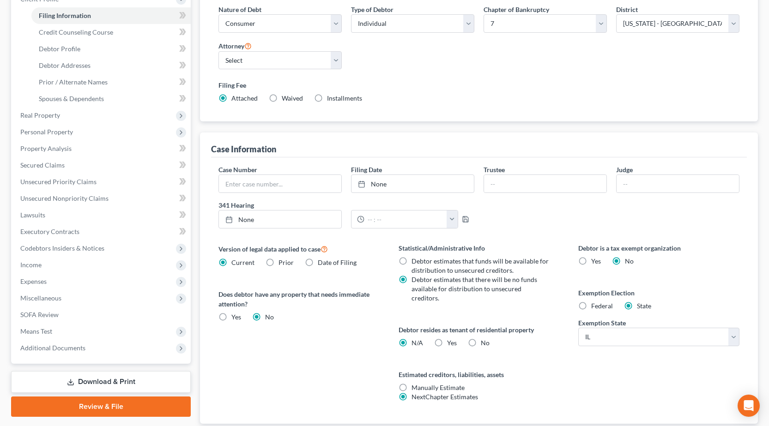
click at [447, 338] on label "Yes Yes" at bounding box center [452, 342] width 10 height 9
click at [451, 338] on input "Yes Yes" at bounding box center [454, 341] width 6 height 6
radio input "true"
radio input "false"
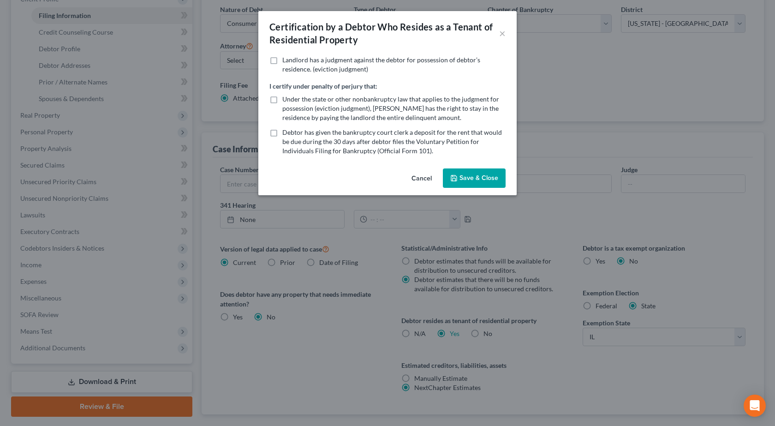
click at [469, 177] on button "Save & Close" at bounding box center [474, 177] width 63 height 19
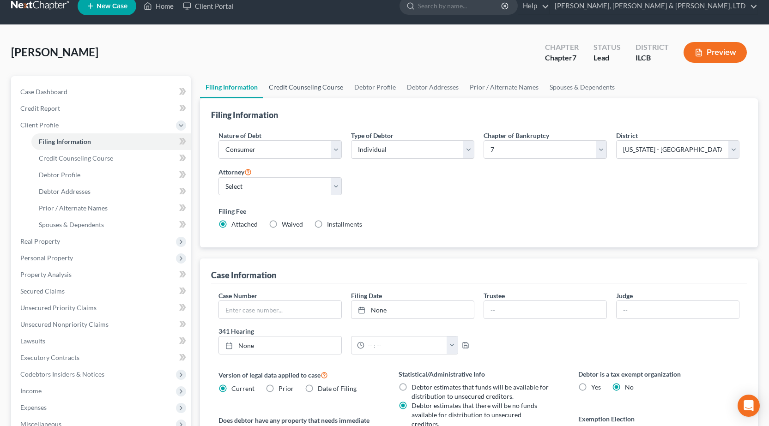
scroll to position [0, 0]
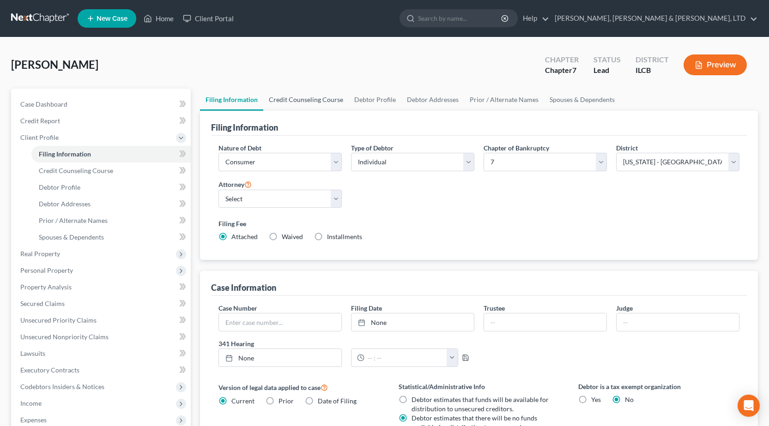
click at [310, 103] on link "Credit Counseling Course" at bounding box center [305, 100] width 85 height 22
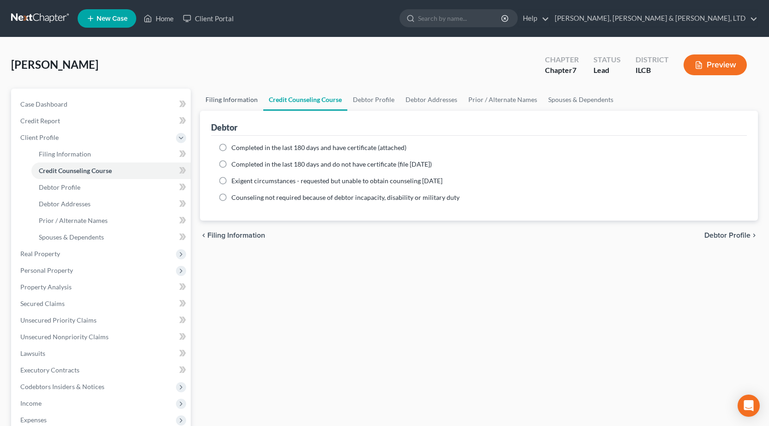
click at [232, 97] on link "Filing Information" at bounding box center [231, 100] width 63 height 22
select select "1"
select select "0"
select select "24"
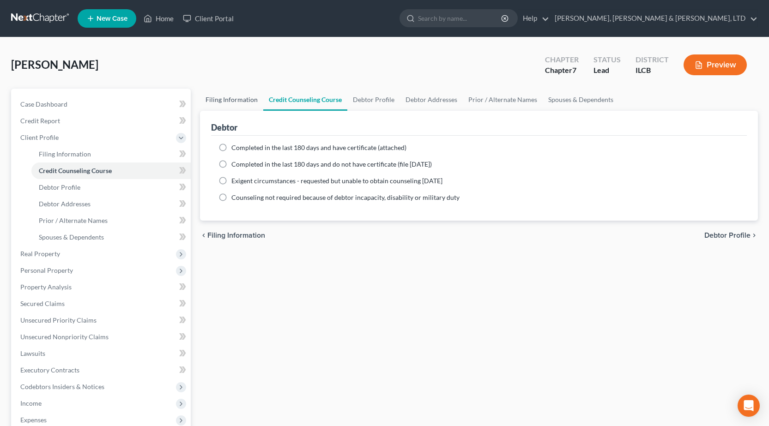
select select "0"
select select "14"
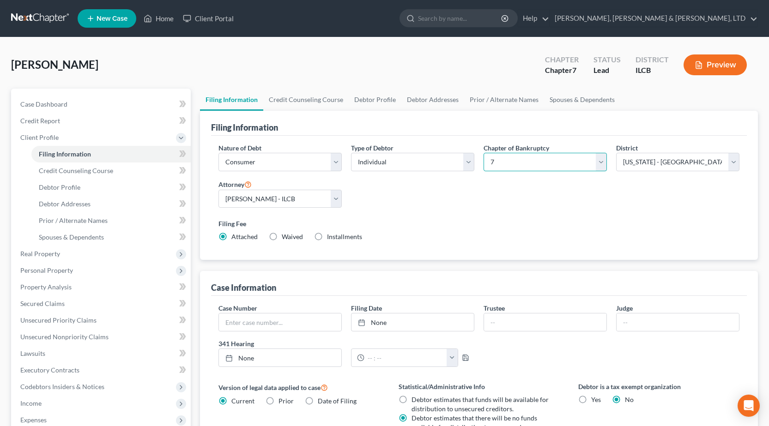
click at [512, 155] on select "Select 7 11 12 13" at bounding box center [544, 162] width 123 height 18
select select "3"
click at [483, 153] on select "Select 7 11 12 13" at bounding box center [544, 162] width 123 height 18
click at [442, 214] on div "Nature of Debt Select Business Consumer Other Nature of Business Select Clearin…" at bounding box center [479, 196] width 530 height 106
click at [309, 203] on select "Select [PERSON_NAME] - ILCB [PERSON_NAME] - ILSB" at bounding box center [279, 199] width 123 height 18
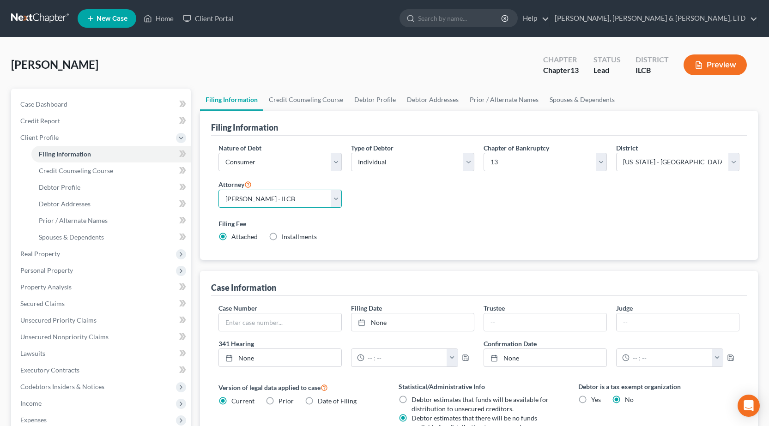
select select "1"
click at [218, 190] on select "Select [PERSON_NAME] - ILCB [PERSON_NAME] - ILSB" at bounding box center [279, 199] width 123 height 18
drag, startPoint x: 451, startPoint y: 235, endPoint x: 442, endPoint y: 246, distance: 14.1
click at [450, 234] on div "Filing Fee Attached Installments Installments" at bounding box center [478, 230] width 521 height 23
click at [634, 156] on select "Select [US_STATE] - [GEOGRAPHIC_DATA] [US_STATE] - [GEOGRAPHIC_DATA][US_STATE] …" at bounding box center [677, 162] width 123 height 18
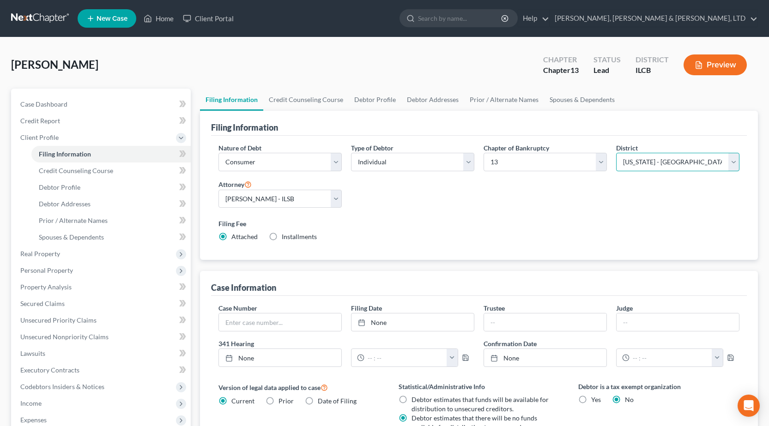
select select "26"
click at [616, 153] on select "Select [US_STATE] - [GEOGRAPHIC_DATA] [US_STATE] - [GEOGRAPHIC_DATA][US_STATE] …" at bounding box center [677, 162] width 123 height 18
click at [542, 227] on label "Filing Fee" at bounding box center [478, 224] width 521 height 10
click at [303, 97] on link "Credit Counseling Course" at bounding box center [305, 100] width 85 height 22
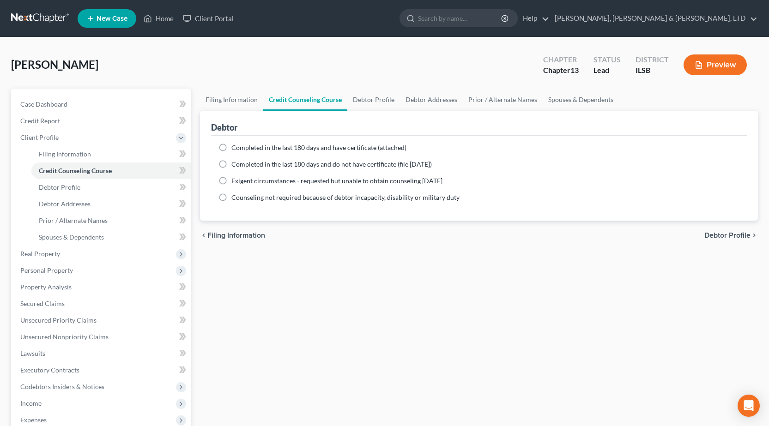
click at [247, 150] on span "Completed in the last 180 days and have certificate (attached)" at bounding box center [318, 148] width 175 height 8
click at [241, 149] on input "Completed in the last 180 days and have certificate (attached)" at bounding box center [238, 146] width 6 height 6
radio input "true"
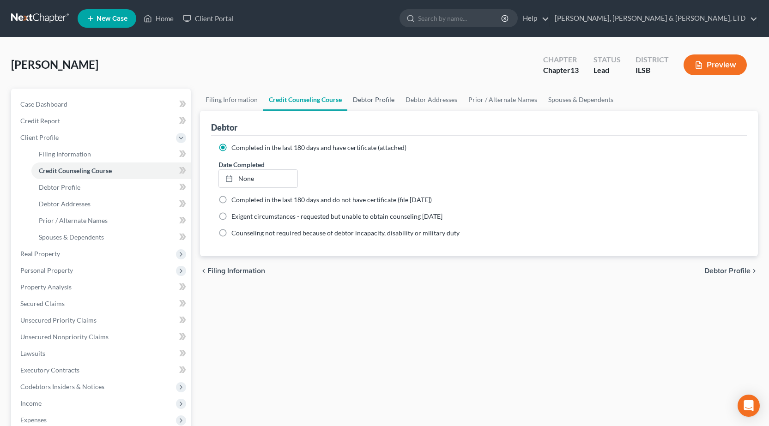
click at [377, 97] on link "Debtor Profile" at bounding box center [373, 100] width 53 height 22
select select "0"
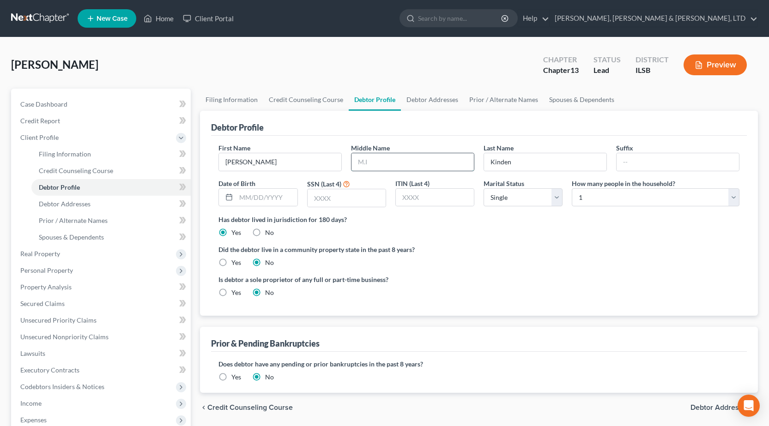
click at [402, 162] on input "text" at bounding box center [412, 162] width 122 height 18
type input "[PERSON_NAME]"
click at [318, 196] on input "text" at bounding box center [346, 198] width 78 height 18
type input "8525"
click at [565, 302] on div "Is debtor a sole proprietor of any full or part-time business? Yes No" at bounding box center [479, 290] width 530 height 30
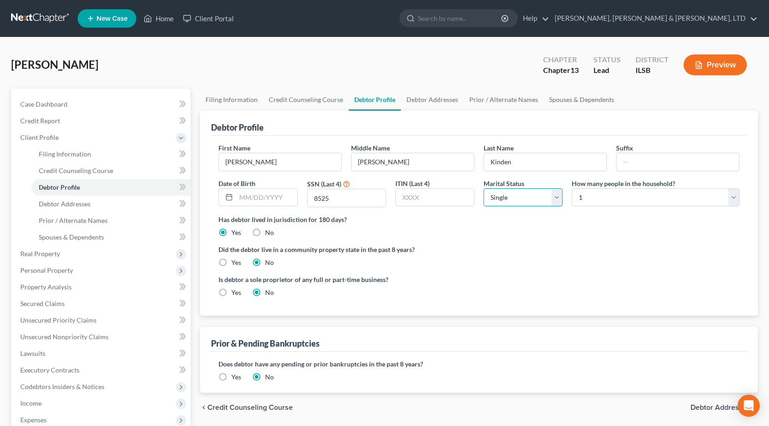
click at [537, 196] on select "Select Single Married Separated Divorced Widowed" at bounding box center [522, 197] width 79 height 18
select select "4"
click at [483, 188] on select "Select Single Married Separated Divorced Widowed" at bounding box center [522, 197] width 79 height 18
click at [428, 102] on link "Debtor Addresses" at bounding box center [432, 100] width 63 height 22
select select "0"
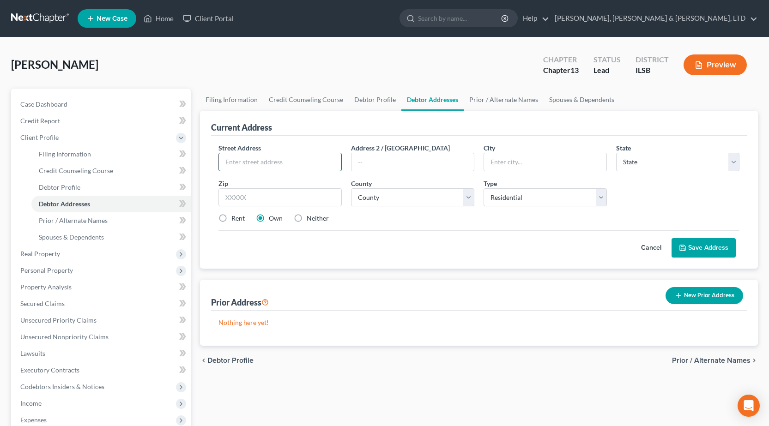
click at [273, 162] on input "text" at bounding box center [280, 162] width 122 height 18
type input "[STREET_ADDRESS]"
type input "Effingham"
select select "14"
type input "62401"
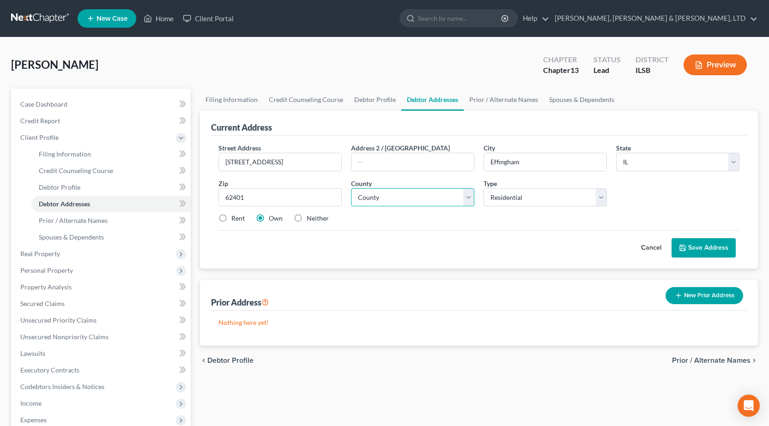
click at [395, 202] on select "County [GEOGRAPHIC_DATA] [GEOGRAPHIC_DATA] [GEOGRAPHIC_DATA] [GEOGRAPHIC_DATA] …" at bounding box center [412, 197] width 123 height 18
select select "24"
click at [351, 188] on select "County [GEOGRAPHIC_DATA] [GEOGRAPHIC_DATA] [GEOGRAPHIC_DATA] [GEOGRAPHIC_DATA] …" at bounding box center [412, 197] width 123 height 18
click at [231, 218] on label "Rent" at bounding box center [237, 218] width 13 height 9
click at [235, 218] on input "Rent" at bounding box center [238, 217] width 6 height 6
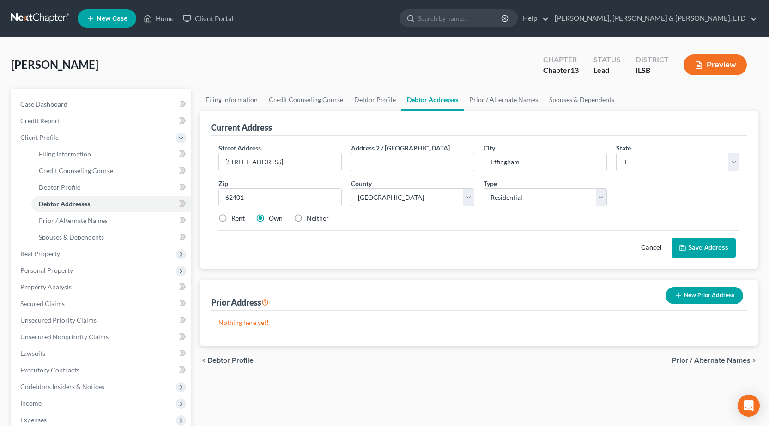
radio input "true"
click at [713, 250] on button "Save Address" at bounding box center [703, 247] width 64 height 19
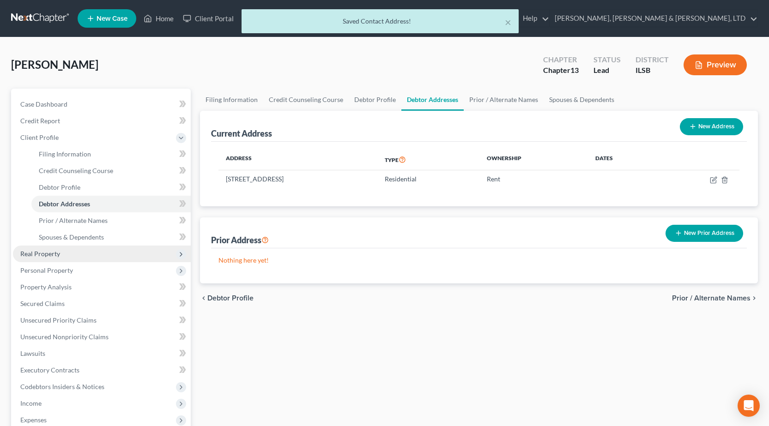
click at [77, 254] on span "Real Property" at bounding box center [102, 254] width 178 height 17
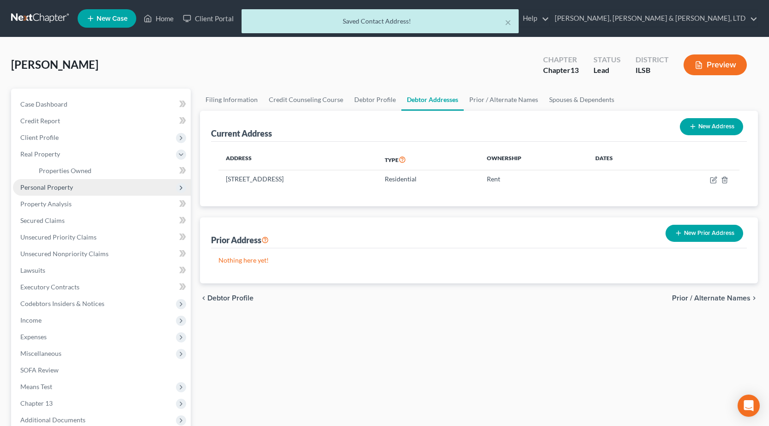
click at [70, 189] on span "Personal Property" at bounding box center [46, 187] width 53 height 8
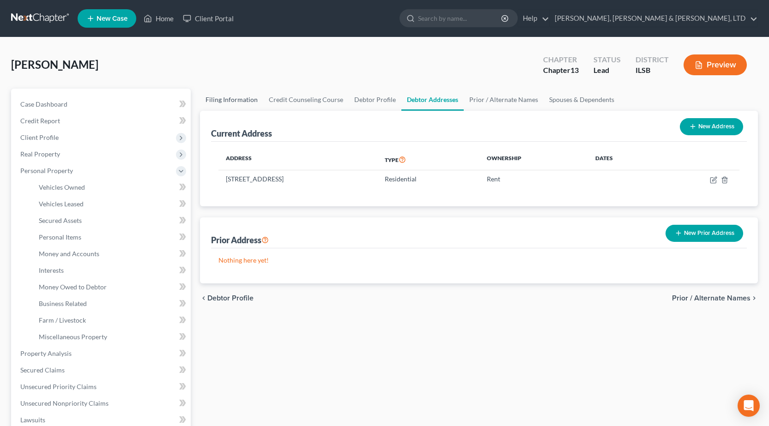
click at [240, 101] on link "Filing Information" at bounding box center [231, 100] width 63 height 22
select select "1"
select select "0"
select select "3"
select select "26"
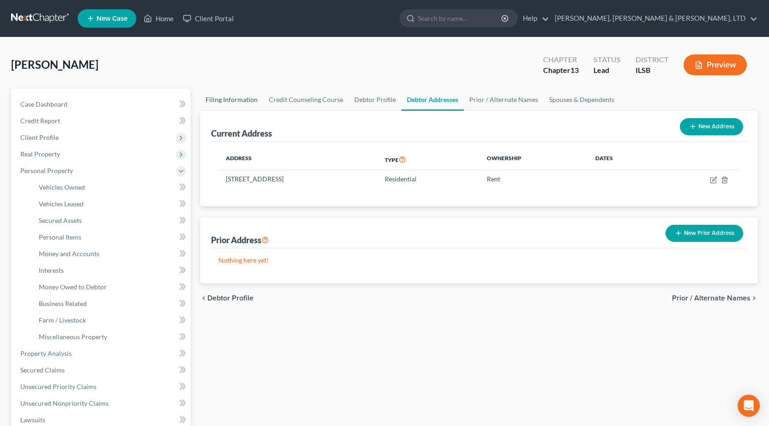
select select "1"
select select "14"
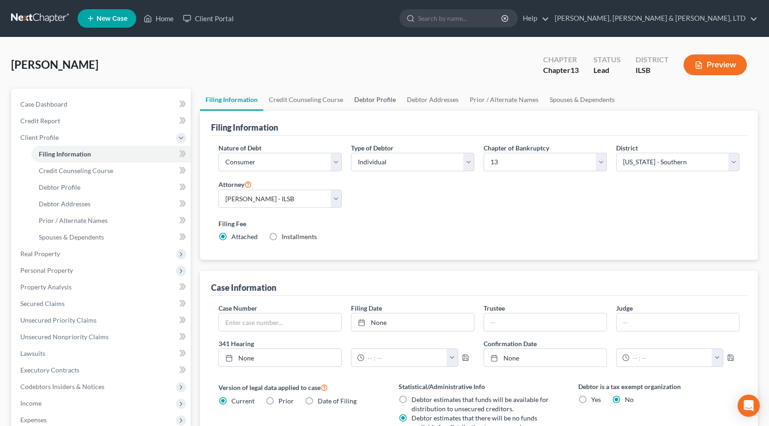
click at [371, 100] on link "Debtor Profile" at bounding box center [375, 100] width 53 height 22
select select "4"
select select "0"
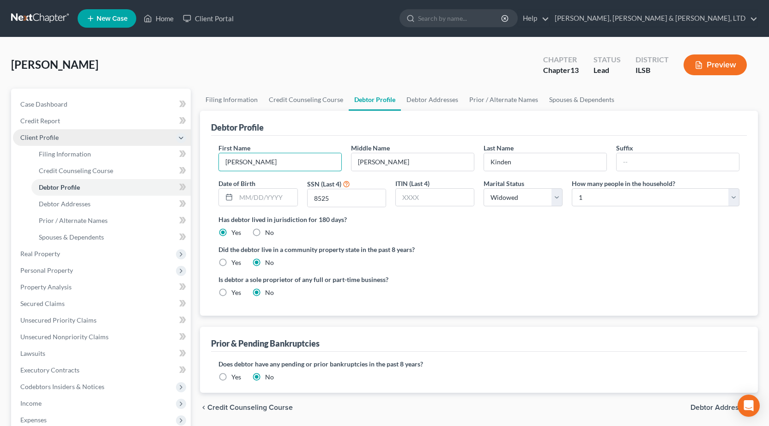
drag, startPoint x: 302, startPoint y: 168, endPoint x: 49, endPoint y: 133, distance: 255.4
click at [49, 133] on div "Petition Navigation Case Dashboard Payments Invoices Payments Payments Credit R…" at bounding box center [384, 330] width 756 height 483
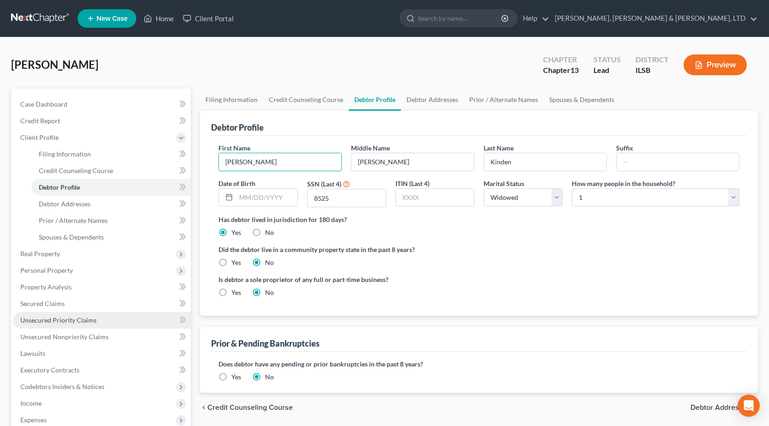
type input "[PERSON_NAME]"
click at [74, 314] on link "Unsecured Priority Claims" at bounding box center [102, 320] width 178 height 17
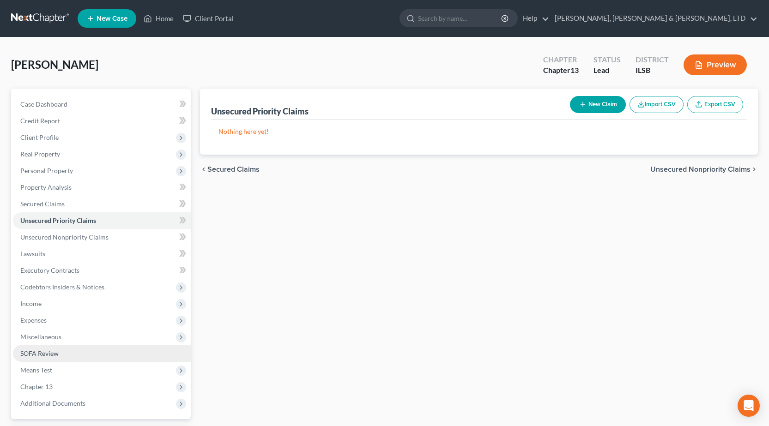
click at [85, 350] on link "SOFA Review" at bounding box center [102, 353] width 178 height 17
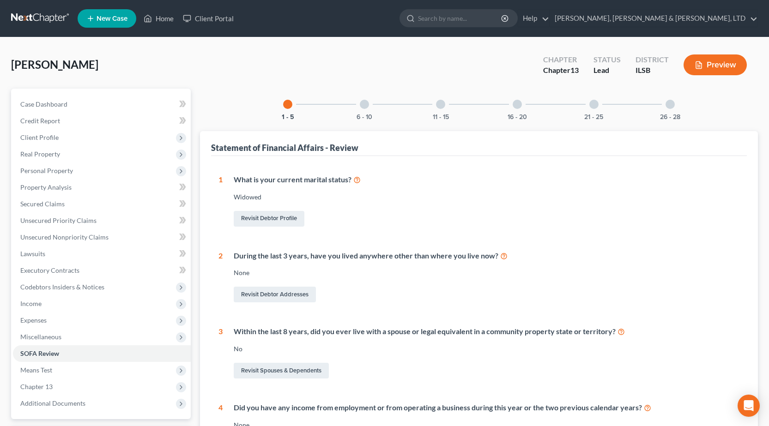
click at [369, 103] on div "6 - 10" at bounding box center [364, 104] width 31 height 31
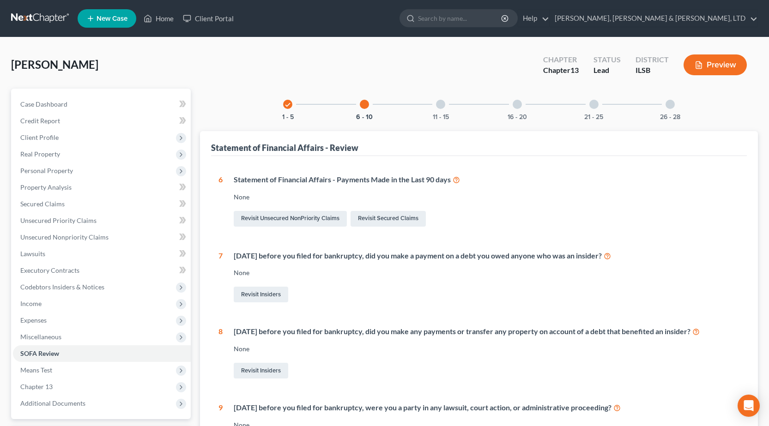
click at [434, 102] on div "11 - 15" at bounding box center [440, 104] width 31 height 31
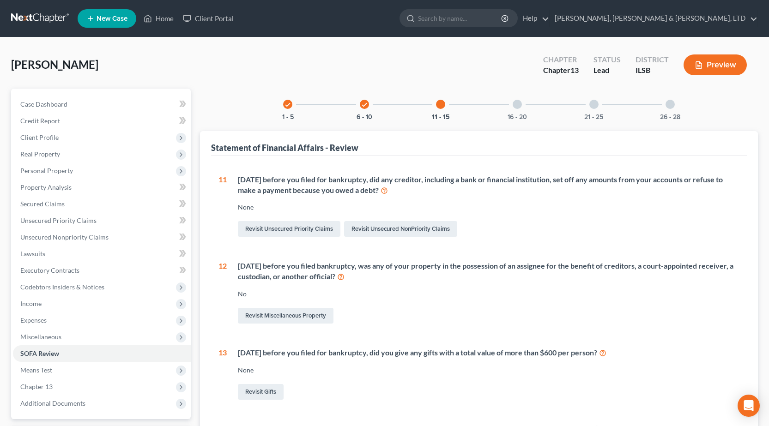
click at [520, 107] on div at bounding box center [516, 104] width 9 height 9
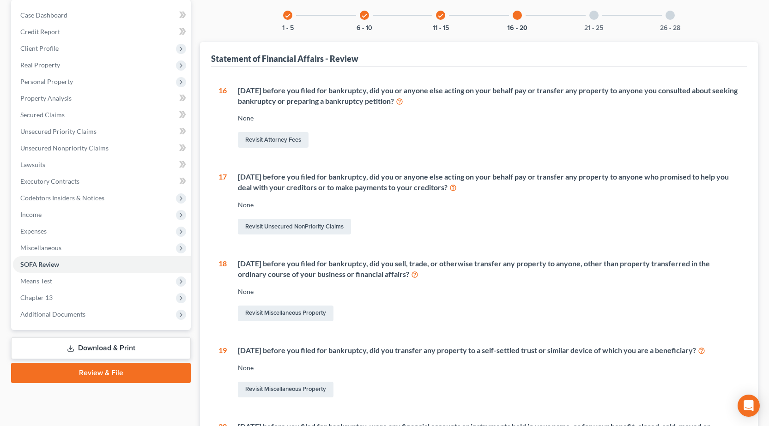
scroll to position [92, 0]
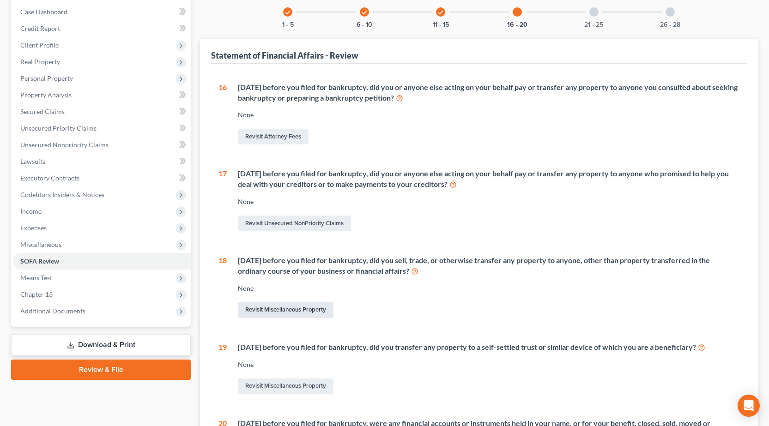
click at [277, 309] on link "Revisit Miscellaneous Property" at bounding box center [286, 310] width 96 height 16
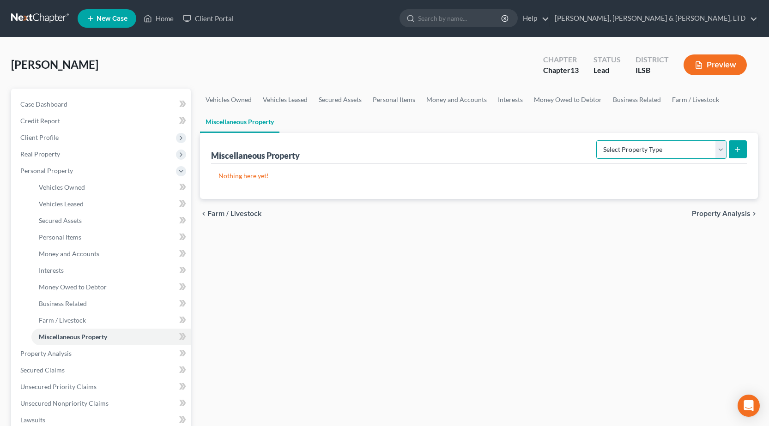
click at [630, 146] on select "Select Property Type Assigned for Creditor Benefit [DATE] Holding for Another N…" at bounding box center [661, 149] width 130 height 18
select select "transferred"
click at [596, 140] on select "Select Property Type Assigned for Creditor Benefit [DATE] Holding for Another N…" at bounding box center [661, 149] width 130 height 18
click at [741, 153] on icon "submit" at bounding box center [736, 149] width 7 height 7
select select "Ordinary ([DATE])"
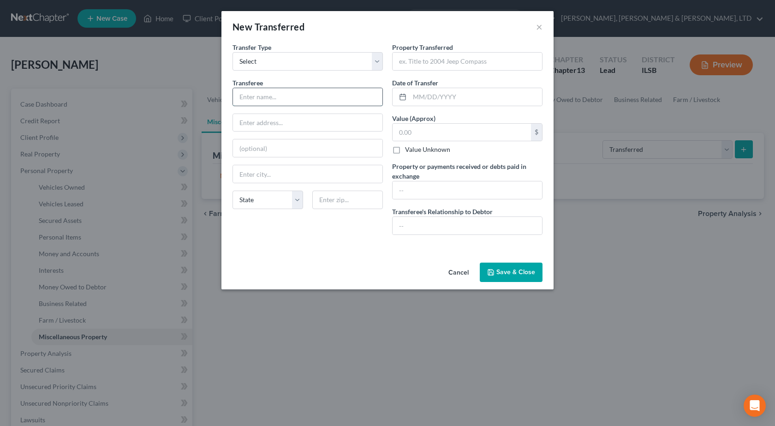
click at [315, 90] on input "text" at bounding box center [308, 97] width 150 height 18
type input "[PERSON_NAME]"
click at [423, 228] on input "text" at bounding box center [468, 226] width 150 height 18
type input "None"
click at [432, 58] on input "text" at bounding box center [468, 62] width 150 height 18
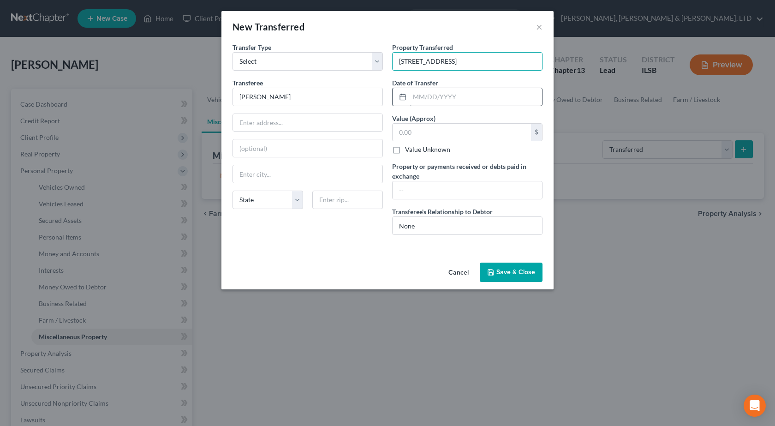
type input "[STREET_ADDRESS]"
click at [475, 98] on input "text" at bounding box center [476, 97] width 132 height 18
type input "[DATE]"
click at [453, 131] on input "text" at bounding box center [462, 133] width 138 height 18
type input "69,000"
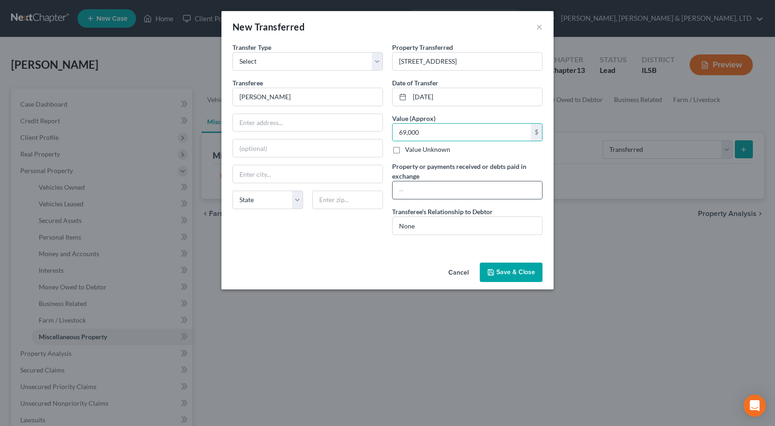
click at [418, 186] on input "text" at bounding box center [468, 190] width 150 height 18
type input "69000"
click at [367, 252] on div "An exemption set must first be selected from the Filing Information section. Tr…" at bounding box center [388, 150] width 332 height 216
click at [512, 276] on button "Save & Close" at bounding box center [511, 272] width 63 height 19
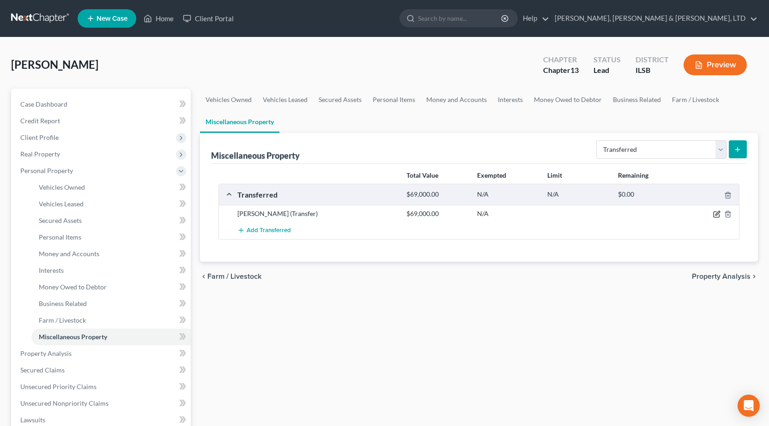
click at [715, 213] on icon "button" at bounding box center [716, 213] width 7 height 7
select select "Ordinary ([DATE])"
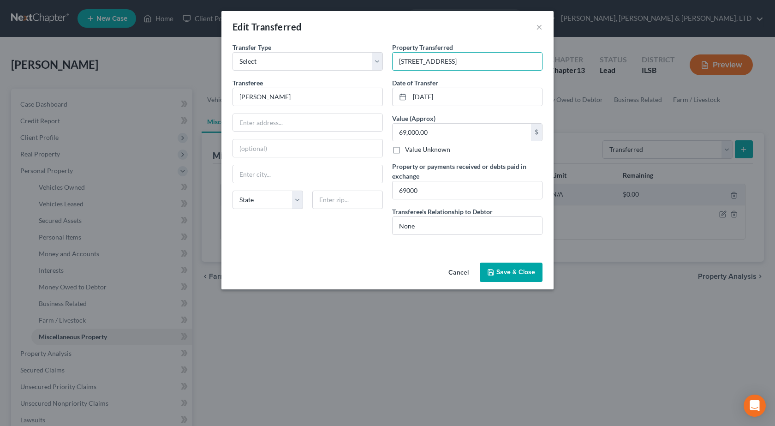
drag, startPoint x: 513, startPoint y: 61, endPoint x: 220, endPoint y: 43, distance: 293.7
click at [220, 43] on div "Edit Transferred × An exemption set must first be selected from the Filing Info…" at bounding box center [387, 213] width 775 height 426
type input "69,000.00"
click at [440, 134] on input "text" at bounding box center [462, 133] width 138 height 18
type input "90,000"
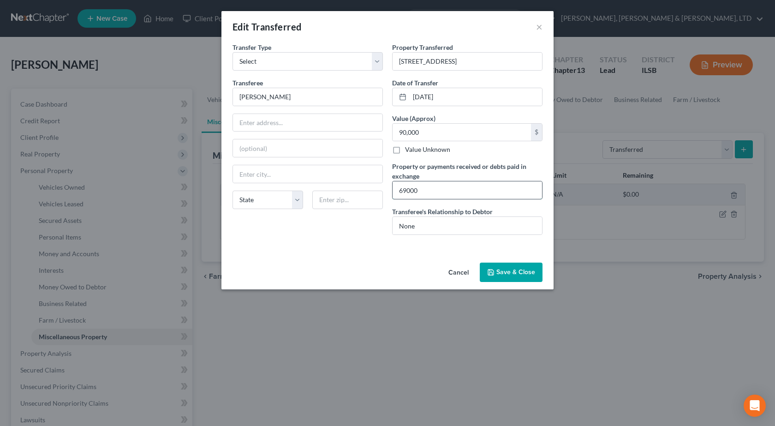
drag, startPoint x: 437, startPoint y: 186, endPoint x: 392, endPoint y: 182, distance: 44.9
click at [392, 182] on div "69000" at bounding box center [467, 190] width 150 height 18
type input "90000"
click at [530, 273] on button "Save & Close" at bounding box center [511, 272] width 63 height 19
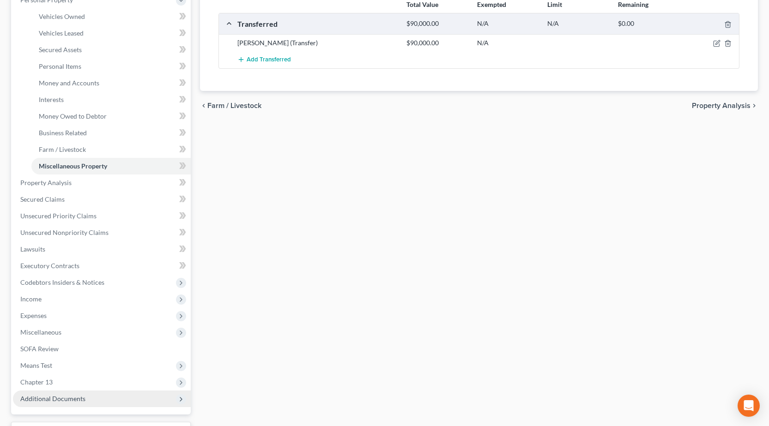
scroll to position [231, 0]
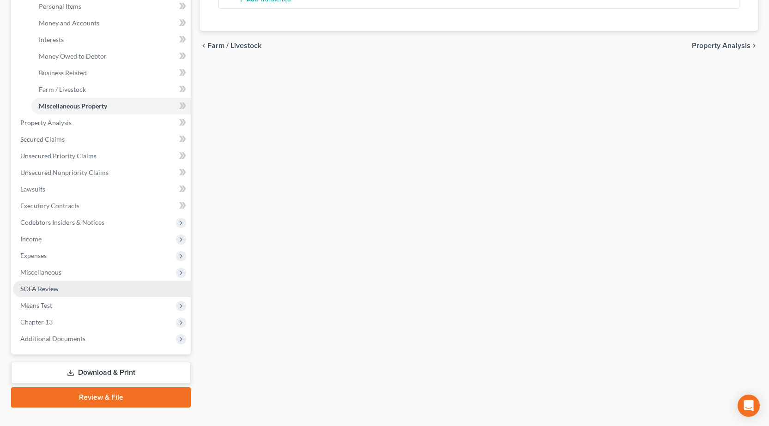
click at [52, 285] on span "SOFA Review" at bounding box center [39, 289] width 38 height 8
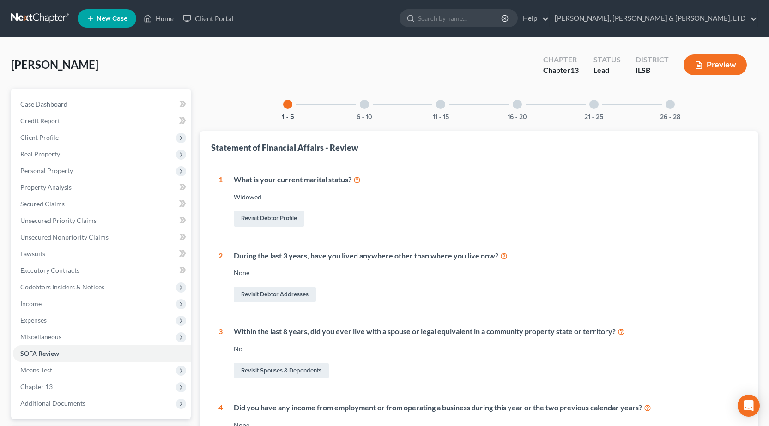
click at [515, 106] on div at bounding box center [516, 104] width 9 height 9
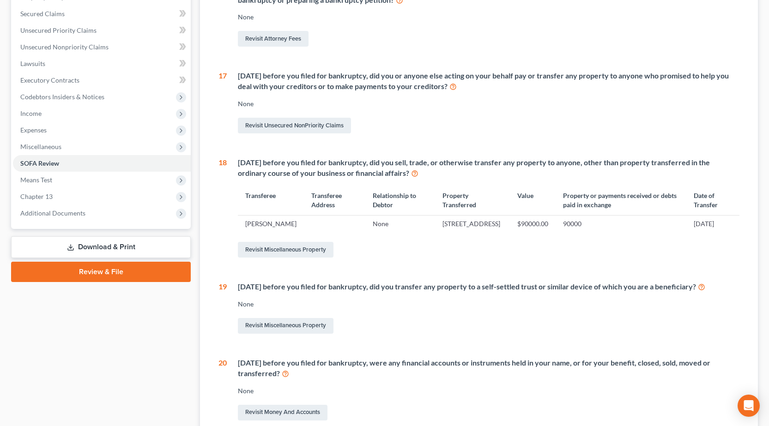
scroll to position [63, 0]
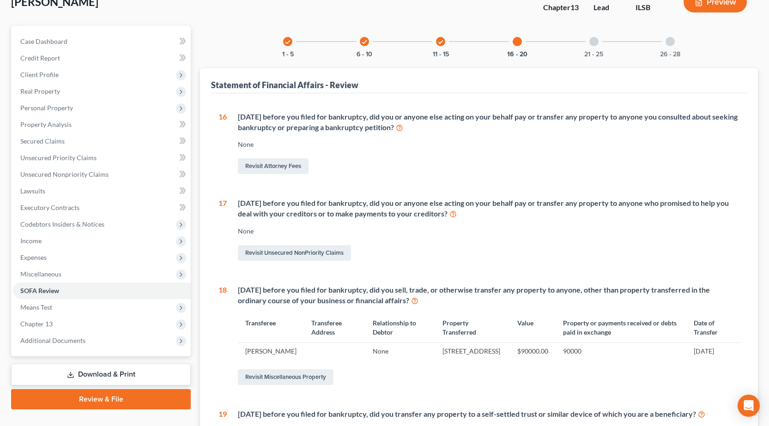
click at [594, 43] on div at bounding box center [593, 41] width 9 height 9
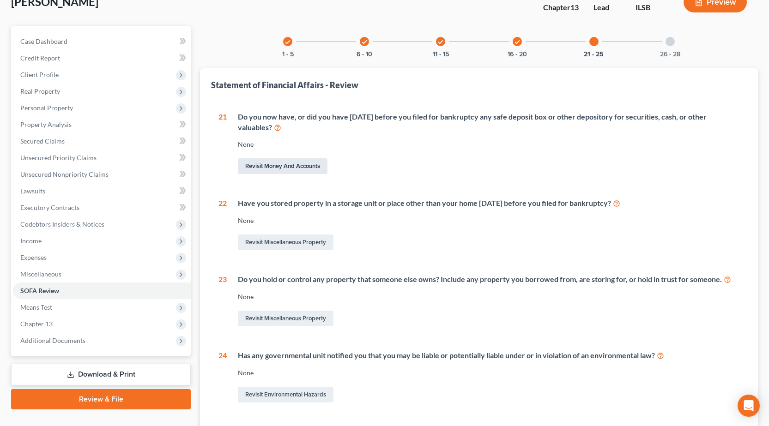
click at [266, 168] on link "Revisit Money and Accounts" at bounding box center [283, 166] width 90 height 16
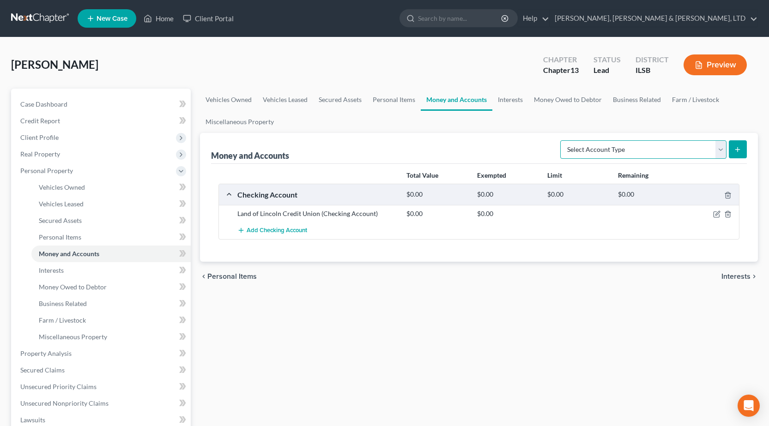
click at [682, 146] on select "Select Account Type Brokerage Cash on Hand Certificates of Deposit Checking Acc…" at bounding box center [643, 149] width 166 height 18
select select "safe_deposit_box"
click at [562, 140] on select "Select Account Type Brokerage Cash on Hand Certificates of Deposit Checking Acc…" at bounding box center [643, 149] width 166 height 18
click at [736, 150] on icon "submit" at bounding box center [736, 149] width 7 height 7
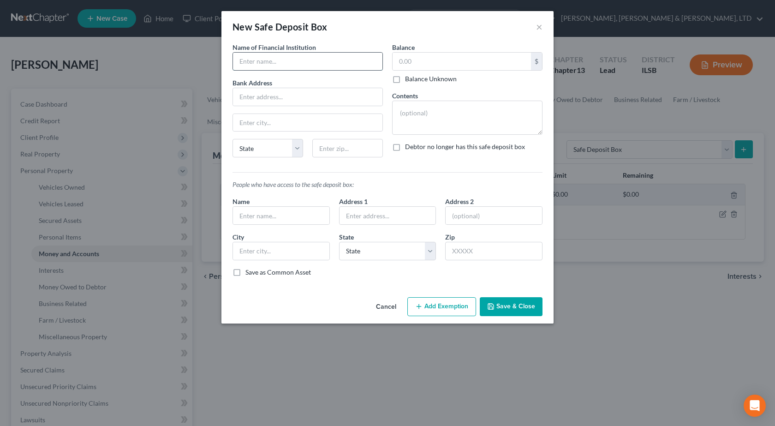
click at [264, 62] on input "text" at bounding box center [308, 62] width 150 height 18
type input "Land of Lincoln Credit Union"
click at [444, 127] on textarea at bounding box center [467, 118] width 150 height 34
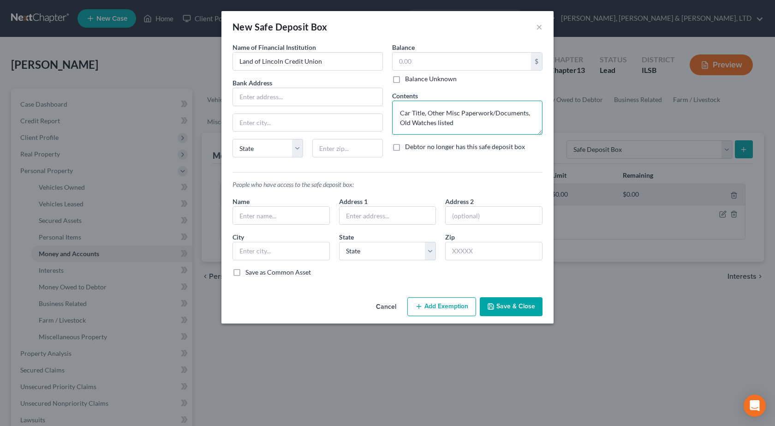
drag, startPoint x: 463, startPoint y: 126, endPoint x: 387, endPoint y: 123, distance: 76.7
click at [387, 123] on div "Name of Financial Institution * Land of Lincoln Credit Union Bank Address State…" at bounding box center [387, 103] width 319 height 122
type textarea "Car Title, Other Misc Paperwork/Documents, (2) Old Watches, Coins"
click at [308, 96] on input "text" at bounding box center [308, 97] width 150 height 18
paste input "[STREET_ADDRESS]"
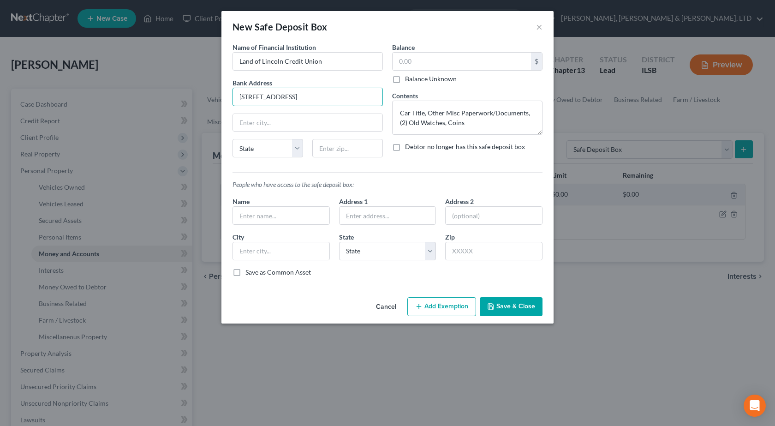
type input "[STREET_ADDRESS]"
click at [339, 149] on input "text" at bounding box center [348, 148] width 71 height 18
type input "62401"
click at [442, 177] on div "Common Asset Select Name of Financial Institution * Land of Lincoln Credit Unio…" at bounding box center [388, 159] width 310 height 234
type input "Effingham"
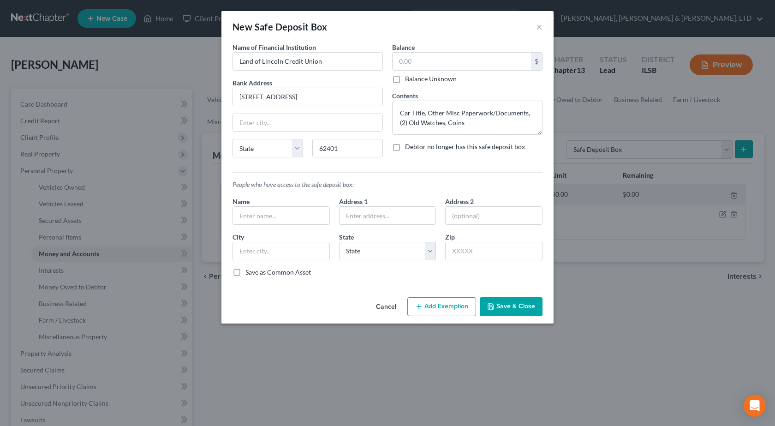
select select "14"
click at [517, 302] on button "Save & Close" at bounding box center [511, 306] width 63 height 19
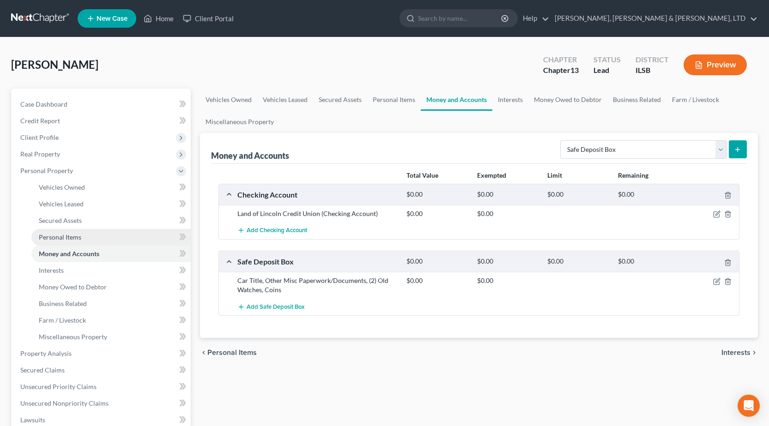
click at [76, 234] on span "Personal Items" at bounding box center [60, 237] width 42 height 8
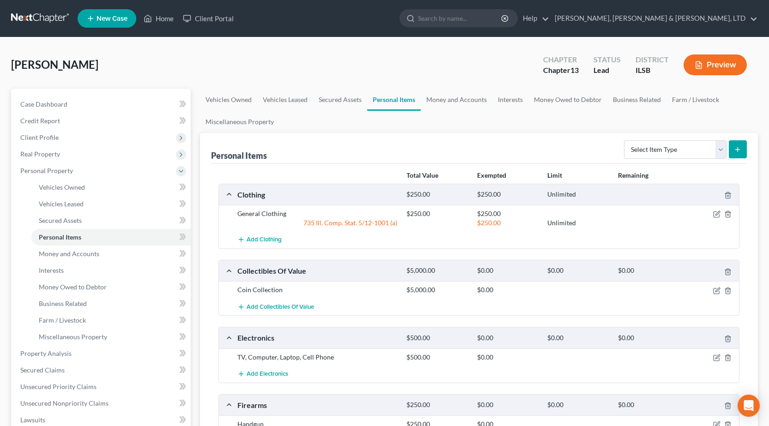
scroll to position [277, 0]
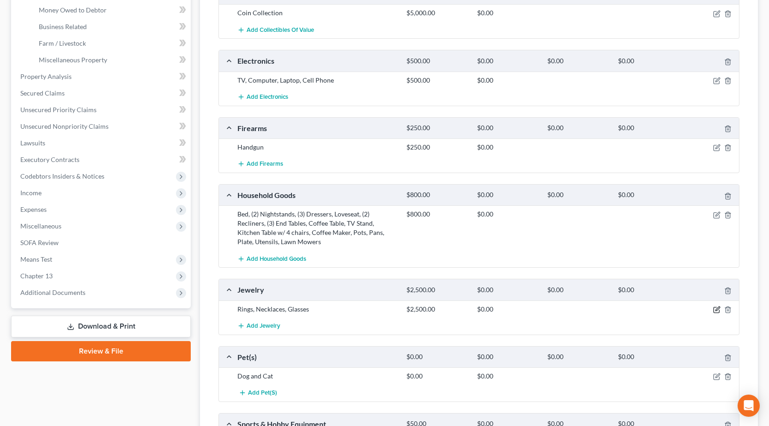
click at [714, 310] on icon "button" at bounding box center [716, 309] width 7 height 7
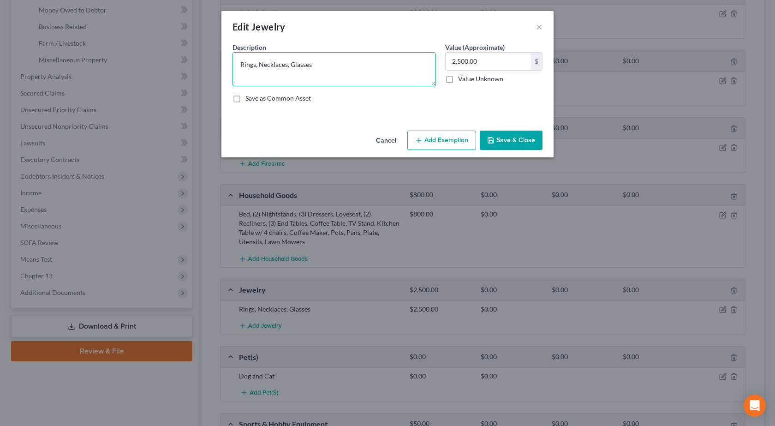
click at [325, 56] on textarea "Rings, Necklaces, Glasses" at bounding box center [335, 69] width 204 height 34
type textarea "Rings, Necklaces, Glasses, Watches"
click at [489, 59] on input "2,500.00" at bounding box center [488, 62] width 85 height 18
type input "1,500"
click at [512, 138] on button "Save & Close" at bounding box center [511, 140] width 63 height 19
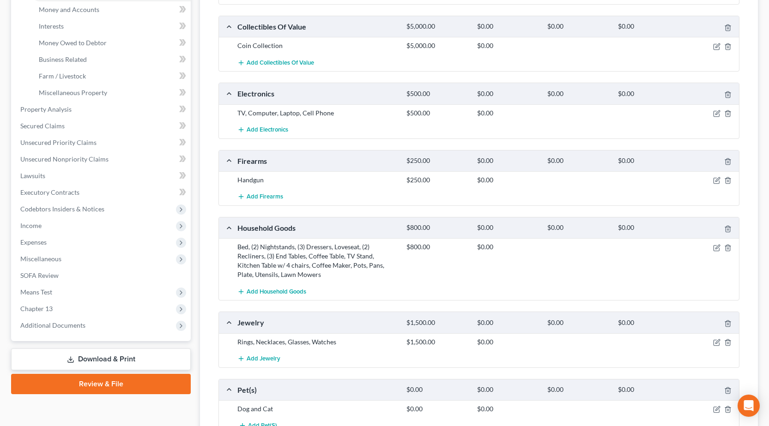
scroll to position [138, 0]
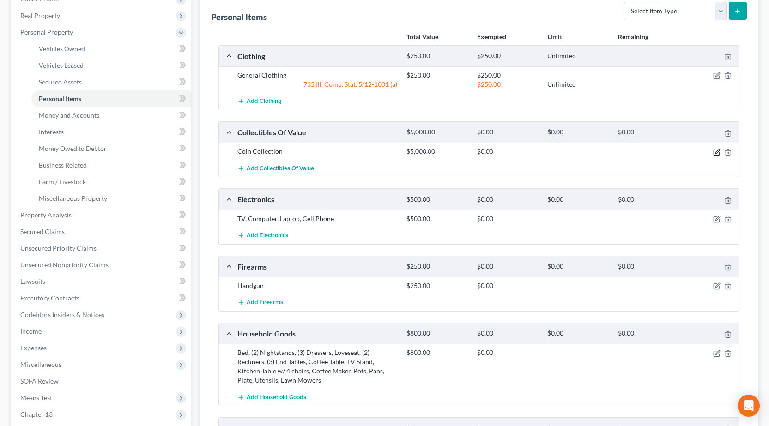
click at [713, 149] on icon "button" at bounding box center [716, 152] width 7 height 7
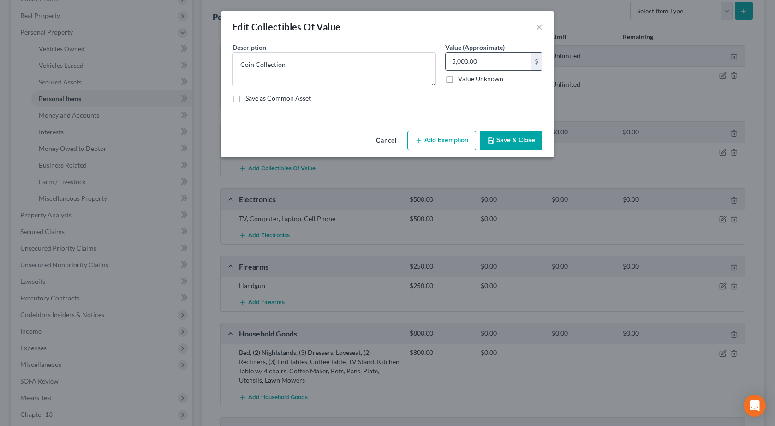
click at [476, 62] on input "5,000.00" at bounding box center [488, 62] width 85 height 18
type input "4,000"
click at [503, 137] on button "Save & Close" at bounding box center [511, 140] width 63 height 19
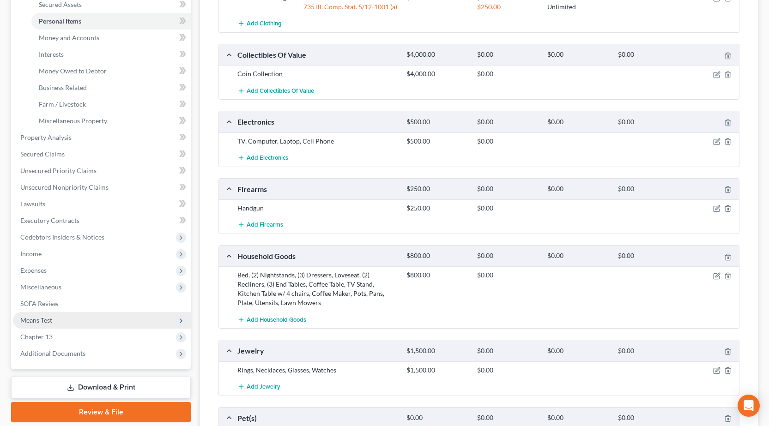
scroll to position [277, 0]
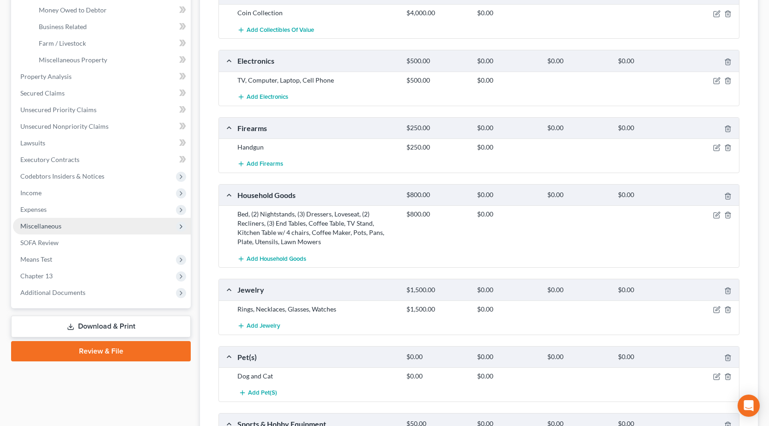
click at [60, 227] on span "Miscellaneous" at bounding box center [40, 226] width 41 height 8
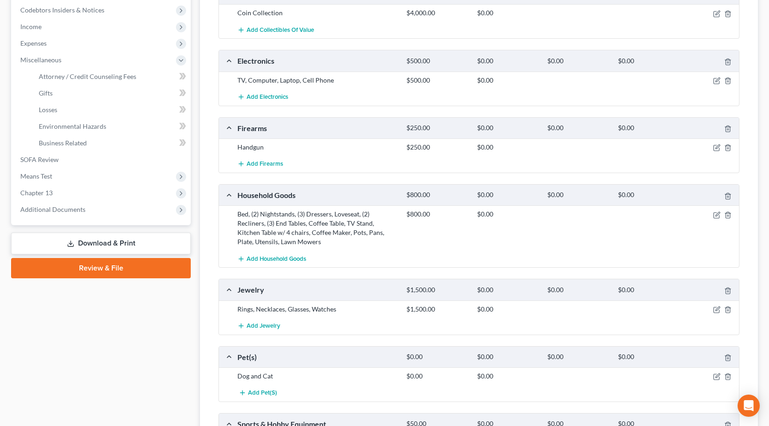
scroll to position [0, 0]
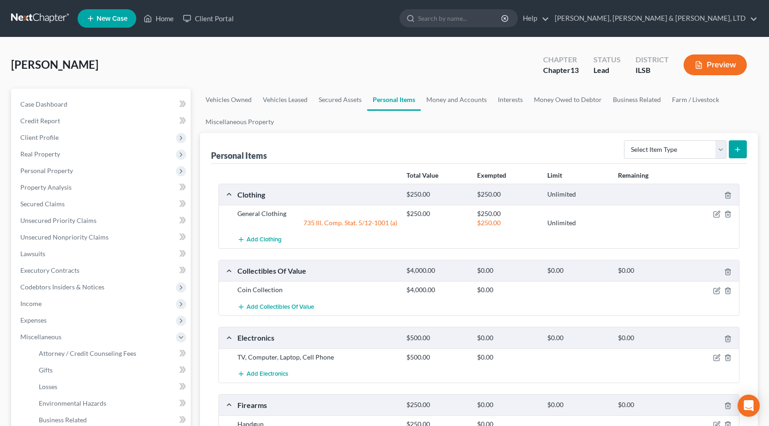
click at [40, 18] on link at bounding box center [40, 18] width 59 height 17
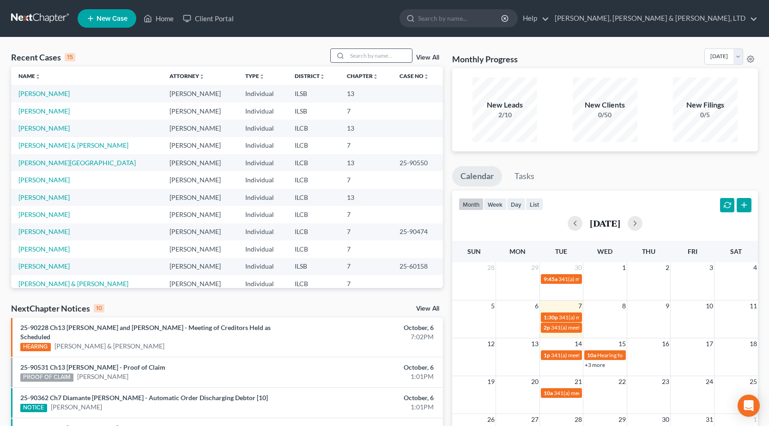
click at [376, 56] on input "search" at bounding box center [379, 55] width 65 height 13
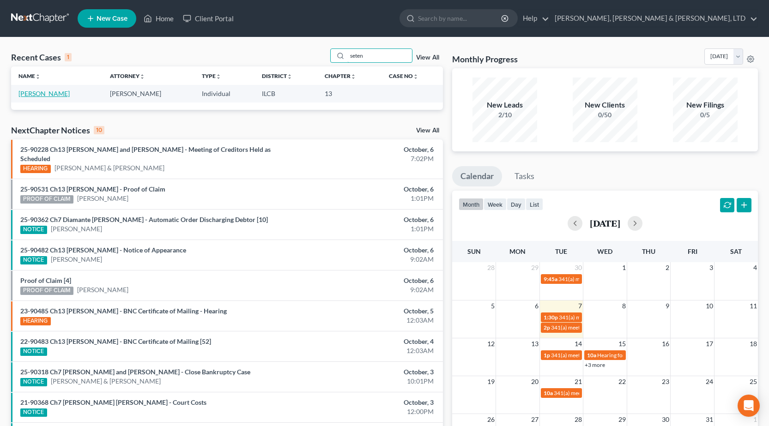
type input "seten"
click at [48, 93] on link "[PERSON_NAME]" at bounding box center [43, 94] width 51 height 8
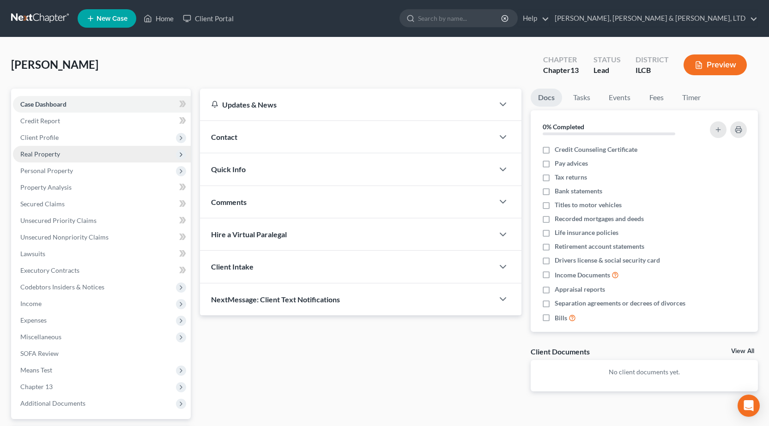
click at [66, 156] on span "Real Property" at bounding box center [102, 154] width 178 height 17
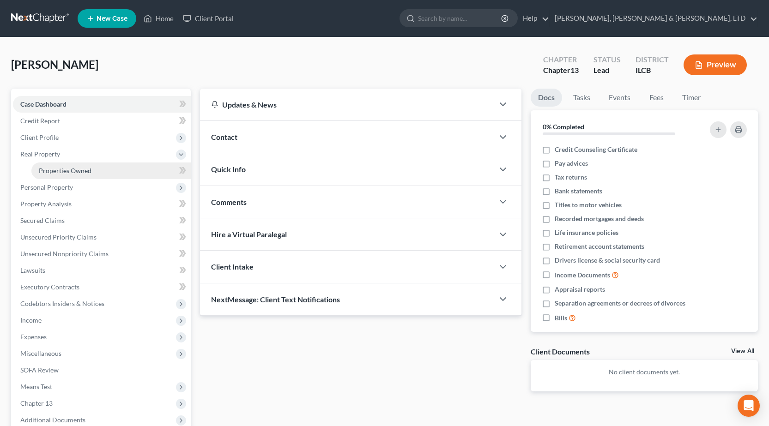
click at [79, 171] on span "Properties Owned" at bounding box center [65, 171] width 53 height 8
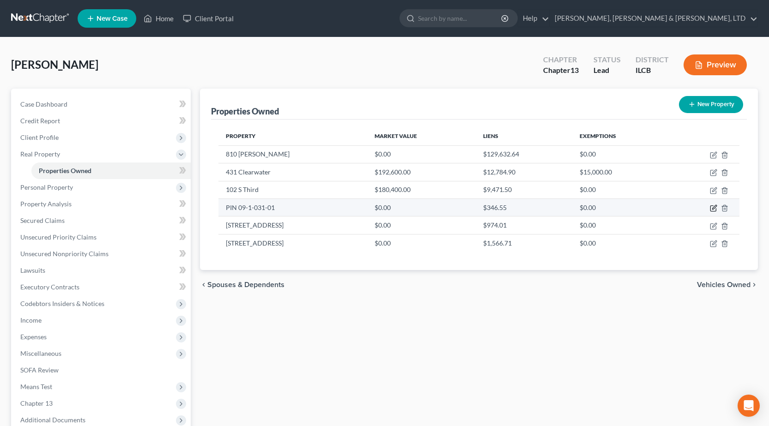
click at [711, 208] on icon "button" at bounding box center [712, 207] width 7 height 7
select select "14"
select select "0"
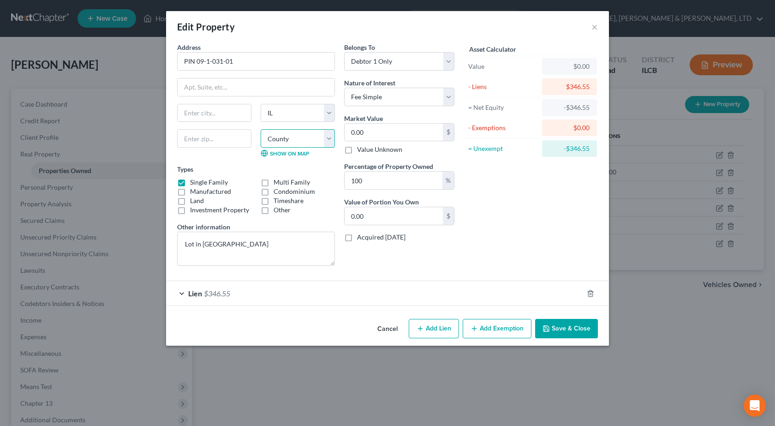
click at [327, 138] on select "County [GEOGRAPHIC_DATA] [GEOGRAPHIC_DATA] [GEOGRAPHIC_DATA] [GEOGRAPHIC_DATA] …" at bounding box center [298, 138] width 74 height 18
select select "81"
click at [261, 129] on select "County [GEOGRAPHIC_DATA] [GEOGRAPHIC_DATA] [GEOGRAPHIC_DATA] [GEOGRAPHIC_DATA] …" at bounding box center [298, 138] width 74 height 18
click at [589, 327] on button "Save & Close" at bounding box center [566, 328] width 63 height 19
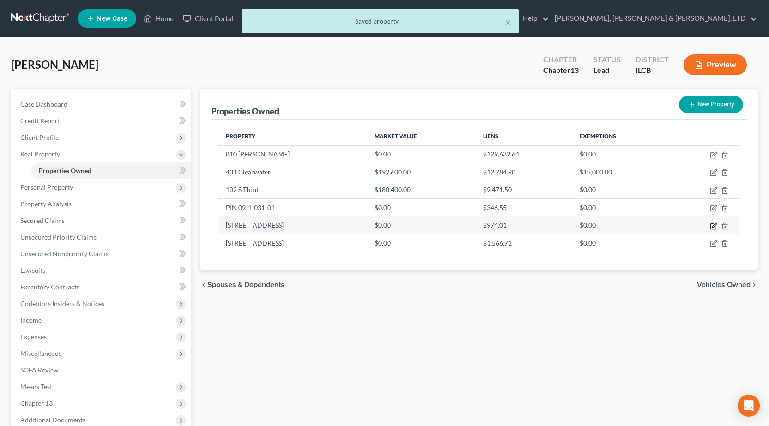
click at [715, 227] on icon "button" at bounding box center [713, 226] width 6 height 6
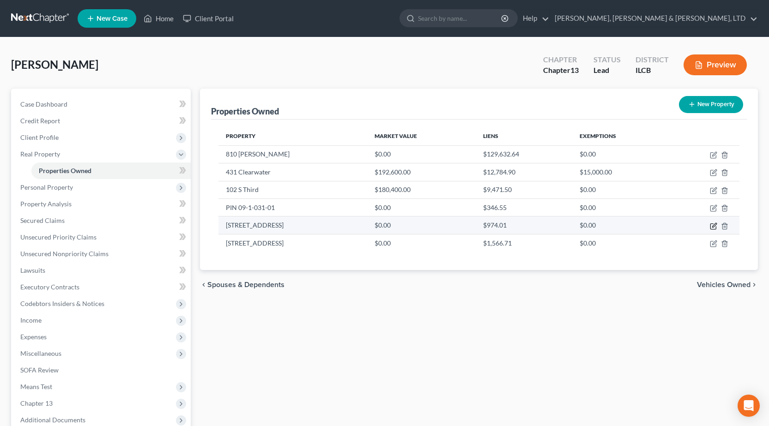
select select "14"
select select "81"
select select "0"
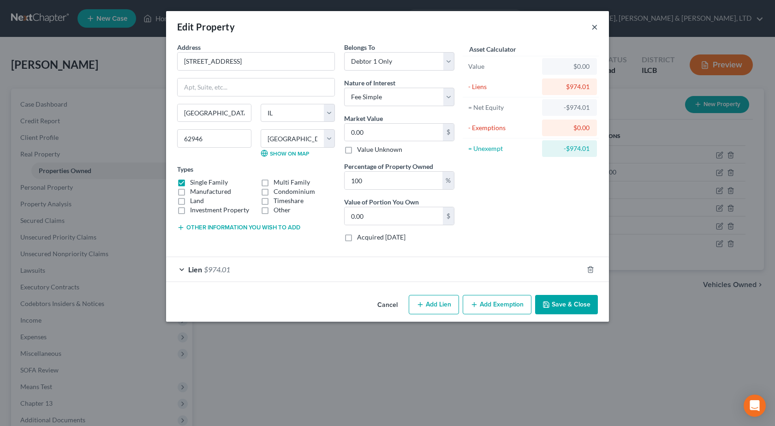
click at [594, 27] on button "×" at bounding box center [595, 26] width 6 height 11
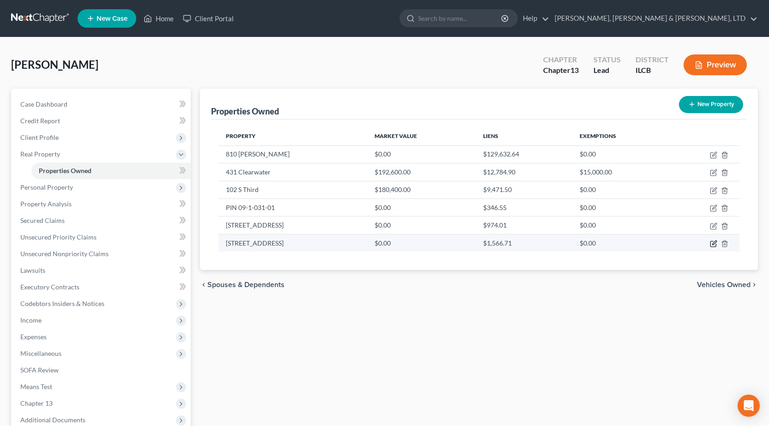
click at [713, 245] on icon "button" at bounding box center [712, 243] width 7 height 7
select select "14"
select select "9"
select select "0"
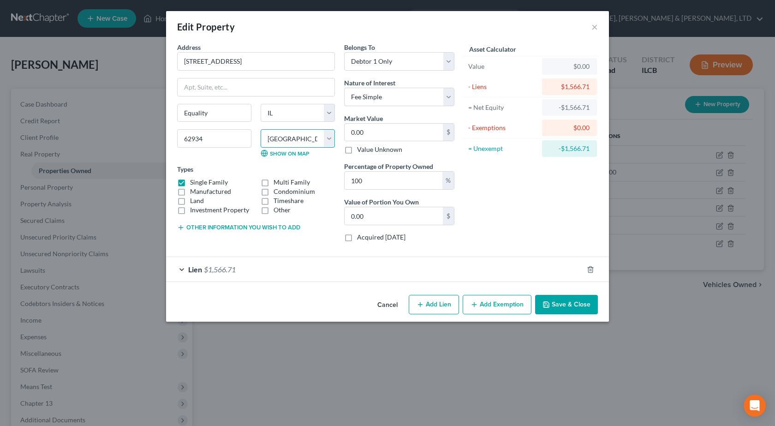
click at [329, 141] on select "County [GEOGRAPHIC_DATA] [GEOGRAPHIC_DATA] [GEOGRAPHIC_DATA] [GEOGRAPHIC_DATA] …" at bounding box center [298, 138] width 74 height 18
select select "81"
click at [261, 129] on select "County [GEOGRAPHIC_DATA] [GEOGRAPHIC_DATA] [GEOGRAPHIC_DATA] [GEOGRAPHIC_DATA] …" at bounding box center [298, 138] width 74 height 18
click at [584, 307] on button "Save & Close" at bounding box center [566, 304] width 63 height 19
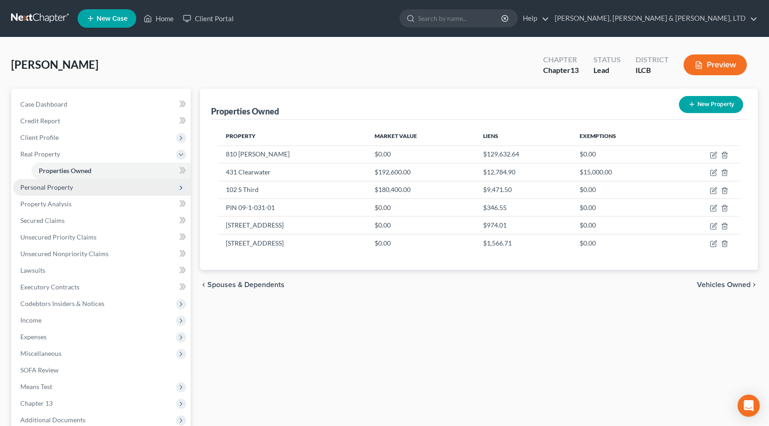
click at [72, 192] on span "Personal Property" at bounding box center [102, 187] width 178 height 17
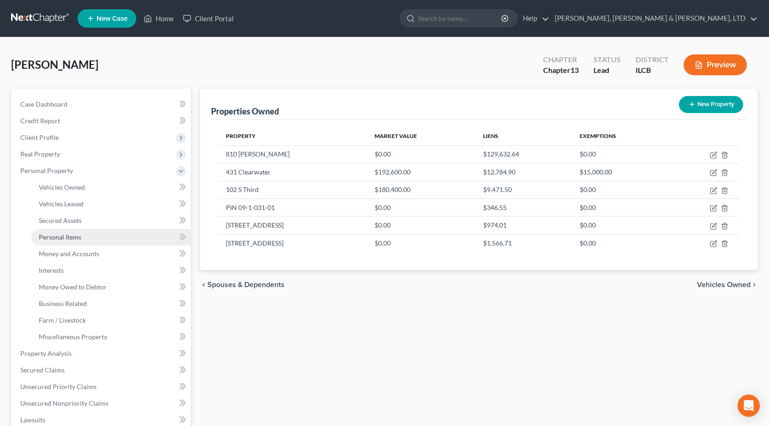
click at [72, 237] on span "Personal Items" at bounding box center [60, 237] width 42 height 8
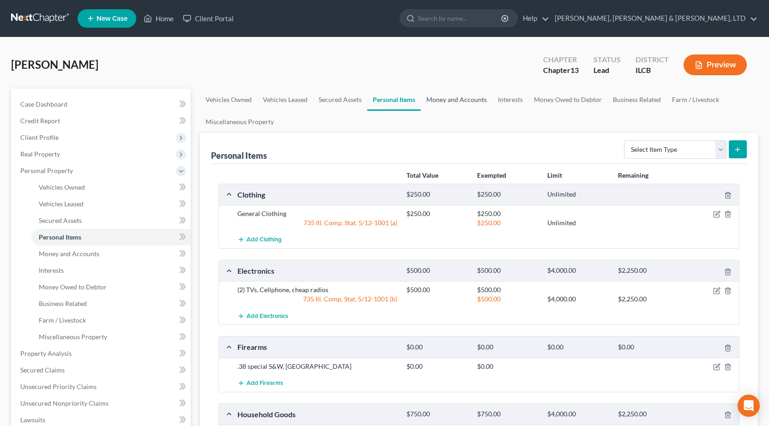
click at [466, 99] on link "Money and Accounts" at bounding box center [457, 100] width 72 height 22
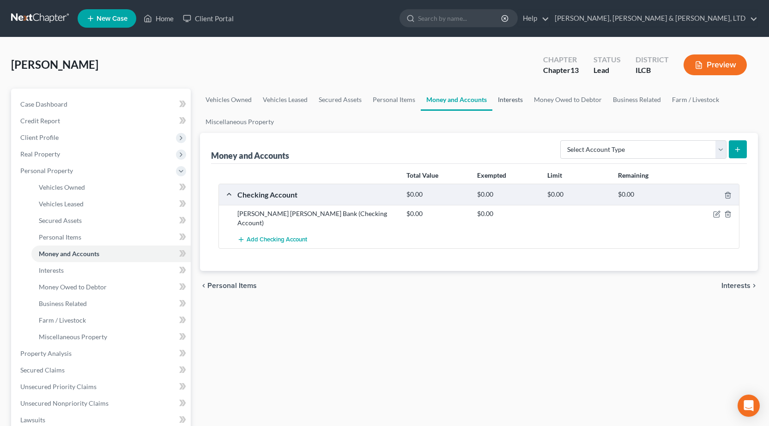
click at [509, 96] on link "Interests" at bounding box center [510, 100] width 36 height 22
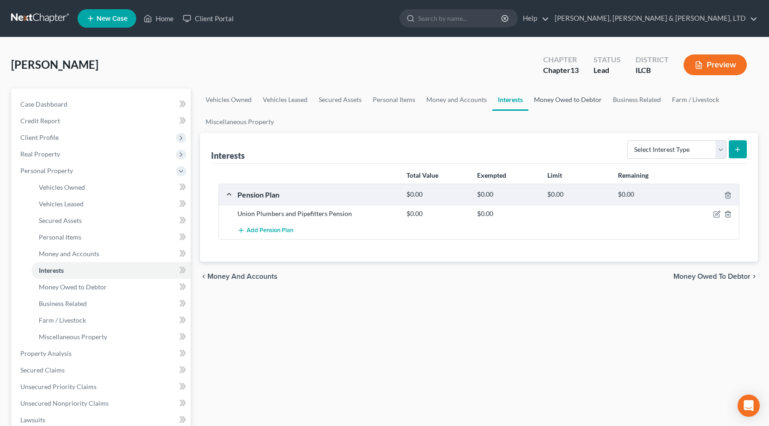
click at [566, 100] on link "Money Owed to Debtor" at bounding box center [567, 100] width 79 height 22
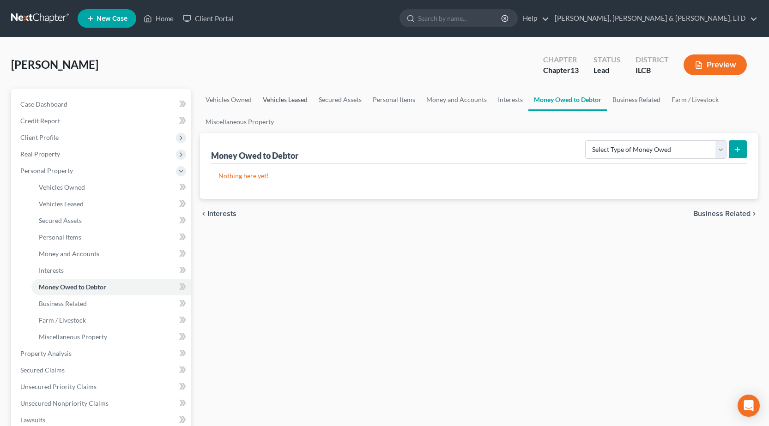
click at [273, 97] on link "Vehicles Leased" at bounding box center [285, 100] width 56 height 22
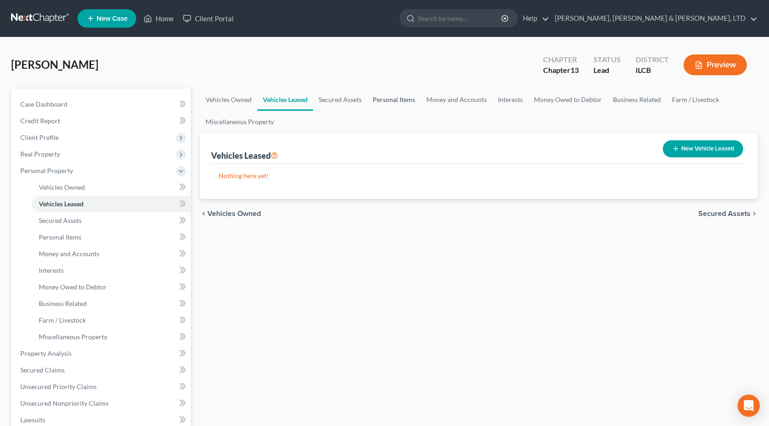
click at [399, 100] on link "Personal Items" at bounding box center [394, 100] width 54 height 22
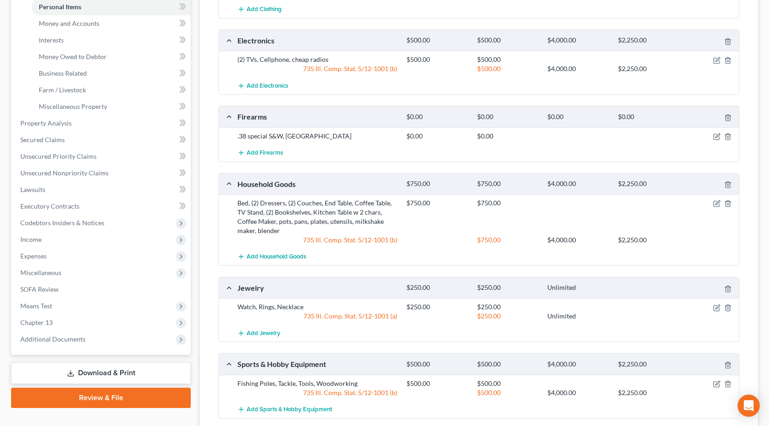
scroll to position [231, 0]
click at [715, 138] on icon "button" at bounding box center [716, 135] width 7 height 7
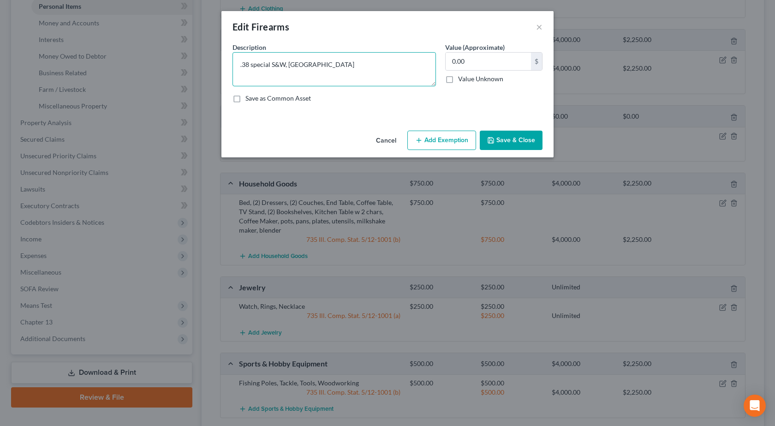
drag, startPoint x: 355, startPoint y: 63, endPoint x: 285, endPoint y: 72, distance: 70.3
click at [285, 72] on textarea ".38 special S&W, remington" at bounding box center [335, 69] width 204 height 34
type textarea ".38 special S&W"
click at [497, 76] on label "Value Unknown" at bounding box center [480, 78] width 45 height 9
click at [468, 76] on input "Value Unknown" at bounding box center [465, 77] width 6 height 6
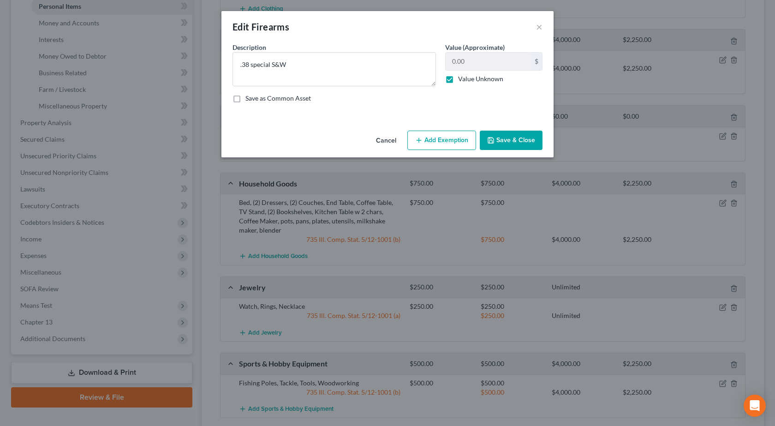
click at [461, 78] on label "Value Unknown" at bounding box center [480, 78] width 45 height 9
click at [462, 78] on input "Value Unknown" at bounding box center [465, 77] width 6 height 6
checkbox input "false"
click at [481, 62] on input "0.00" at bounding box center [488, 62] width 85 height 18
type input "300"
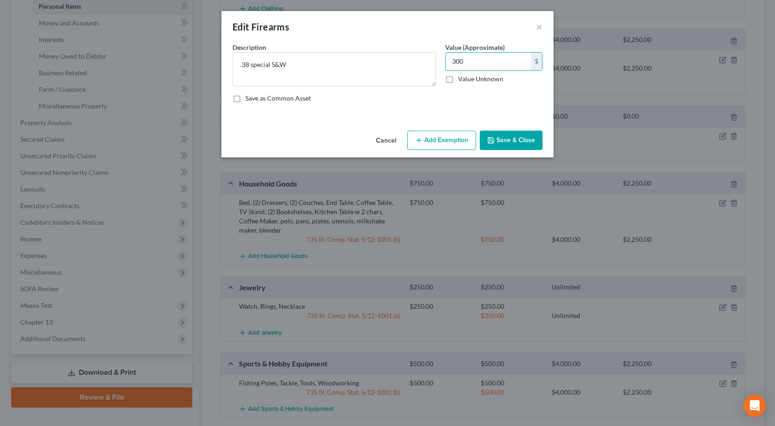
click at [441, 135] on button "Add Exemption" at bounding box center [442, 140] width 69 height 19
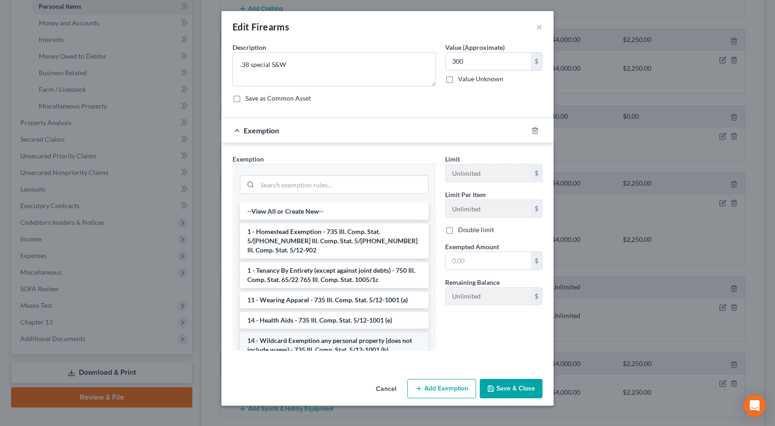
click at [290, 333] on li "14 - Wildcard Exemption any personal property (does not include wages) - 735 Il…" at bounding box center [334, 345] width 189 height 26
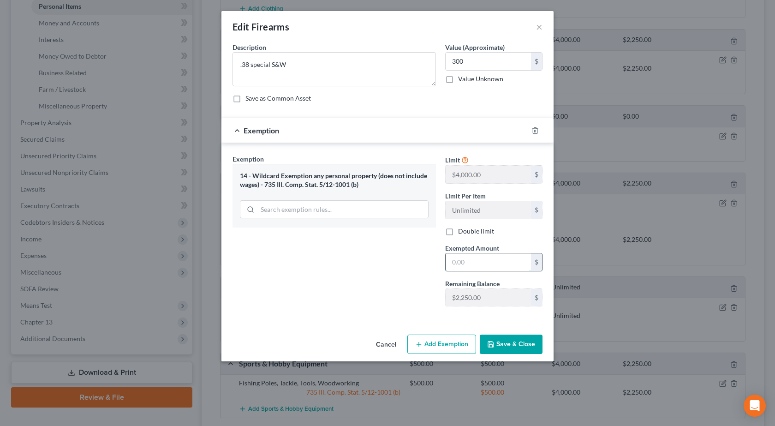
click at [471, 262] on input "text" at bounding box center [488, 262] width 85 height 18
type input "300"
drag, startPoint x: 519, startPoint y: 355, endPoint x: 515, endPoint y: 350, distance: 6.5
click at [519, 354] on div "Cancel Add Exemption Save & Close" at bounding box center [388, 346] width 332 height 30
click at [511, 344] on button "Save & Close" at bounding box center [511, 344] width 63 height 19
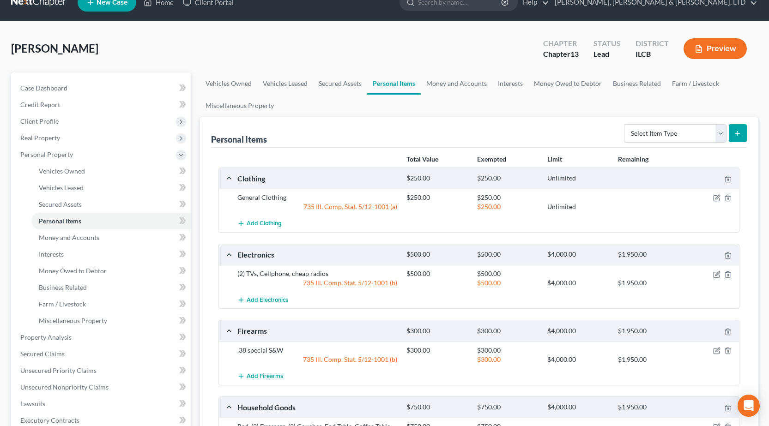
scroll to position [0, 0]
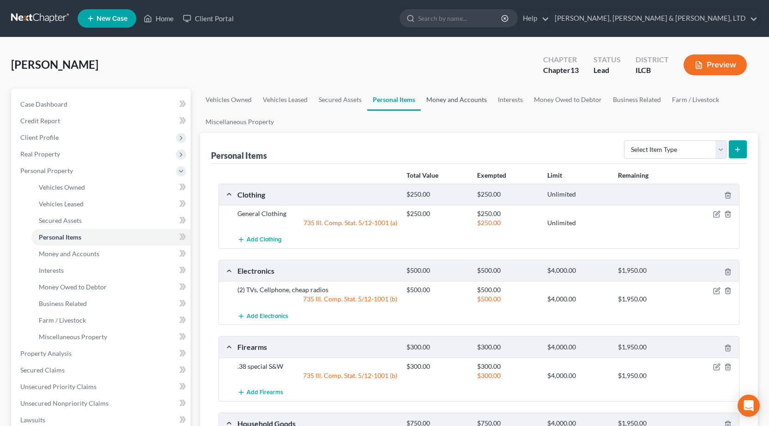
click at [457, 94] on link "Money and Accounts" at bounding box center [457, 100] width 72 height 22
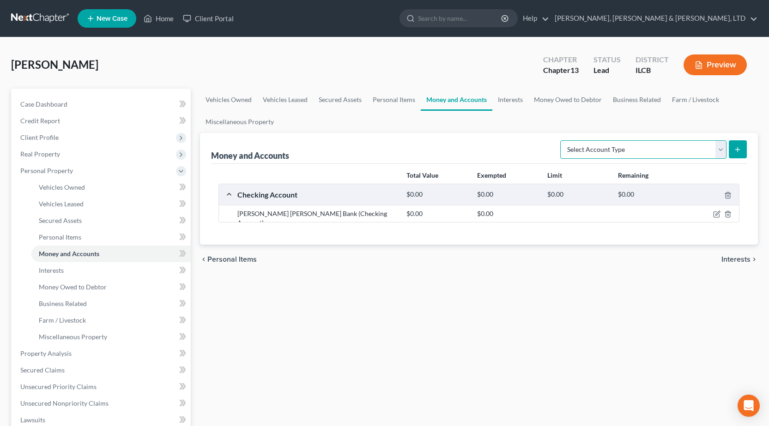
click at [642, 154] on select "Select Account Type Brokerage Cash on Hand Certificates of Deposit Checking Acc…" at bounding box center [643, 149] width 166 height 18
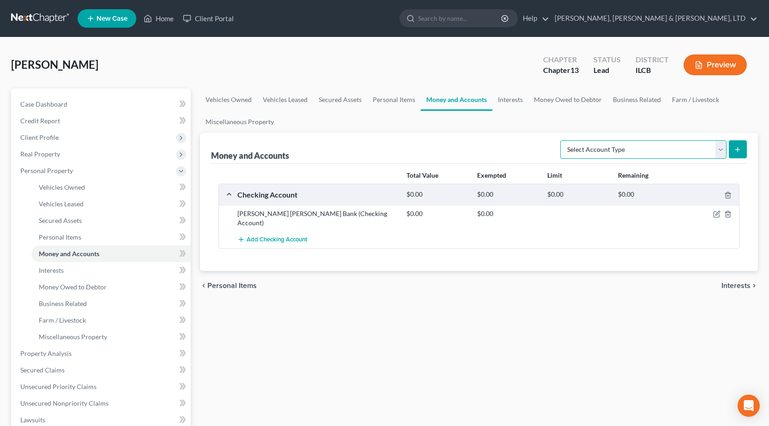
select select "cash_on_hand"
click at [562, 140] on select "Select Account Type Brokerage Cash on Hand Certificates of Deposit Checking Acc…" at bounding box center [643, 149] width 166 height 18
click at [739, 152] on icon "submit" at bounding box center [736, 149] width 7 height 7
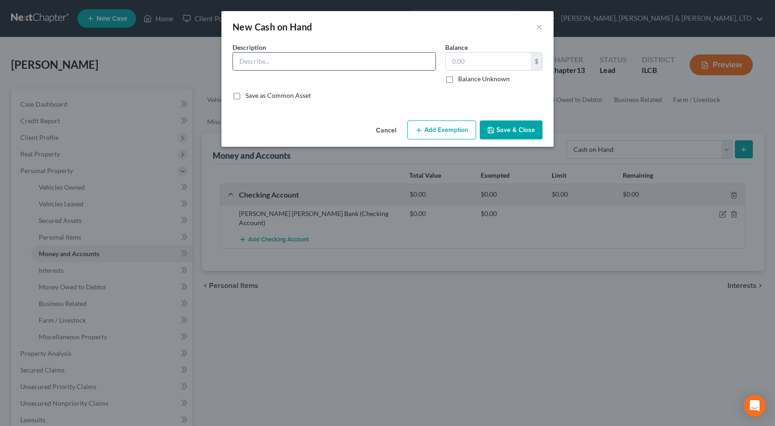
click at [342, 58] on input "text" at bounding box center [334, 62] width 203 height 18
type input "Cash"
click at [509, 62] on input "text" at bounding box center [488, 62] width 85 height 18
type input "600"
click at [522, 134] on button "Save & Close" at bounding box center [511, 129] width 63 height 19
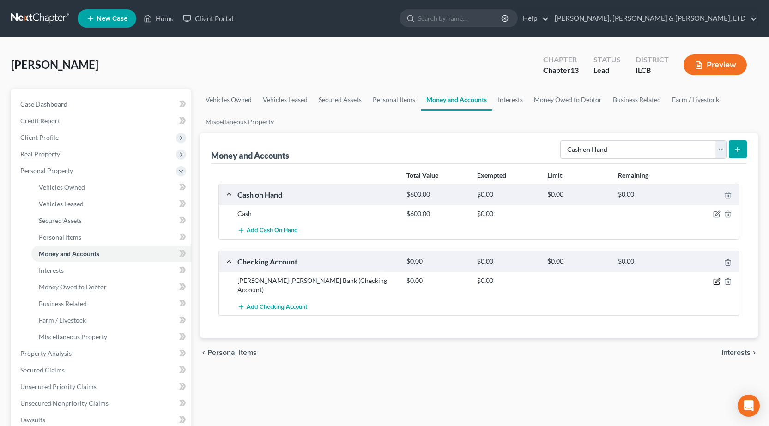
click at [714, 282] on icon "button" at bounding box center [716, 281] width 7 height 7
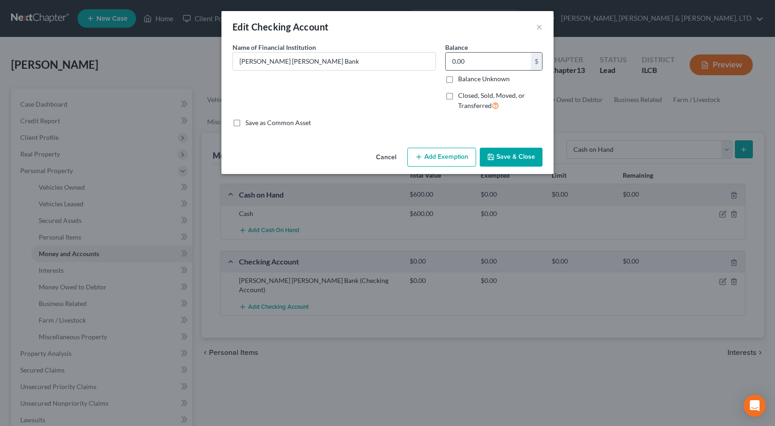
click at [475, 59] on input "0.00" at bounding box center [488, 62] width 85 height 18
type input "500"
drag, startPoint x: 489, startPoint y: 147, endPoint x: 492, endPoint y: 153, distance: 6.6
click at [489, 148] on div "Cancel Add Exemption Save & Close" at bounding box center [388, 159] width 332 height 30
click at [529, 159] on button "Save & Close" at bounding box center [511, 157] width 63 height 19
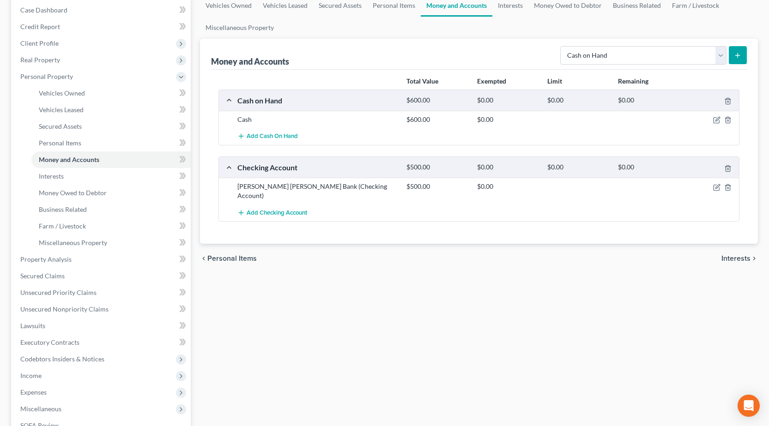
scroll to position [138, 0]
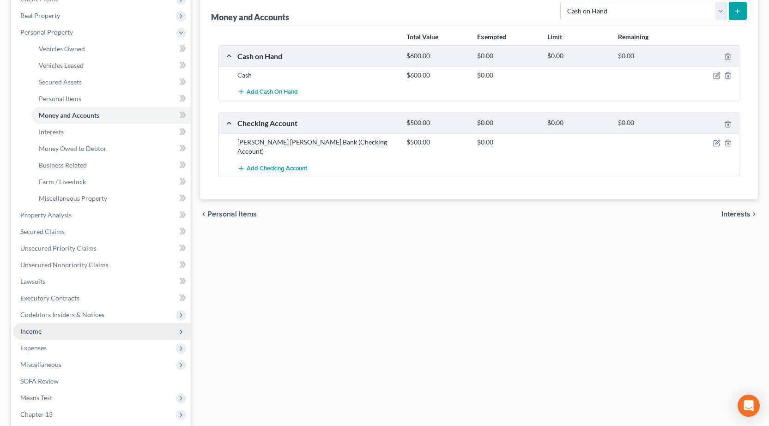
click at [29, 335] on span "Income" at bounding box center [102, 331] width 178 height 17
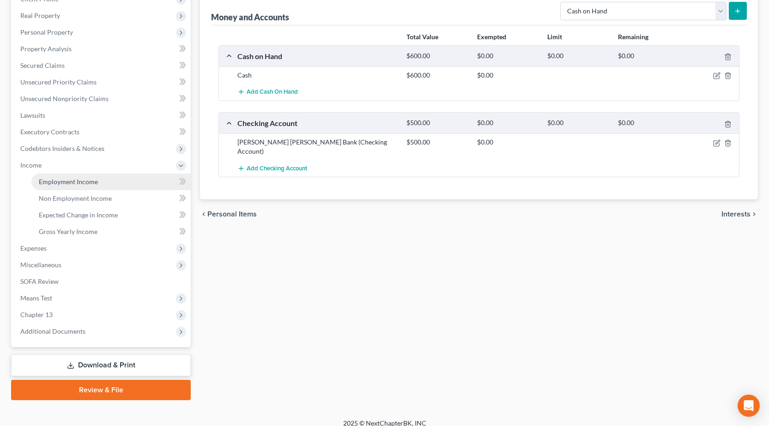
click at [55, 188] on link "Employment Income" at bounding box center [110, 182] width 159 height 17
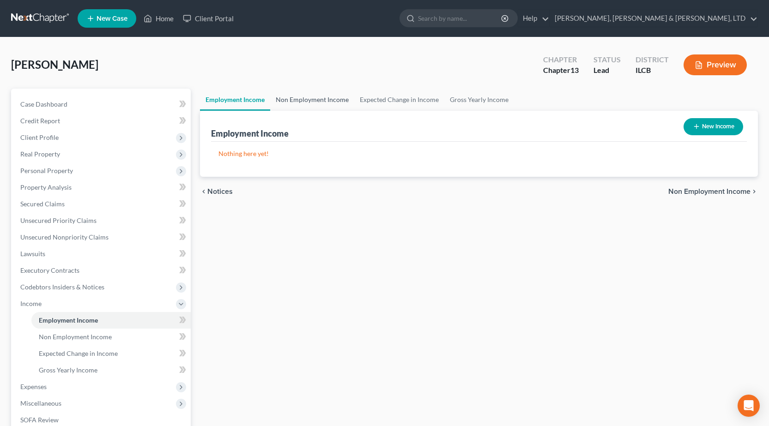
click at [313, 106] on link "Non Employment Income" at bounding box center [312, 100] width 84 height 22
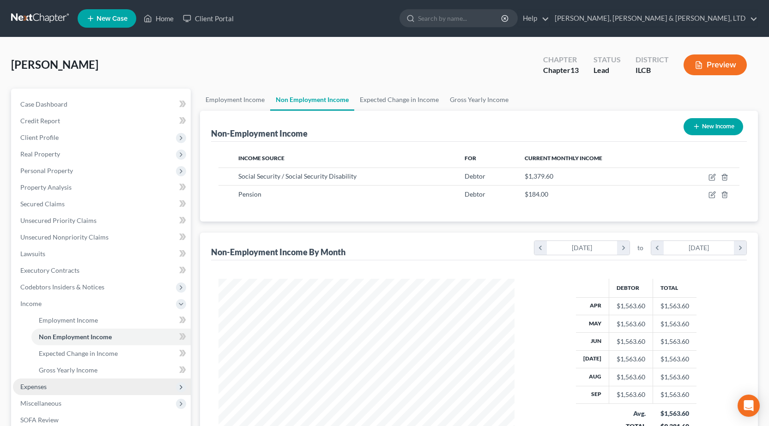
click at [81, 385] on span "Expenses" at bounding box center [102, 387] width 178 height 17
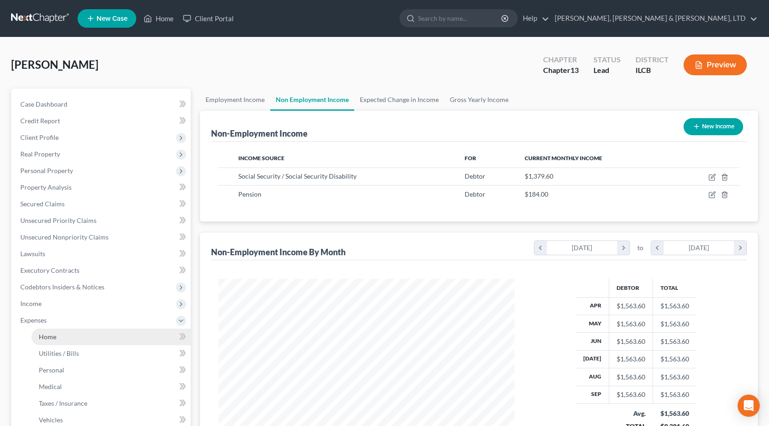
click at [66, 338] on link "Home" at bounding box center [110, 337] width 159 height 17
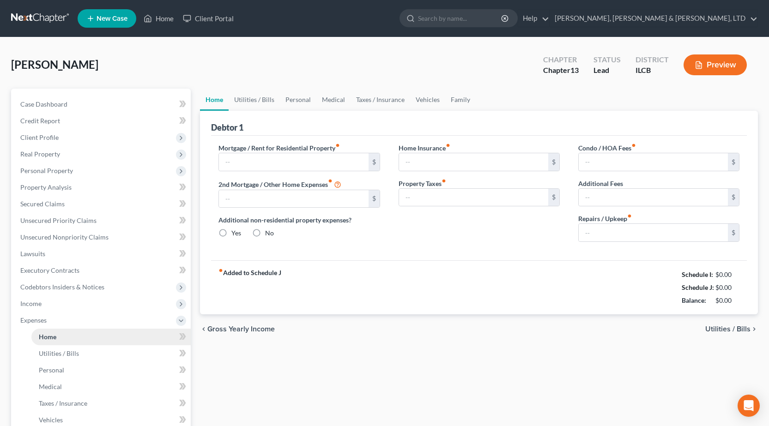
type input "0.00"
radio input "true"
type input "0.00"
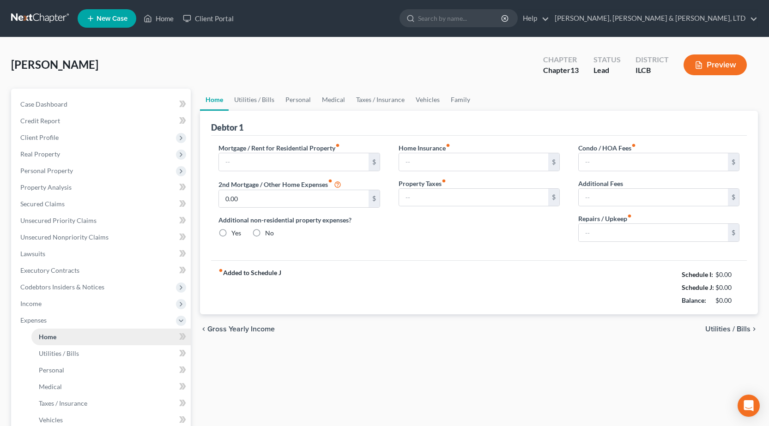
type input "0.00"
click at [261, 94] on link "Utilities / Bills" at bounding box center [253, 100] width 51 height 22
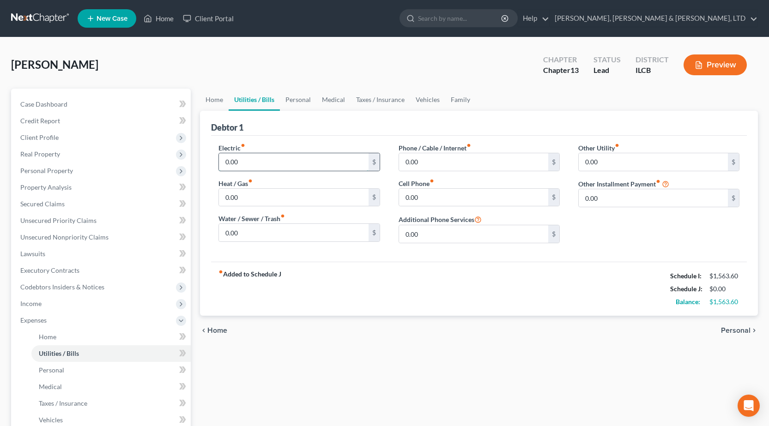
click at [272, 155] on input "0.00" at bounding box center [293, 162] width 149 height 18
click at [321, 169] on input "200" at bounding box center [293, 162] width 149 height 18
drag, startPoint x: 277, startPoint y: 159, endPoint x: 0, endPoint y: 177, distance: 277.5
click at [0, 177] on div "Seten, Joseph Upgraded Chapter Chapter 13 Status Lead District ILCB Preview Pet…" at bounding box center [384, 322] width 769 height 570
type input "175"
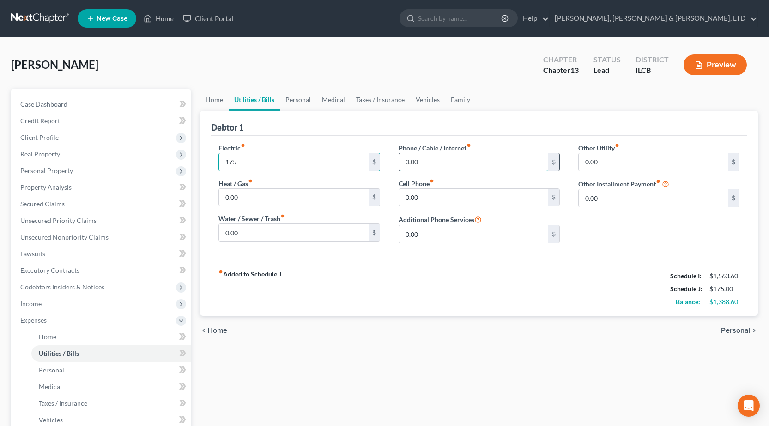
click at [439, 162] on input "0.00" at bounding box center [473, 162] width 149 height 18
click at [429, 198] on input "0.00" at bounding box center [473, 198] width 149 height 18
type input "75"
click at [470, 152] on label "Phone / Cable / Internet fiber_manual_record" at bounding box center [434, 148] width 72 height 10
click at [469, 157] on input "0.00" at bounding box center [473, 162] width 149 height 18
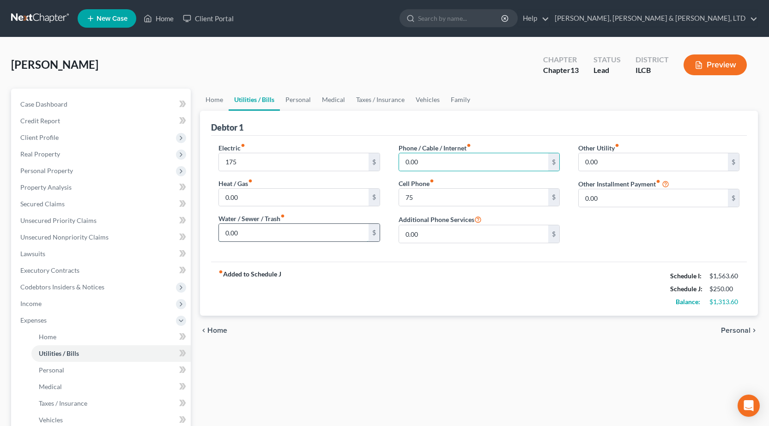
click at [294, 232] on input "0.00" at bounding box center [293, 233] width 149 height 18
click at [84, 146] on span "Real Property" at bounding box center [102, 154] width 178 height 17
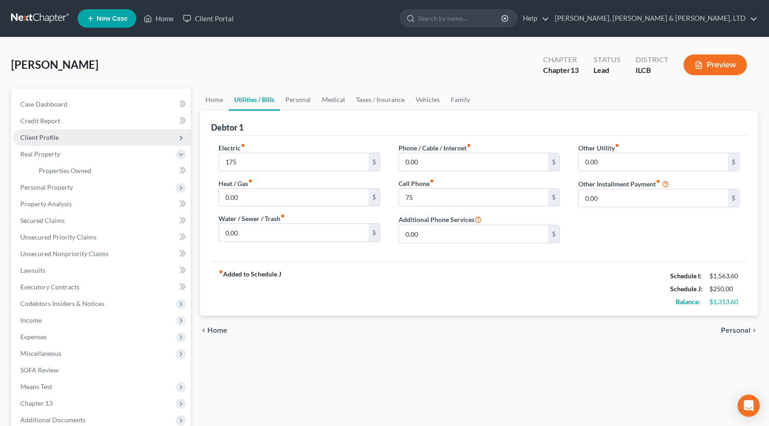
click at [71, 136] on span "Client Profile" at bounding box center [102, 137] width 178 height 17
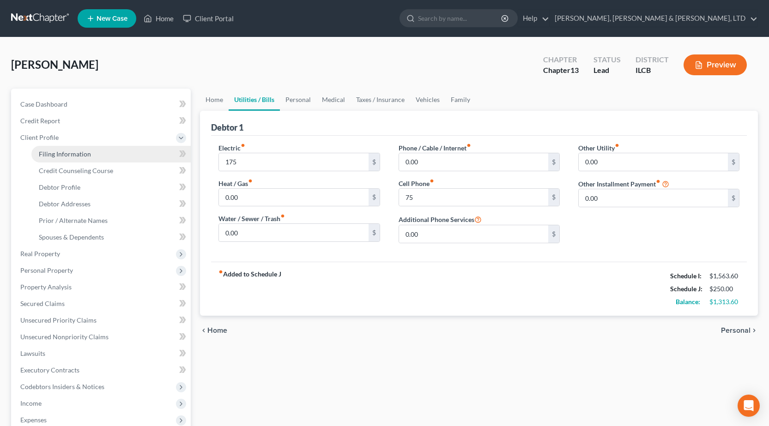
click at [76, 147] on link "Filing Information" at bounding box center [110, 154] width 159 height 17
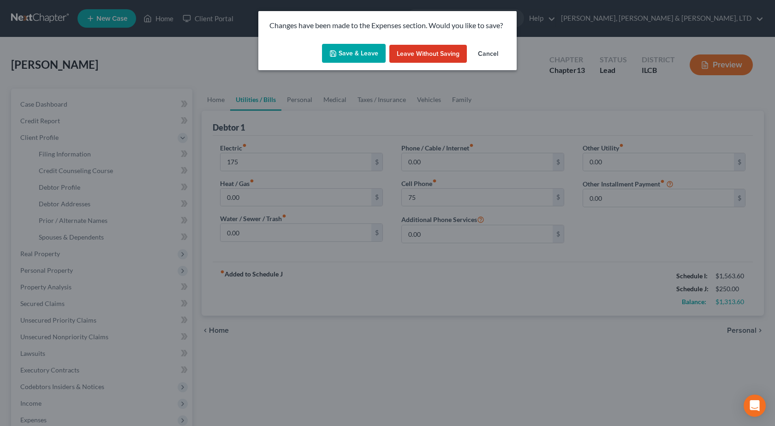
click at [358, 64] on div "Save & Leave Leave without Saving Cancel" at bounding box center [387, 55] width 258 height 30
click at [358, 60] on button "Save & Leave" at bounding box center [354, 53] width 64 height 19
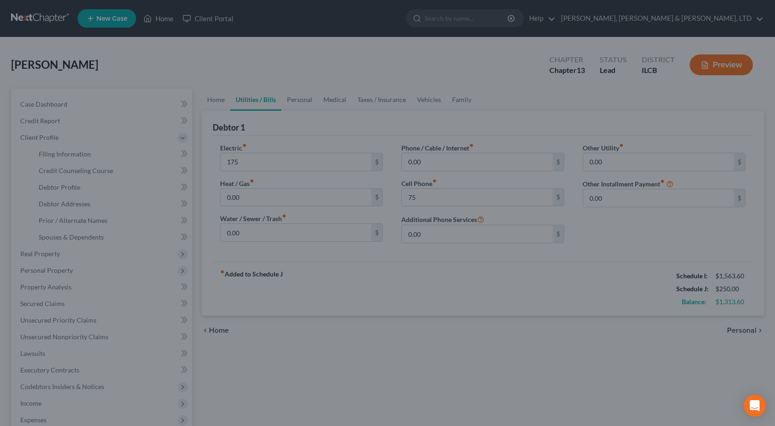
type input "175.00"
type input "75.00"
select select "1"
select select "0"
select select "3"
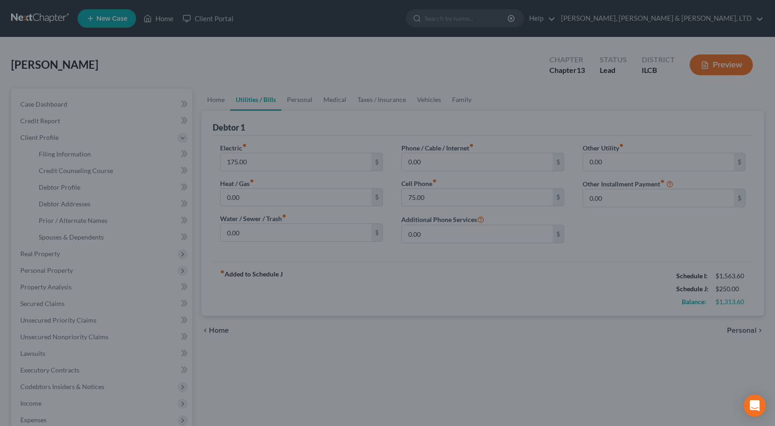
select select "24"
select select "0"
select select "14"
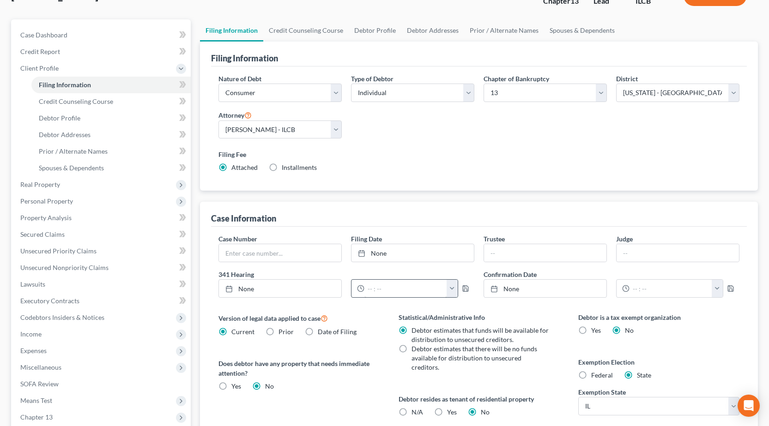
scroll to position [46, 0]
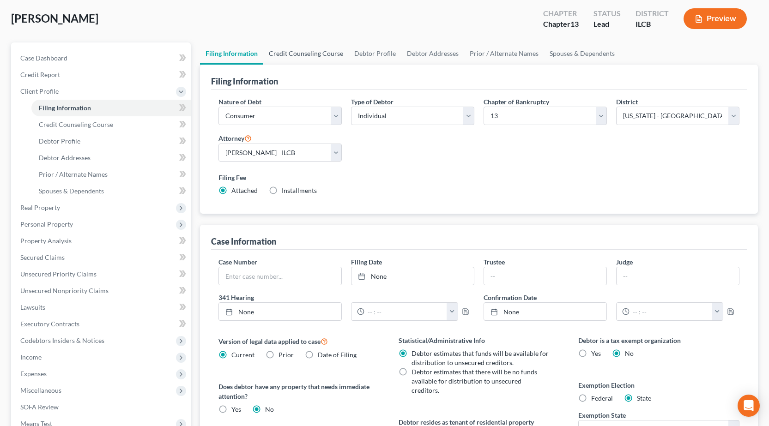
click at [311, 50] on link "Credit Counseling Course" at bounding box center [305, 53] width 85 height 22
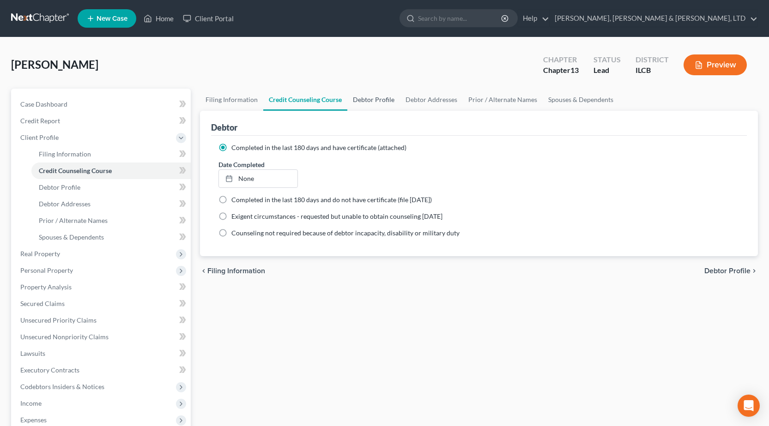
click at [368, 99] on link "Debtor Profile" at bounding box center [373, 100] width 53 height 22
select select "0"
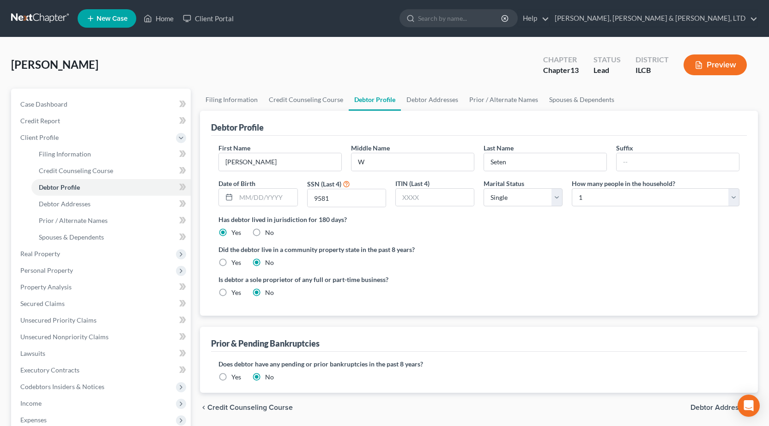
click at [265, 233] on label "No" at bounding box center [269, 232] width 9 height 9
click at [269, 233] on input "No" at bounding box center [272, 231] width 6 height 6
radio input "true"
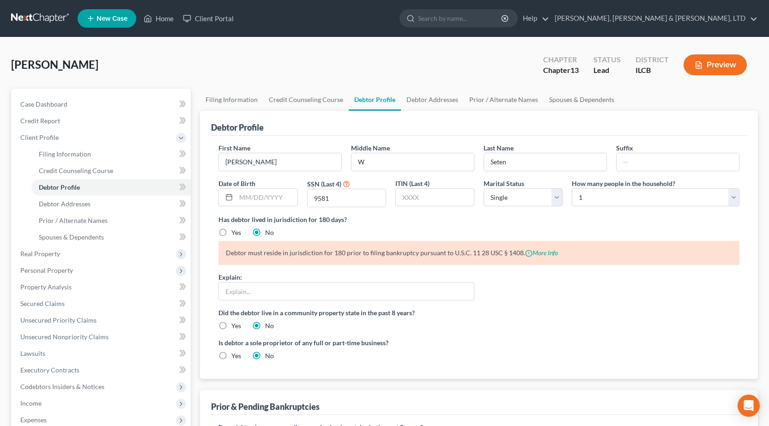
click at [231, 231] on label "Yes" at bounding box center [236, 232] width 10 height 9
click at [235, 231] on input "Yes" at bounding box center [238, 231] width 6 height 6
radio input "true"
radio input "false"
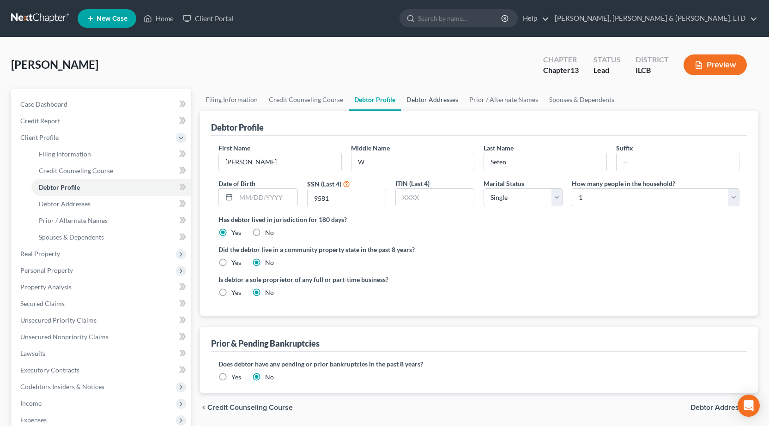
click at [438, 94] on link "Debtor Addresses" at bounding box center [432, 100] width 63 height 22
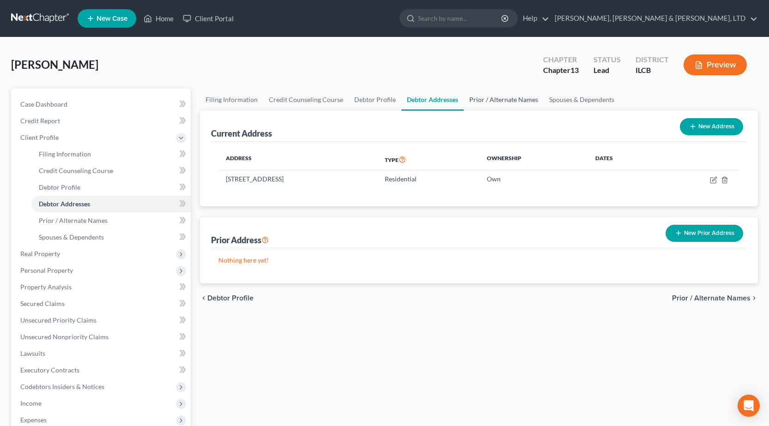
click at [475, 97] on link "Prior / Alternate Names" at bounding box center [503, 100] width 80 height 22
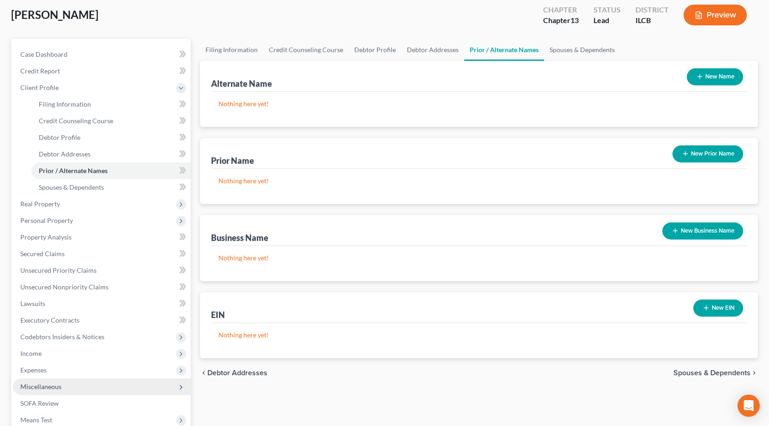
scroll to position [46, 0]
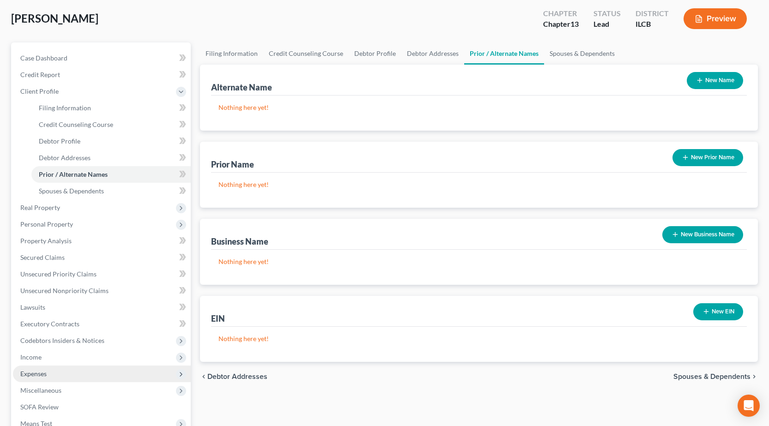
click at [56, 377] on span "Expenses" at bounding box center [102, 374] width 178 height 17
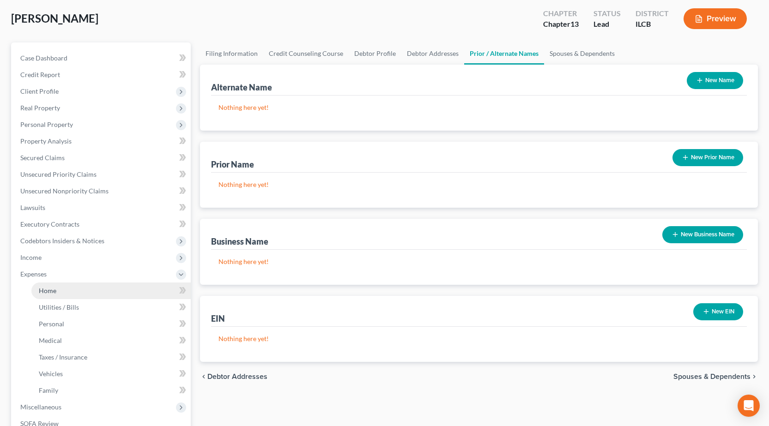
click at [63, 288] on link "Home" at bounding box center [110, 290] width 159 height 17
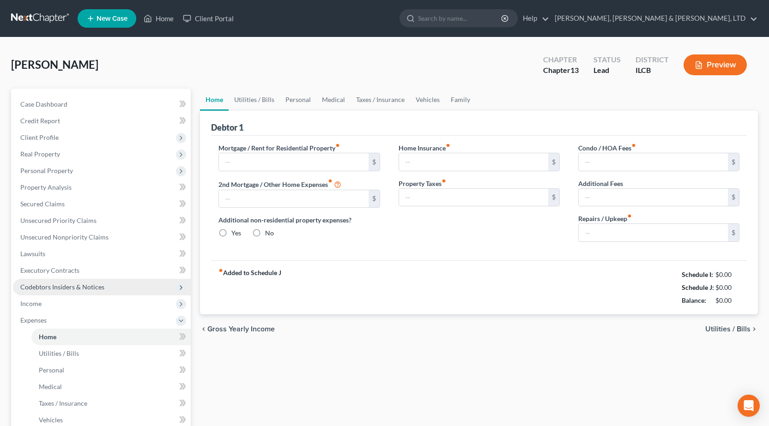
type input "0.00"
radio input "true"
type input "0.00"
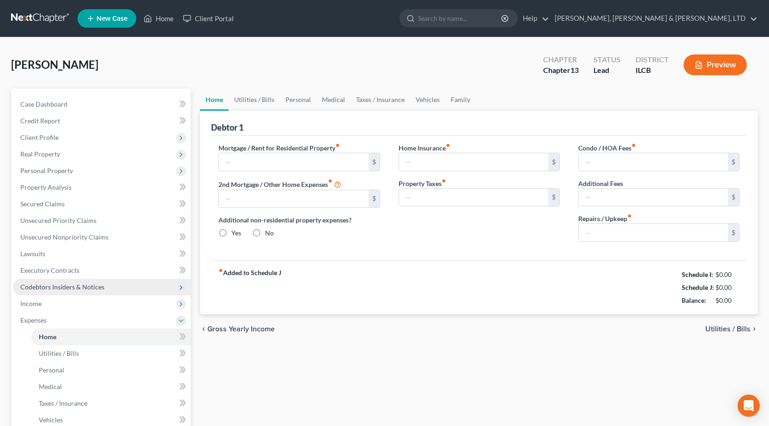
type input "0.00"
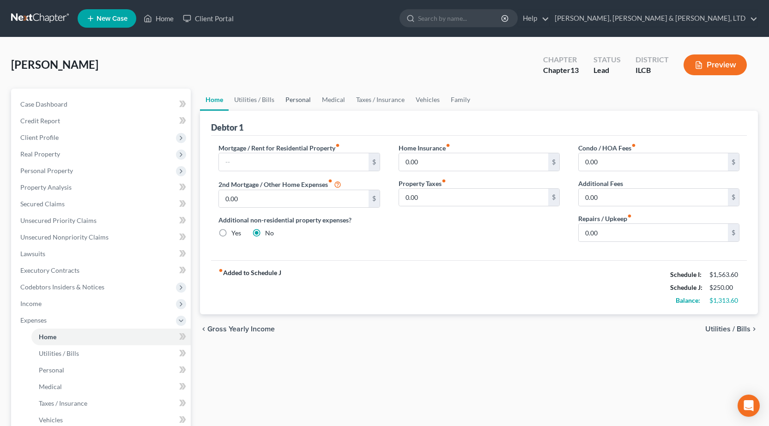
click at [299, 101] on link "Personal" at bounding box center [298, 100] width 36 height 22
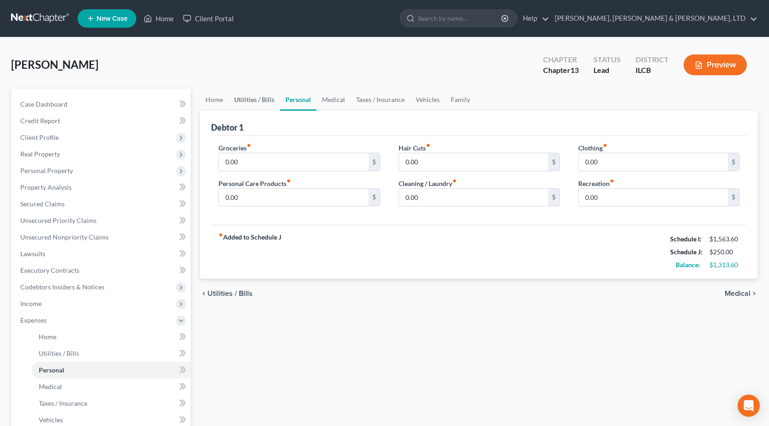
click at [266, 104] on link "Utilities / Bills" at bounding box center [253, 100] width 51 height 22
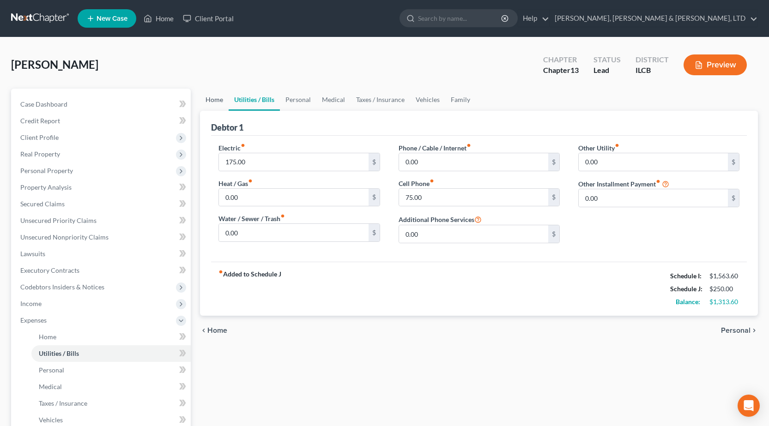
click at [227, 102] on link "Home" at bounding box center [214, 100] width 29 height 22
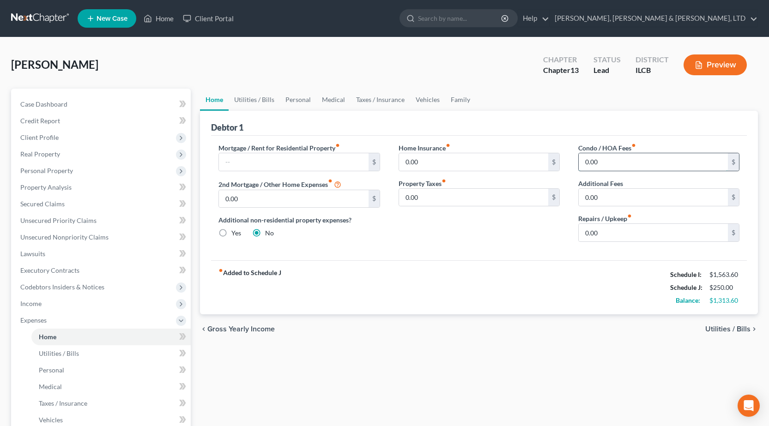
click at [603, 165] on input "0.00" at bounding box center [652, 162] width 149 height 18
type input "678"
click at [508, 109] on ul "Home Utilities / Bills Personal Medical Taxes / Insurance Vehicles Family" at bounding box center [479, 100] width 558 height 22
click at [23, 11] on link at bounding box center [40, 18] width 59 height 17
